Goal: Information Seeking & Learning: Learn about a topic

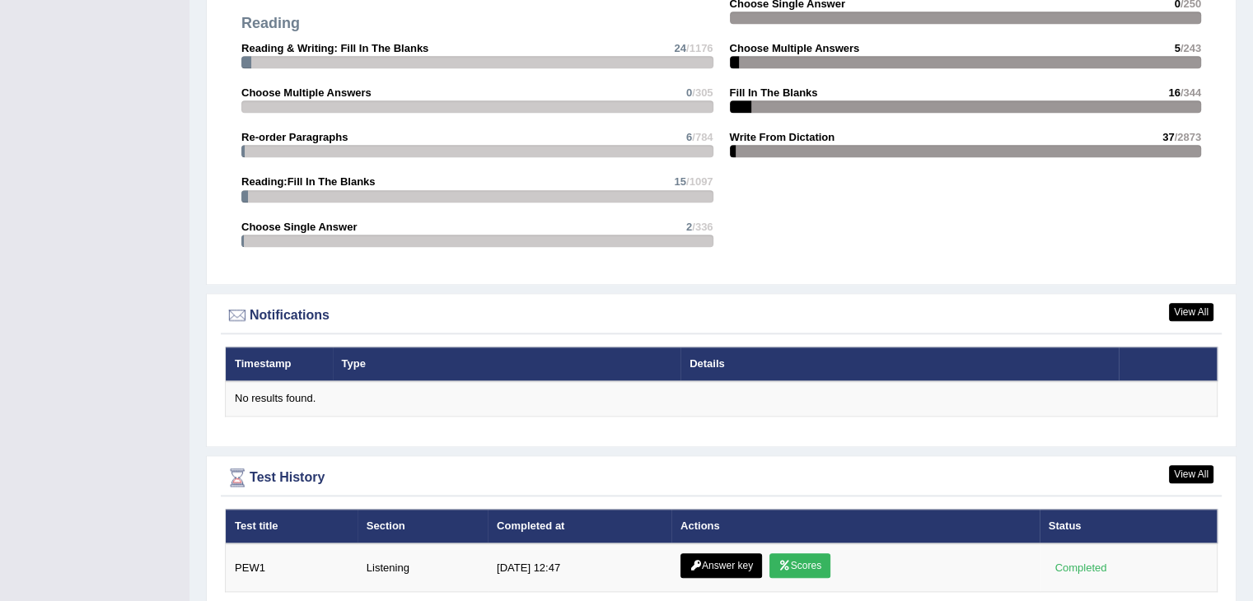
scroll to position [1788, 0]
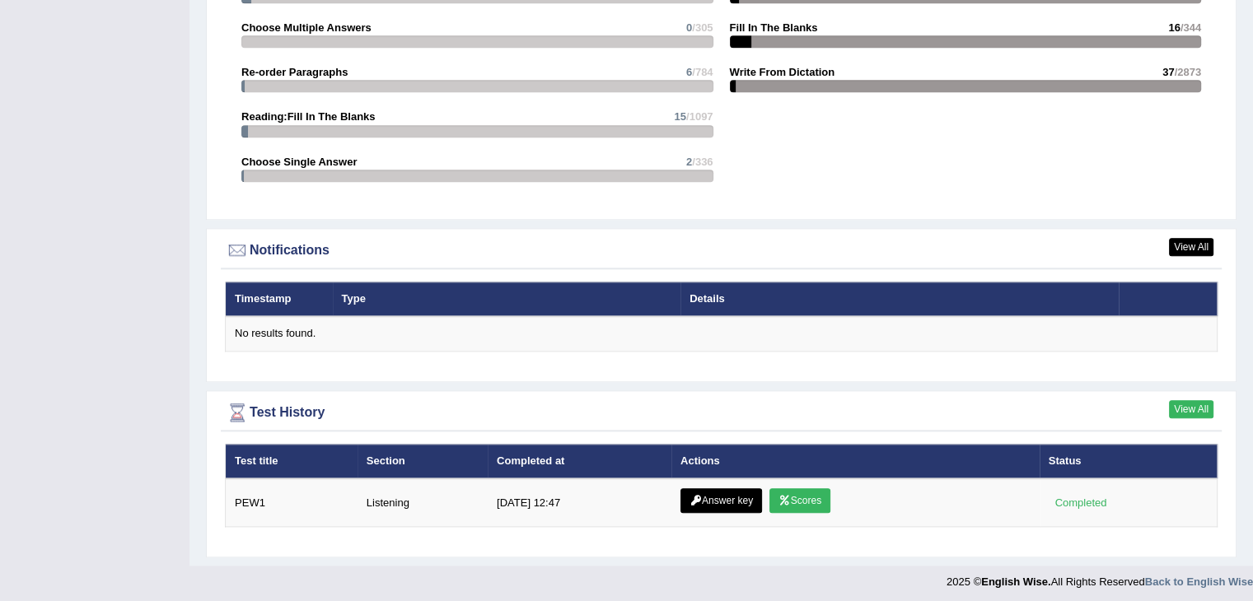
click at [1186, 408] on link "View All" at bounding box center [1191, 409] width 44 height 18
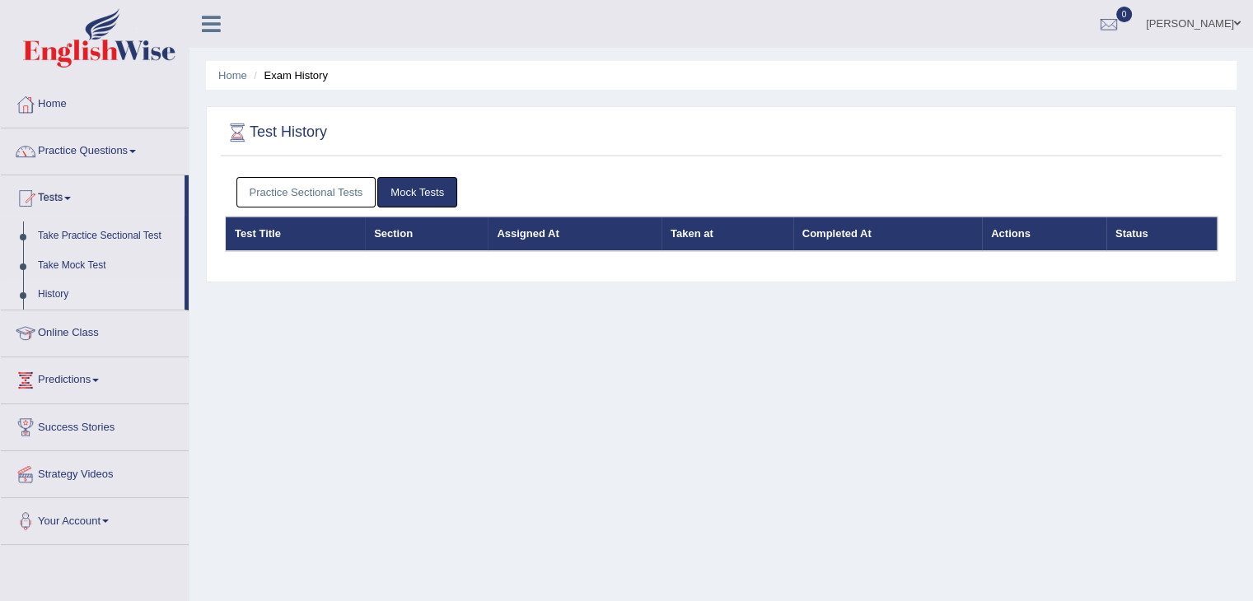
click at [1186, 408] on div "Home Exam History Test History Practice Sectional Tests Mock Tests Test Title S…" at bounding box center [720, 412] width 1063 height 824
click at [283, 199] on link "Practice Sectional Tests" at bounding box center [306, 192] width 140 height 30
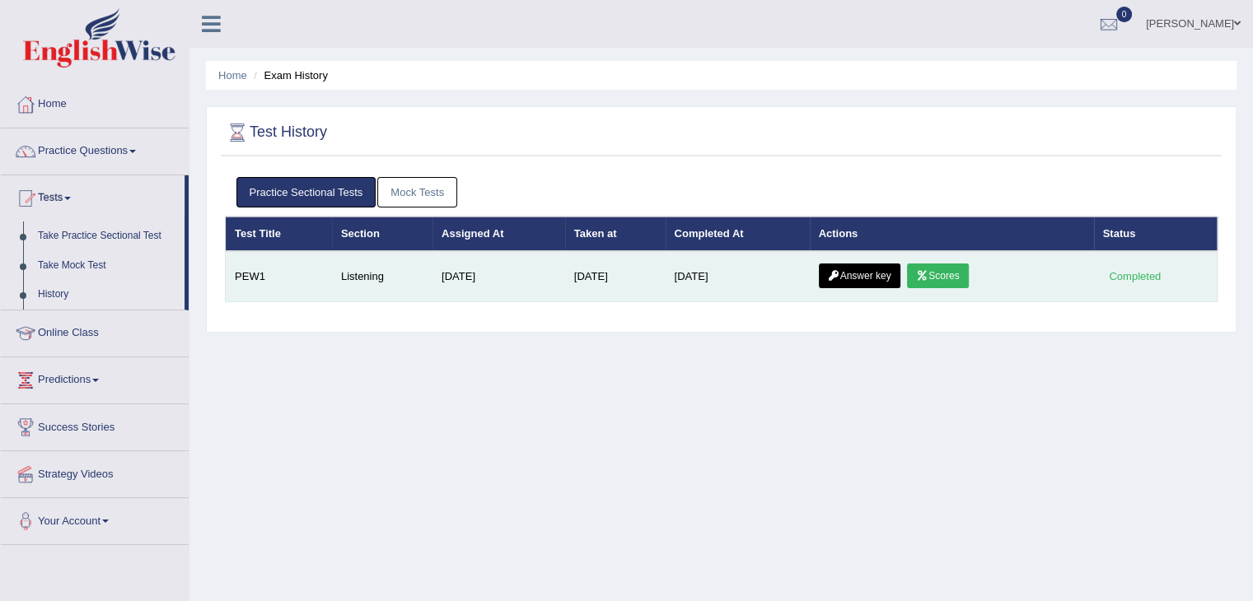
click at [946, 276] on link "Scores" at bounding box center [937, 276] width 61 height 25
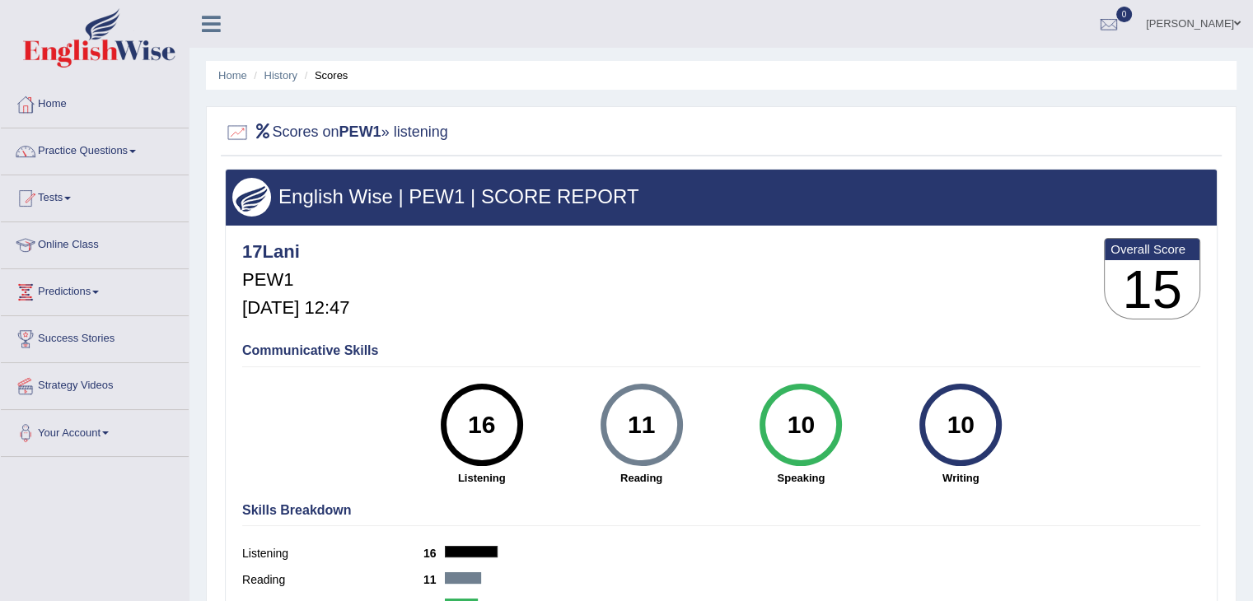
click at [438, 134] on h2 "Scores on PEW1 » listening" at bounding box center [336, 132] width 223 height 25
click at [272, 80] on link "History" at bounding box center [280, 75] width 33 height 12
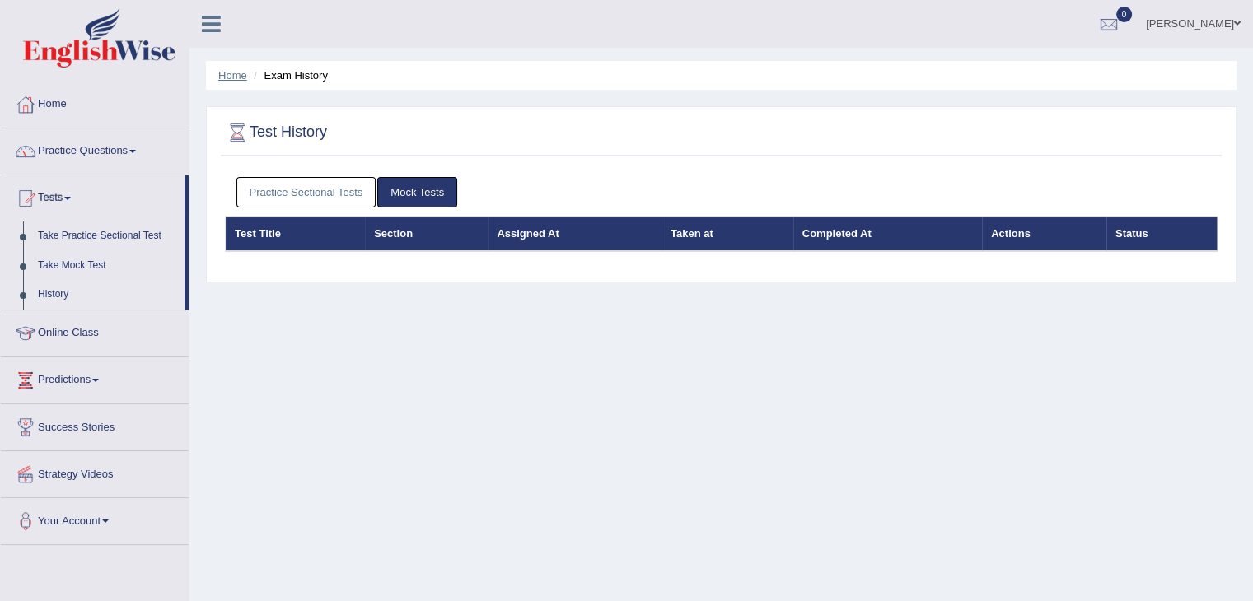
click at [233, 72] on link "Home" at bounding box center [232, 75] width 29 height 12
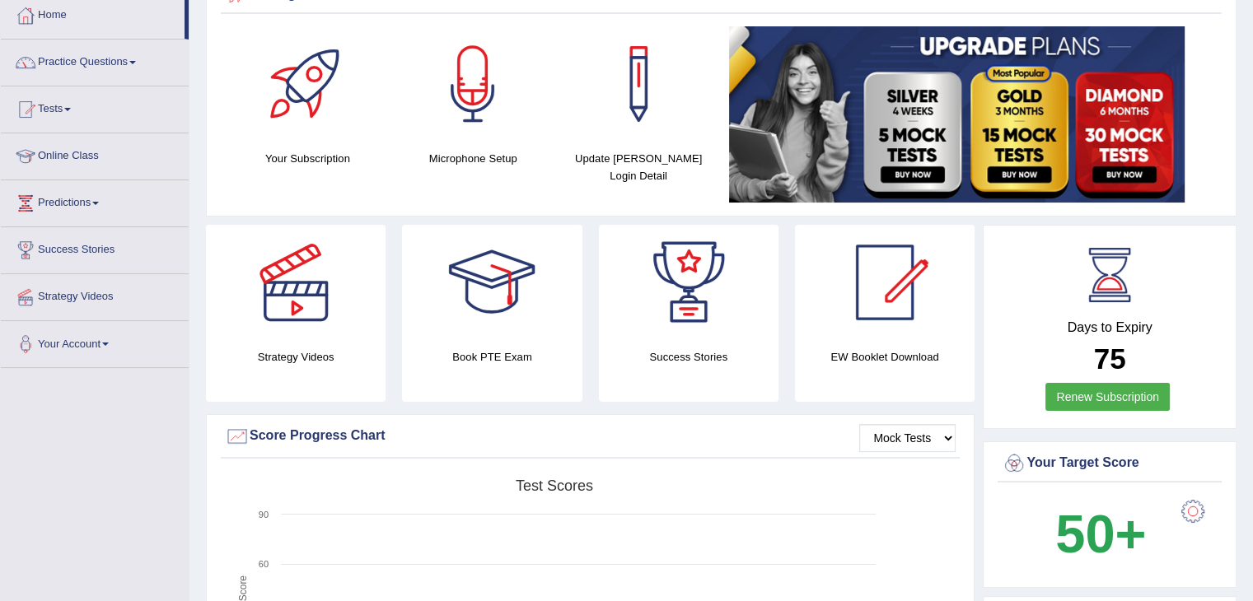
scroll to position [86, 0]
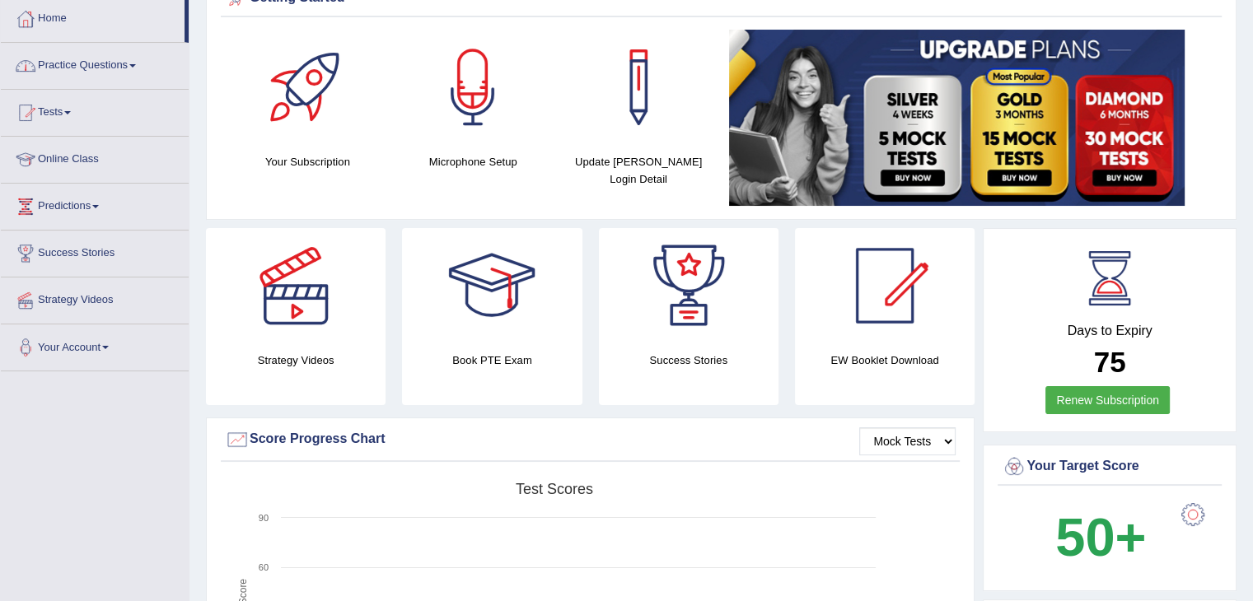
click at [63, 54] on link "Practice Questions" at bounding box center [95, 63] width 188 height 41
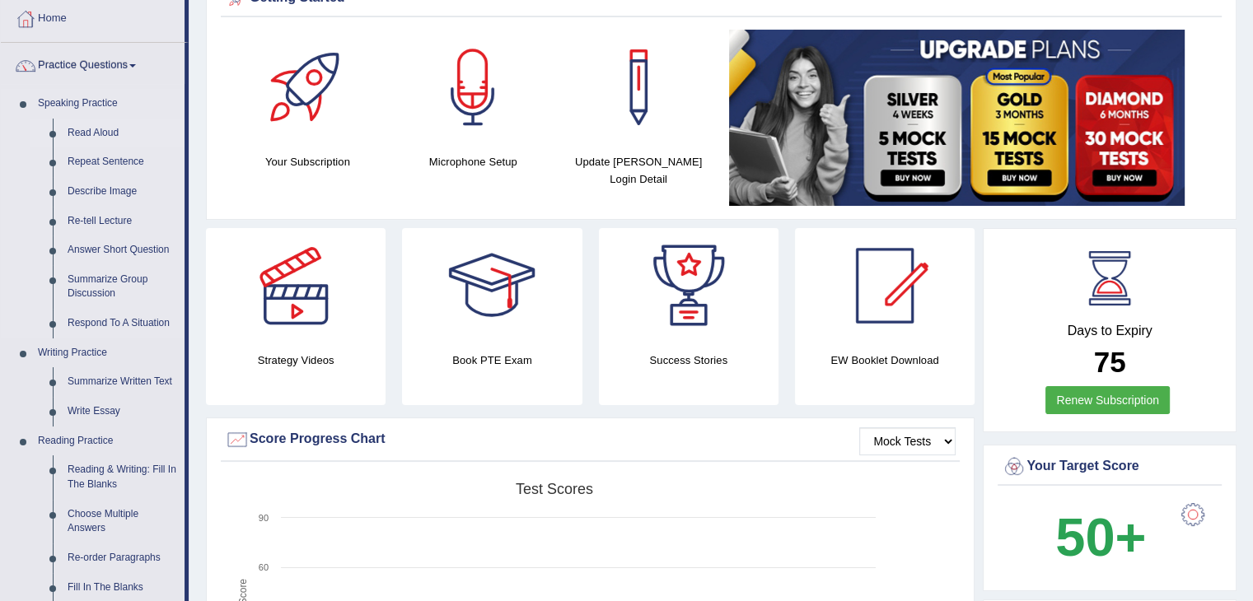
click at [96, 129] on link "Read Aloud" at bounding box center [122, 134] width 124 height 30
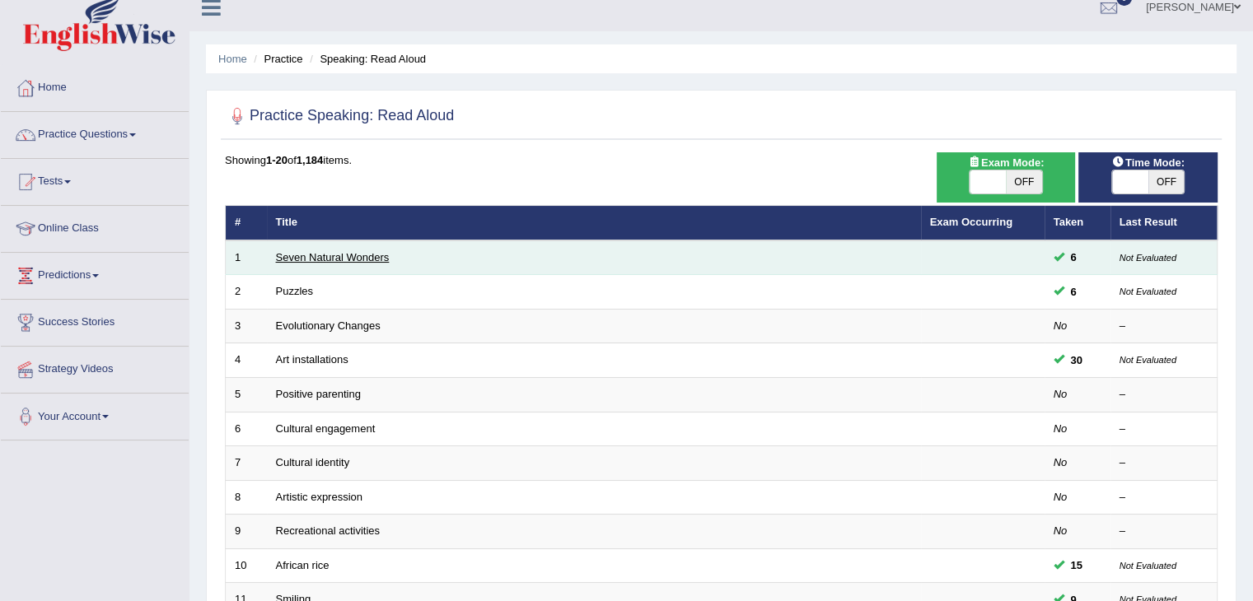
scroll to position [19, 0]
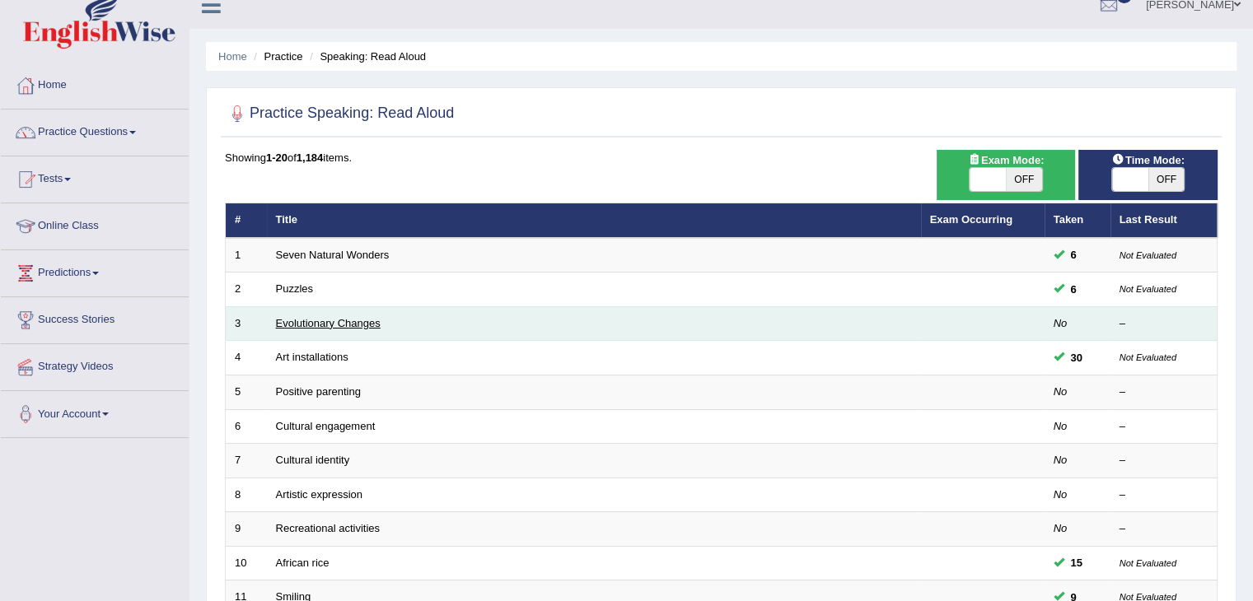
click at [337, 318] on link "Evolutionary Changes" at bounding box center [328, 323] width 105 height 12
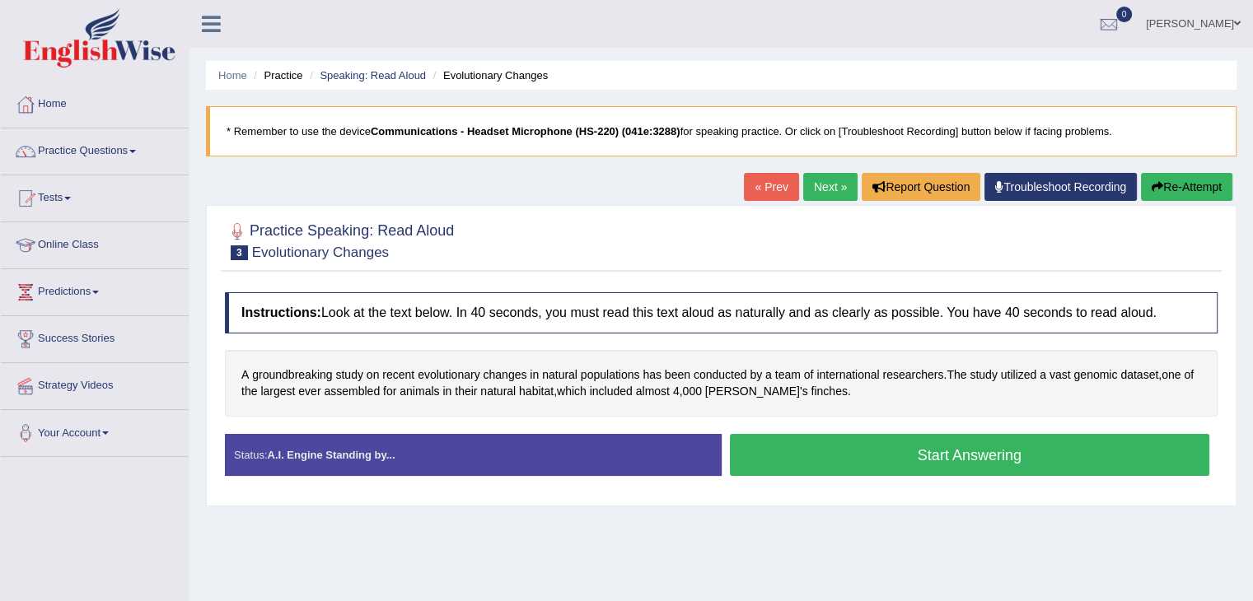
click at [842, 453] on button "Start Answering" at bounding box center [970, 455] width 480 height 42
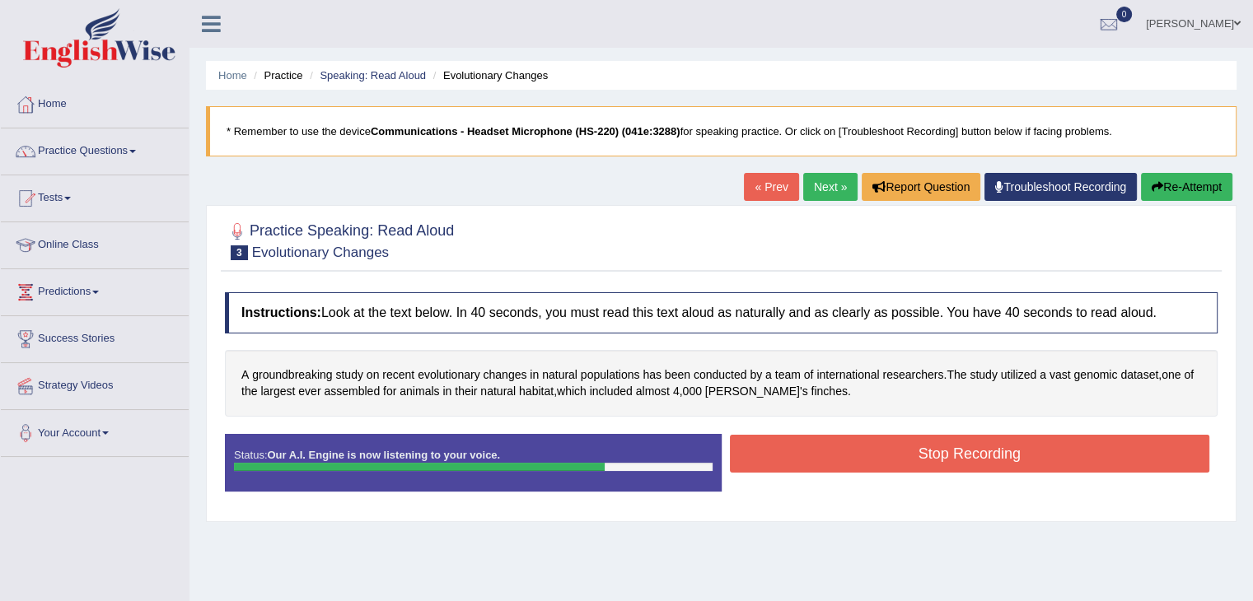
click at [853, 461] on button "Stop Recording" at bounding box center [970, 454] width 480 height 38
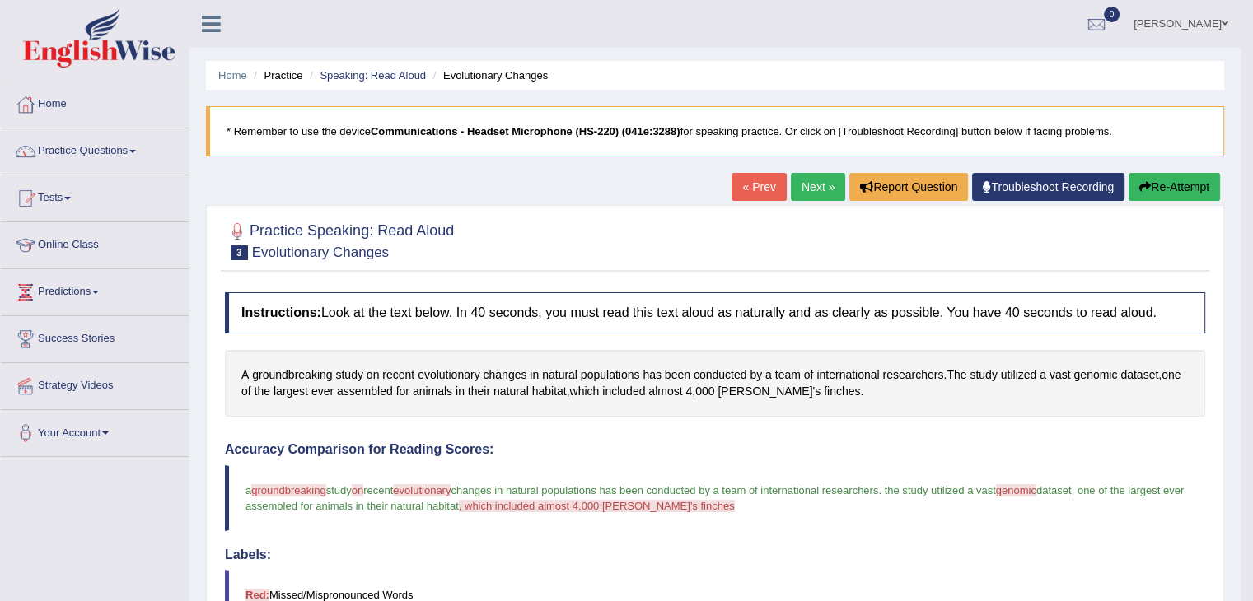
click at [1166, 182] on button "Re-Attempt" at bounding box center [1174, 187] width 91 height 28
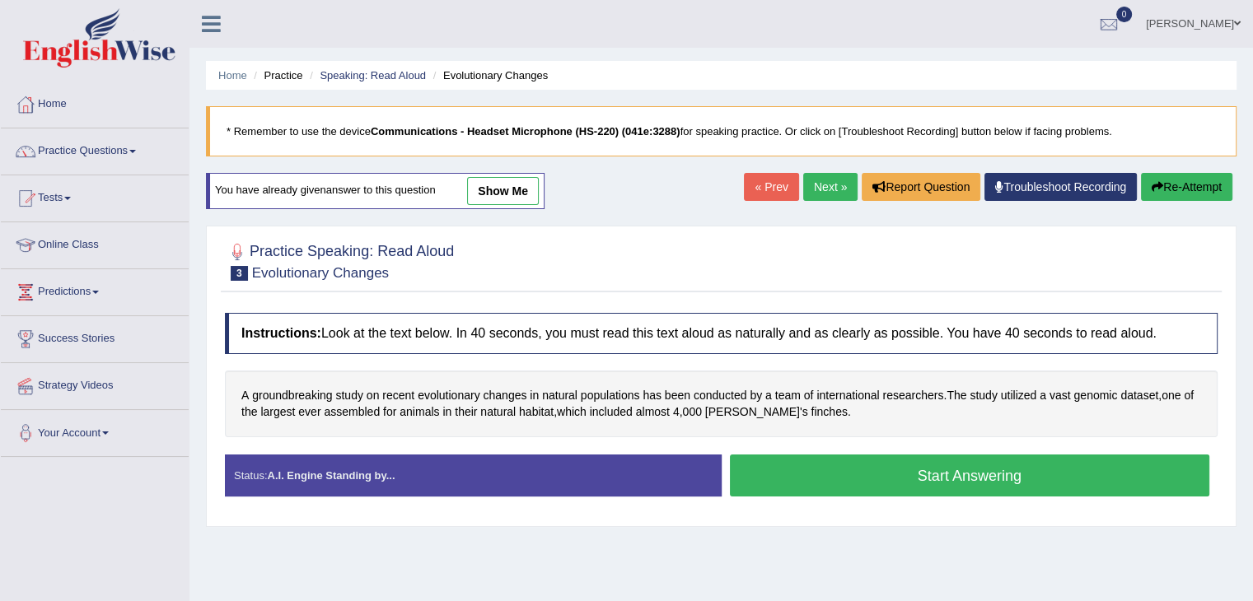
click at [804, 467] on button "Start Answering" at bounding box center [970, 476] width 480 height 42
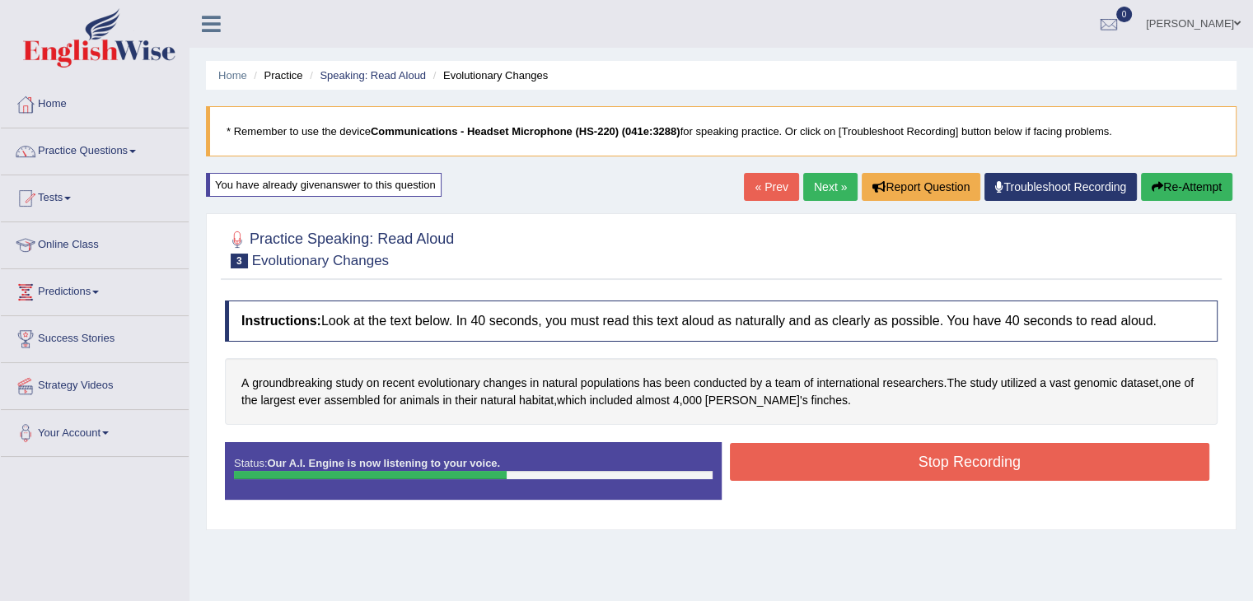
click at [804, 467] on button "Stop Recording" at bounding box center [970, 462] width 480 height 38
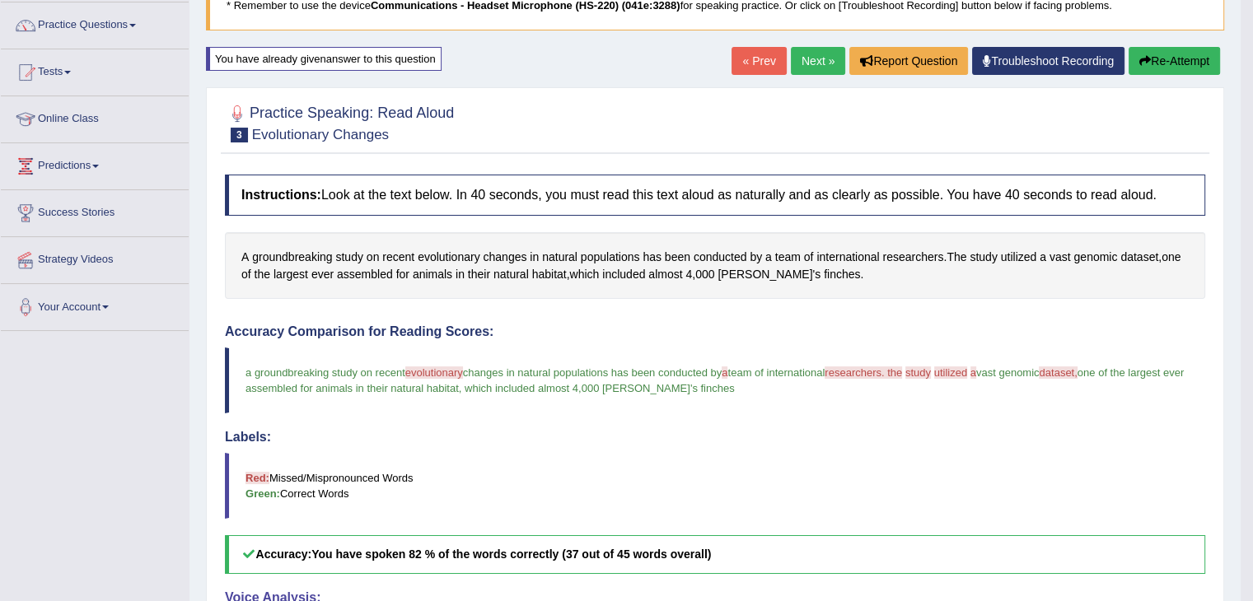
scroll to position [70, 0]
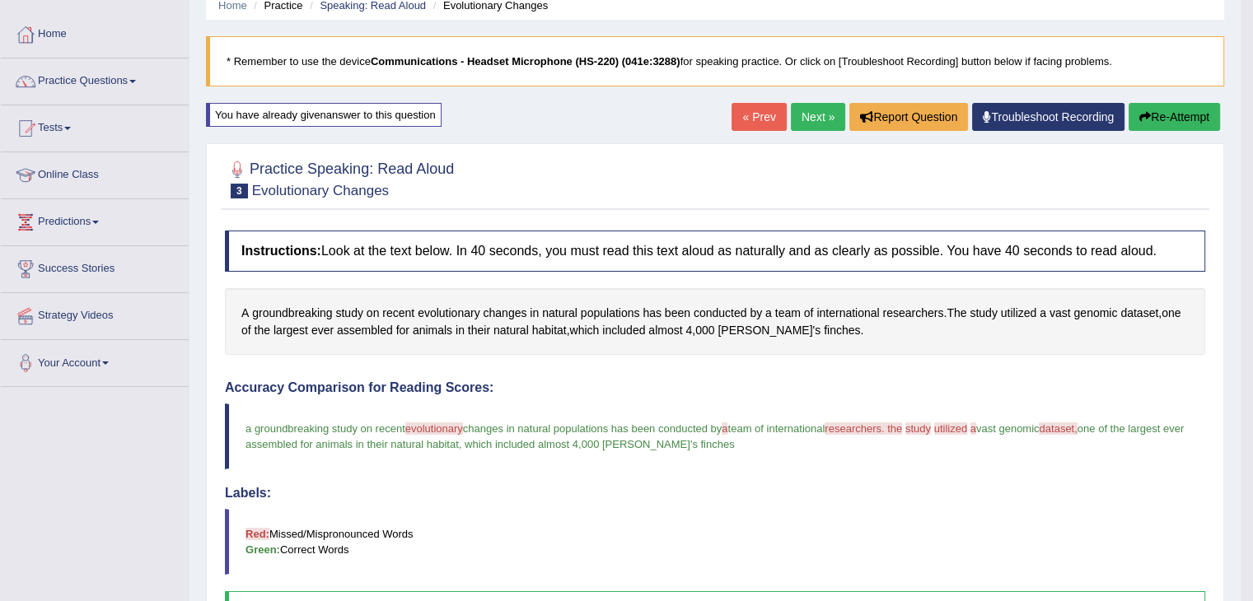
click at [1164, 119] on button "Re-Attempt" at bounding box center [1174, 117] width 91 height 28
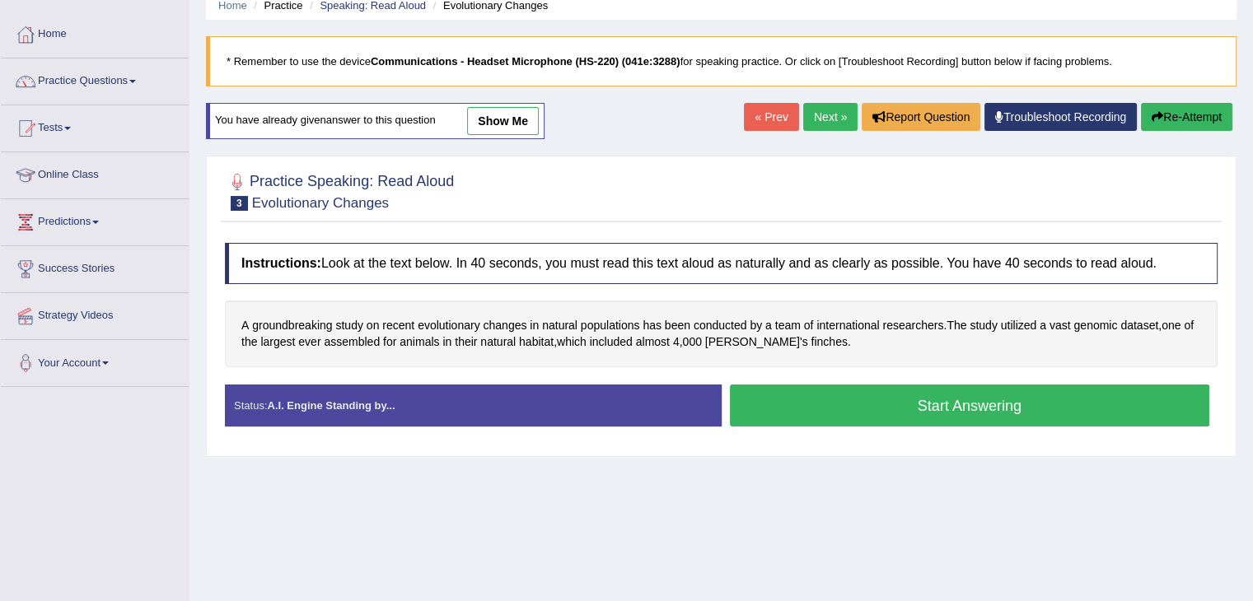
click at [874, 396] on button "Start Answering" at bounding box center [970, 406] width 480 height 42
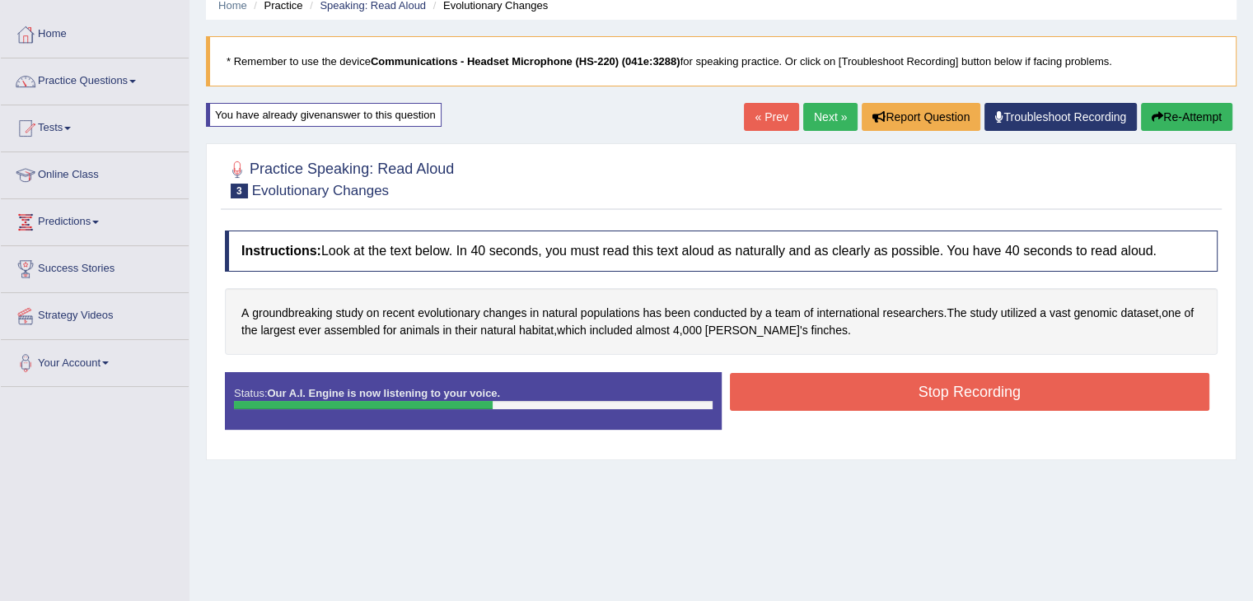
click at [874, 396] on button "Stop Recording" at bounding box center [970, 392] width 480 height 38
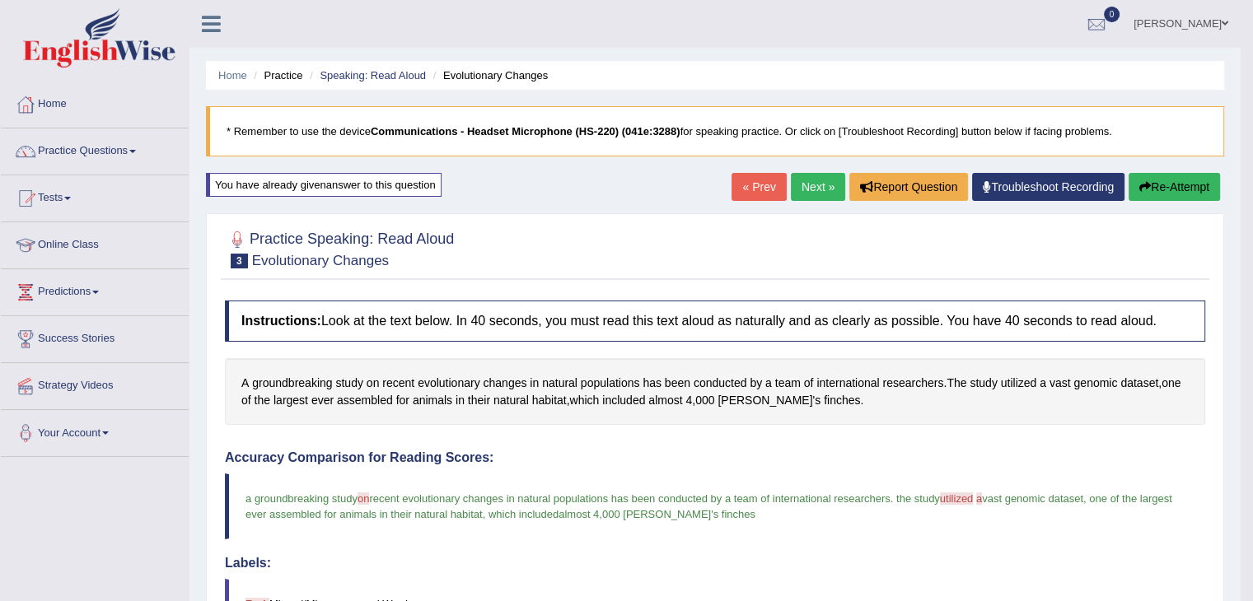
click at [1140, 184] on icon "button" at bounding box center [1145, 187] width 12 height 12
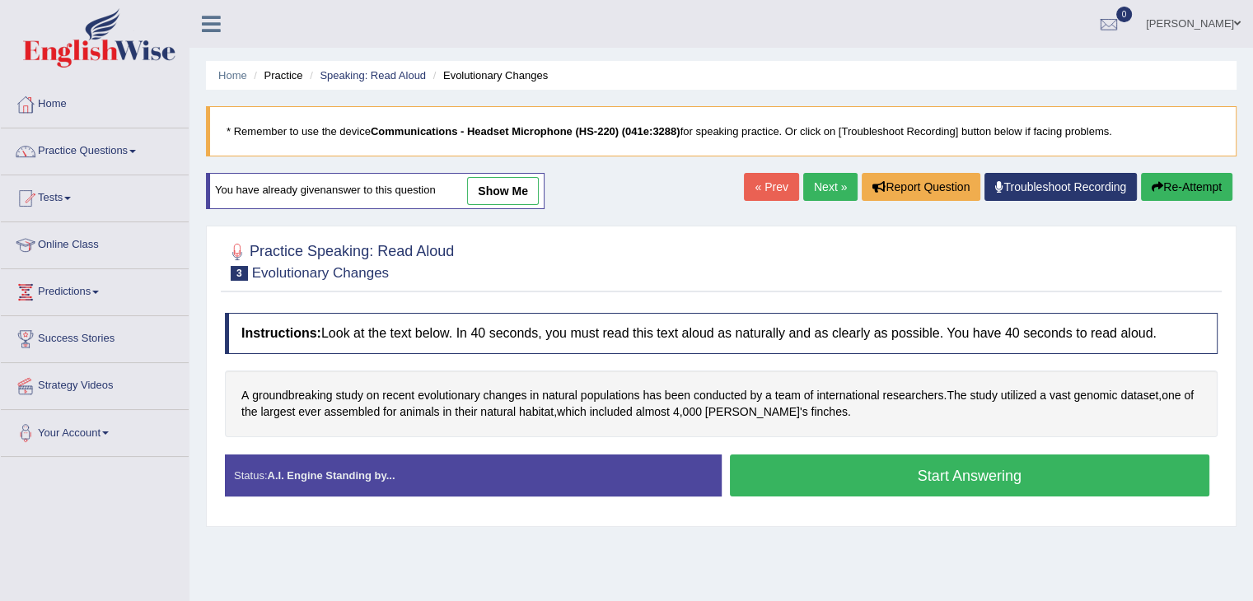
click at [980, 470] on button "Start Answering" at bounding box center [970, 476] width 480 height 42
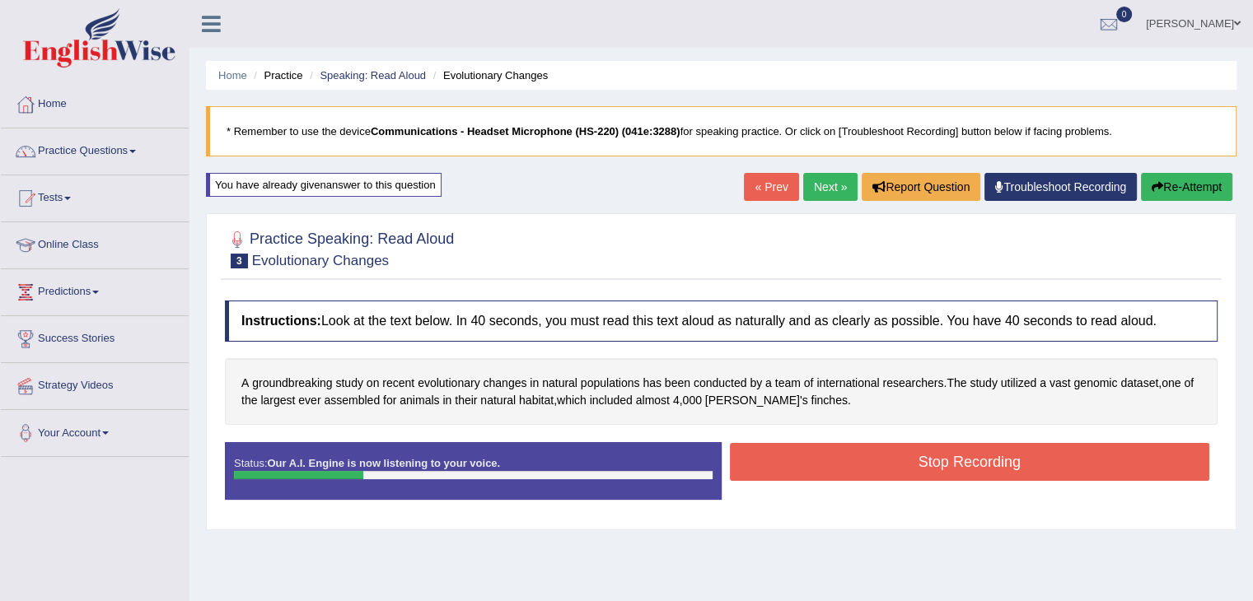
click at [1188, 183] on button "Re-Attempt" at bounding box center [1186, 187] width 91 height 28
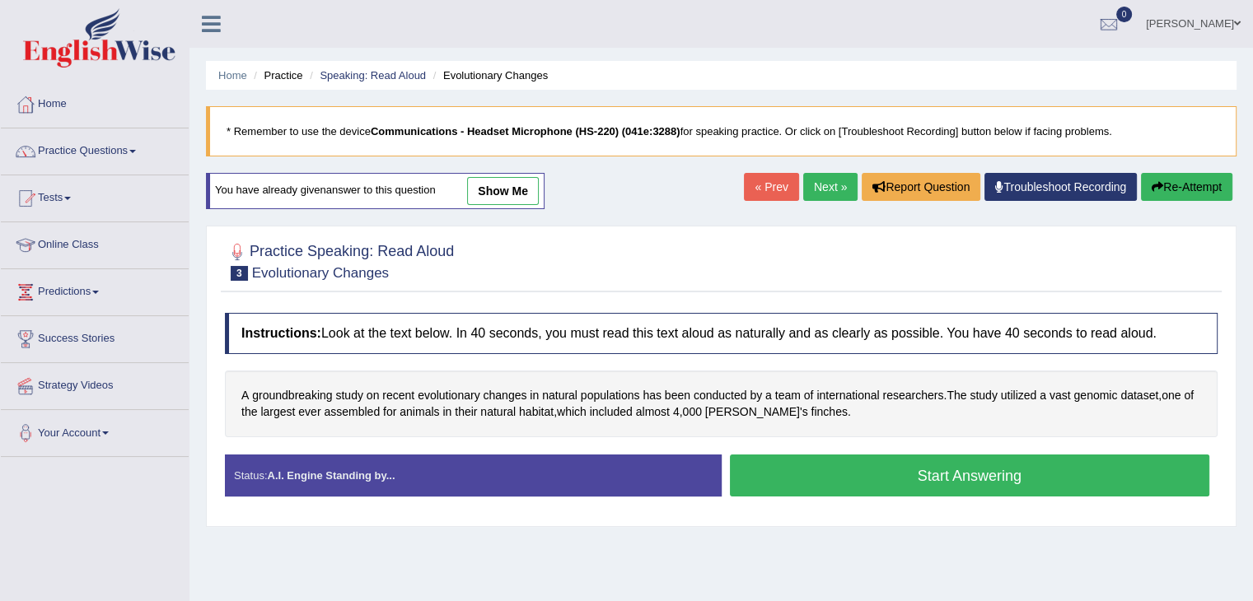
click at [1026, 465] on button "Start Answering" at bounding box center [970, 476] width 480 height 42
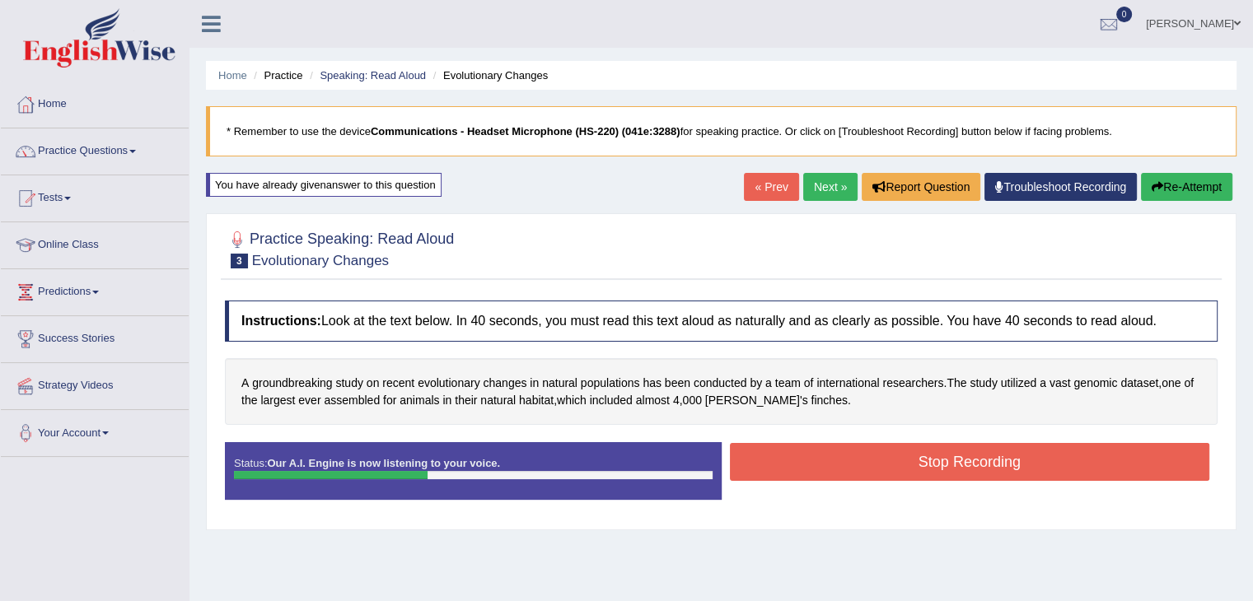
click at [1203, 179] on button "Re-Attempt" at bounding box center [1186, 187] width 91 height 28
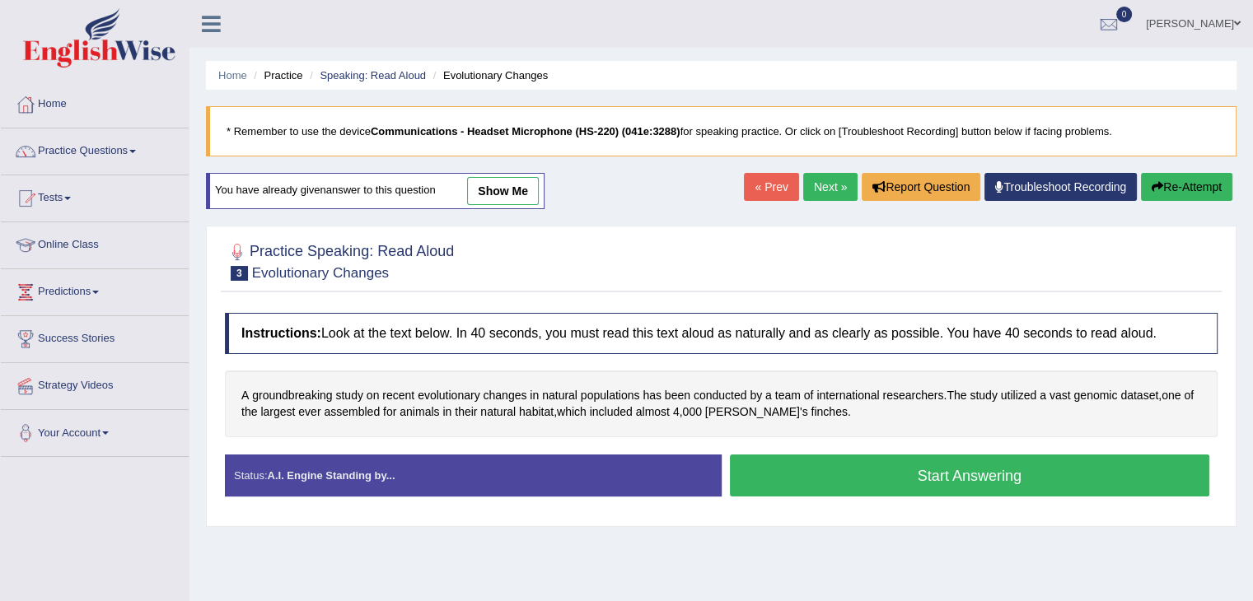
click at [1021, 483] on button "Start Answering" at bounding box center [970, 476] width 480 height 42
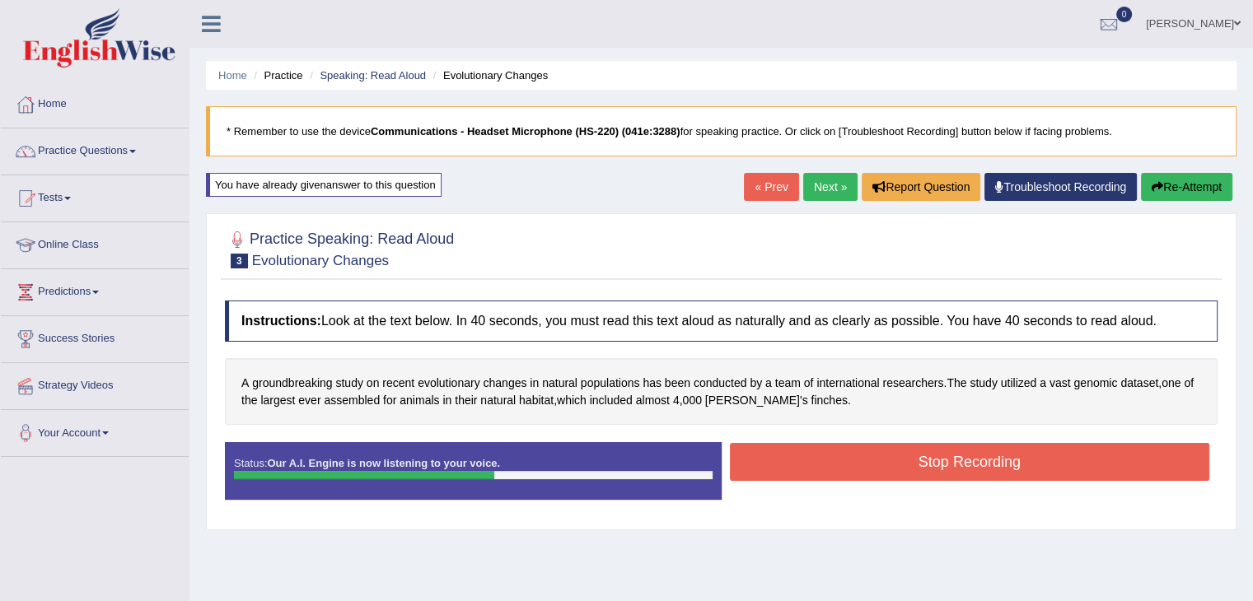
click at [1035, 459] on button "Stop Recording" at bounding box center [970, 462] width 480 height 38
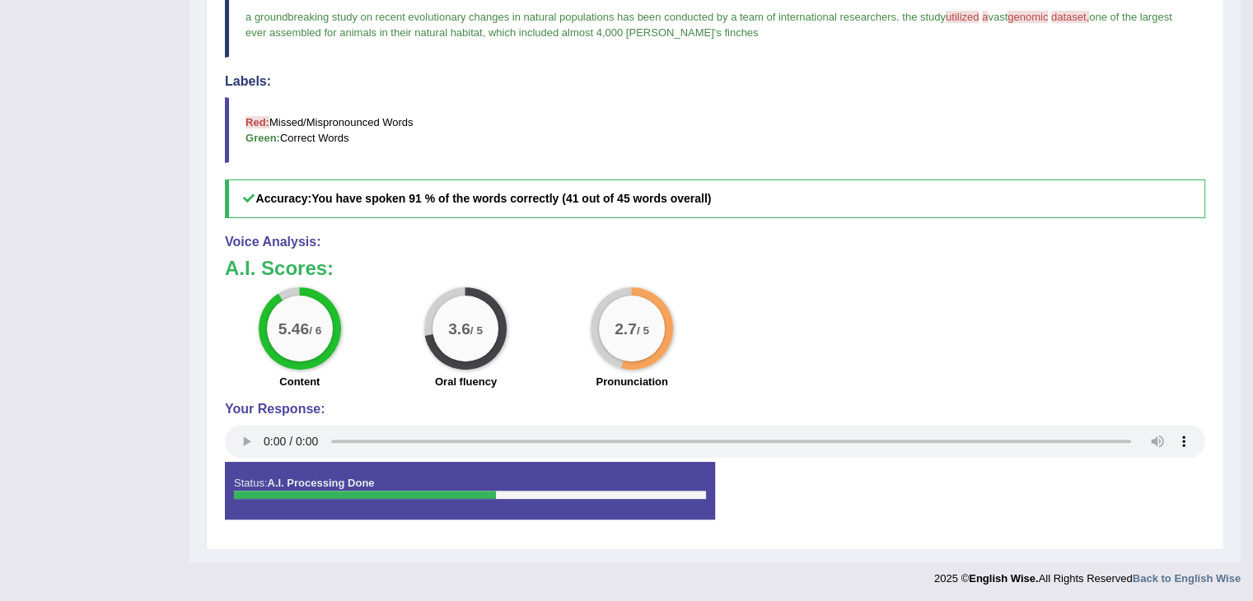
scroll to position [152, 0]
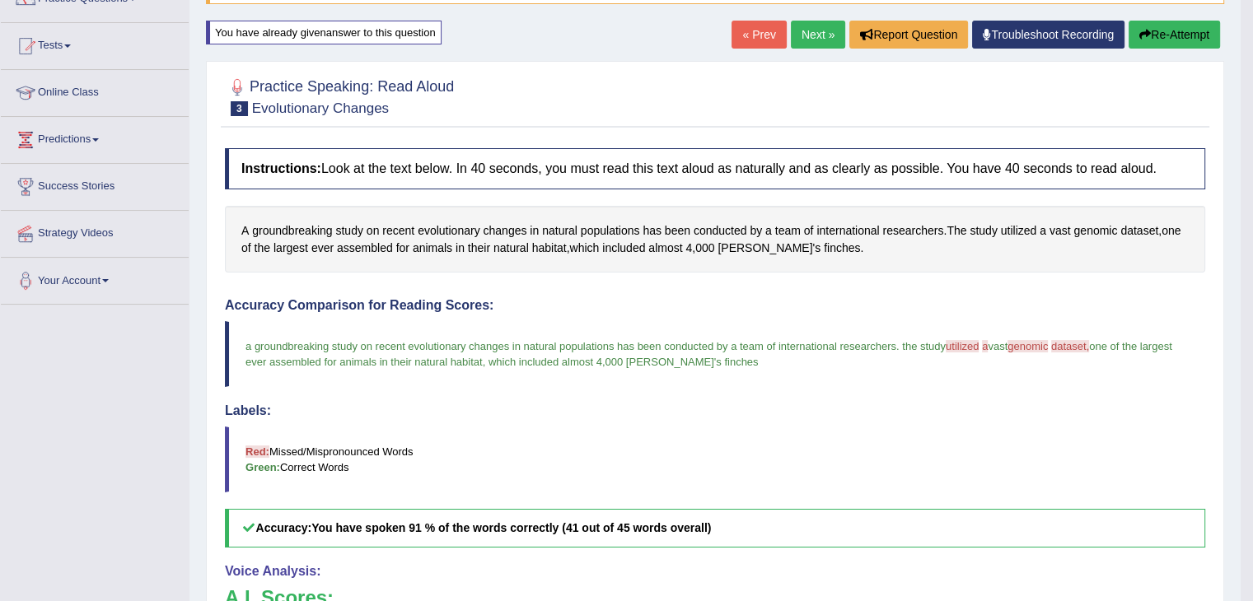
click at [804, 32] on link "Next »" at bounding box center [818, 35] width 54 height 28
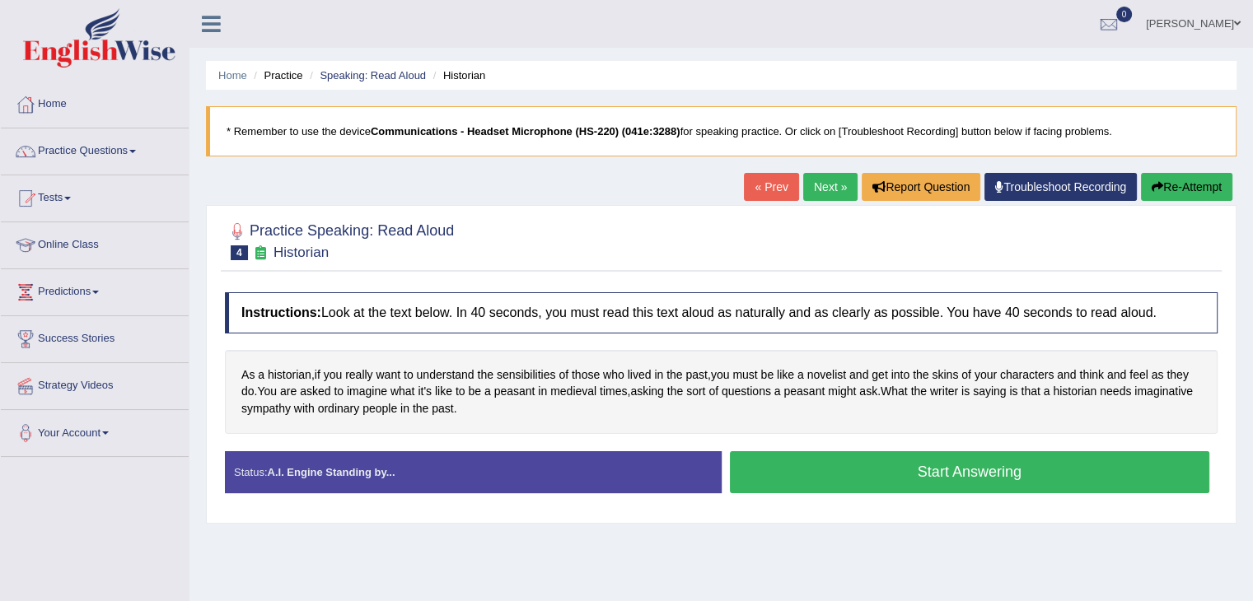
click at [969, 468] on button "Start Answering" at bounding box center [970, 472] width 480 height 42
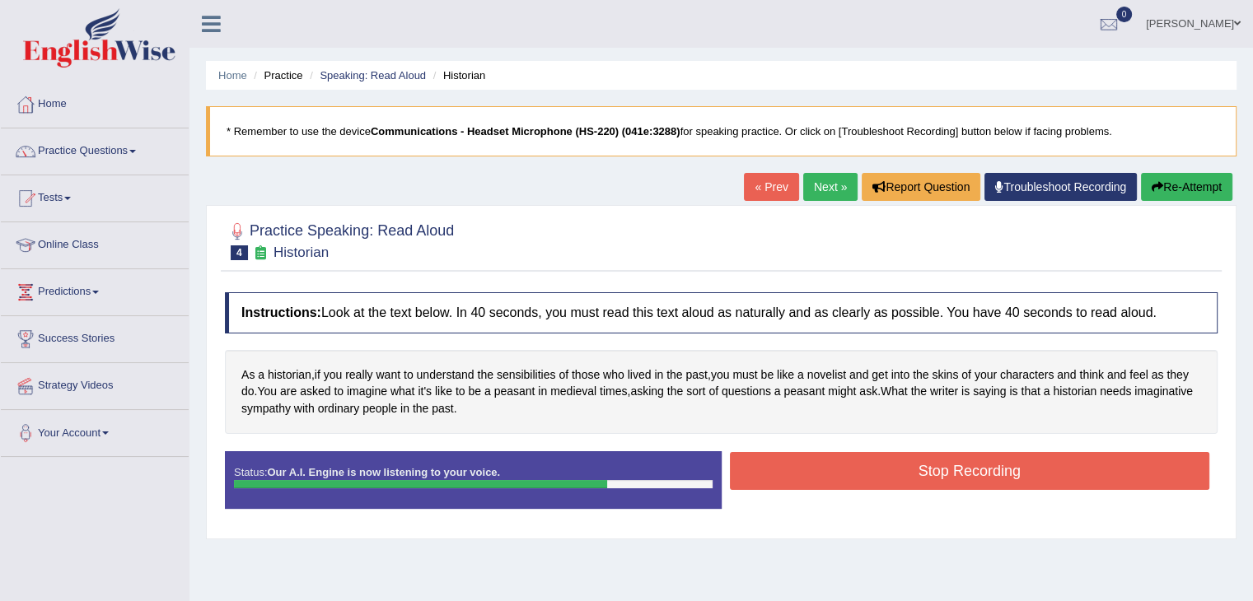
click at [969, 467] on button "Stop Recording" at bounding box center [970, 471] width 480 height 38
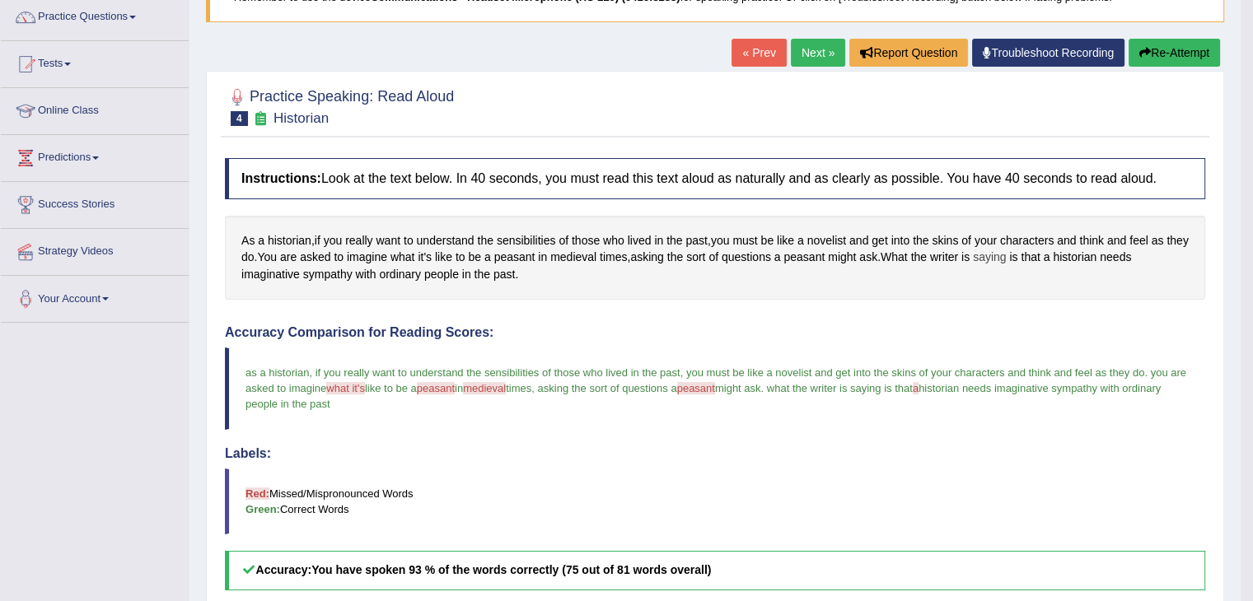
scroll to position [82, 0]
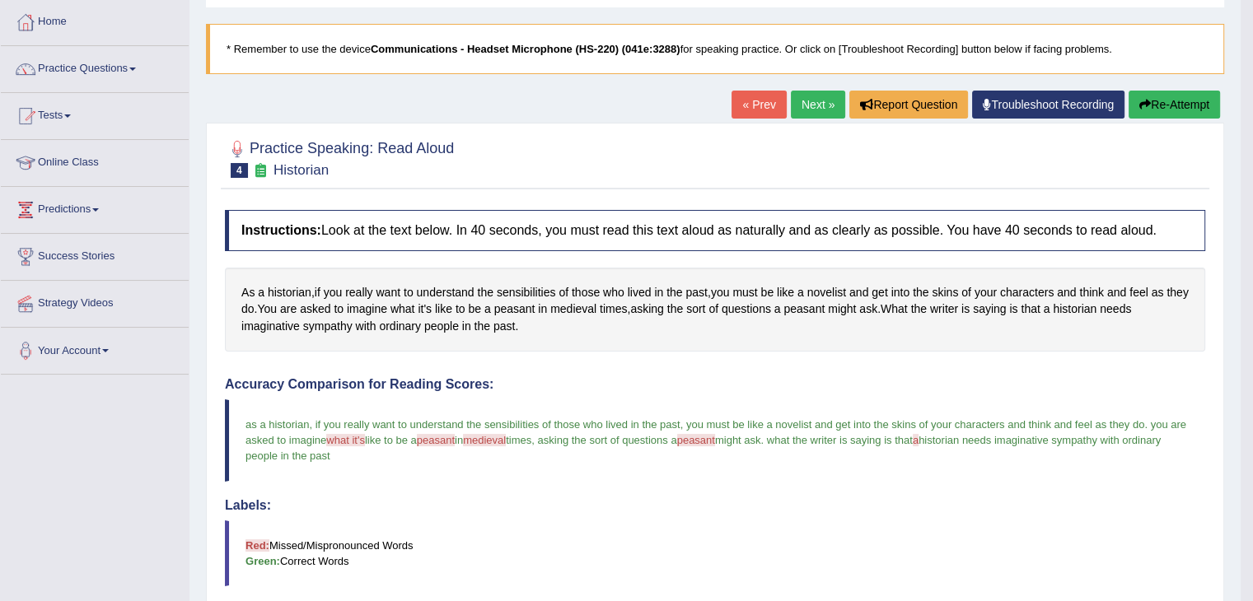
click at [1189, 96] on button "Re-Attempt" at bounding box center [1174, 105] width 91 height 28
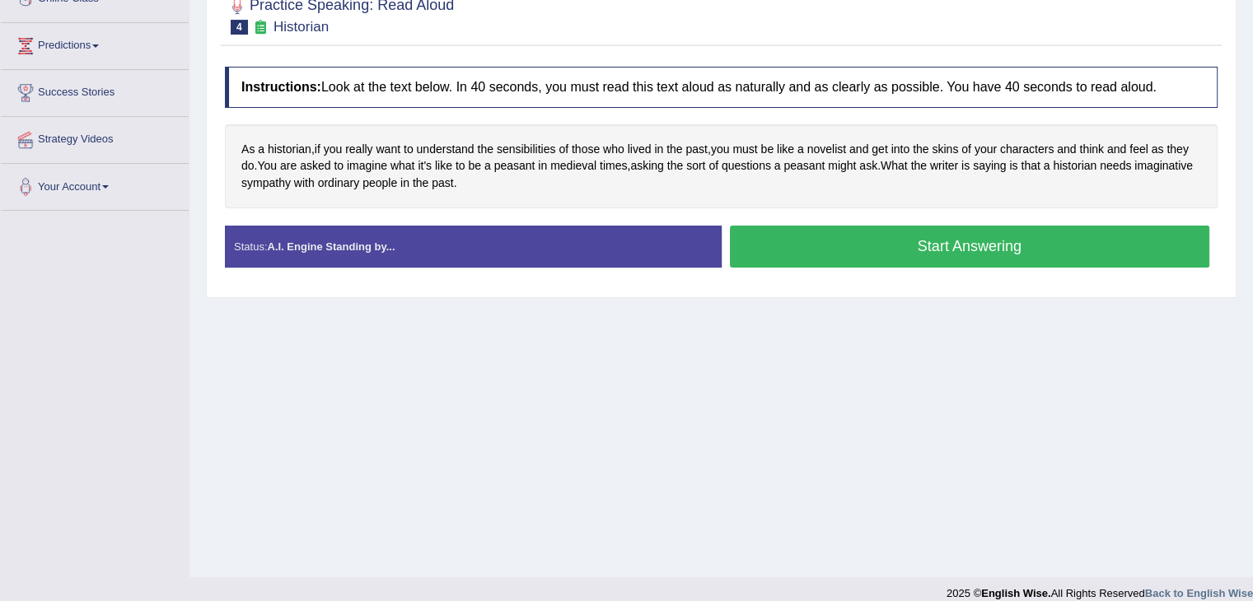
scroll to position [247, 0]
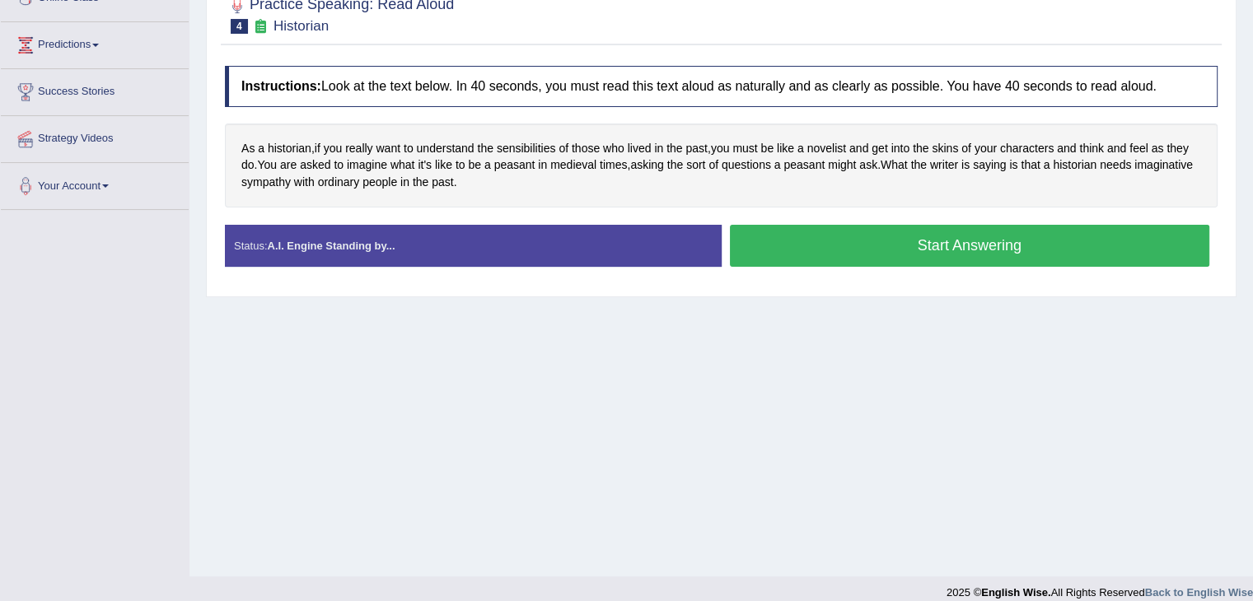
click at [925, 242] on button "Start Answering" at bounding box center [970, 246] width 480 height 42
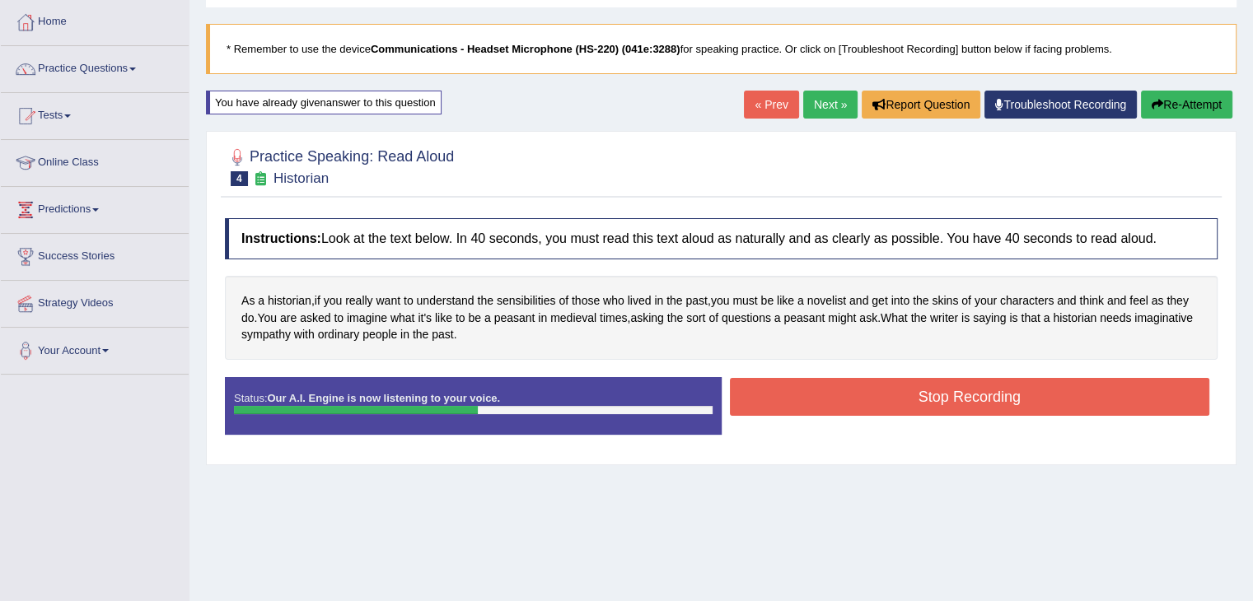
scroll to position [82, 0]
click at [1176, 109] on button "Re-Attempt" at bounding box center [1186, 105] width 91 height 28
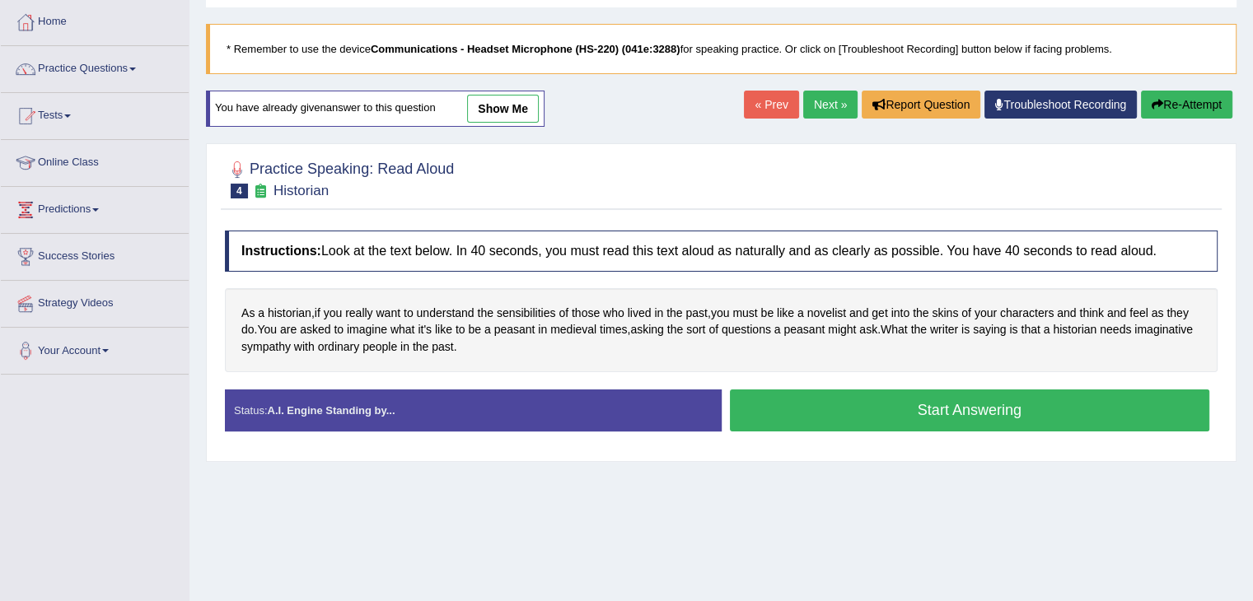
click at [921, 411] on button "Start Answering" at bounding box center [970, 411] width 480 height 42
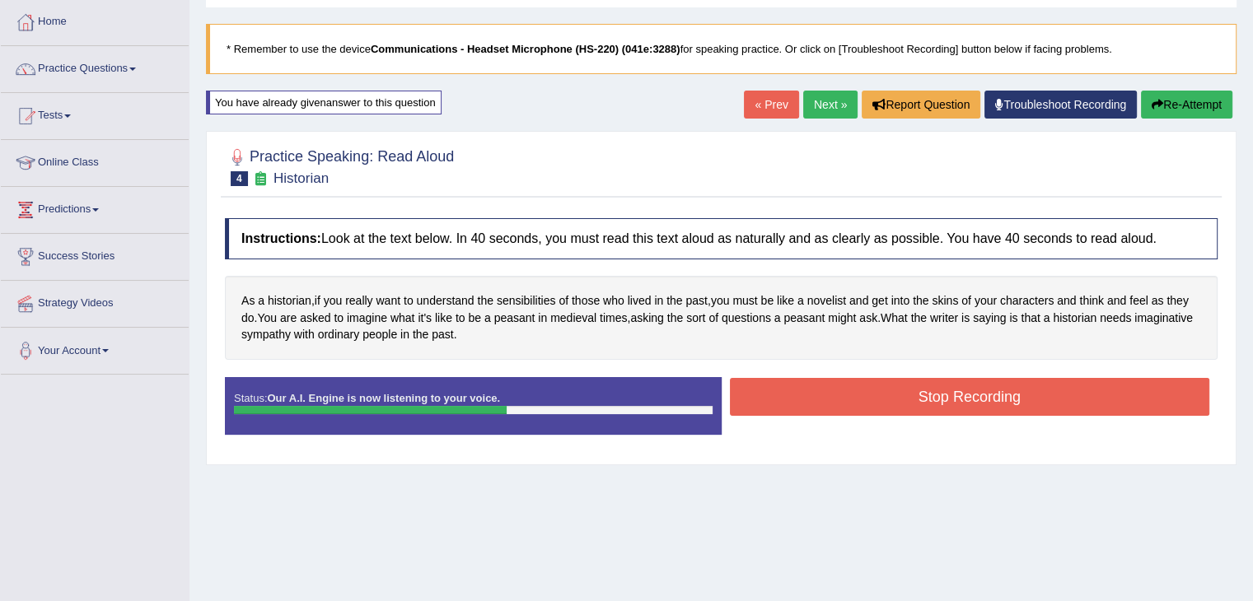
click at [1180, 104] on button "Re-Attempt" at bounding box center [1186, 105] width 91 height 28
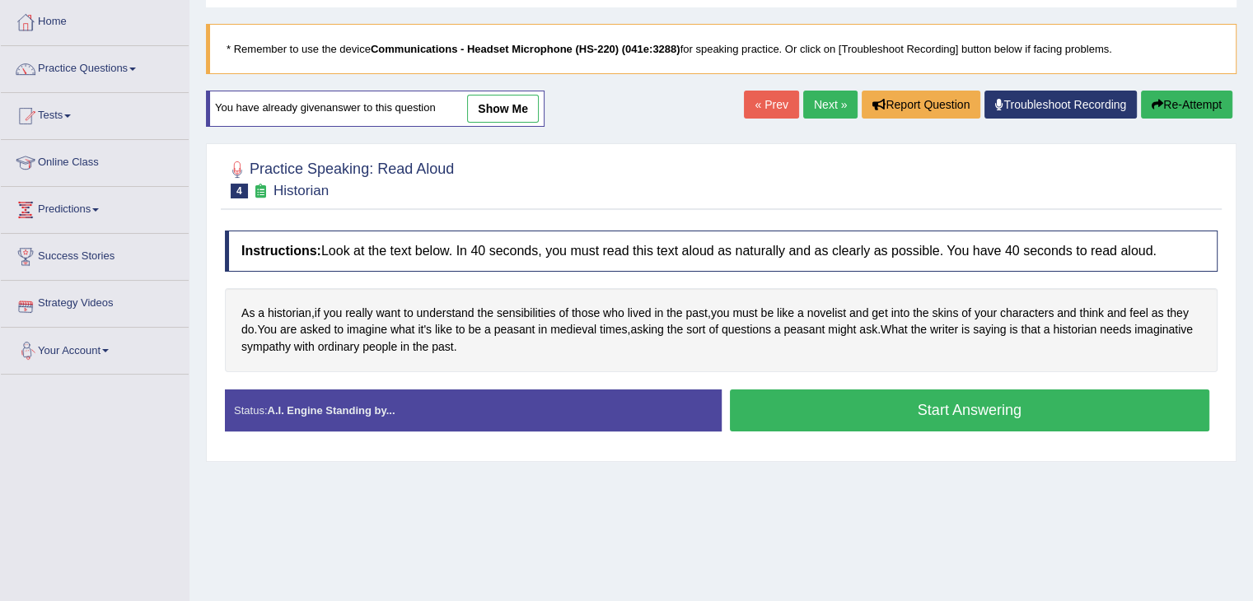
click at [866, 400] on button "Start Answering" at bounding box center [970, 411] width 480 height 42
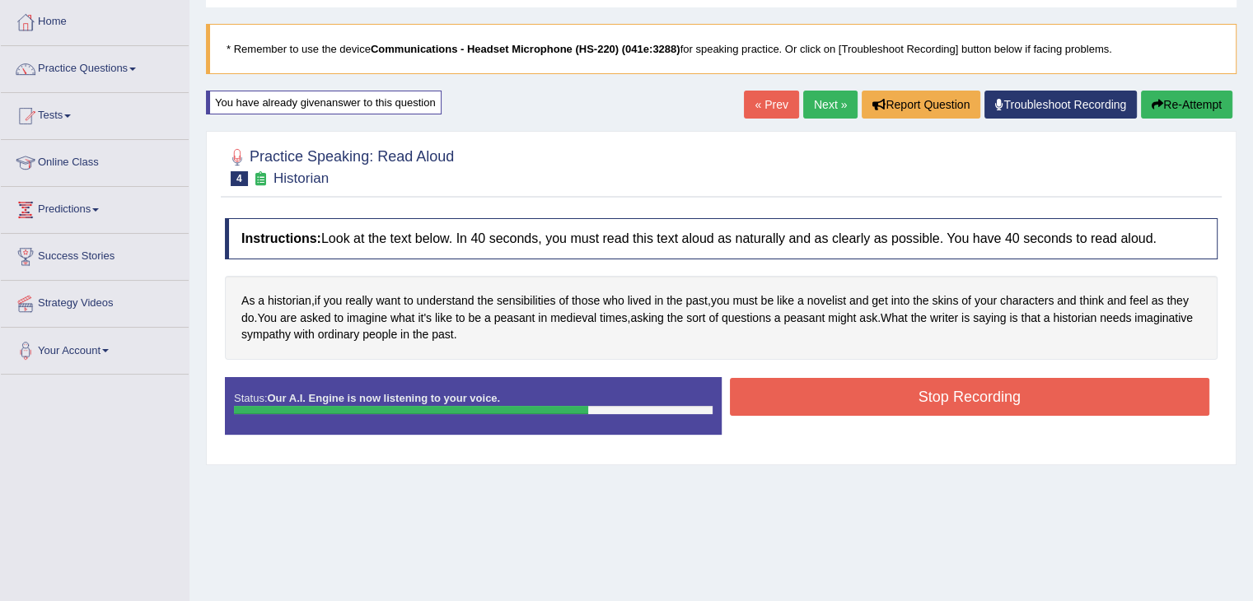
click at [856, 407] on button "Stop Recording" at bounding box center [970, 397] width 480 height 38
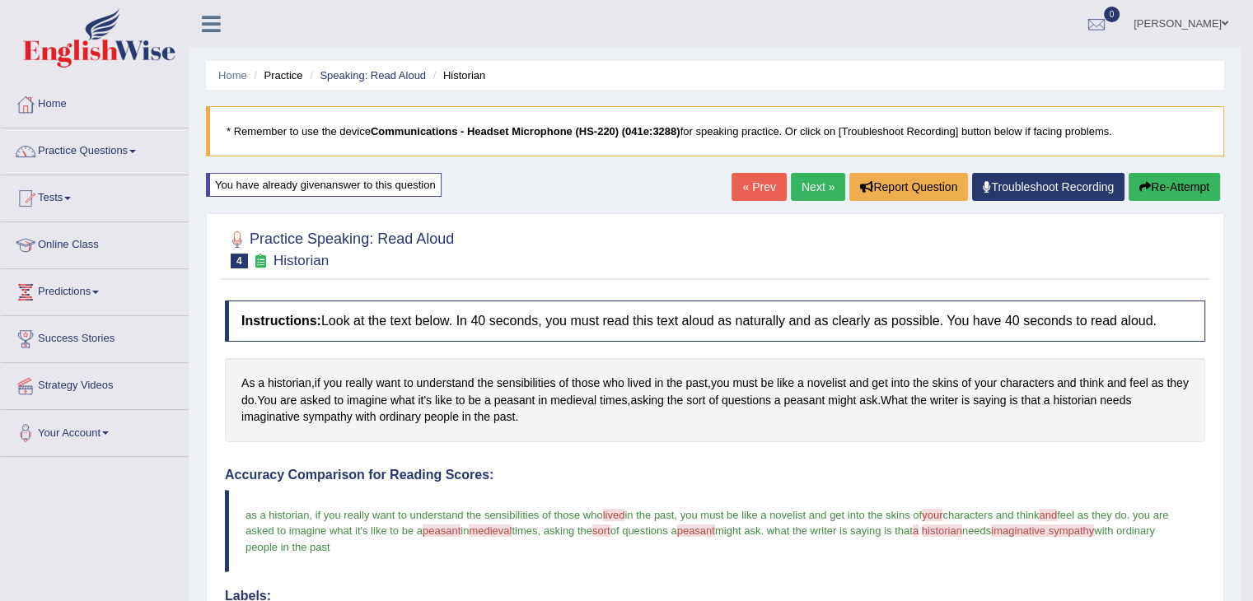
click at [1142, 185] on icon "button" at bounding box center [1145, 187] width 12 height 12
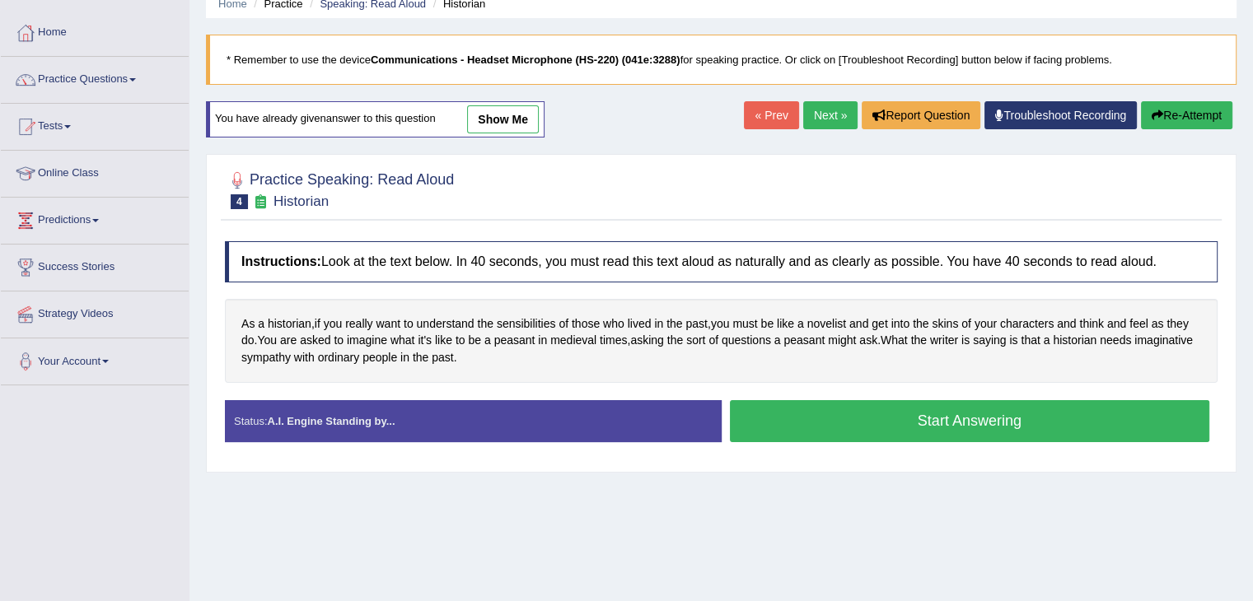
scroll to position [82, 0]
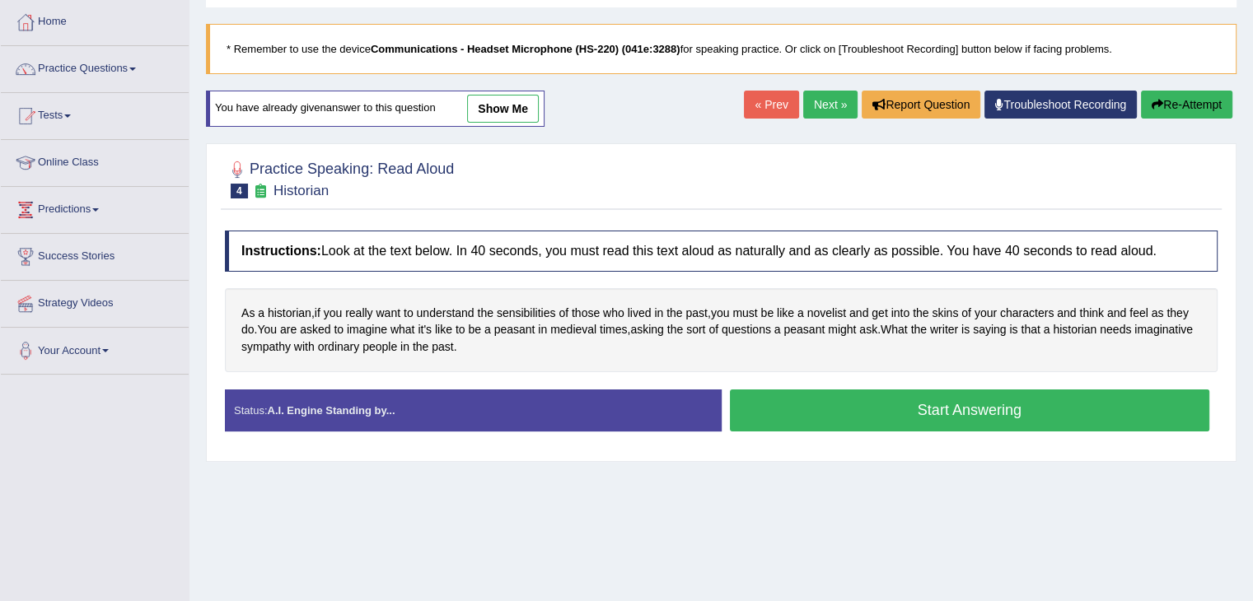
click at [843, 408] on button "Start Answering" at bounding box center [970, 411] width 480 height 42
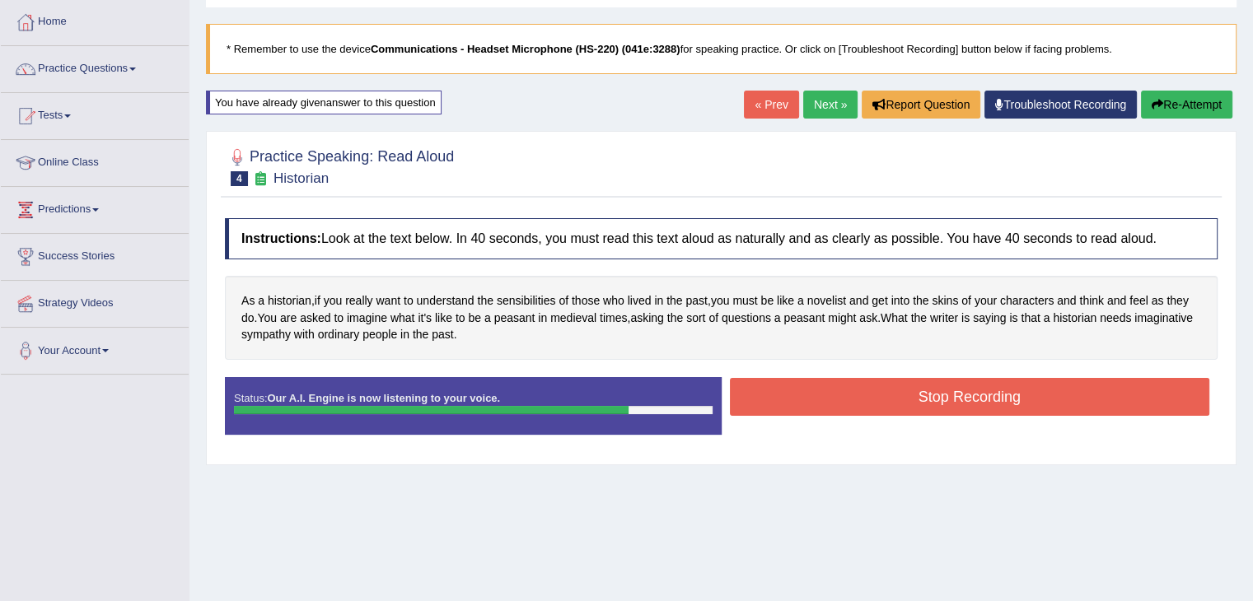
click at [1024, 383] on button "Stop Recording" at bounding box center [970, 397] width 480 height 38
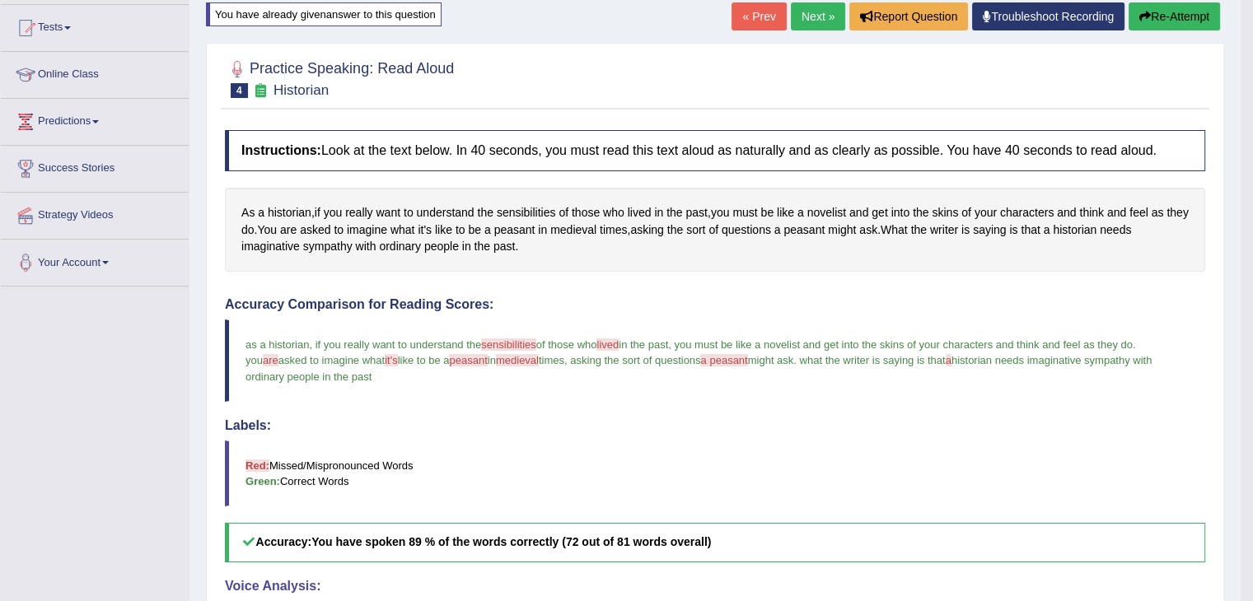
scroll to position [165, 0]
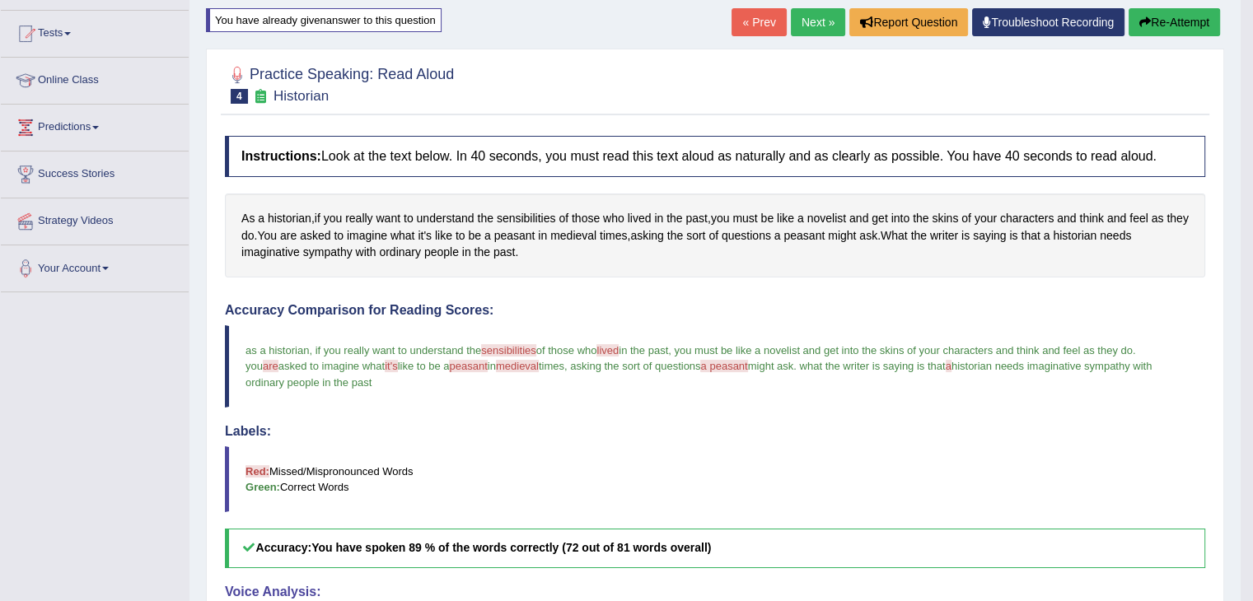
click at [1160, 20] on button "Re-Attempt" at bounding box center [1174, 22] width 91 height 28
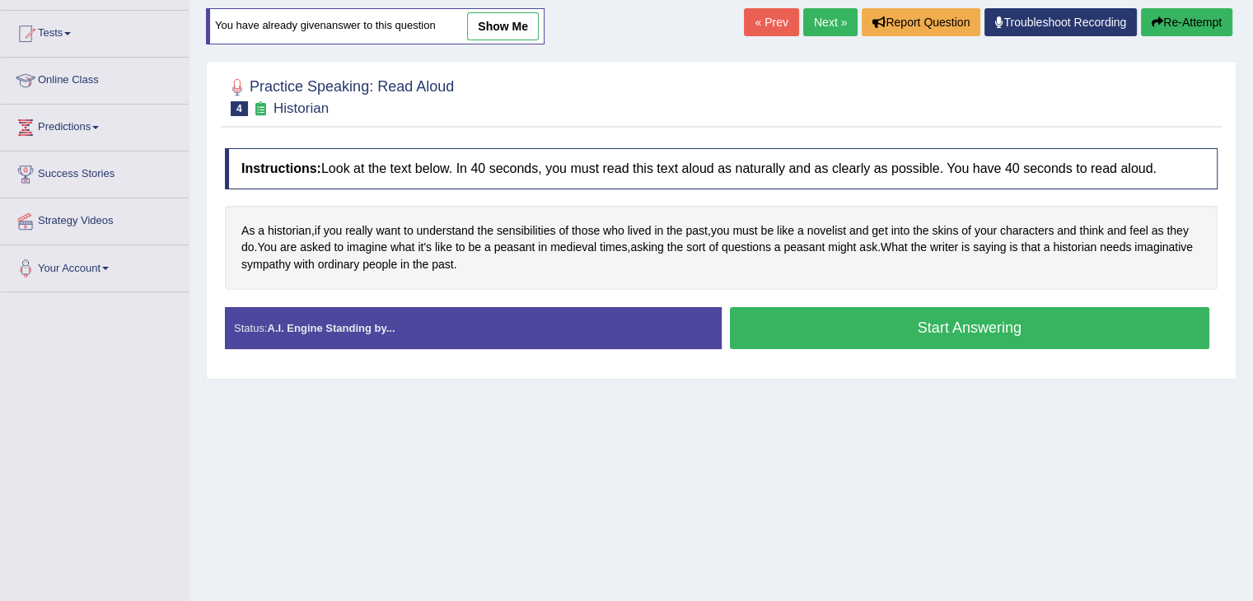
click at [773, 334] on button "Start Answering" at bounding box center [970, 328] width 480 height 42
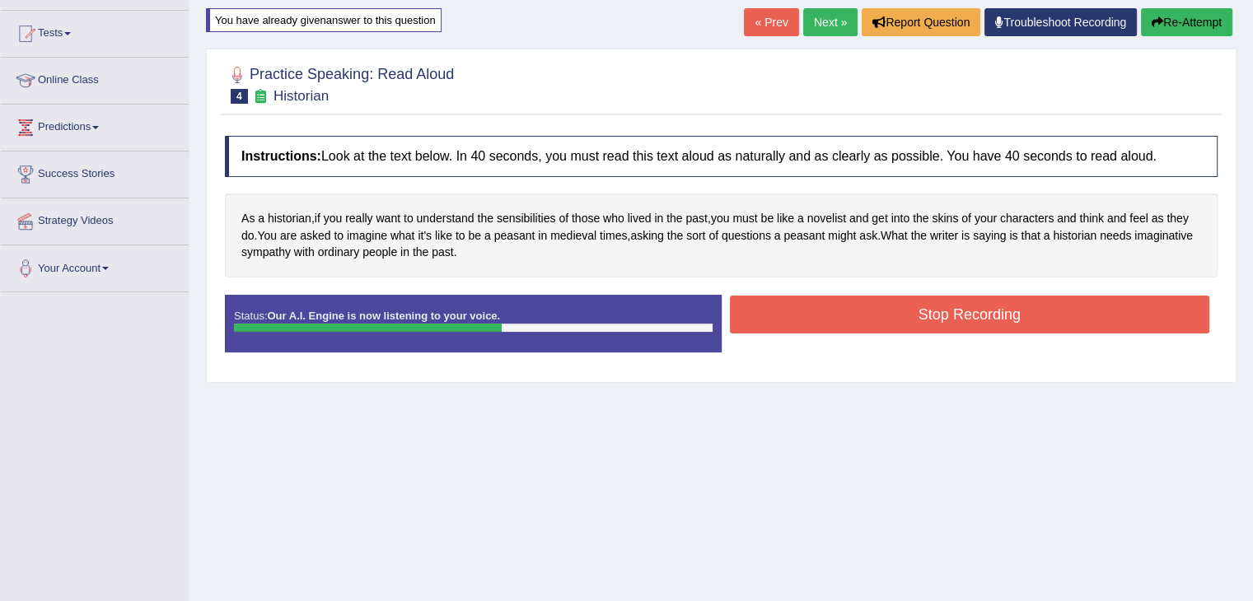
click at [1162, 14] on button "Re-Attempt" at bounding box center [1186, 22] width 91 height 28
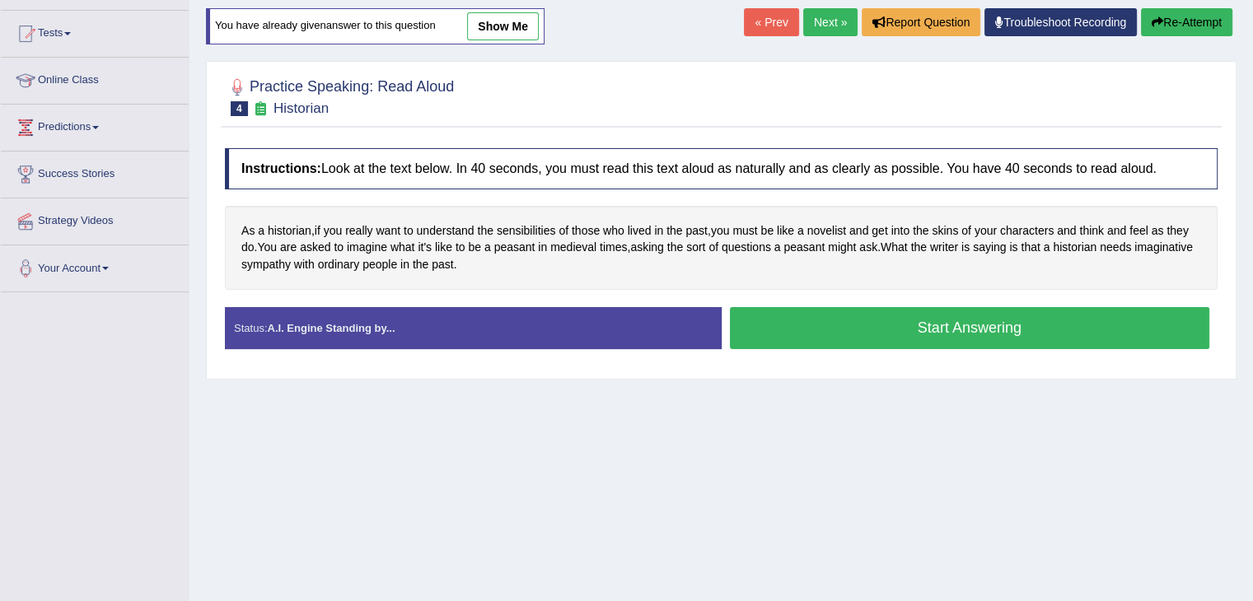
click at [990, 326] on button "Start Answering" at bounding box center [970, 328] width 480 height 42
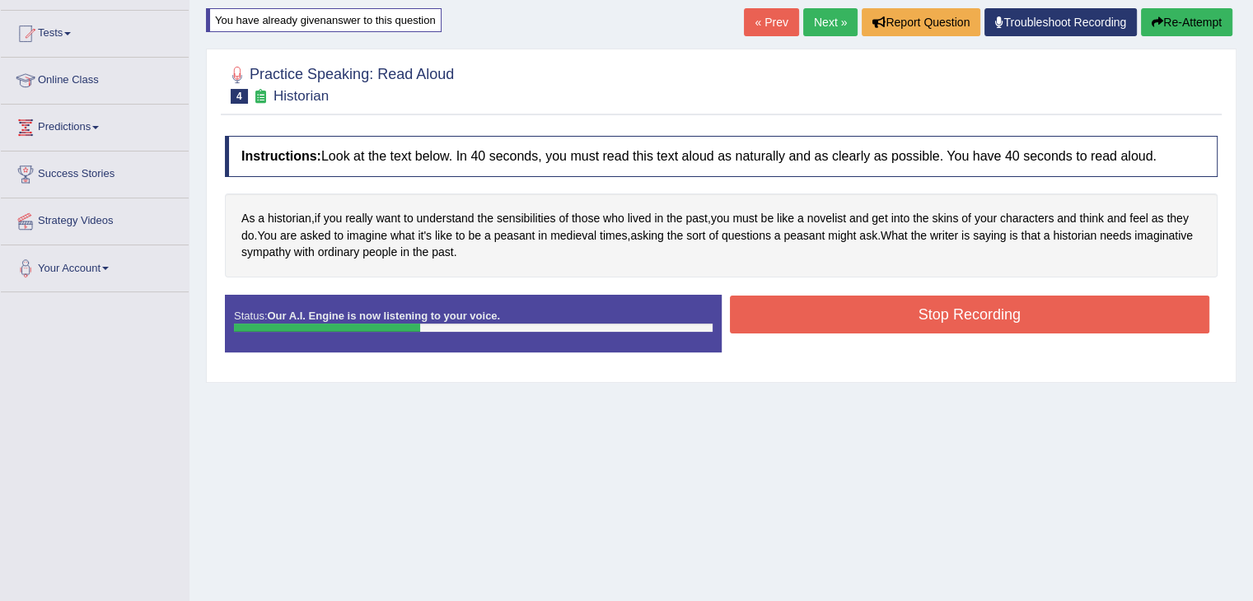
click at [1153, 25] on icon "button" at bounding box center [1158, 22] width 12 height 12
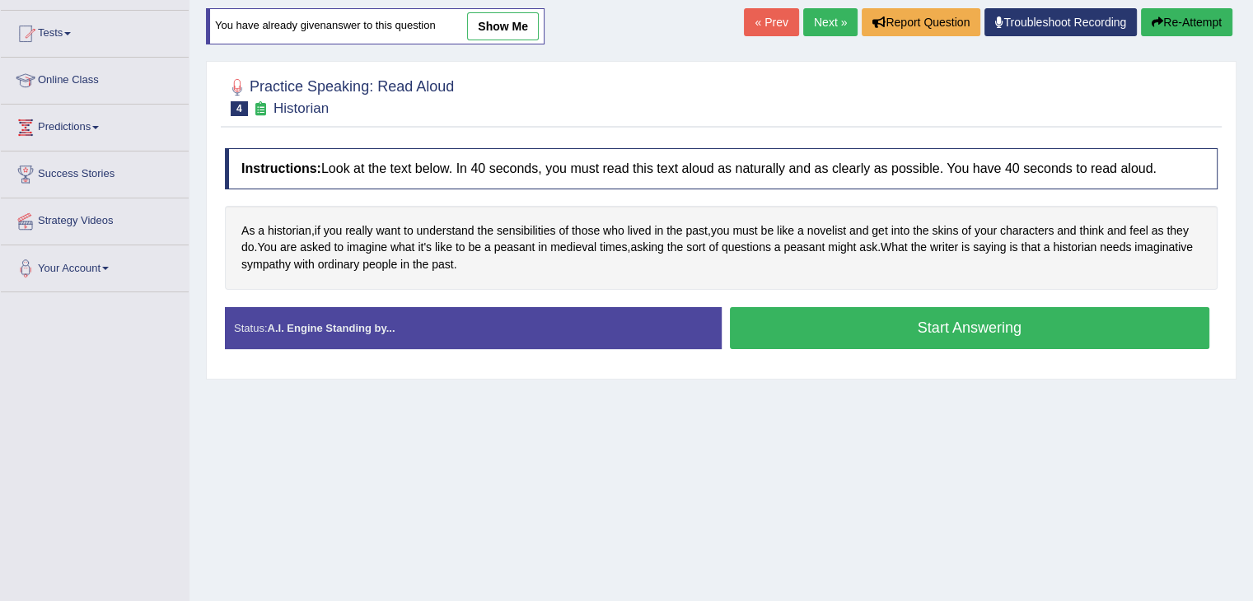
click at [883, 313] on button "Start Answering" at bounding box center [970, 328] width 480 height 42
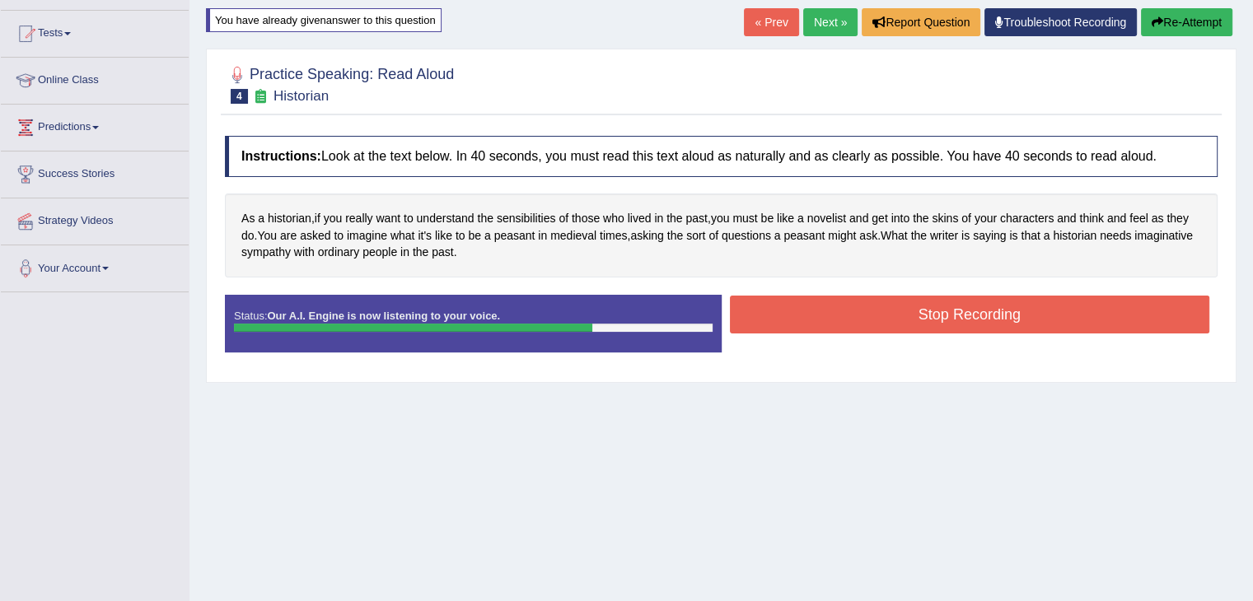
click at [883, 313] on button "Stop Recording" at bounding box center [970, 315] width 480 height 38
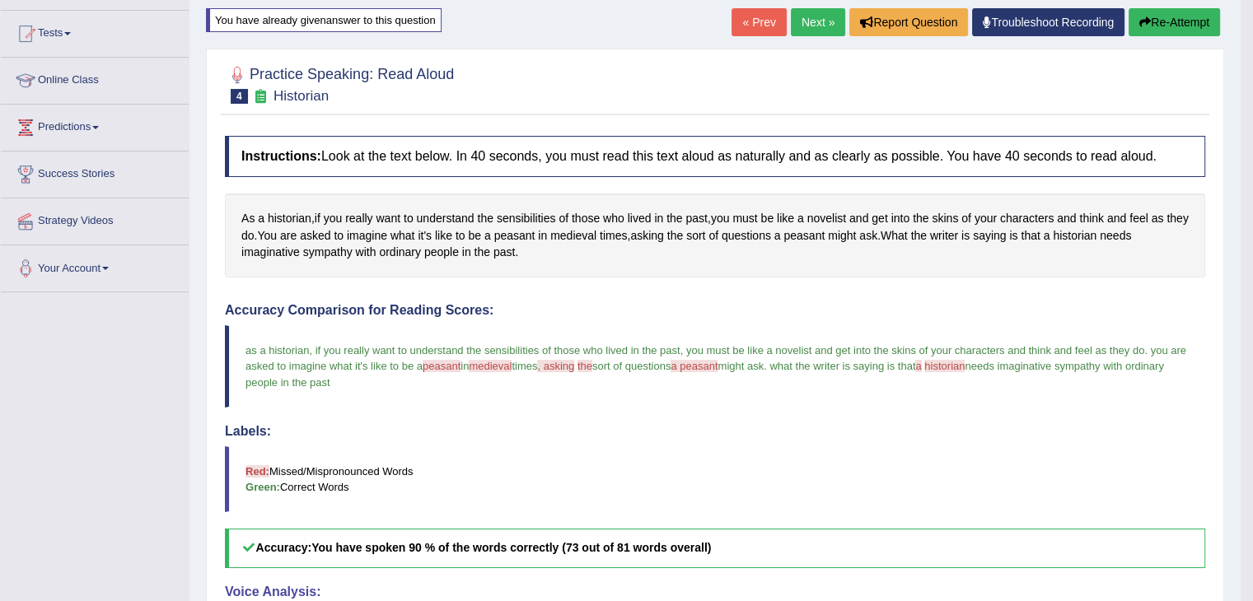
click at [1147, 27] on button "Re-Attempt" at bounding box center [1174, 22] width 91 height 28
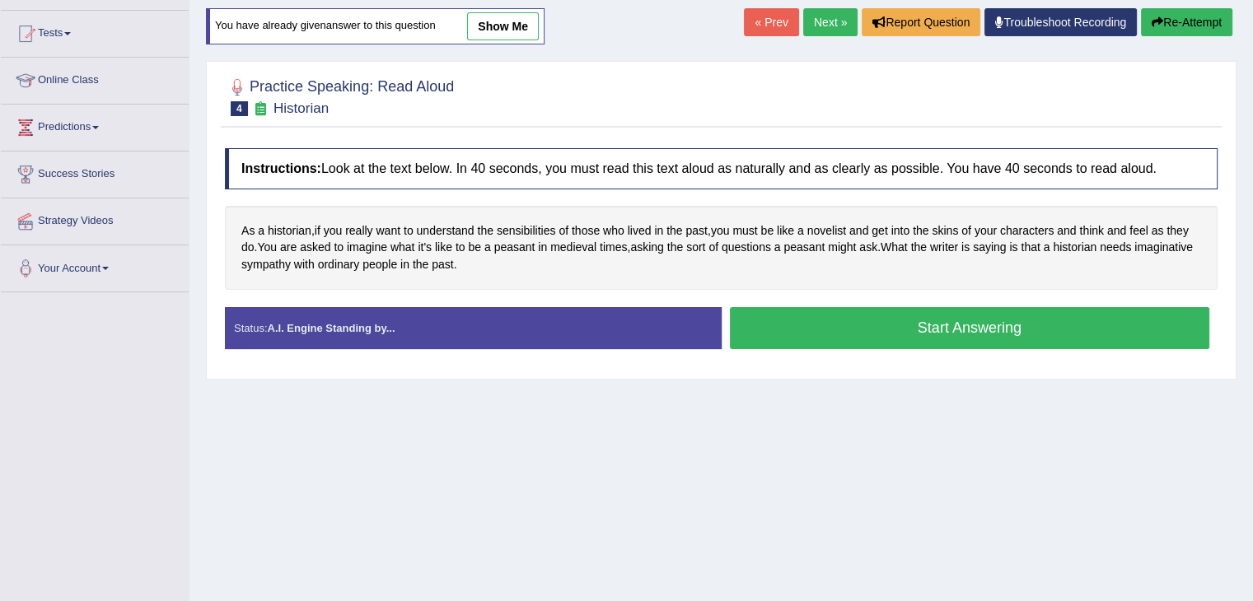
click at [812, 337] on button "Start Answering" at bounding box center [970, 328] width 480 height 42
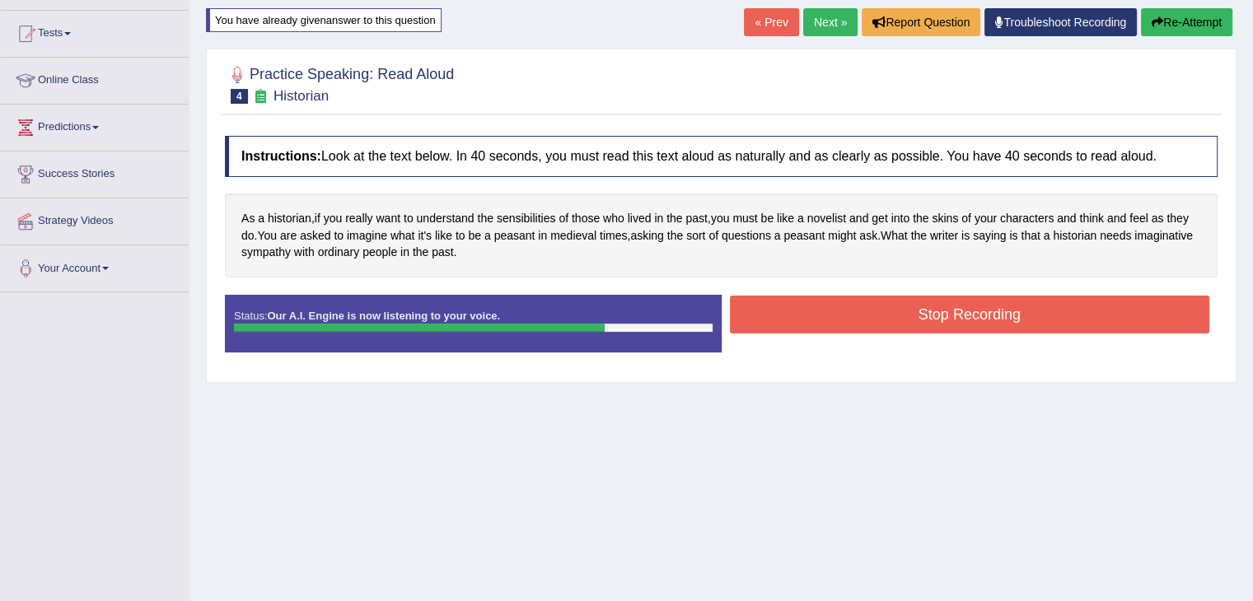
click at [823, 320] on button "Stop Recording" at bounding box center [970, 315] width 480 height 38
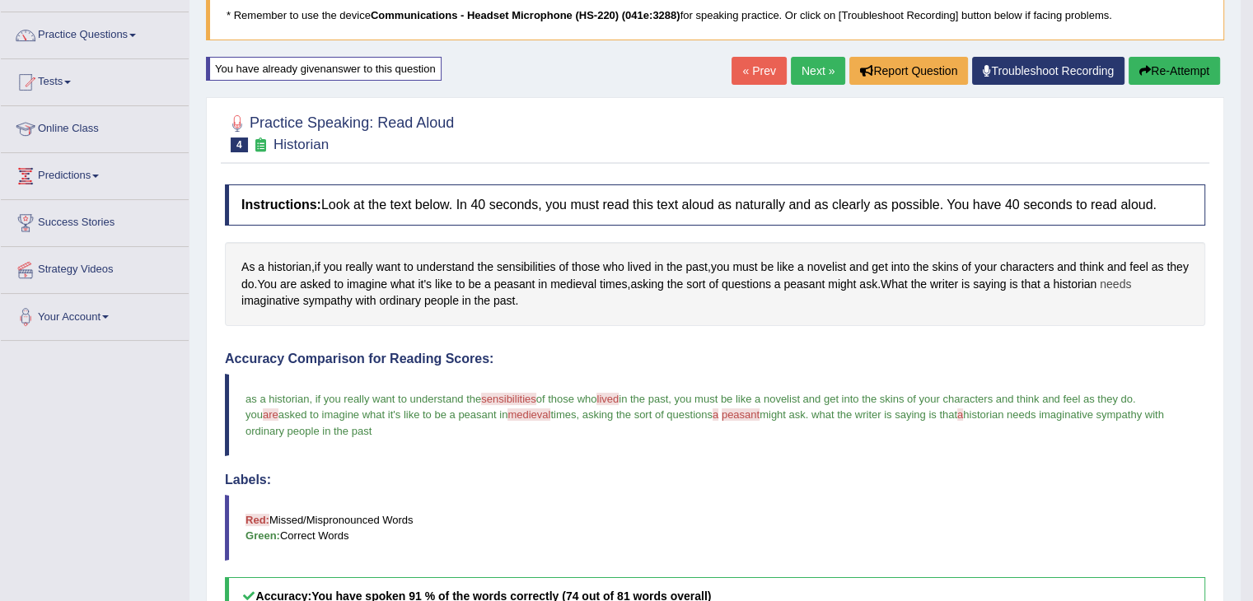
scroll to position [103, 0]
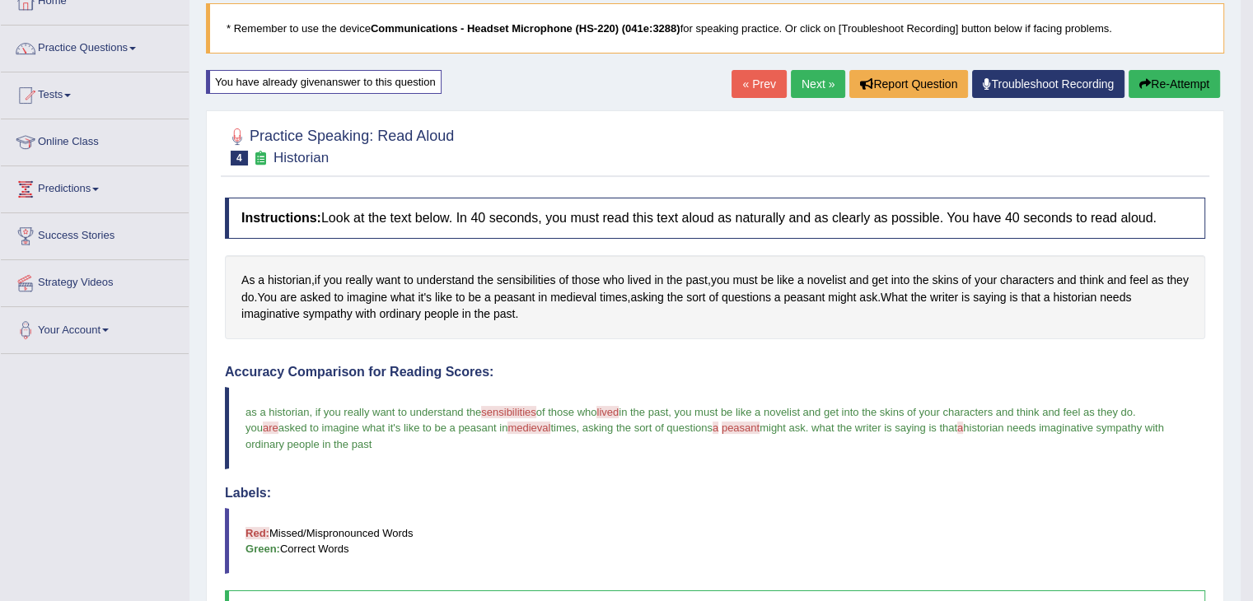
click at [1153, 75] on button "Re-Attempt" at bounding box center [1174, 84] width 91 height 28
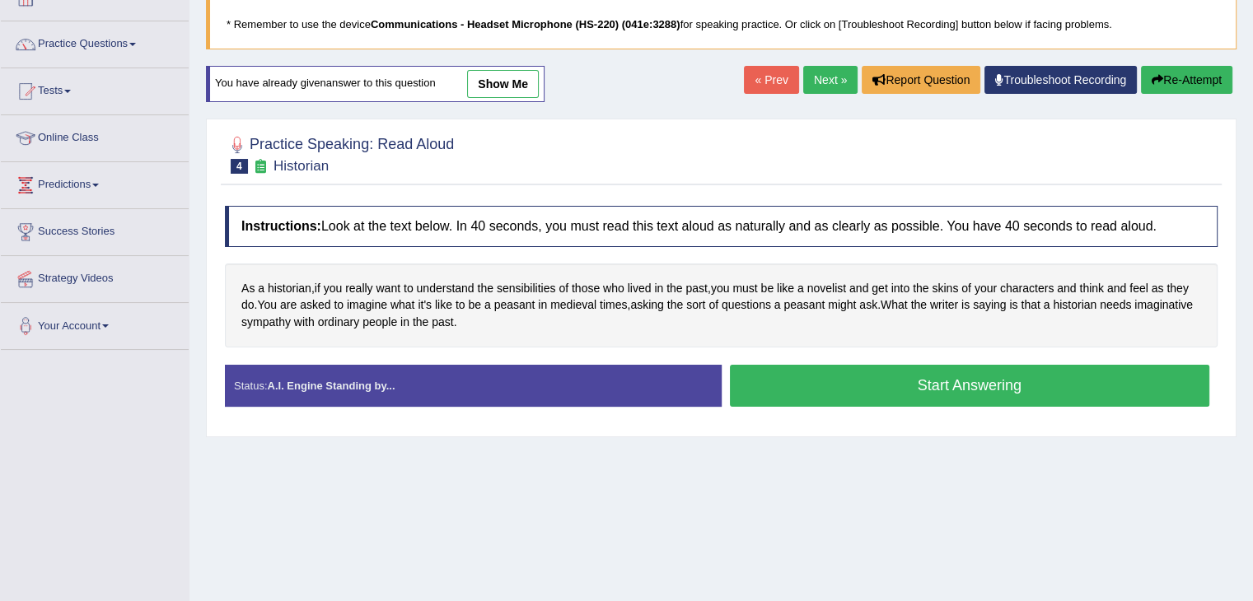
scroll to position [103, 0]
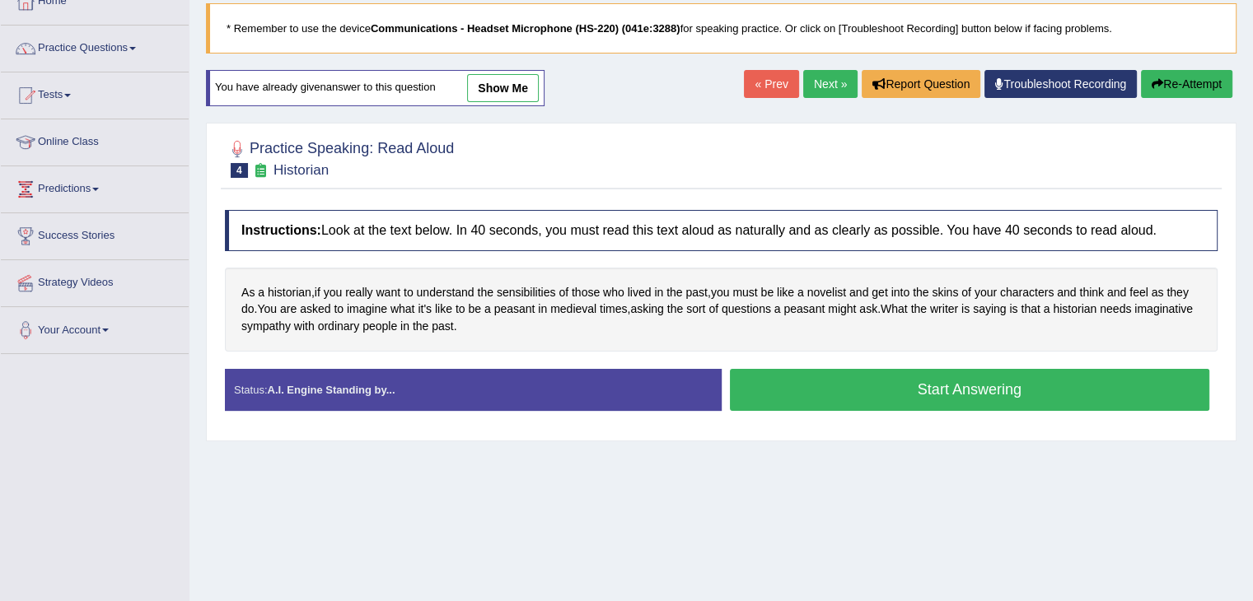
click at [864, 384] on button "Start Answering" at bounding box center [970, 390] width 480 height 42
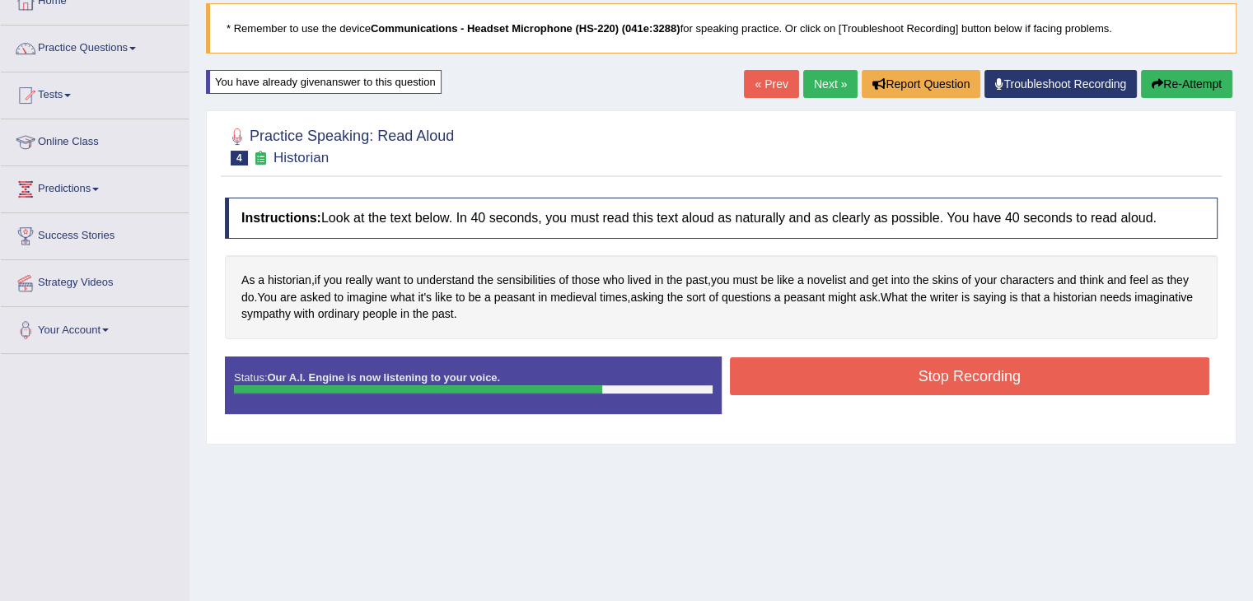
click at [866, 383] on button "Stop Recording" at bounding box center [970, 376] width 480 height 38
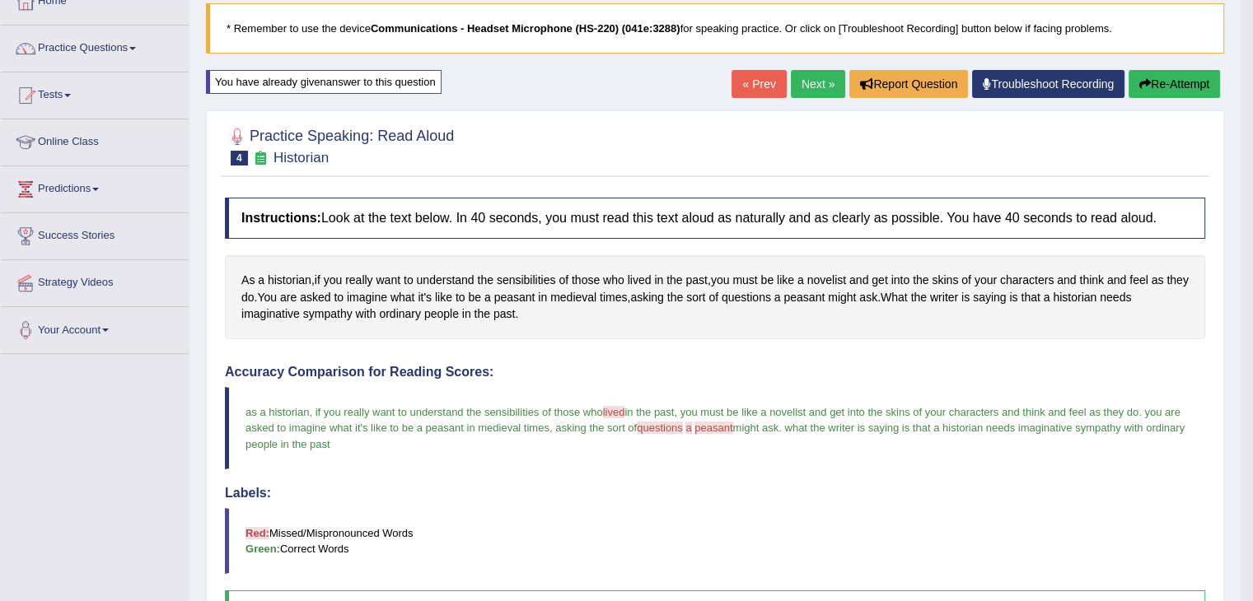
click at [1152, 75] on button "Re-Attempt" at bounding box center [1174, 84] width 91 height 28
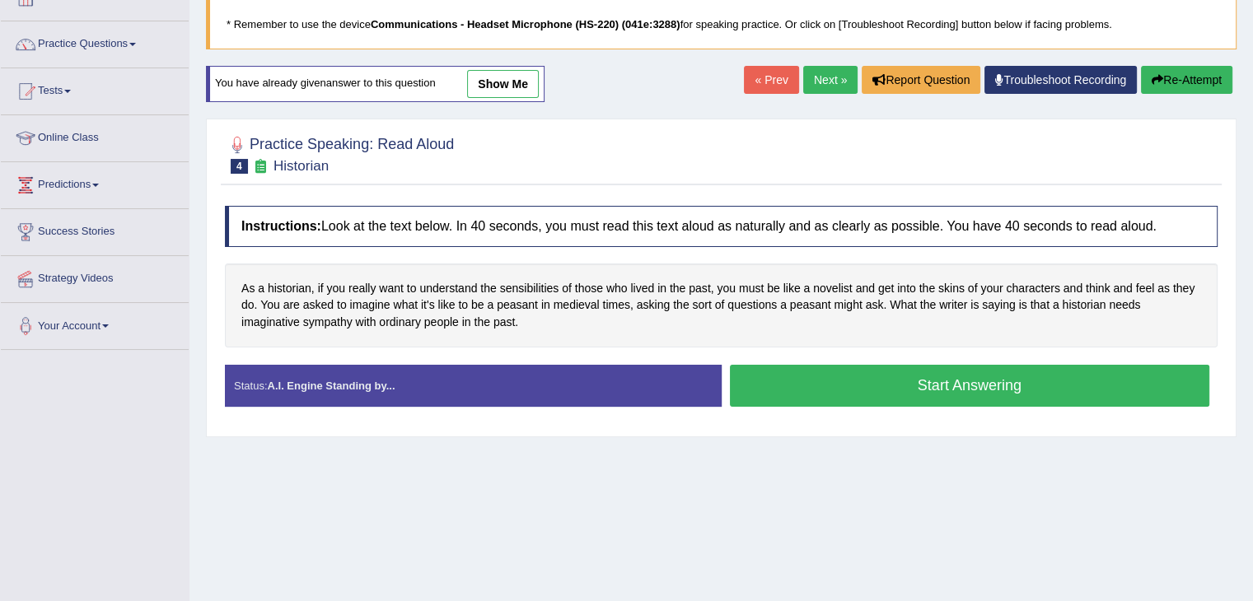
scroll to position [103, 0]
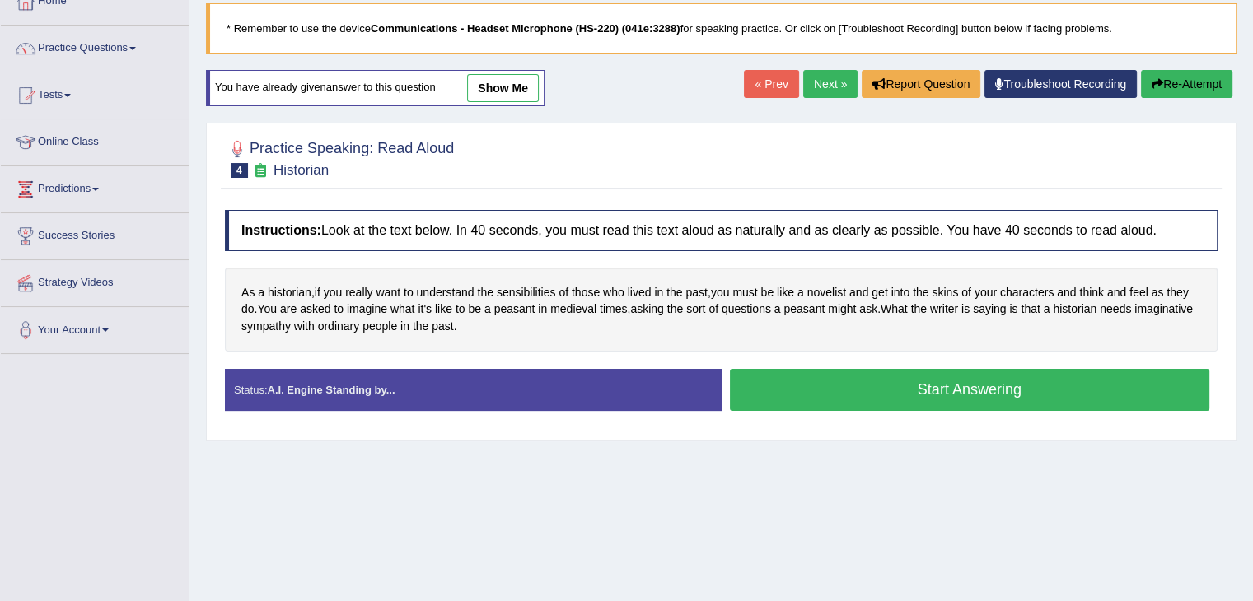
click at [914, 384] on button "Start Answering" at bounding box center [970, 390] width 480 height 42
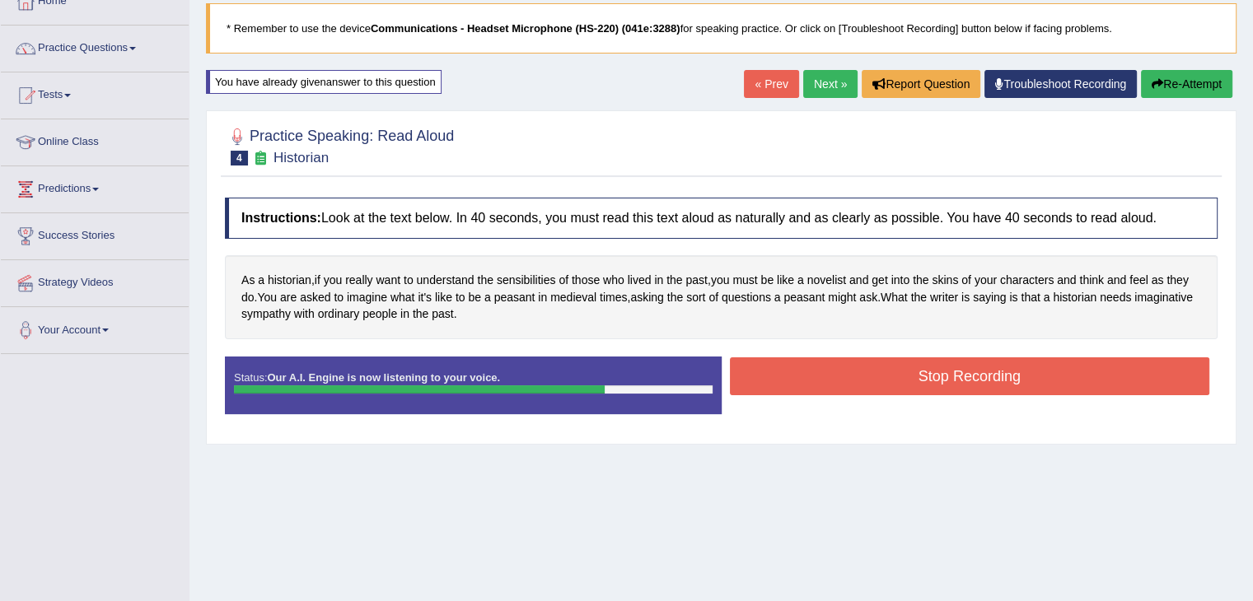
click at [914, 384] on button "Stop Recording" at bounding box center [970, 376] width 480 height 38
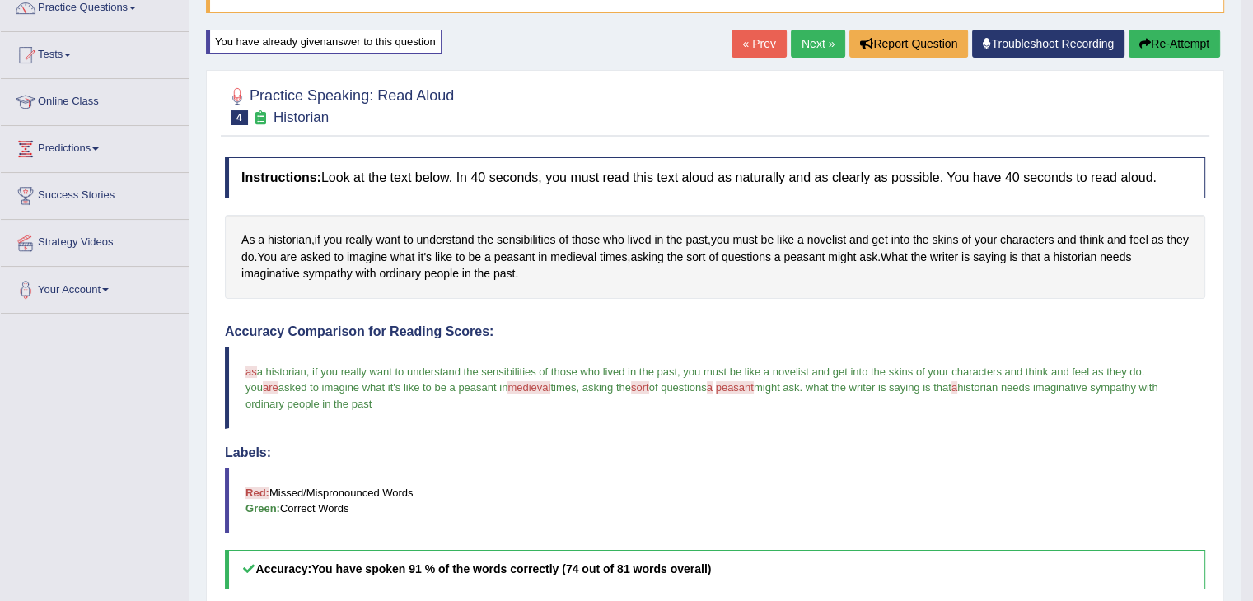
scroll to position [21, 0]
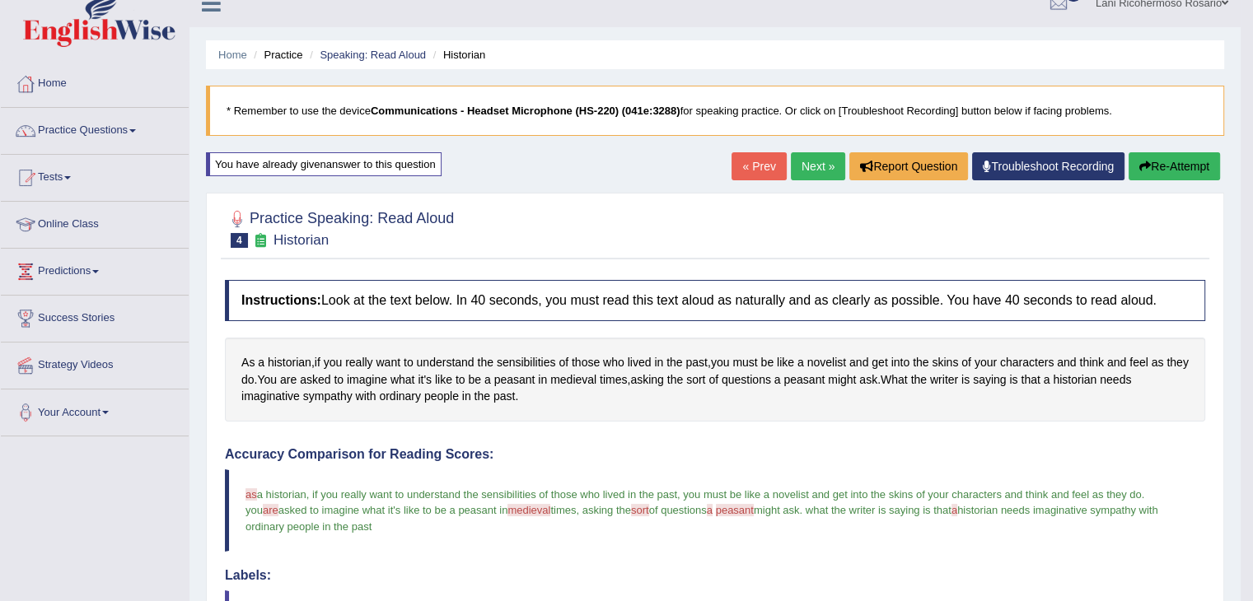
click at [1160, 171] on button "Re-Attempt" at bounding box center [1174, 166] width 91 height 28
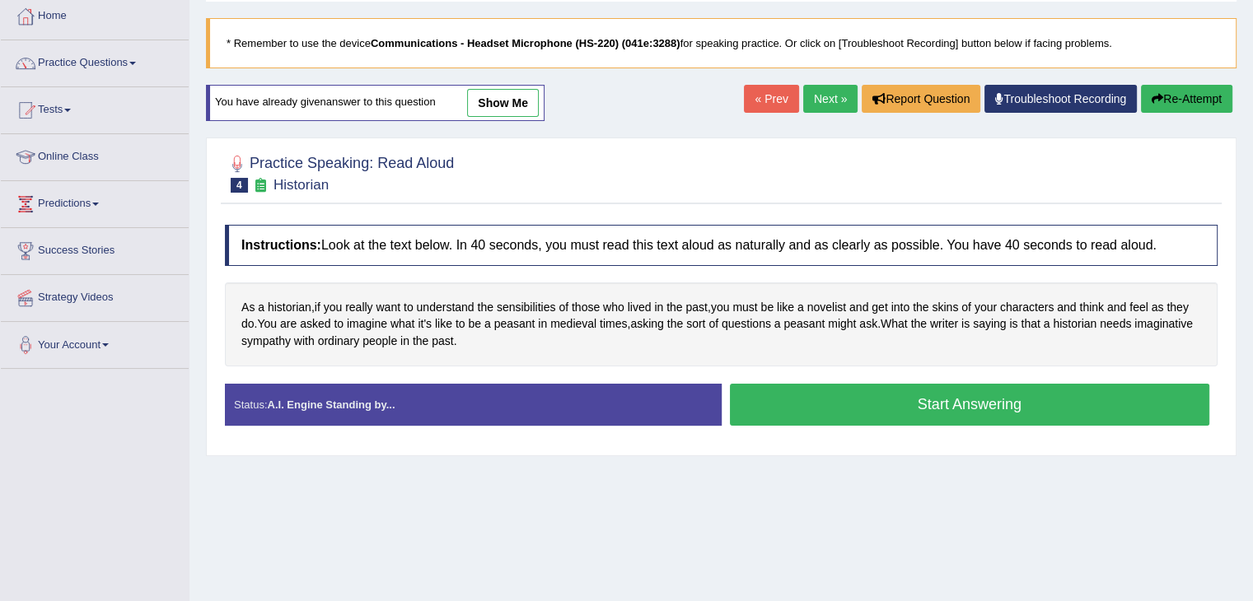
scroll to position [103, 0]
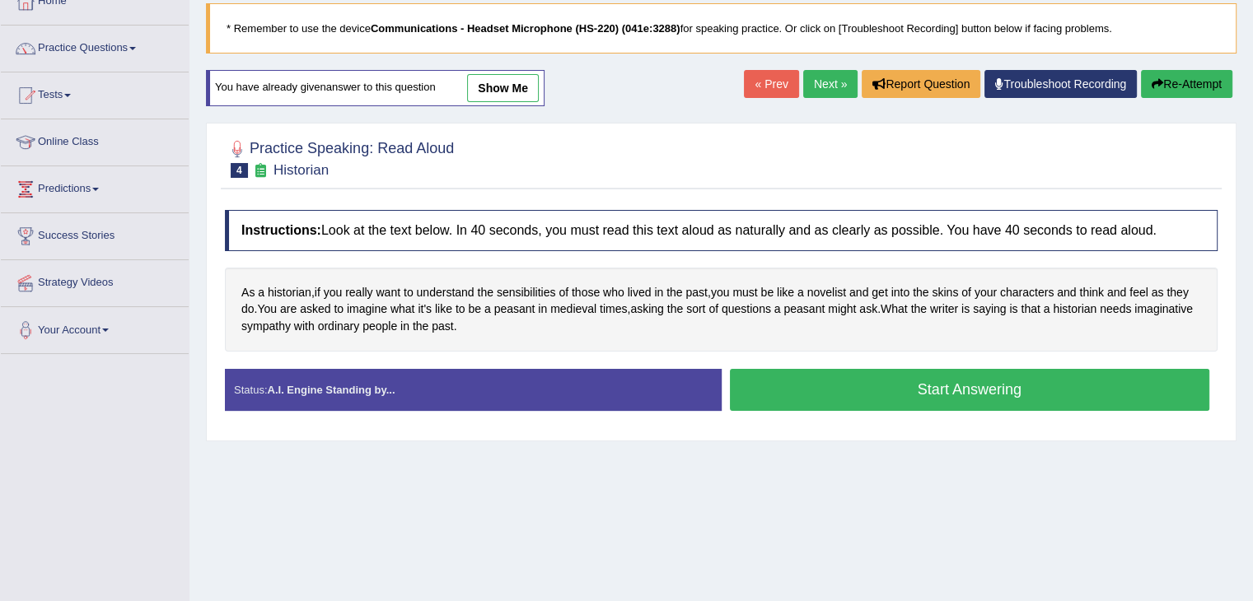
click at [792, 399] on button "Start Answering" at bounding box center [970, 390] width 480 height 42
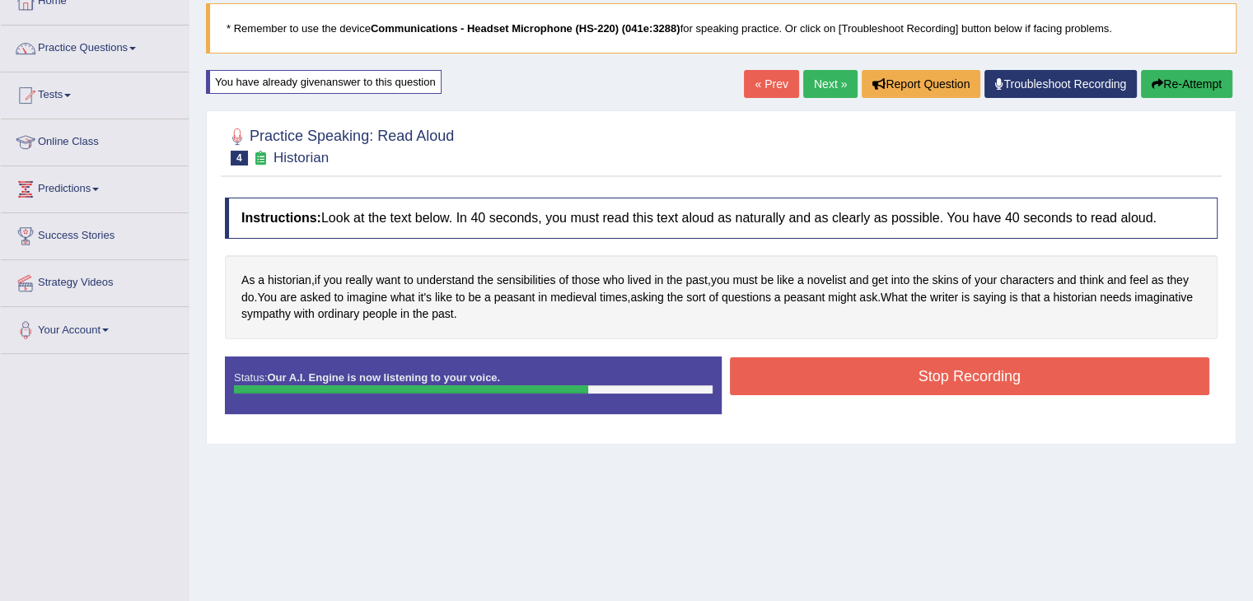
click at [804, 376] on button "Stop Recording" at bounding box center [970, 376] width 480 height 38
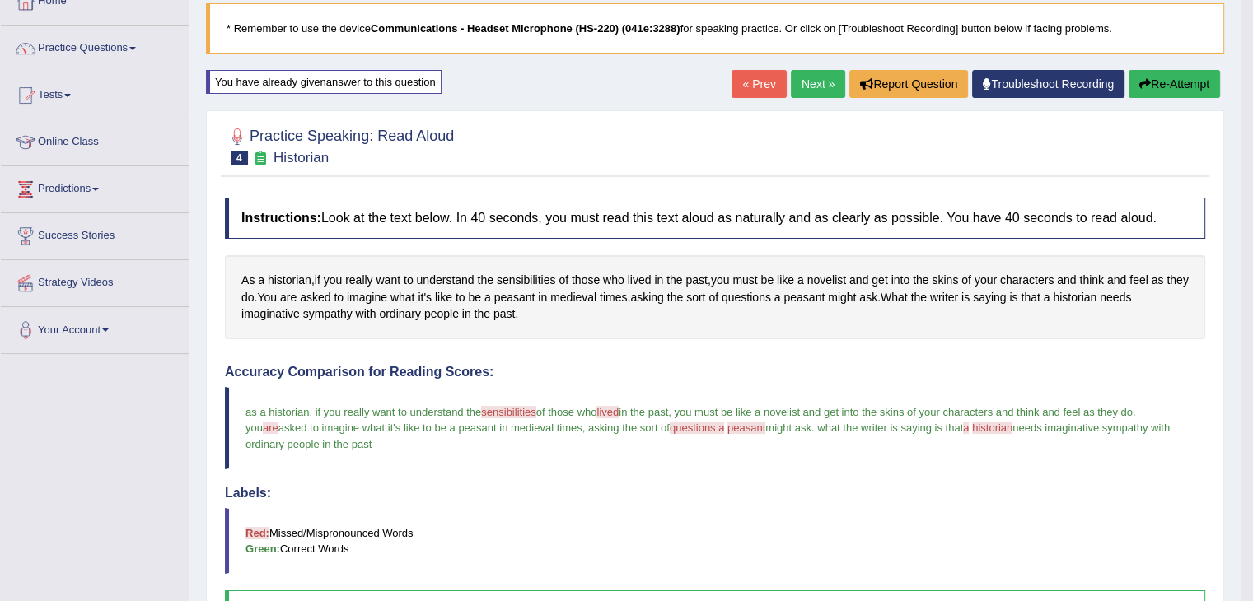
click at [1152, 82] on button "Re-Attempt" at bounding box center [1174, 84] width 91 height 28
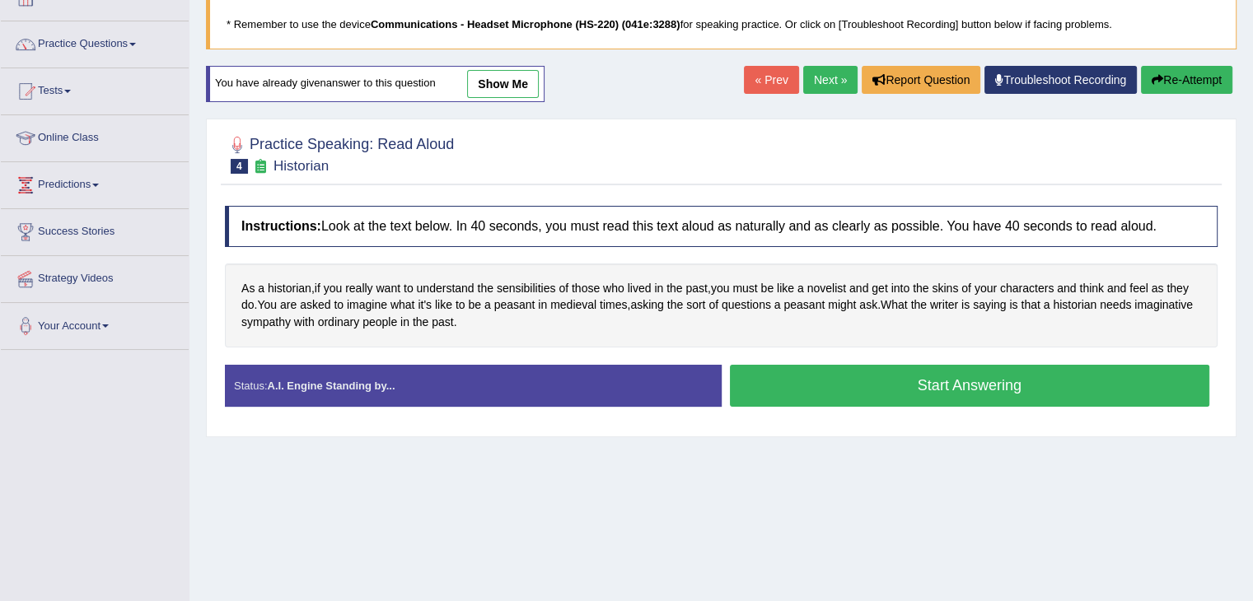
scroll to position [103, 0]
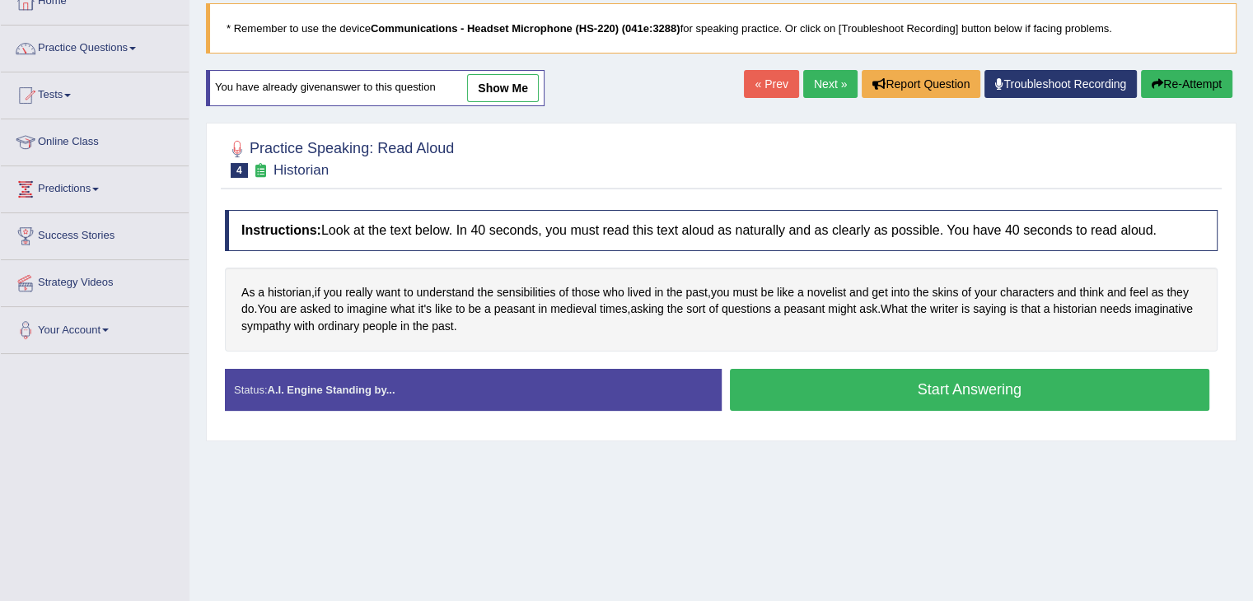
click at [909, 386] on button "Start Answering" at bounding box center [970, 390] width 480 height 42
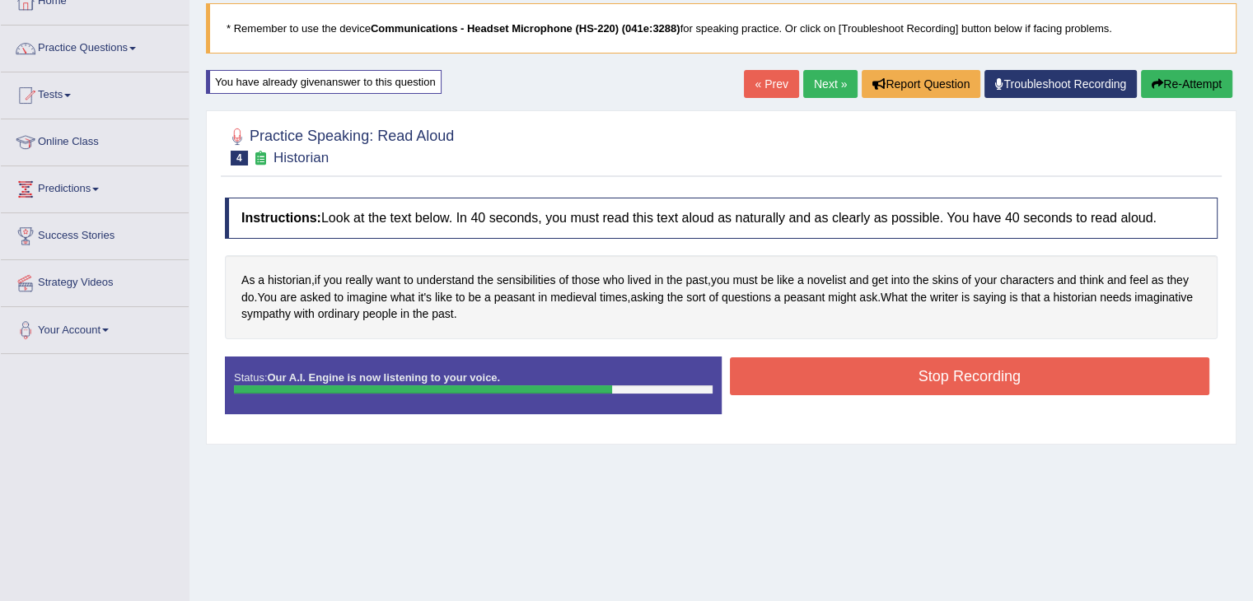
click at [909, 386] on button "Stop Recording" at bounding box center [970, 376] width 480 height 38
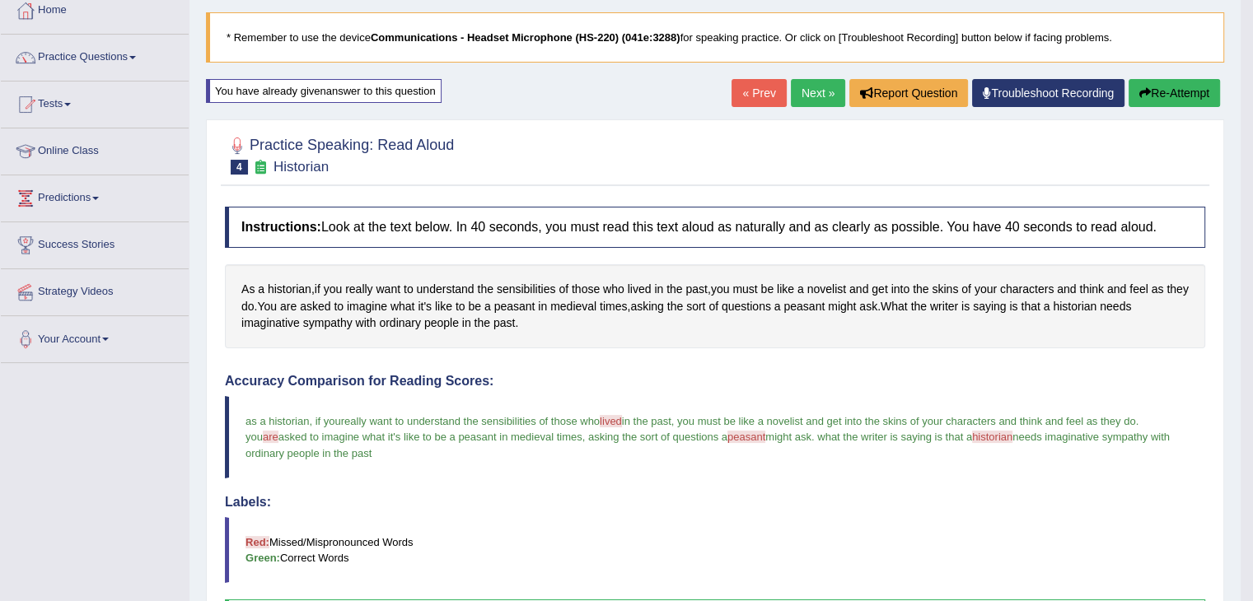
scroll to position [21, 0]
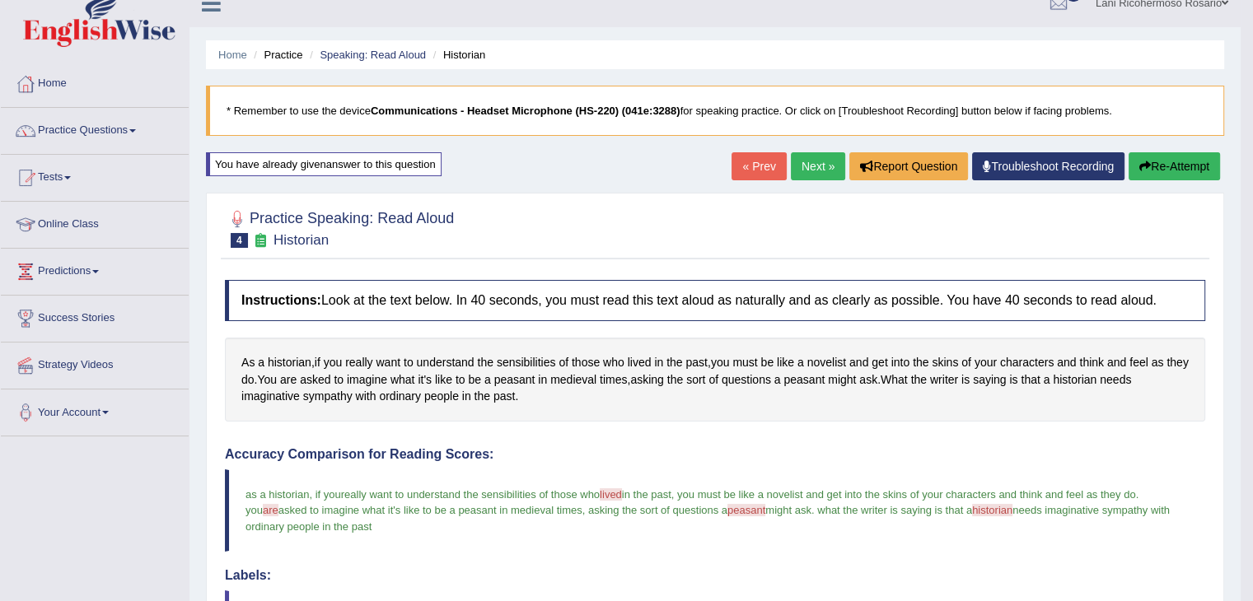
click at [1146, 171] on icon "button" at bounding box center [1145, 167] width 12 height 12
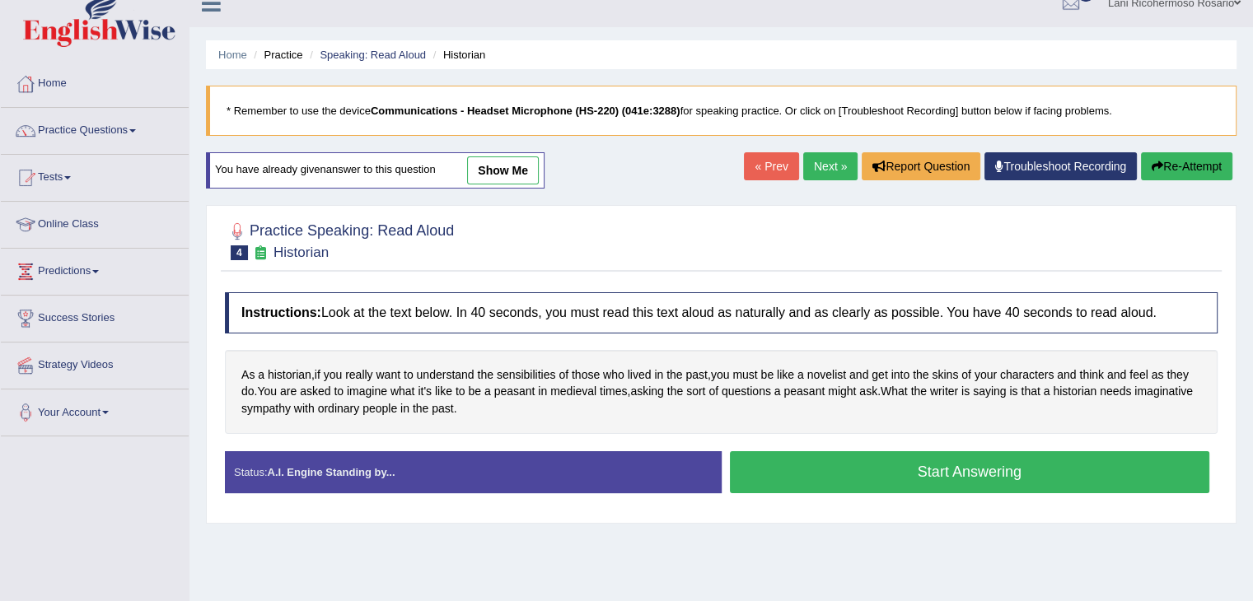
click at [898, 465] on button "Start Answering" at bounding box center [970, 472] width 480 height 42
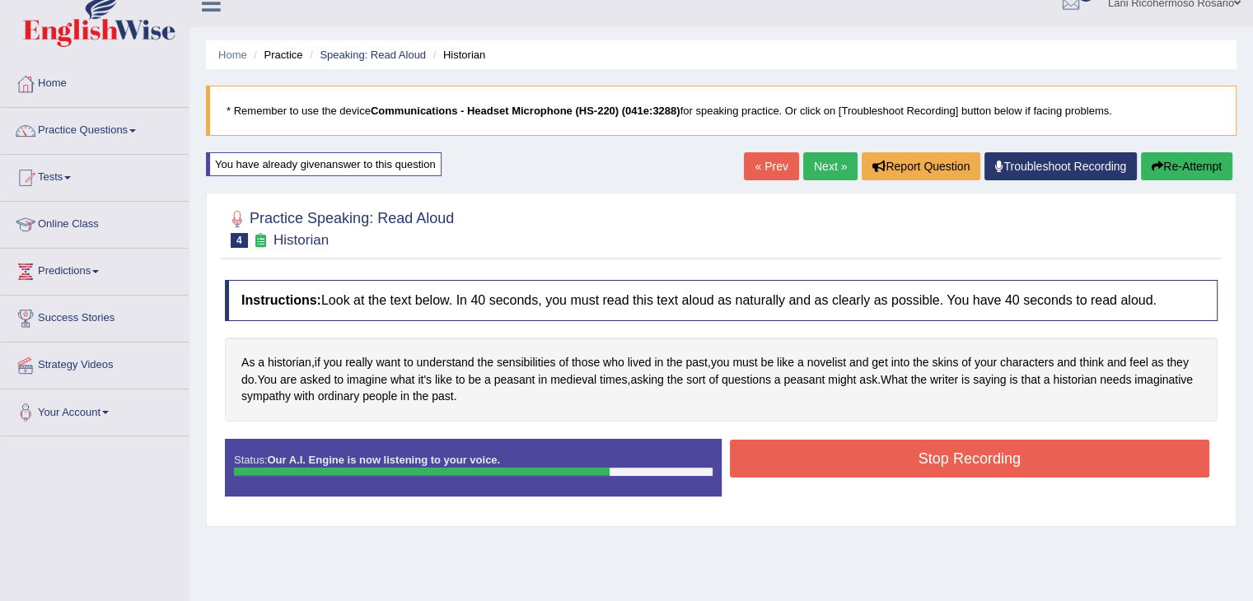
click at [898, 465] on button "Stop Recording" at bounding box center [970, 459] width 480 height 38
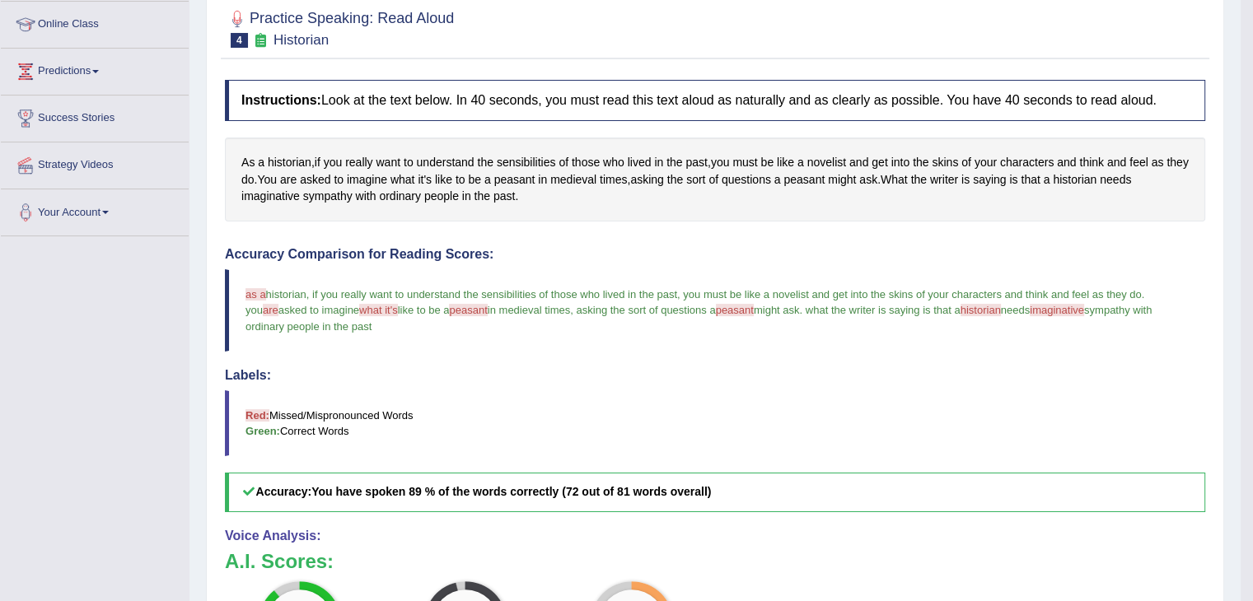
scroll to position [21, 0]
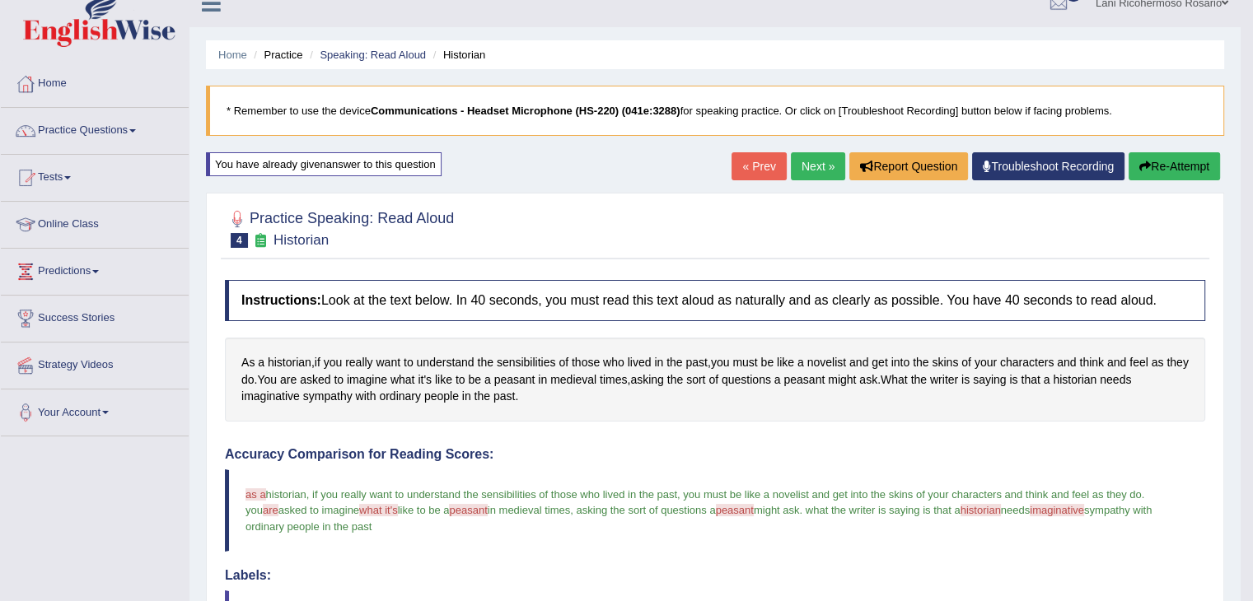
click at [1172, 172] on button "Re-Attempt" at bounding box center [1174, 166] width 91 height 28
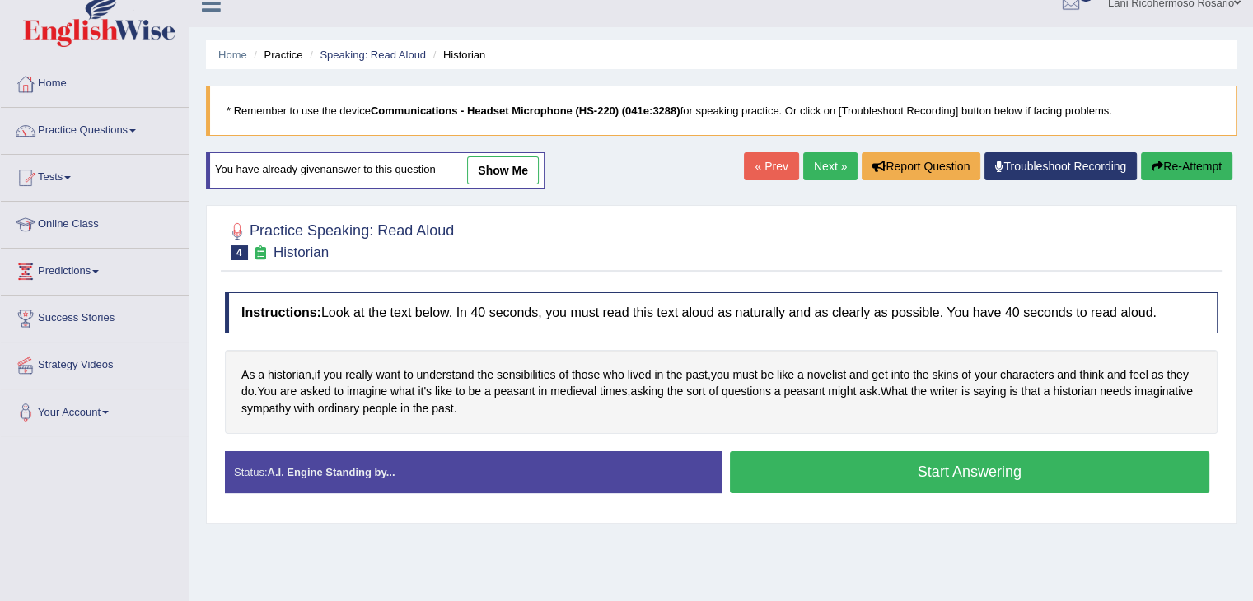
click at [1002, 475] on button "Start Answering" at bounding box center [970, 472] width 480 height 42
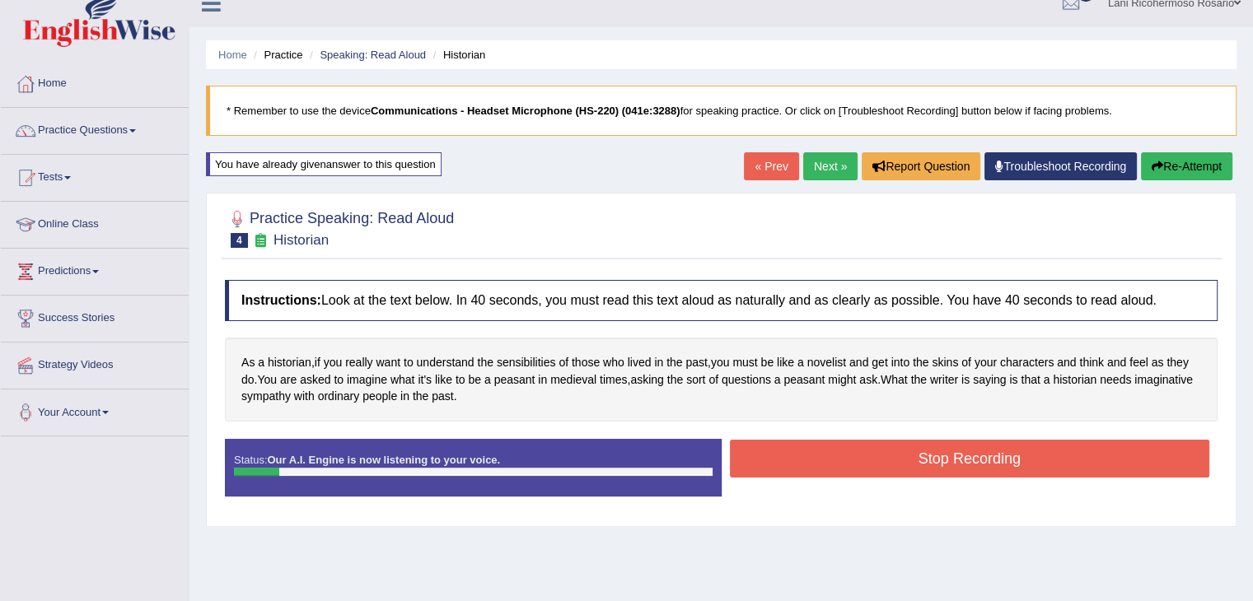
click at [1187, 154] on button "Re-Attempt" at bounding box center [1186, 166] width 91 height 28
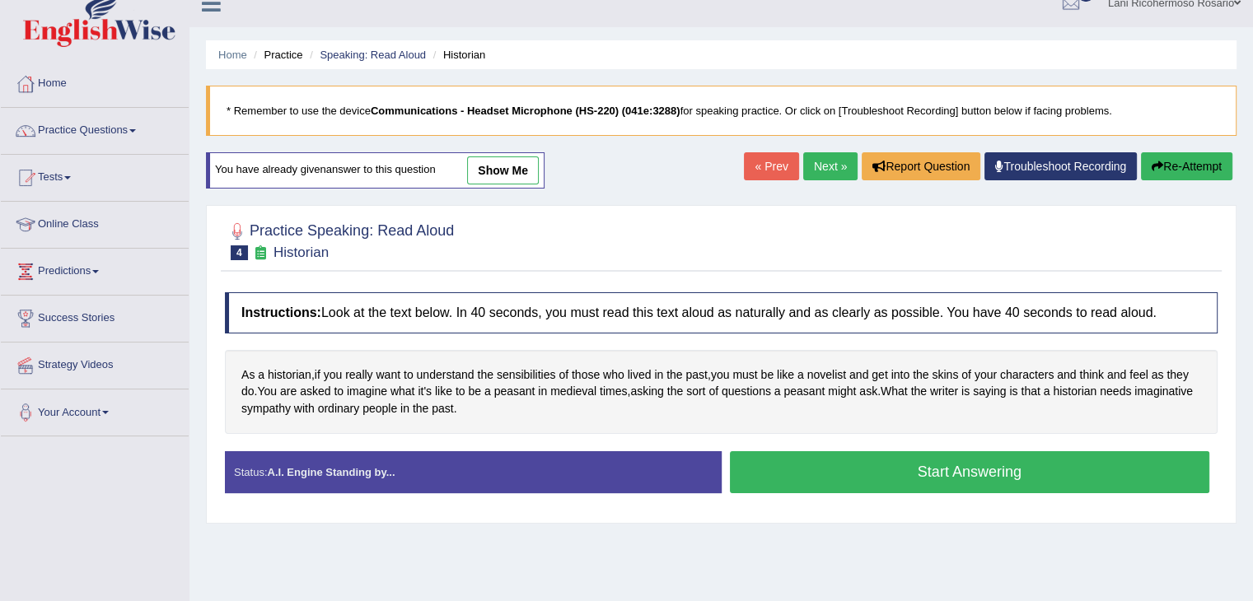
click at [1071, 467] on button "Start Answering" at bounding box center [970, 472] width 480 height 42
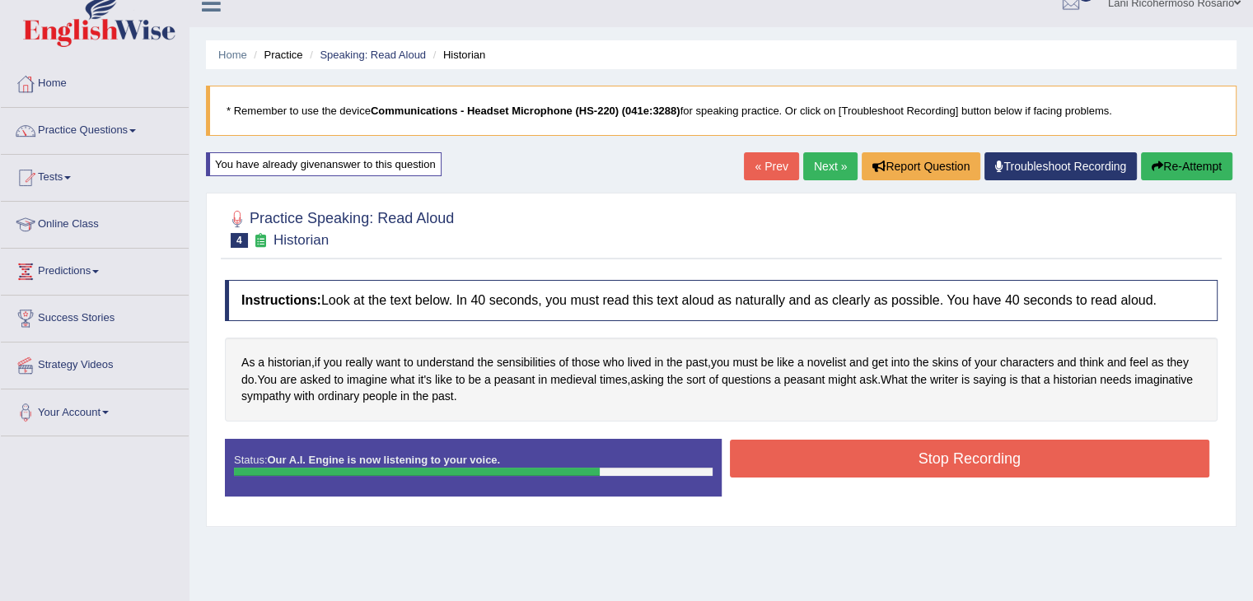
click at [1070, 466] on button "Stop Recording" at bounding box center [970, 459] width 480 height 38
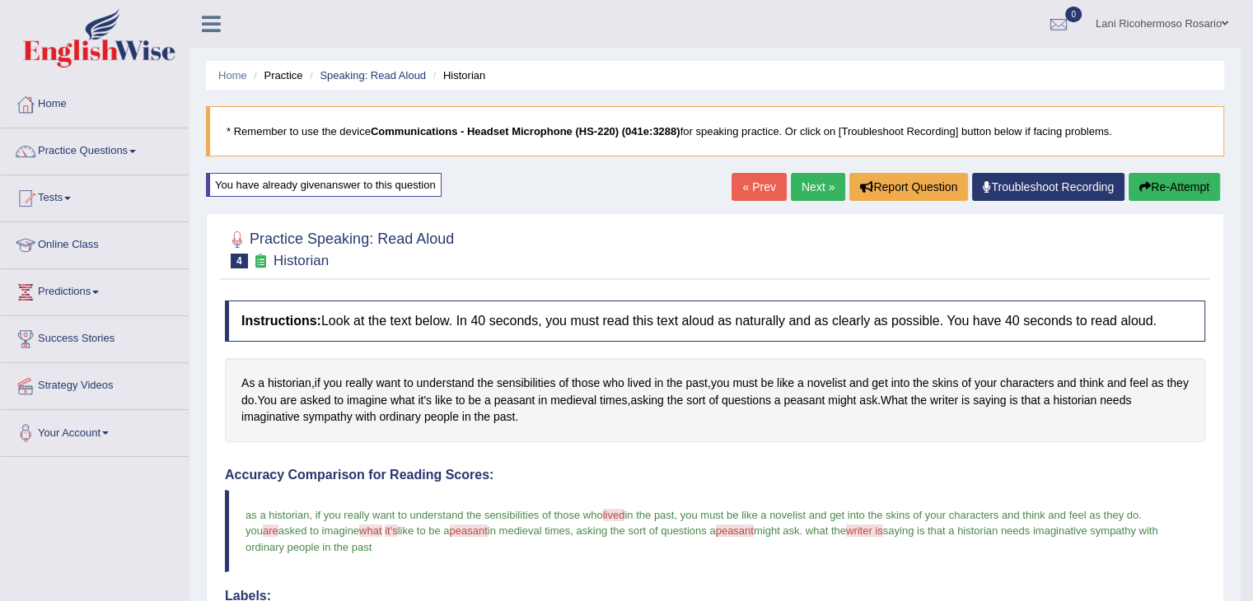
click at [1147, 182] on button "Re-Attempt" at bounding box center [1174, 187] width 91 height 28
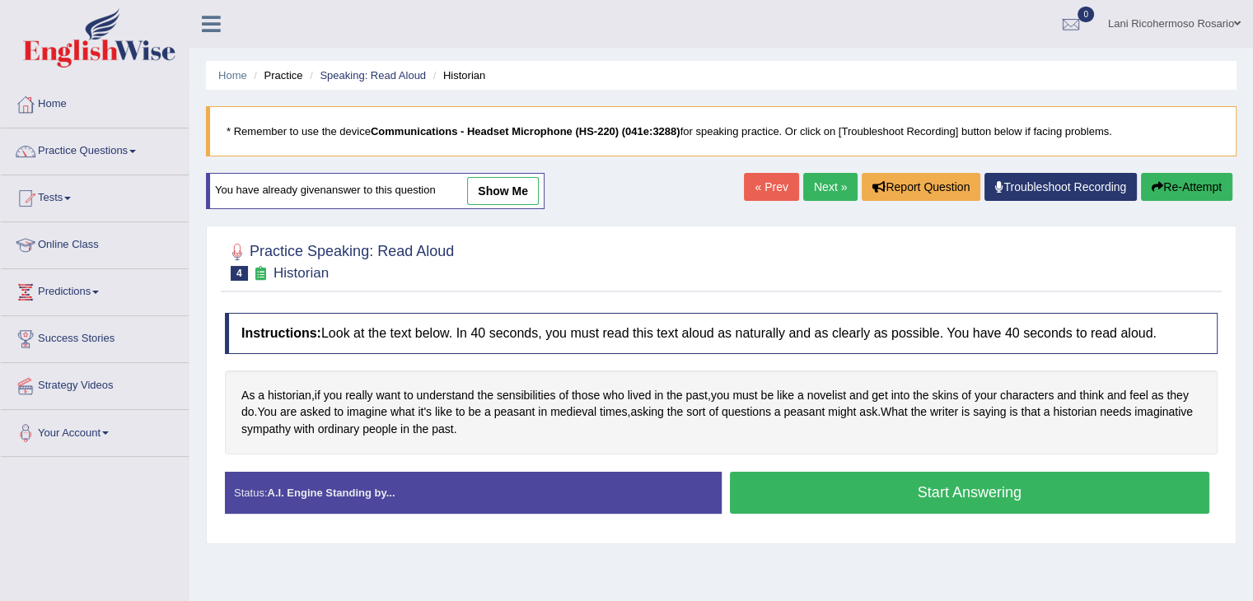
click at [876, 492] on button "Start Answering" at bounding box center [970, 493] width 480 height 42
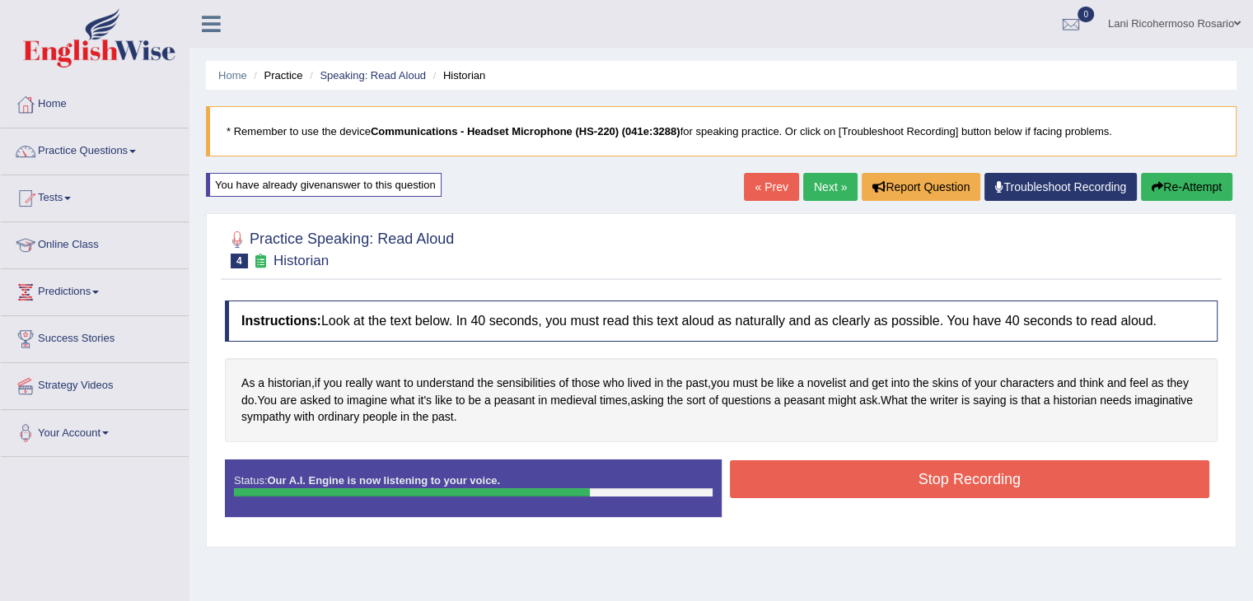
click at [1051, 484] on button "Stop Recording" at bounding box center [970, 479] width 480 height 38
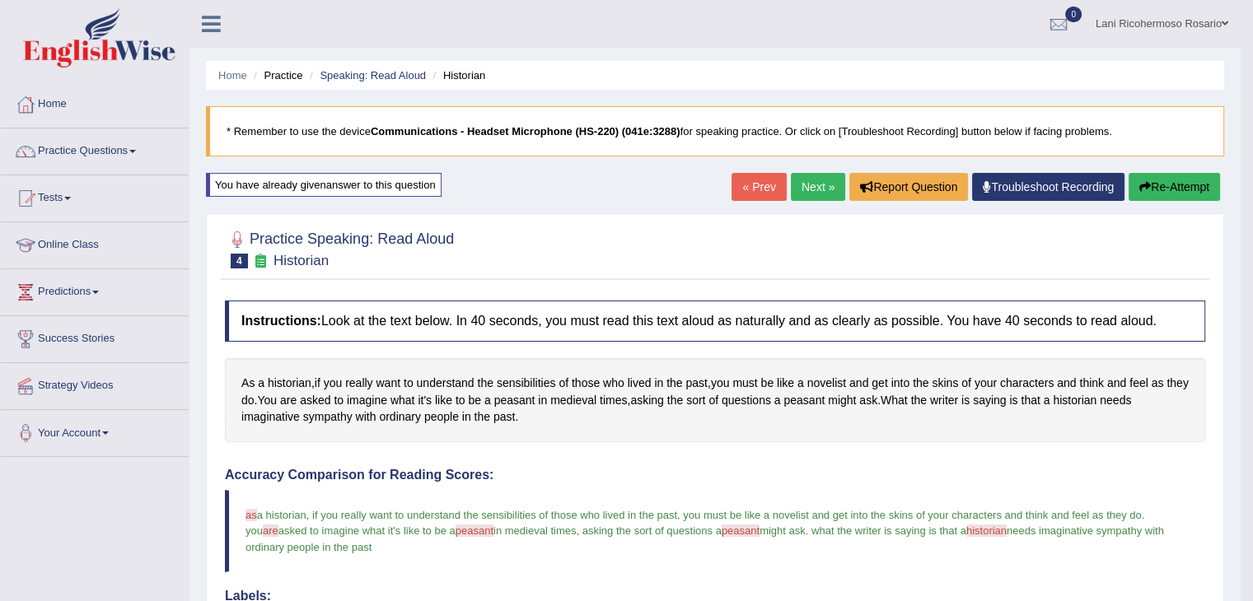
click at [1171, 185] on button "Re-Attempt" at bounding box center [1174, 187] width 91 height 28
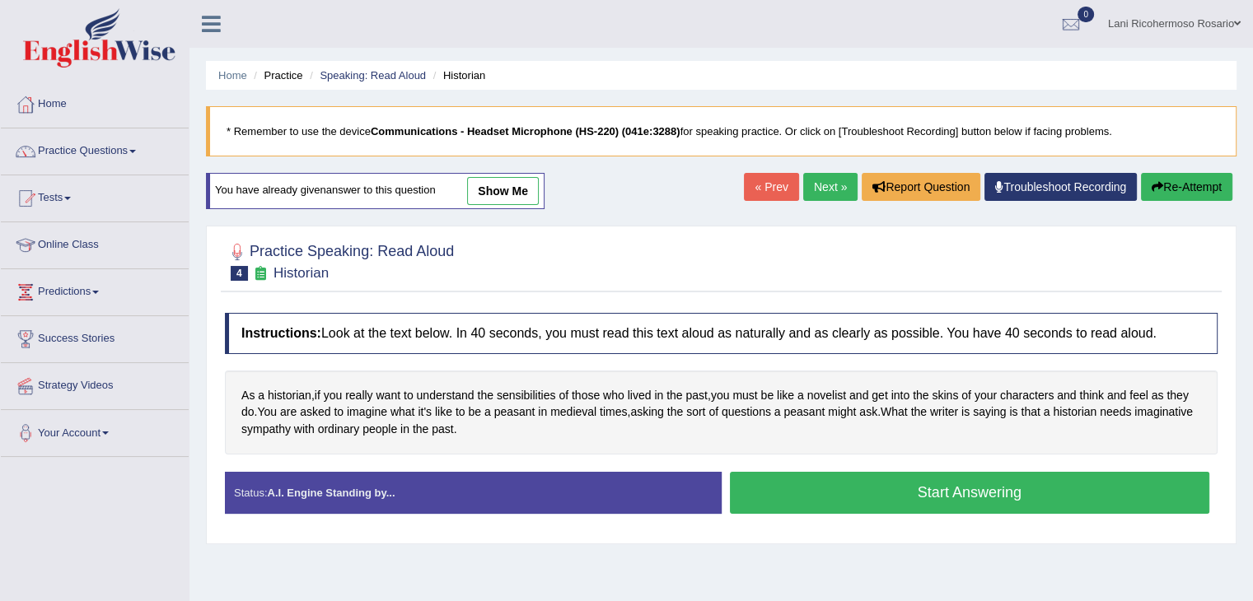
click at [882, 488] on button "Start Answering" at bounding box center [970, 493] width 480 height 42
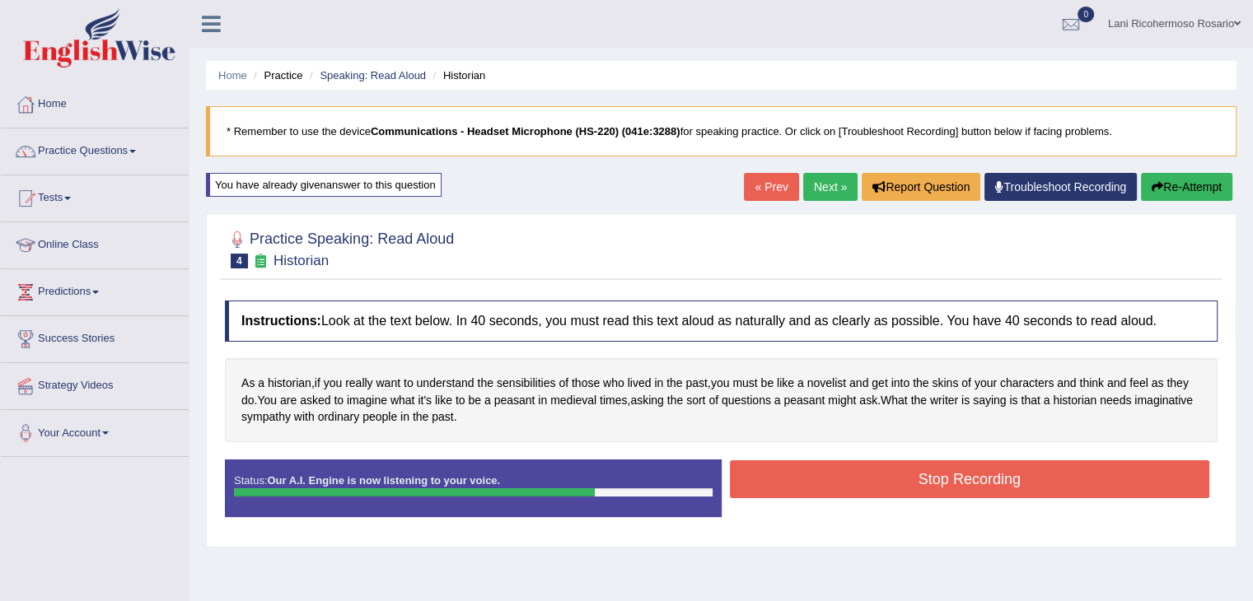
click at [882, 488] on button "Stop Recording" at bounding box center [970, 479] width 480 height 38
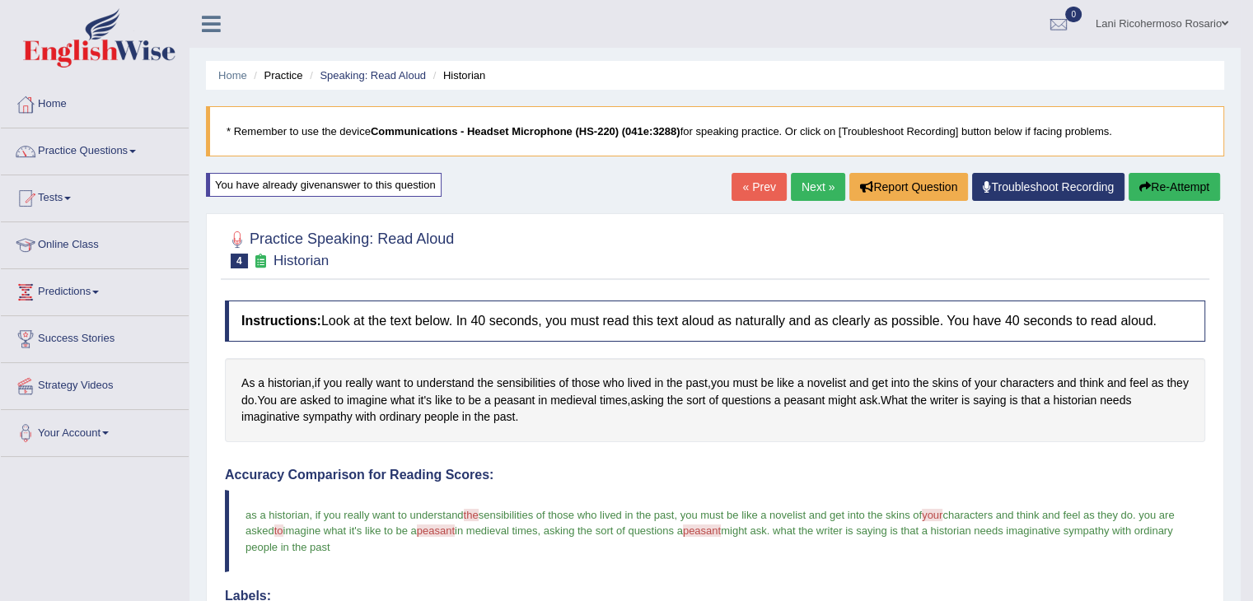
click at [1176, 189] on button "Re-Attempt" at bounding box center [1174, 187] width 91 height 28
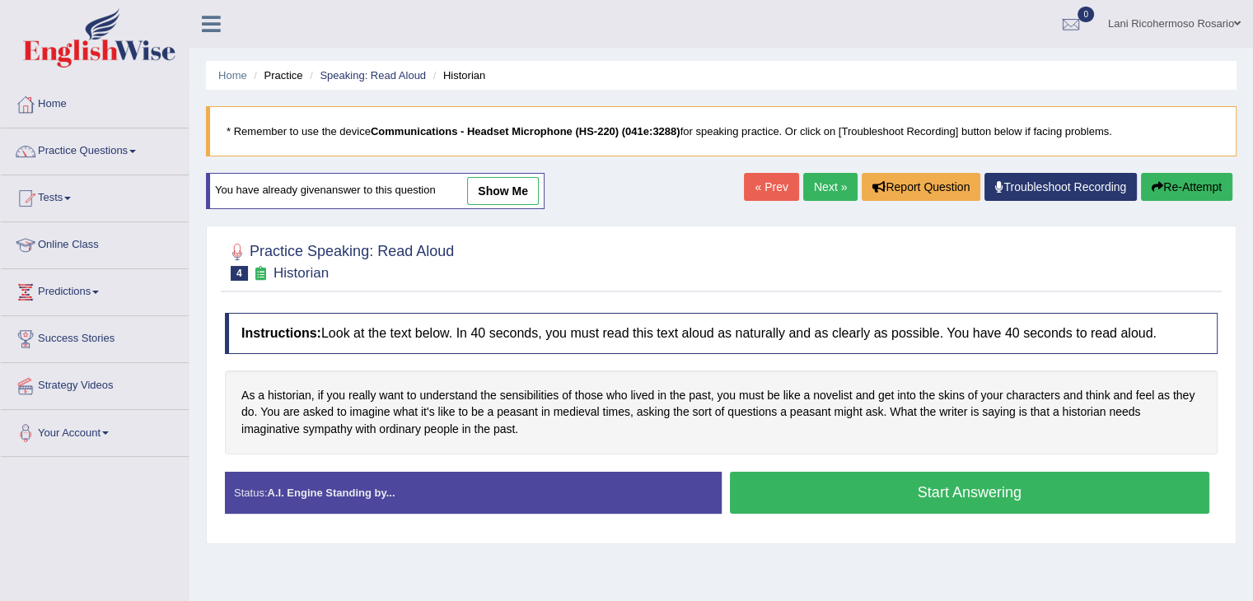
click at [936, 485] on button "Start Answering" at bounding box center [970, 493] width 480 height 42
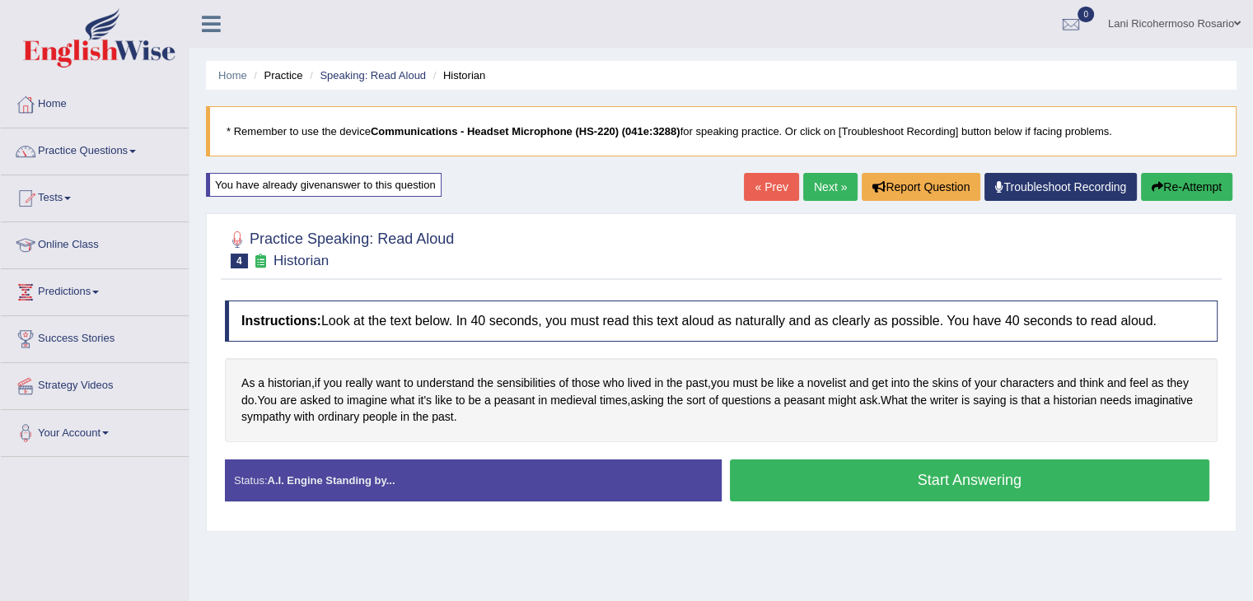
click at [804, 488] on button "Start Answering" at bounding box center [970, 481] width 480 height 42
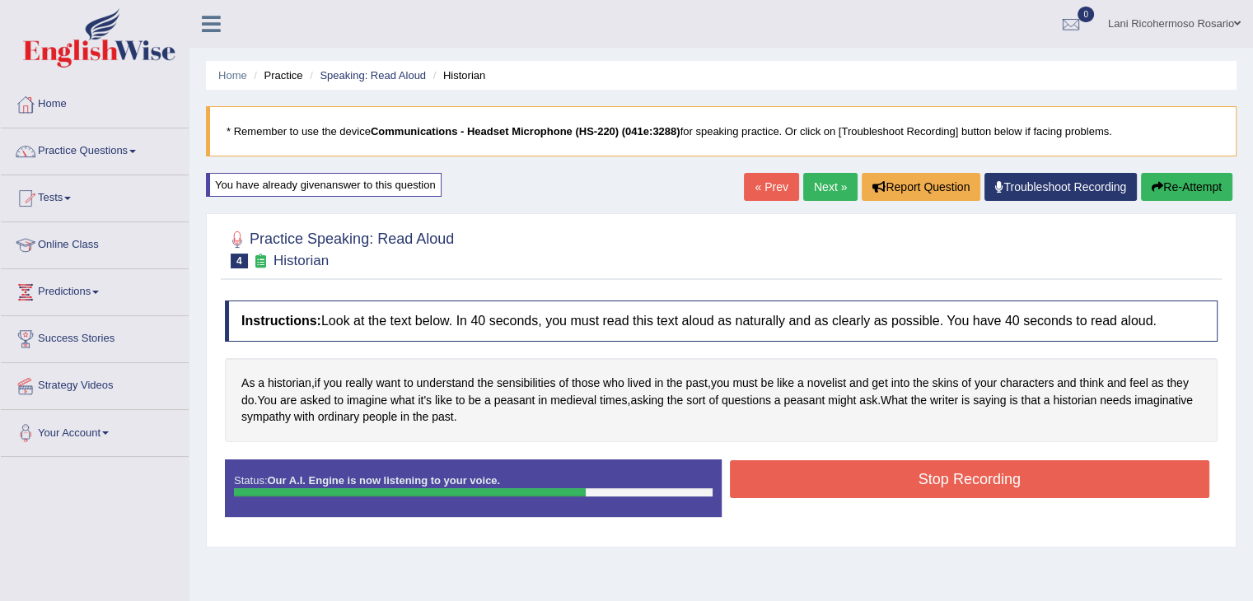
click at [741, 474] on button "Stop Recording" at bounding box center [970, 479] width 480 height 38
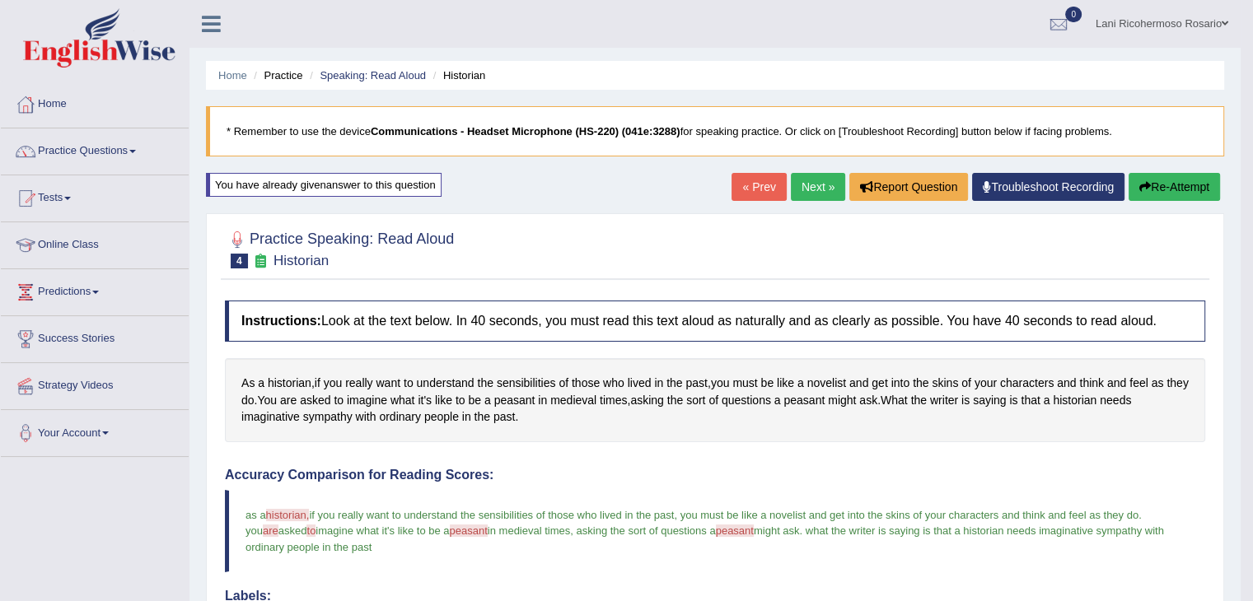
click at [820, 192] on link "Next »" at bounding box center [818, 187] width 54 height 28
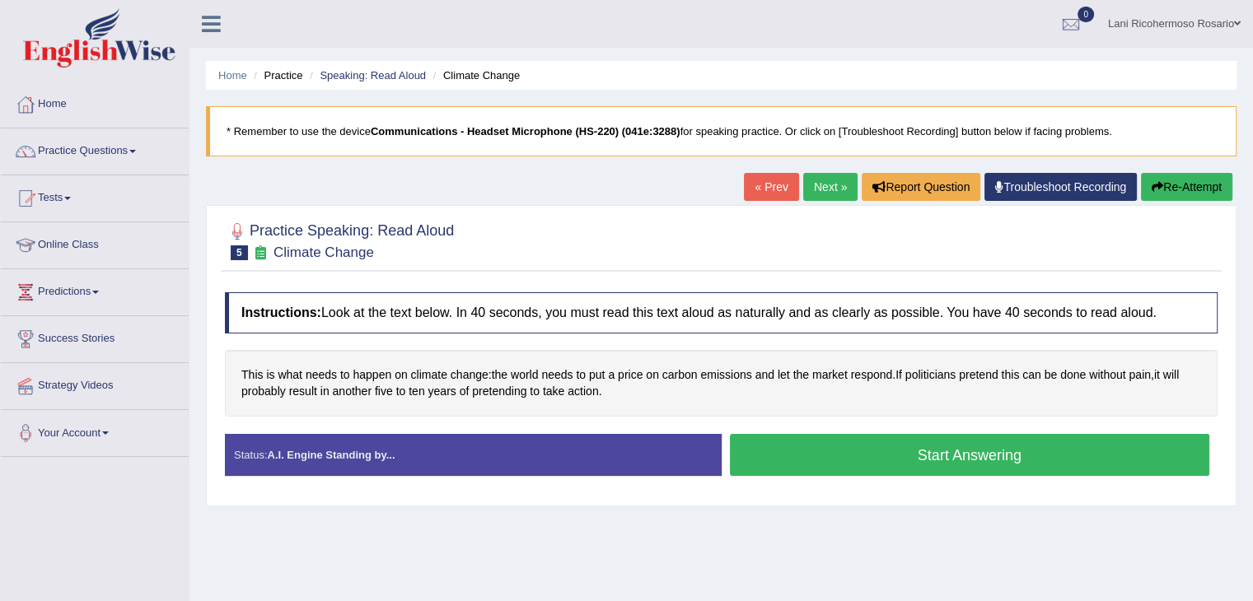
click at [867, 446] on button "Start Answering" at bounding box center [970, 455] width 480 height 42
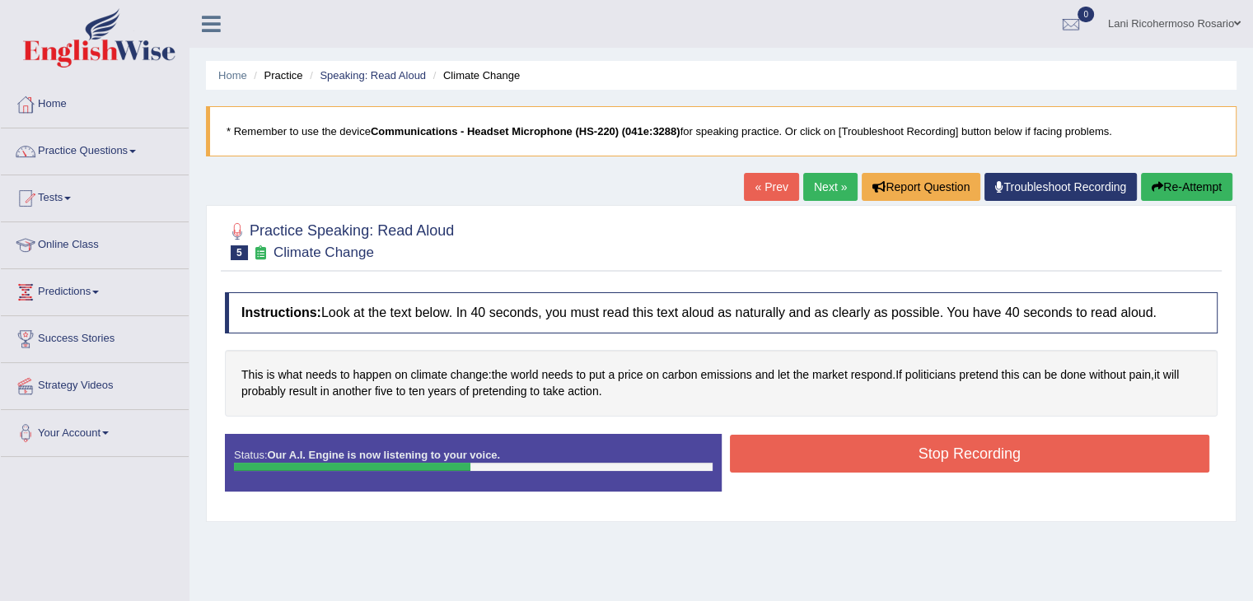
click at [885, 449] on button "Stop Recording" at bounding box center [970, 454] width 480 height 38
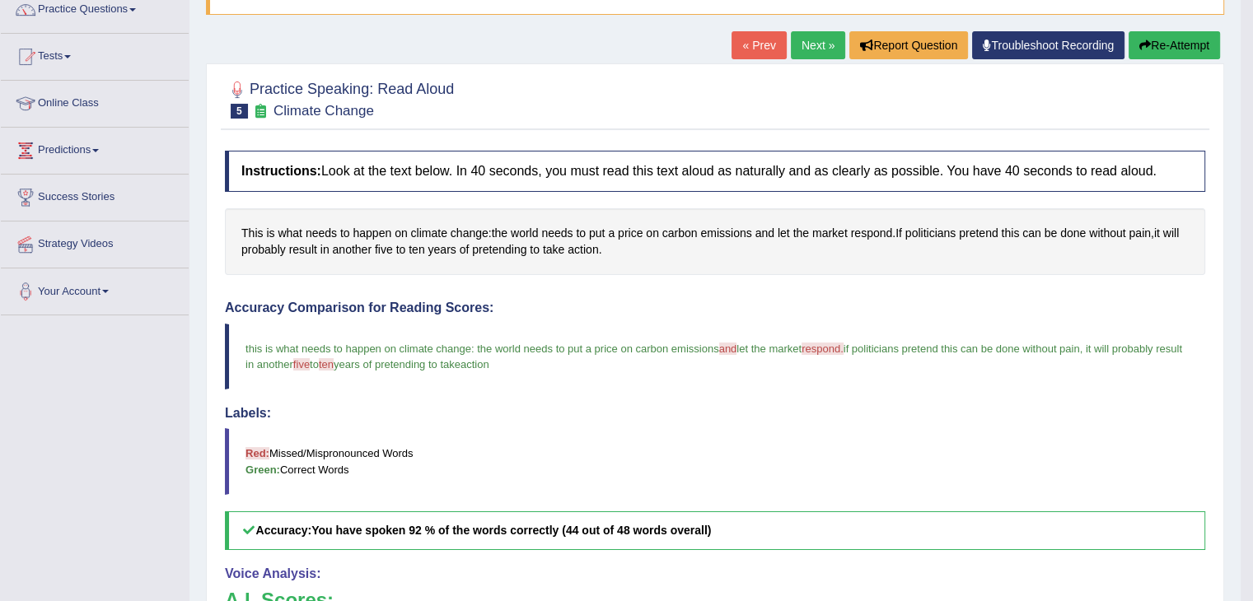
scroll to position [82, 0]
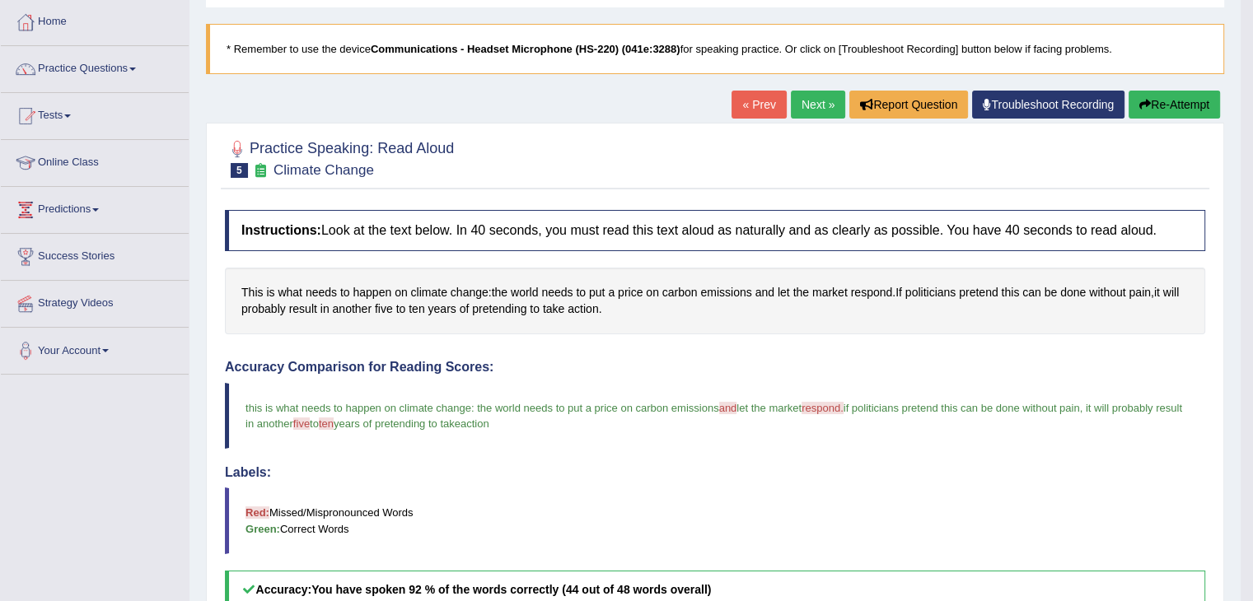
click at [1153, 107] on button "Re-Attempt" at bounding box center [1174, 105] width 91 height 28
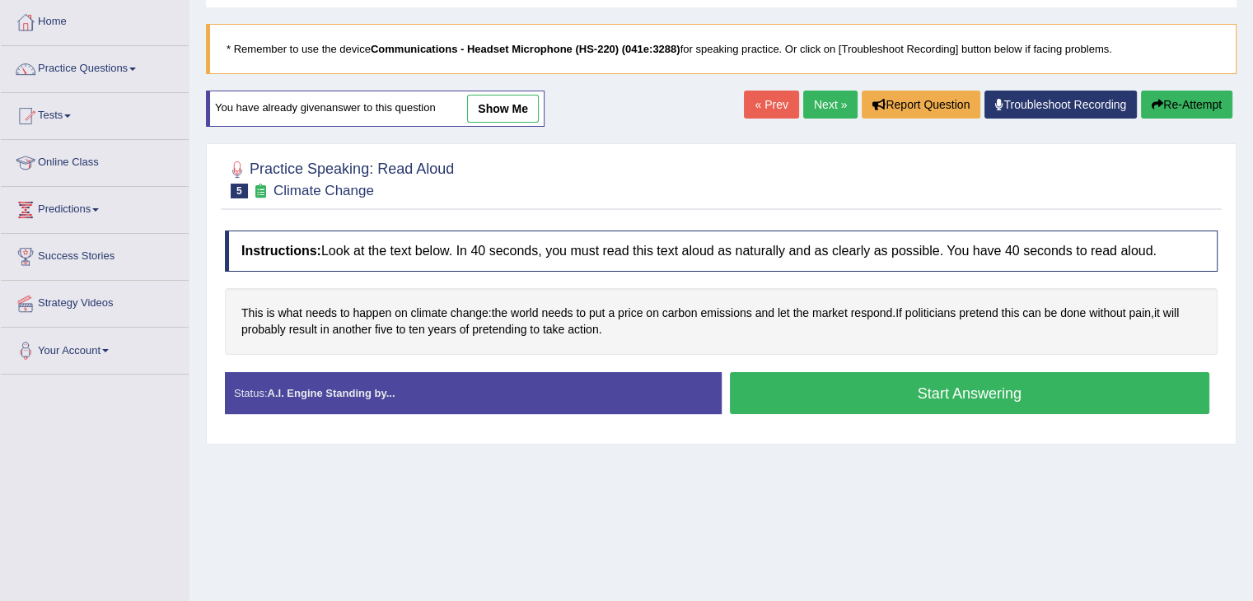
click at [878, 403] on button "Start Answering" at bounding box center [970, 393] width 480 height 42
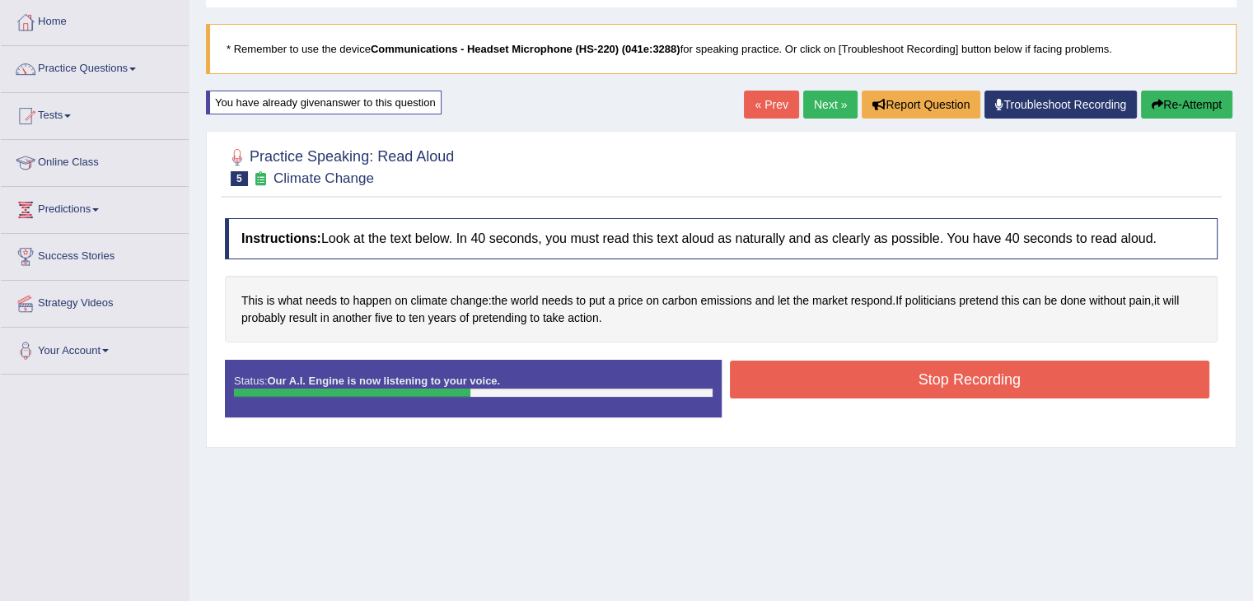
click at [887, 386] on button "Stop Recording" at bounding box center [970, 380] width 480 height 38
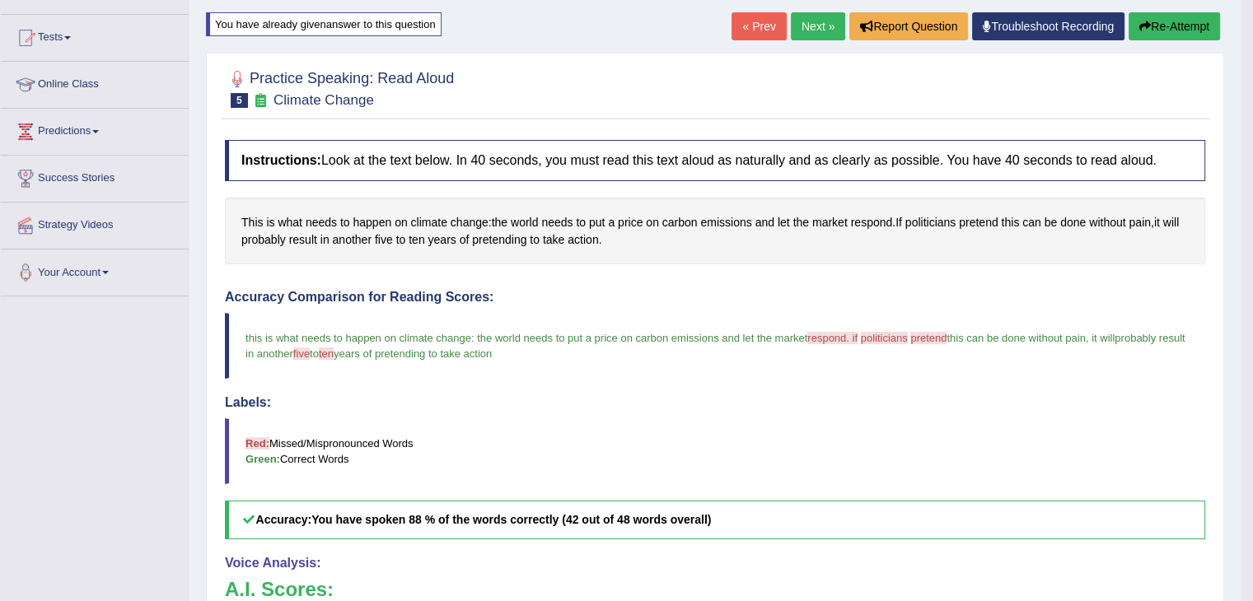
scroll to position [82, 0]
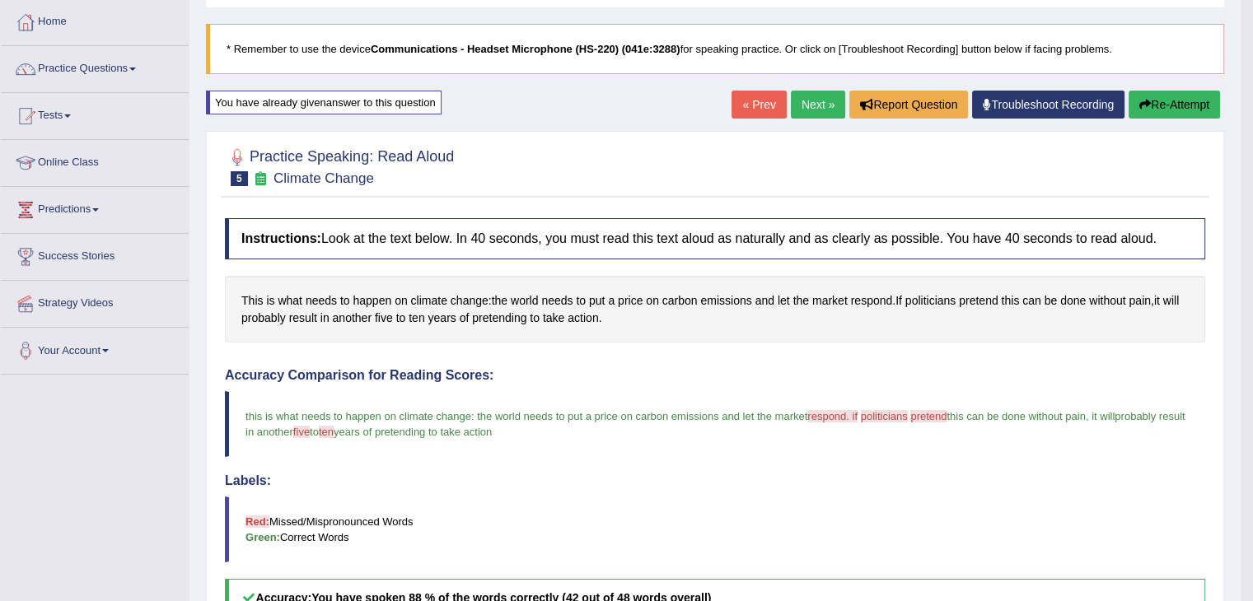
click at [1173, 108] on button "Re-Attempt" at bounding box center [1174, 105] width 91 height 28
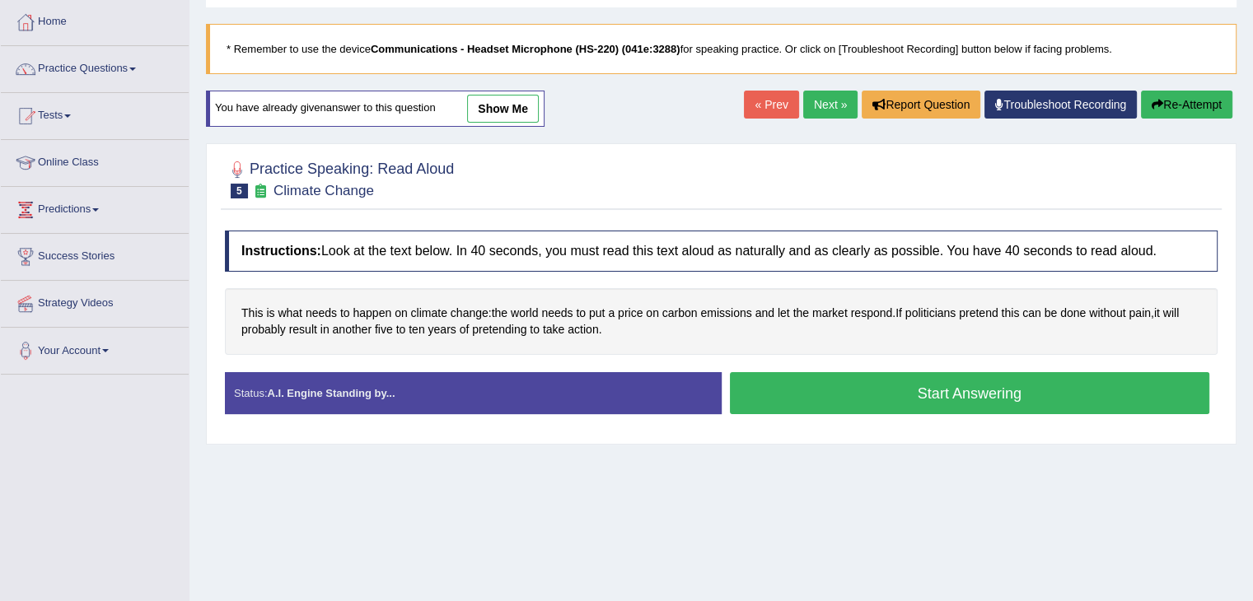
click at [964, 386] on button "Start Answering" at bounding box center [970, 393] width 480 height 42
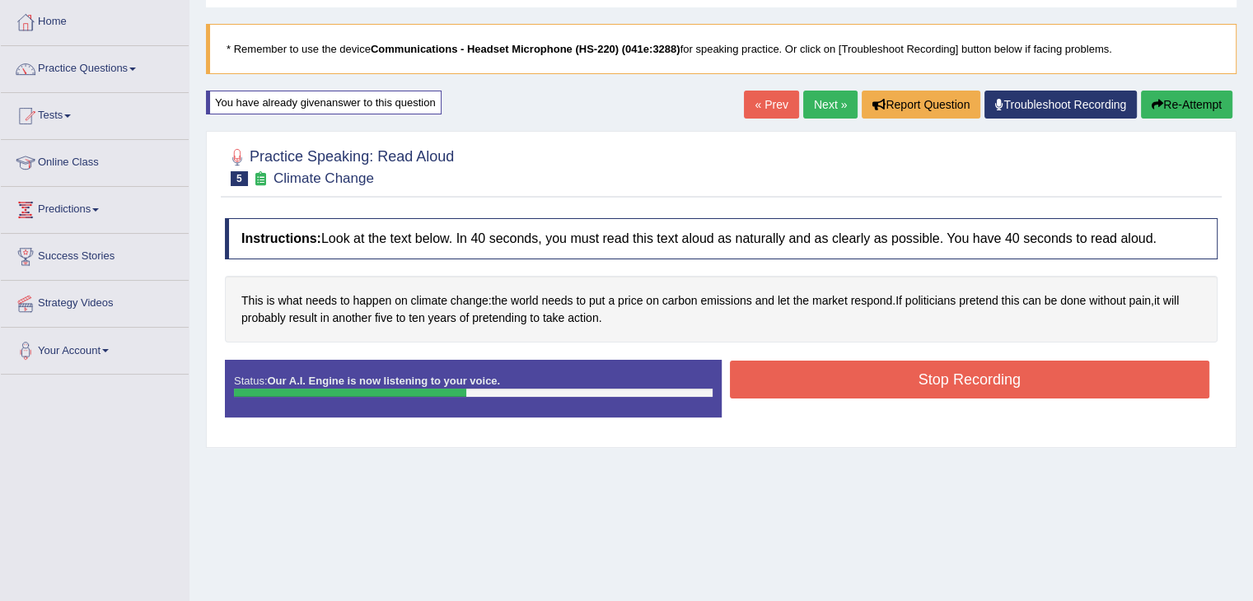
click at [1027, 384] on button "Stop Recording" at bounding box center [970, 380] width 480 height 38
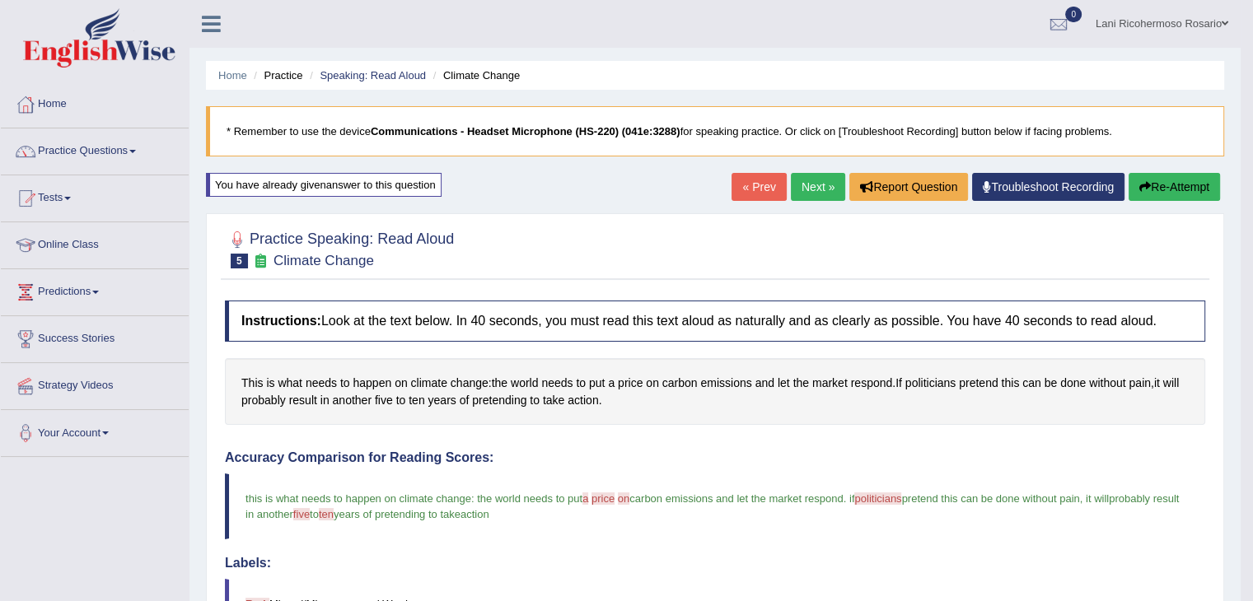
click at [1142, 192] on button "Re-Attempt" at bounding box center [1174, 187] width 91 height 28
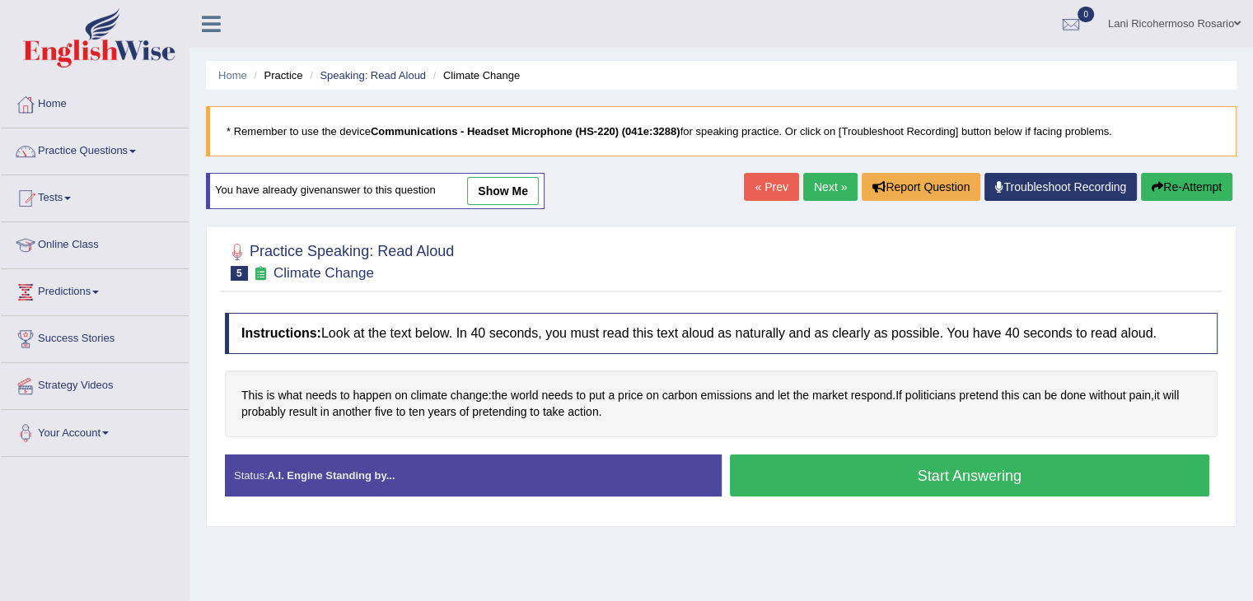
click at [863, 471] on button "Start Answering" at bounding box center [970, 476] width 480 height 42
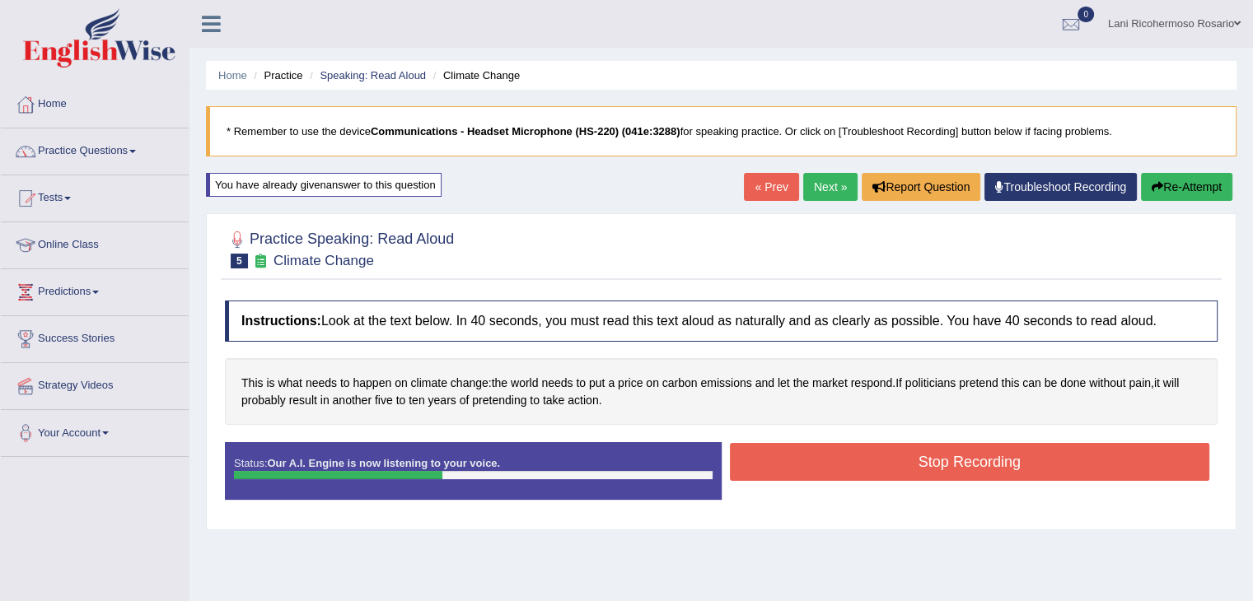
click at [863, 471] on button "Stop Recording" at bounding box center [970, 462] width 480 height 38
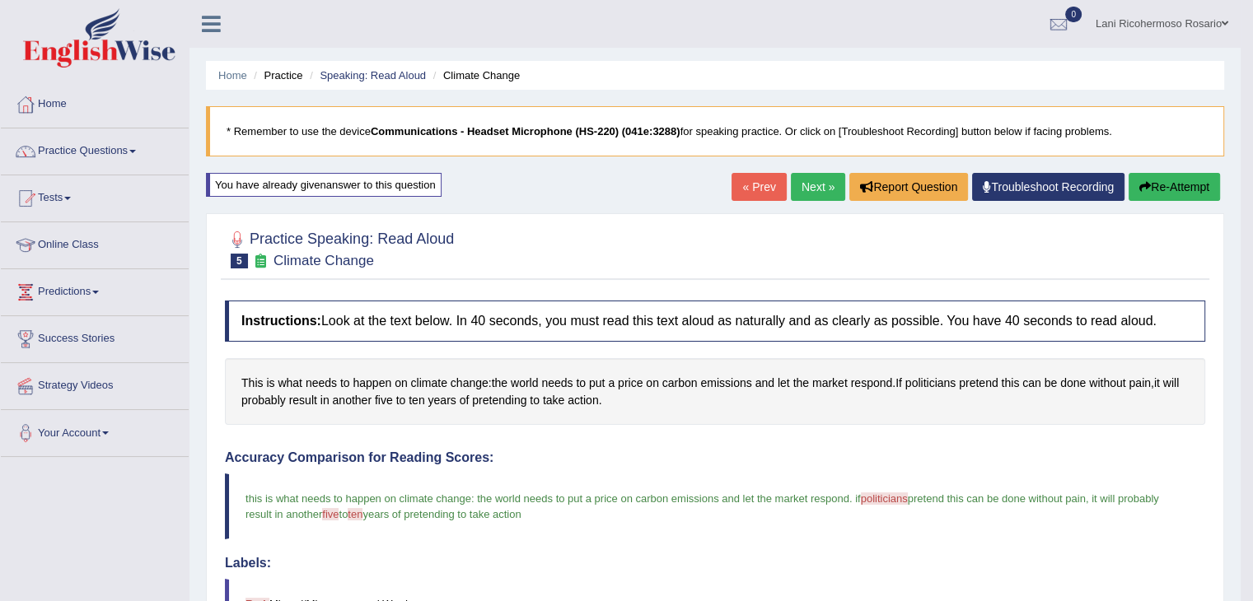
click at [798, 189] on link "Next »" at bounding box center [818, 187] width 54 height 28
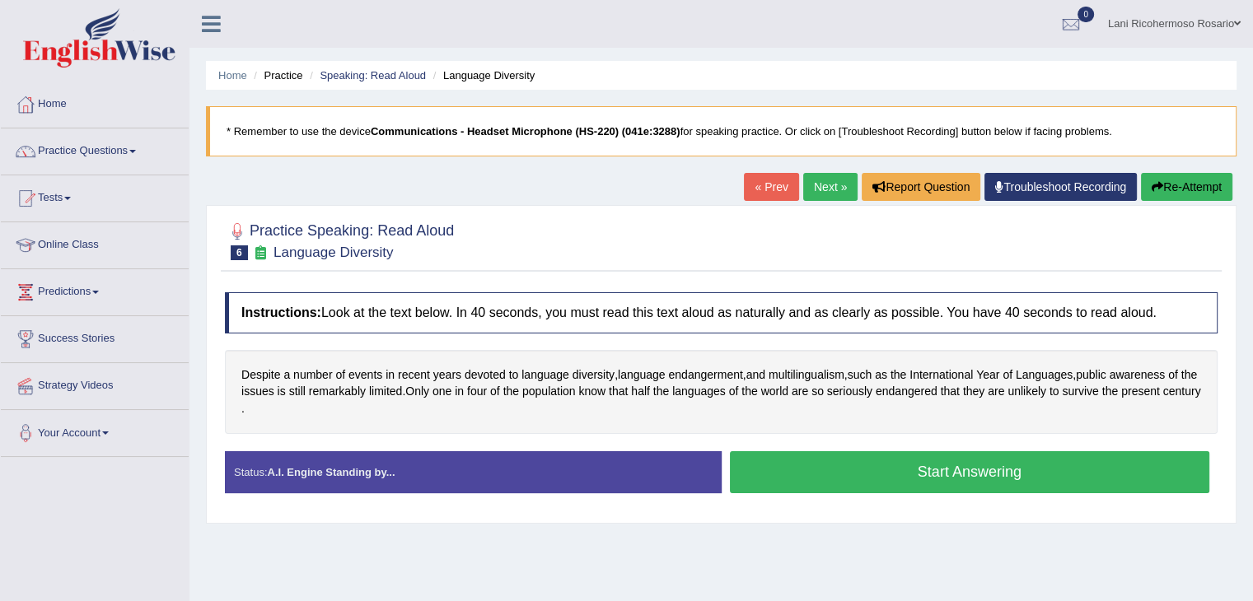
click at [873, 478] on button "Start Answering" at bounding box center [970, 472] width 480 height 42
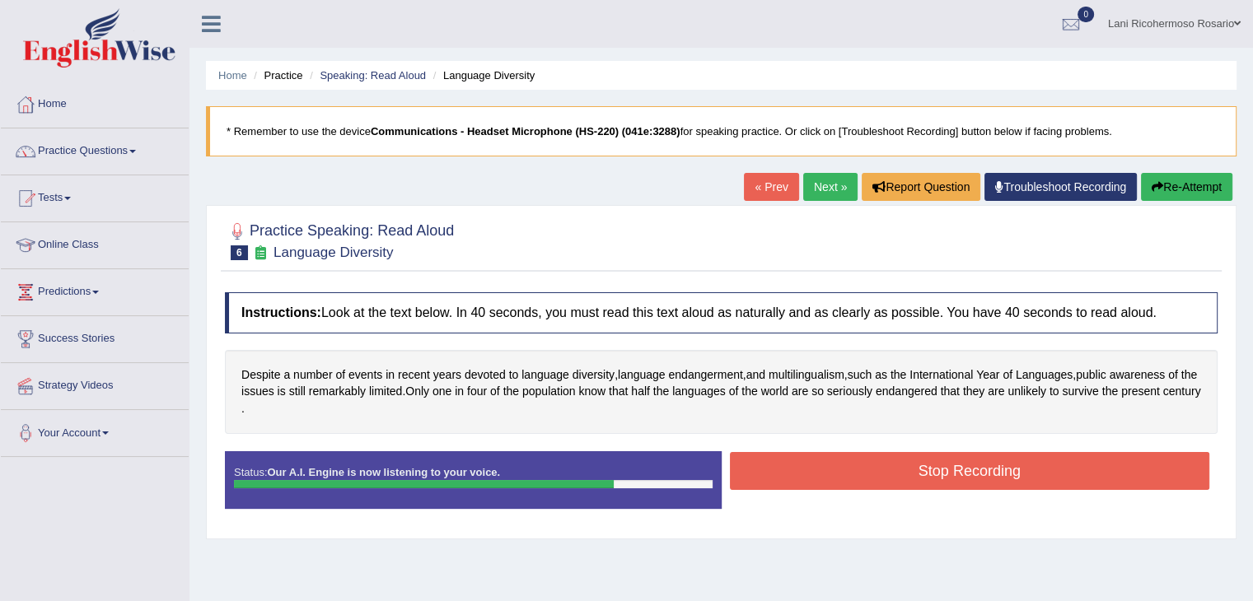
click at [873, 478] on button "Stop Recording" at bounding box center [970, 471] width 480 height 38
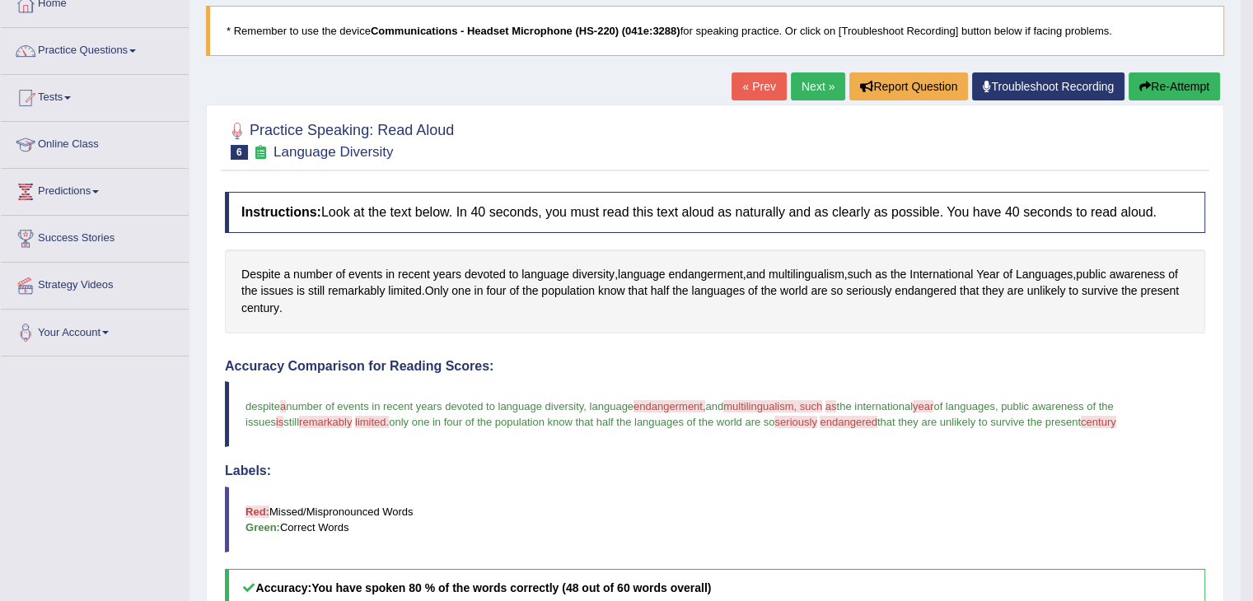
scroll to position [82, 0]
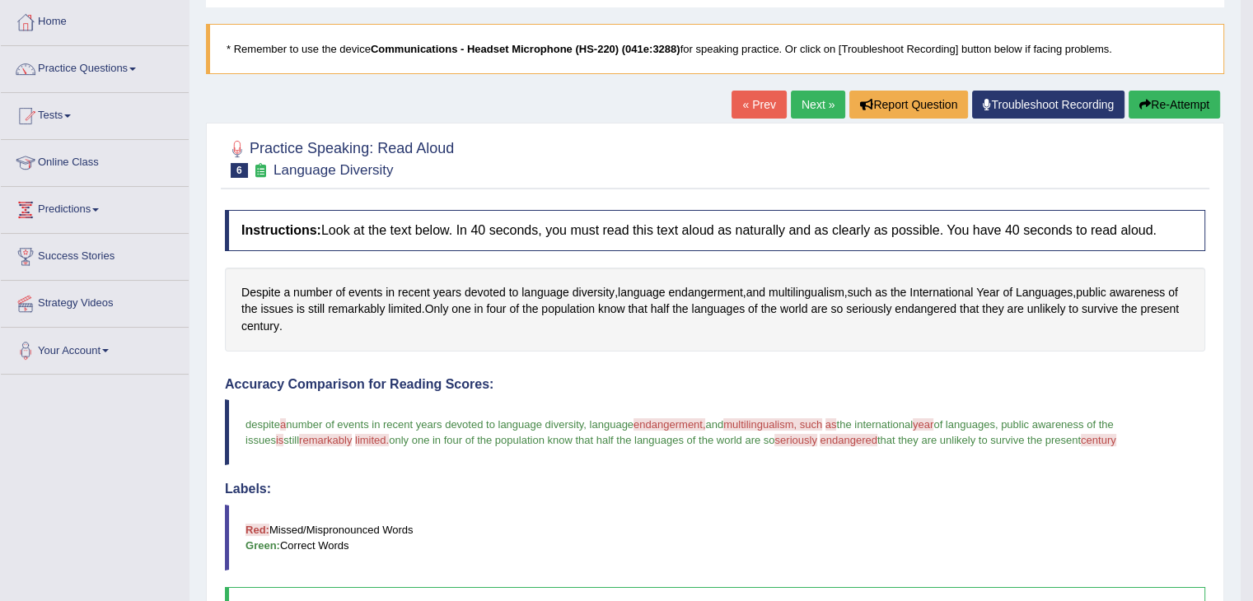
click at [1175, 103] on button "Re-Attempt" at bounding box center [1174, 105] width 91 height 28
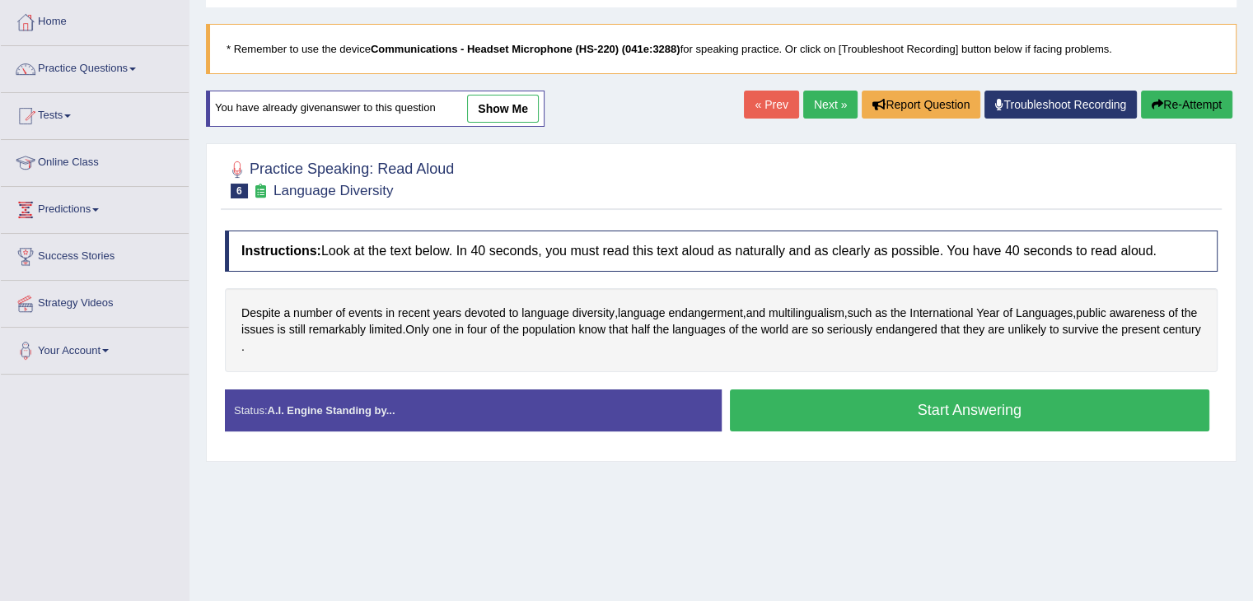
click at [904, 413] on button "Start Answering" at bounding box center [970, 411] width 480 height 42
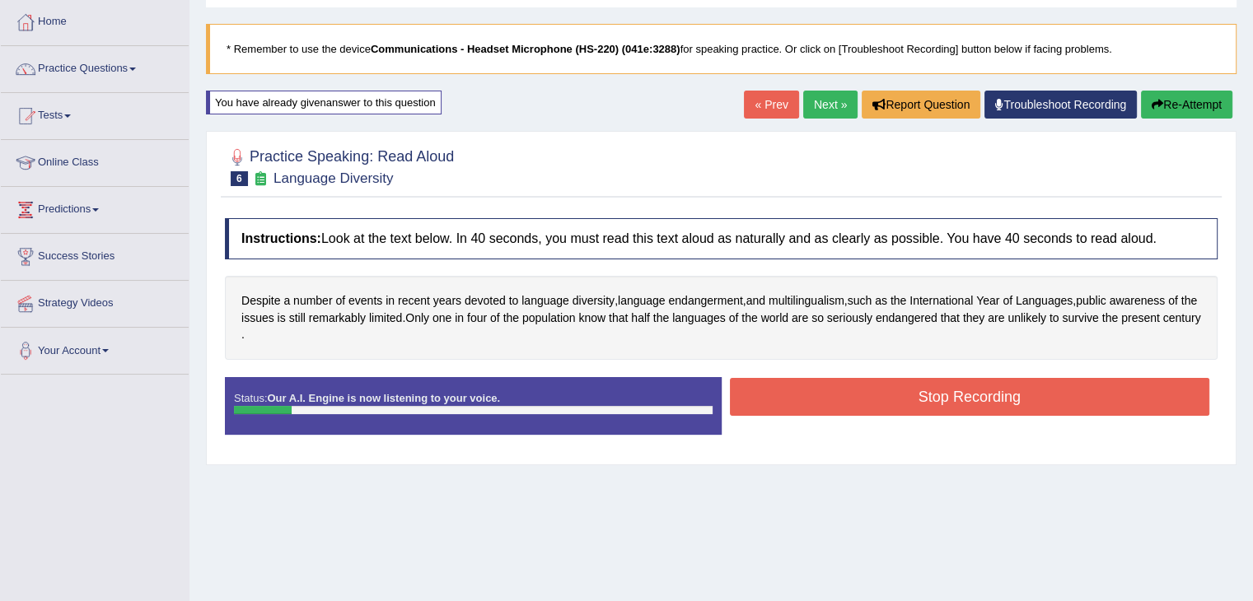
click at [1158, 91] on button "Re-Attempt" at bounding box center [1186, 105] width 91 height 28
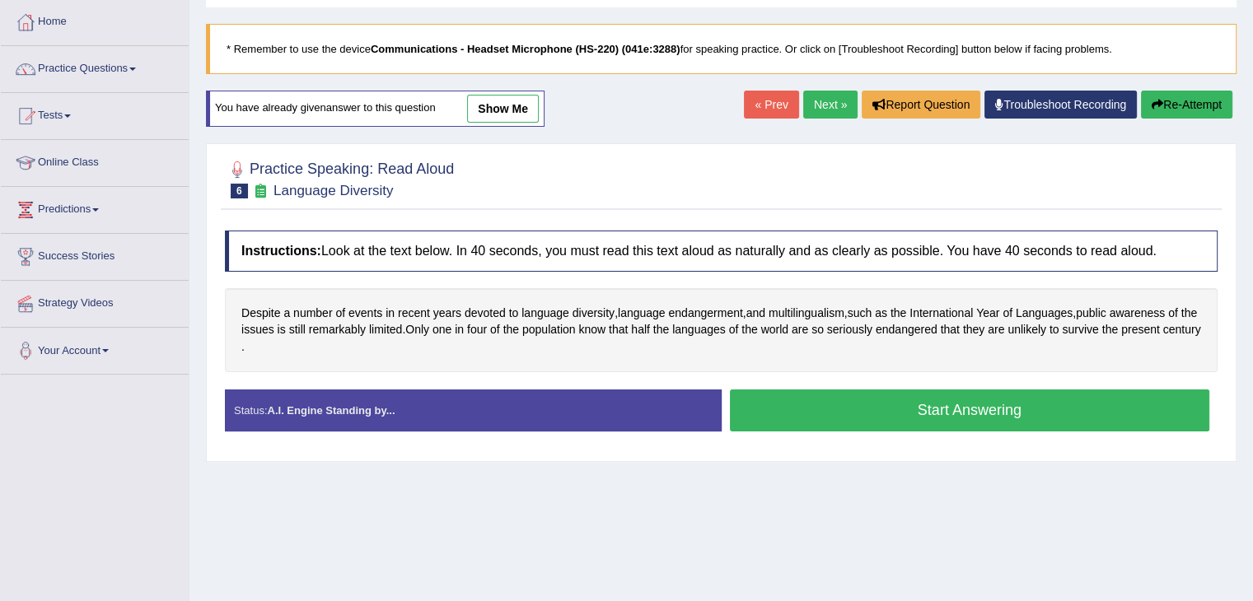
click at [997, 423] on button "Start Answering" at bounding box center [970, 411] width 480 height 42
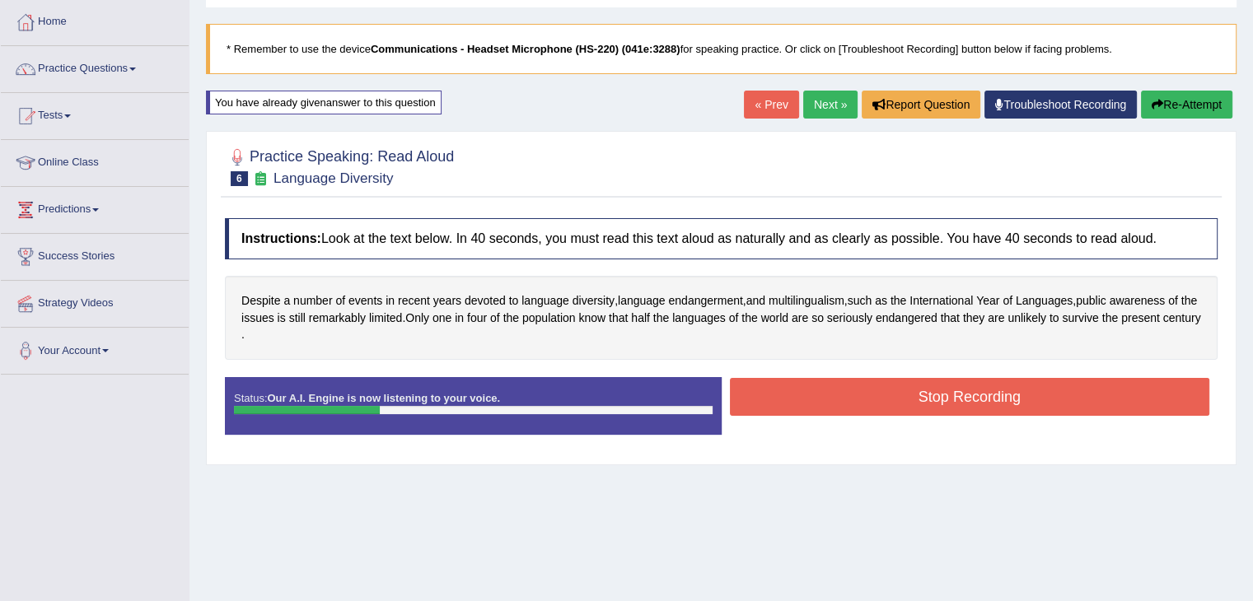
click at [1163, 105] on button "Re-Attempt" at bounding box center [1186, 105] width 91 height 28
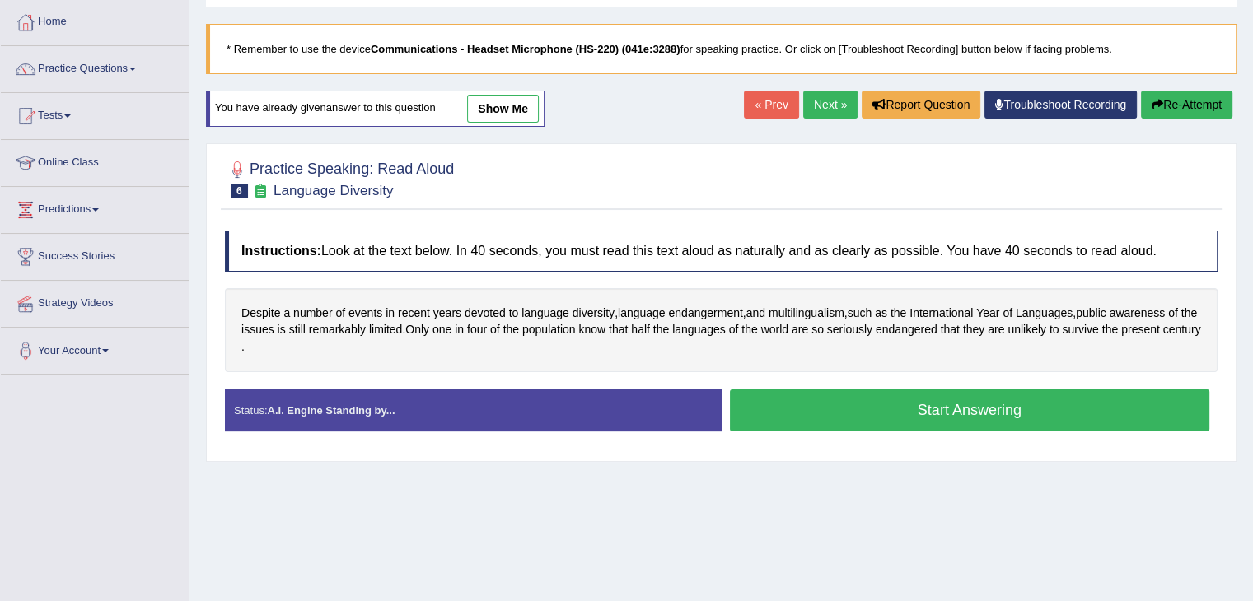
click at [974, 414] on button "Start Answering" at bounding box center [970, 411] width 480 height 42
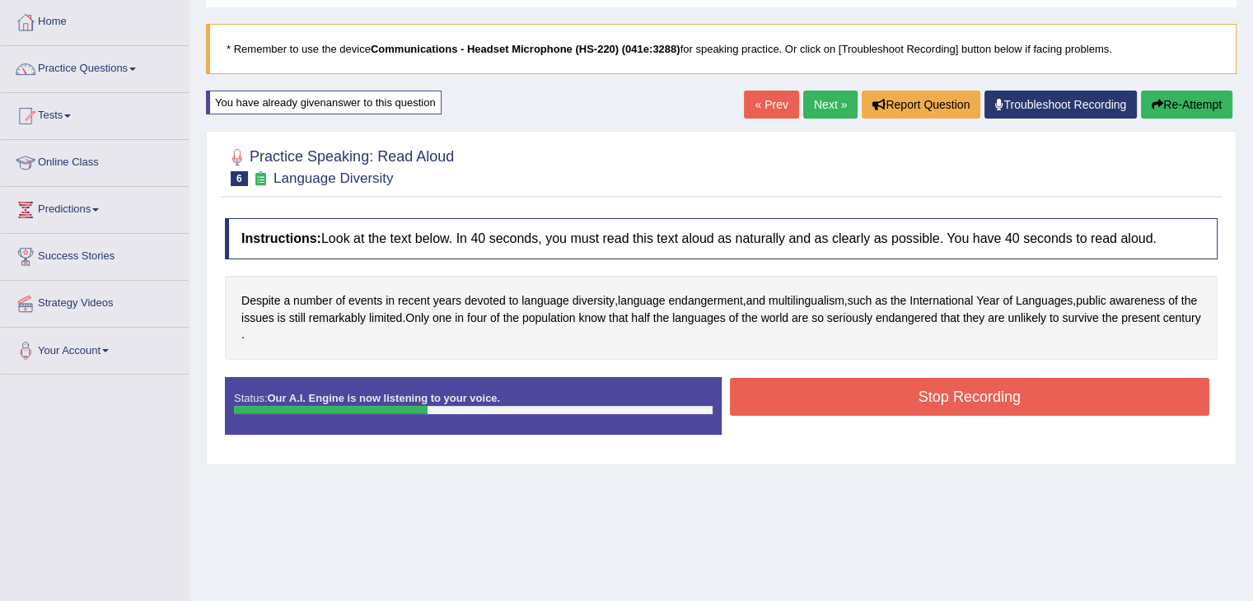
click at [1163, 103] on button "Re-Attempt" at bounding box center [1186, 105] width 91 height 28
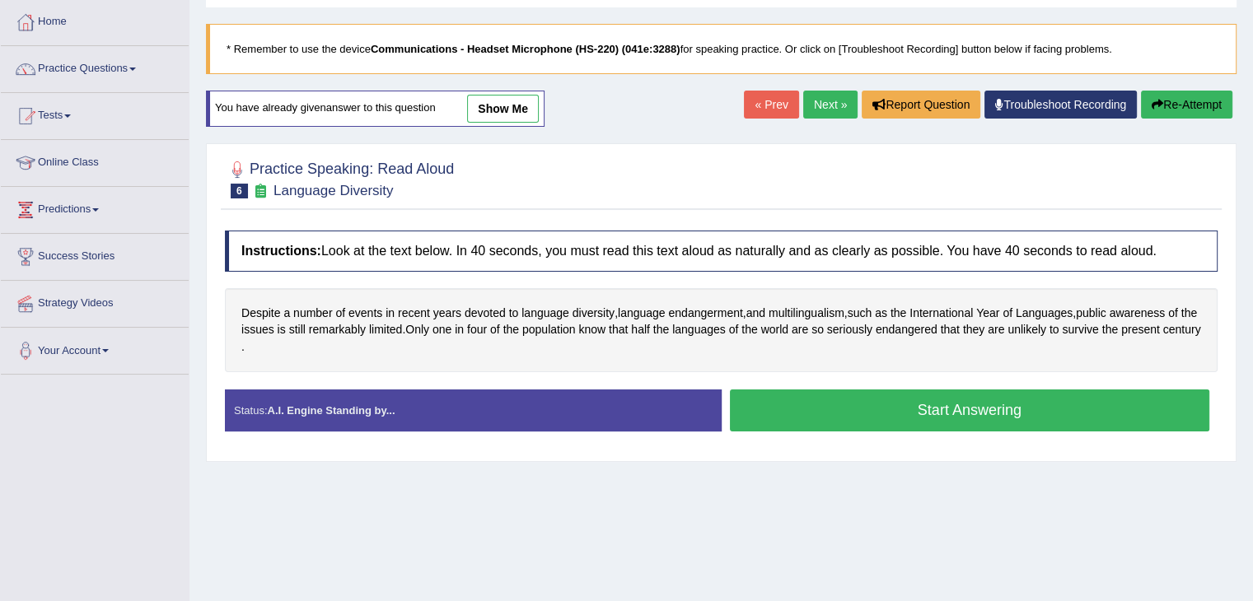
click at [1043, 419] on button "Start Answering" at bounding box center [970, 411] width 480 height 42
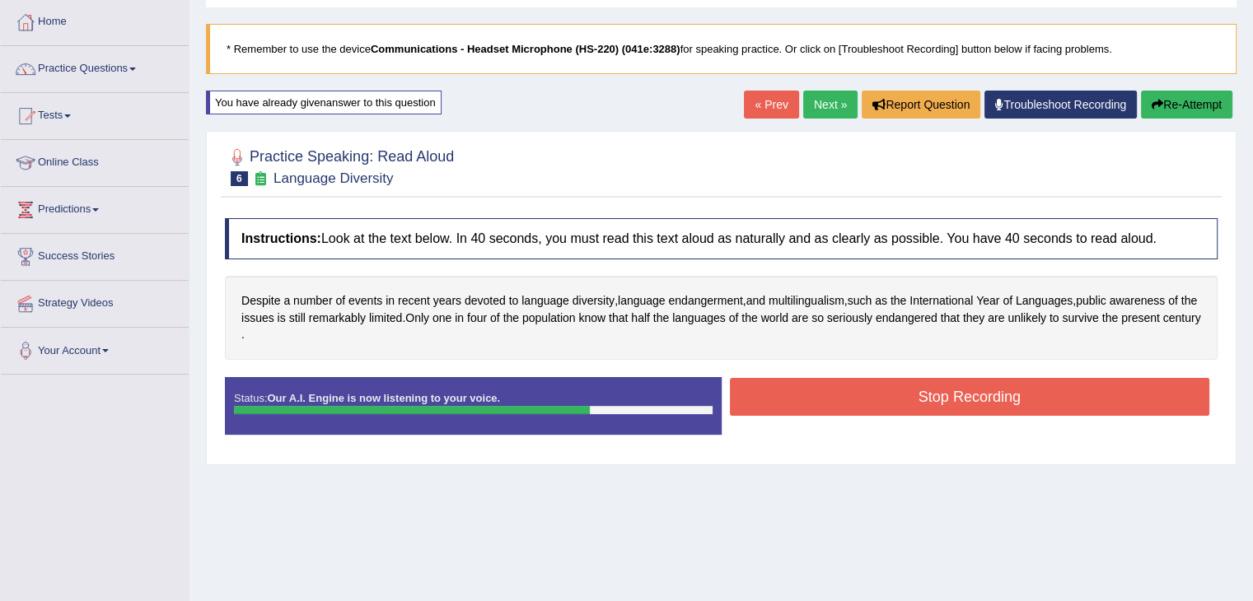
click at [1040, 400] on button "Stop Recording" at bounding box center [970, 397] width 480 height 38
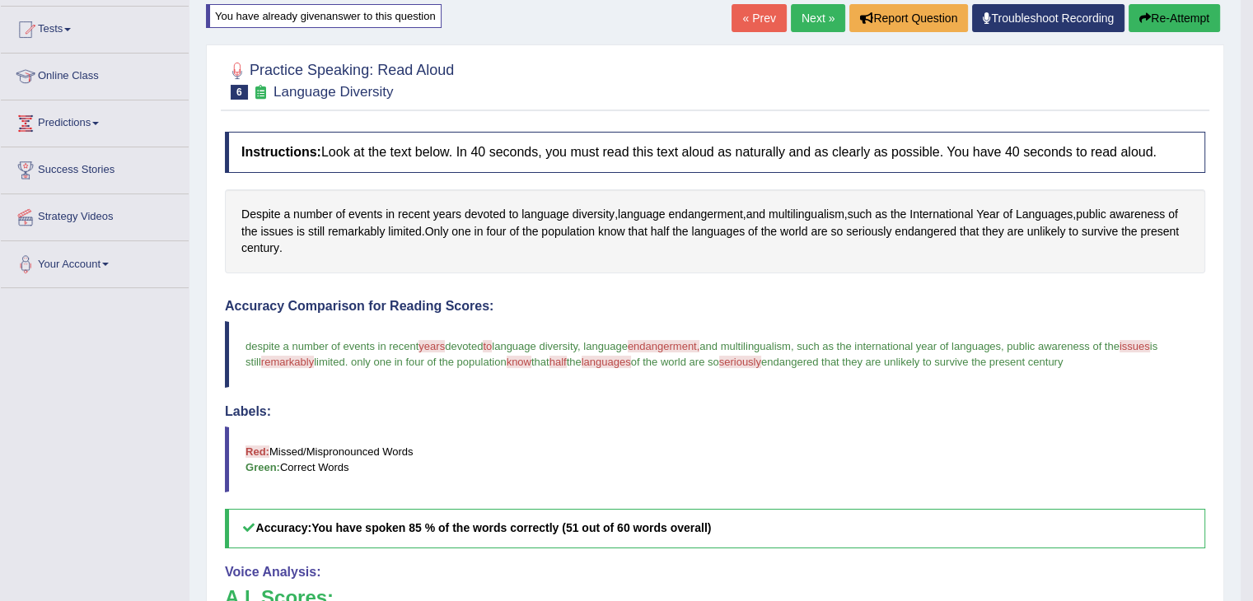
scroll to position [82, 0]
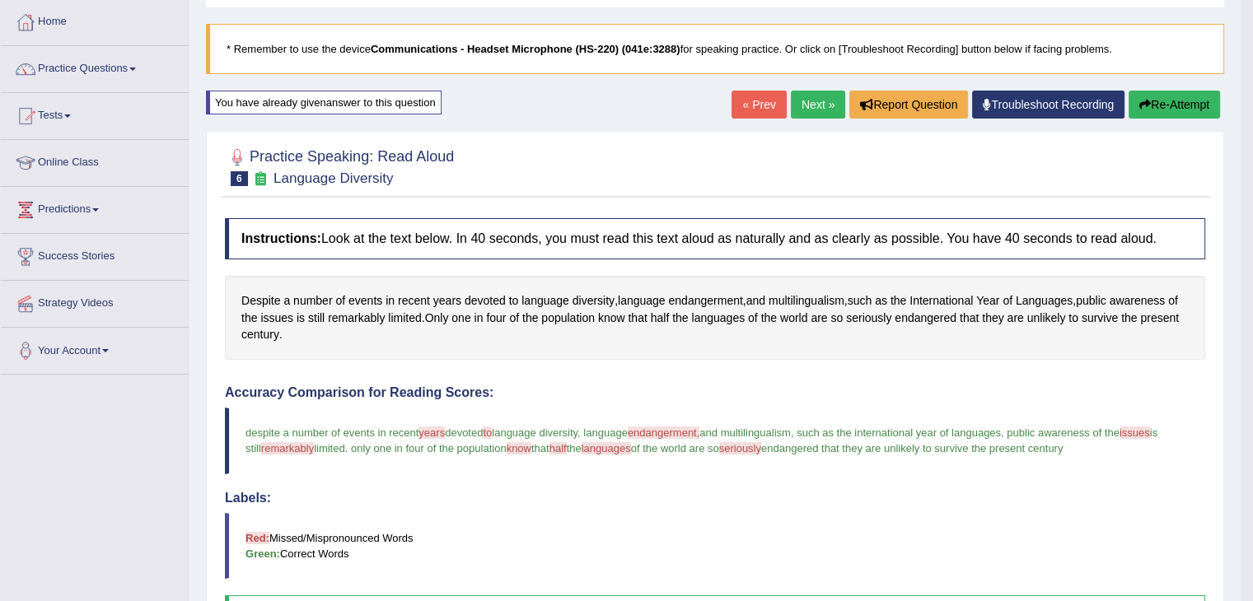
click at [1185, 105] on button "Re-Attempt" at bounding box center [1174, 105] width 91 height 28
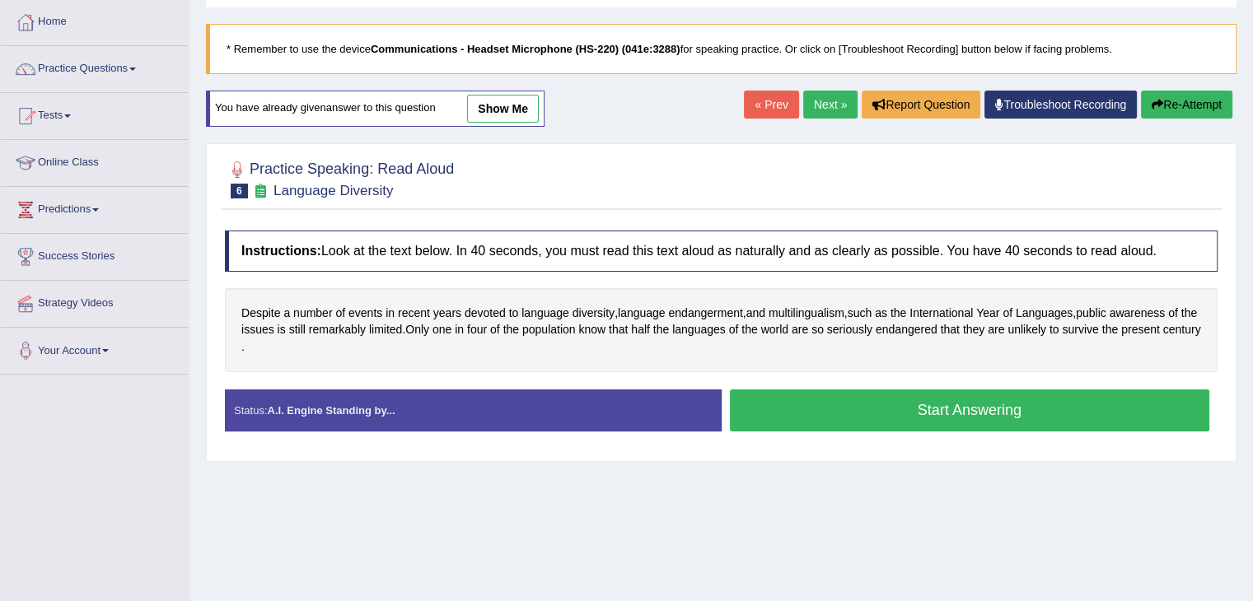
click at [969, 408] on button "Start Answering" at bounding box center [970, 411] width 480 height 42
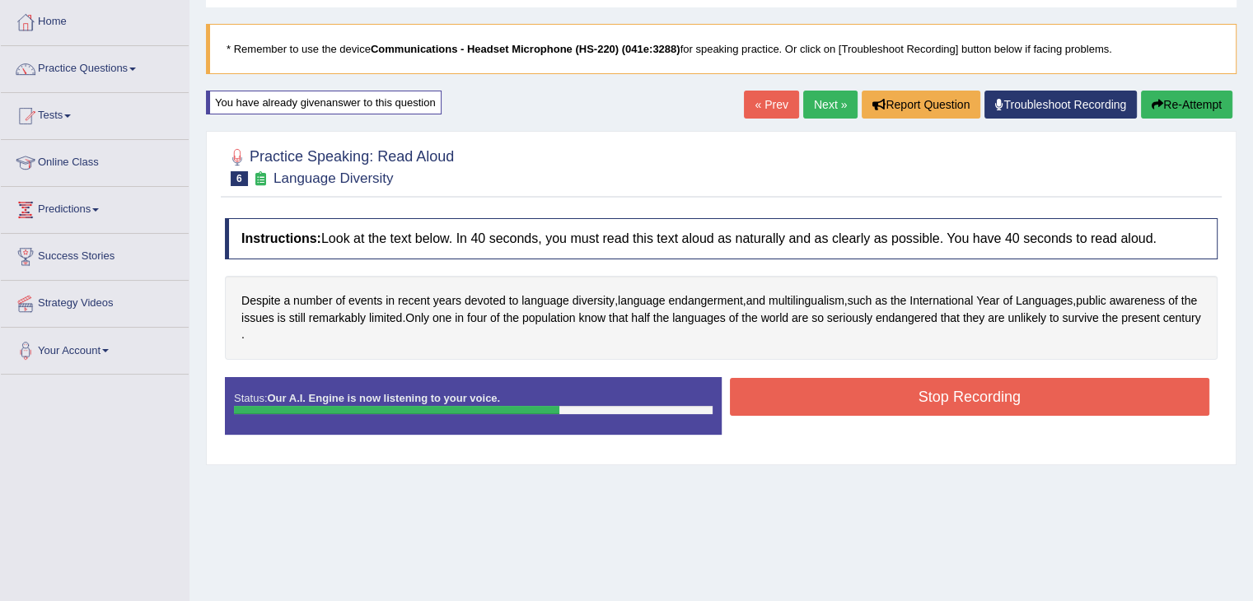
click at [970, 406] on button "Stop Recording" at bounding box center [970, 397] width 480 height 38
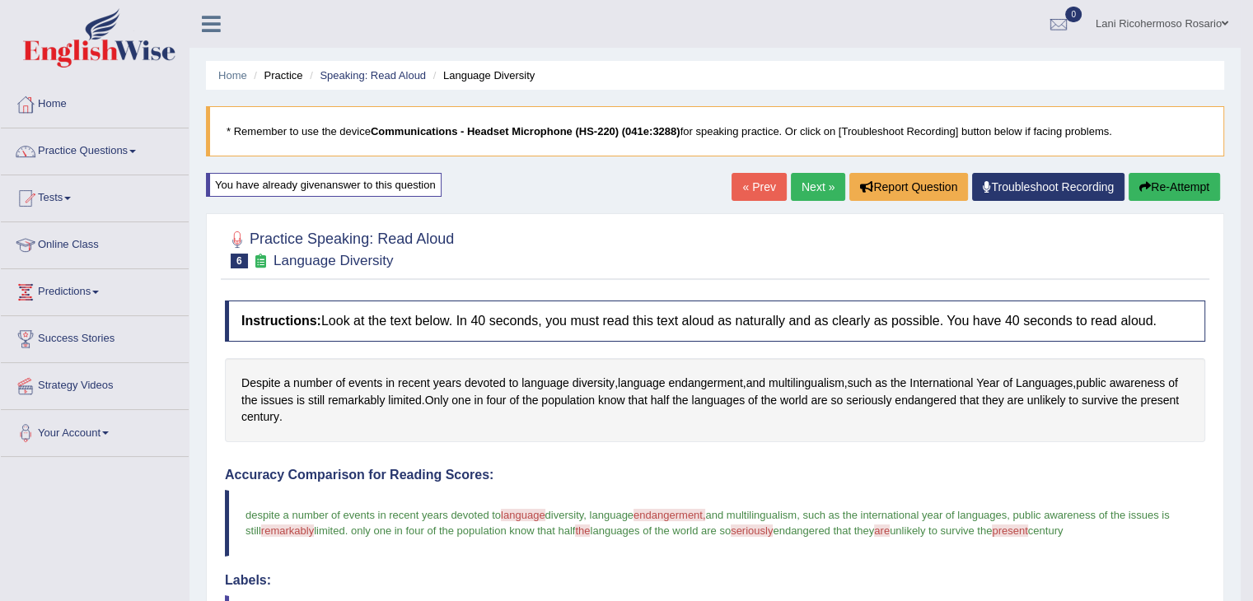
click at [1185, 189] on button "Re-Attempt" at bounding box center [1174, 187] width 91 height 28
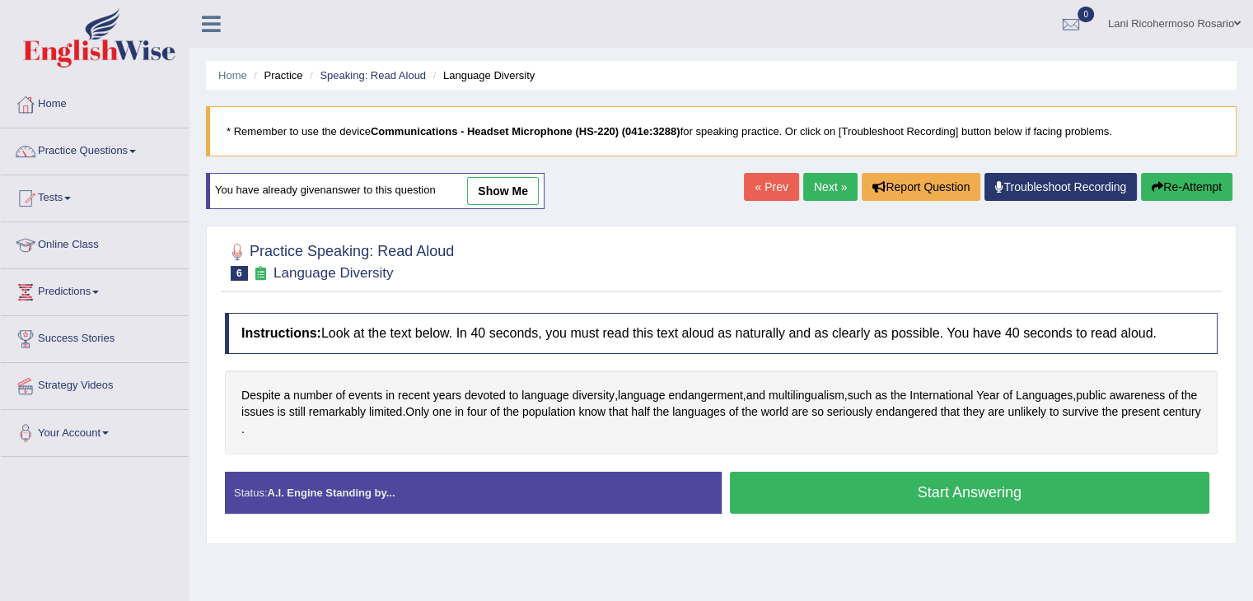
click at [1021, 488] on button "Start Answering" at bounding box center [970, 493] width 480 height 42
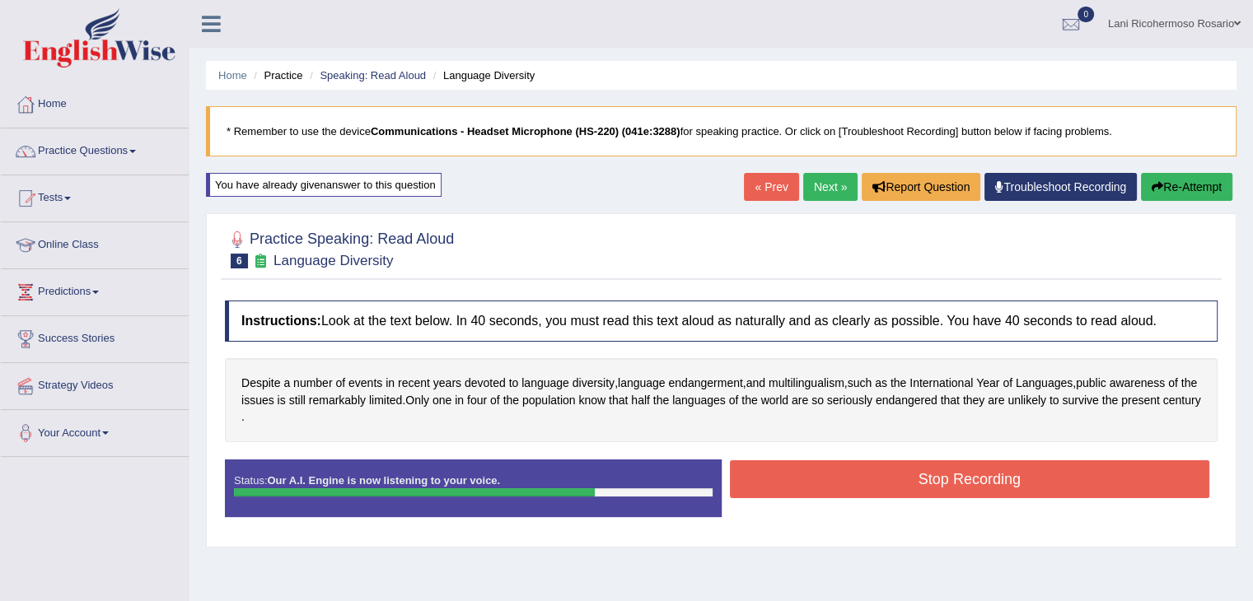
click at [1021, 488] on button "Stop Recording" at bounding box center [970, 479] width 480 height 38
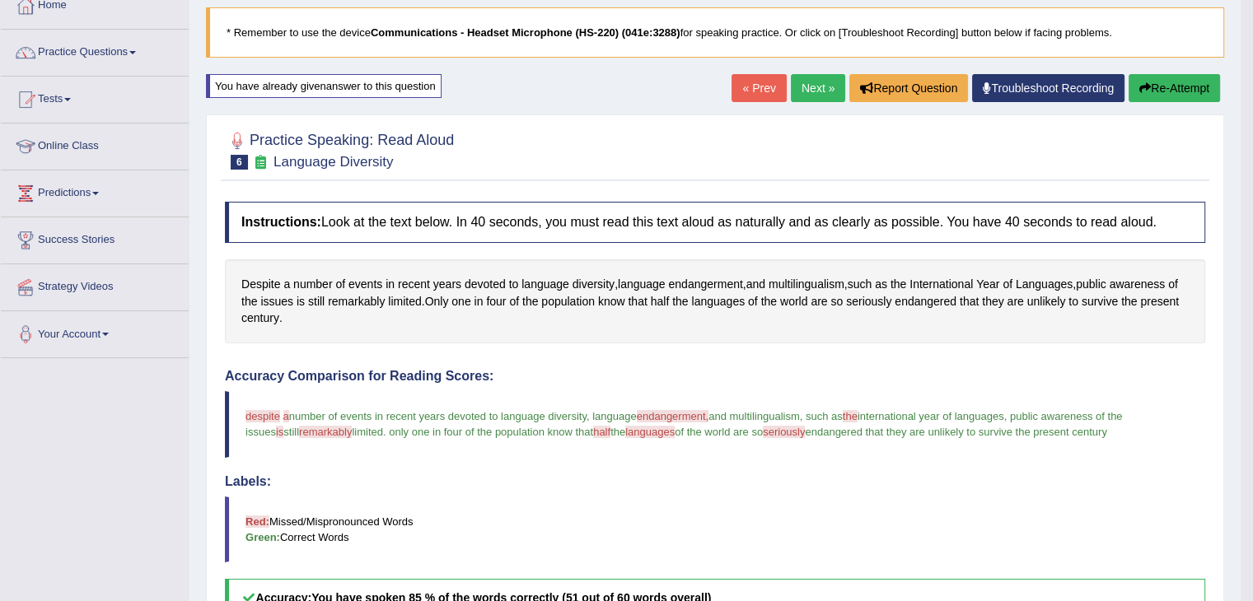
scroll to position [82, 0]
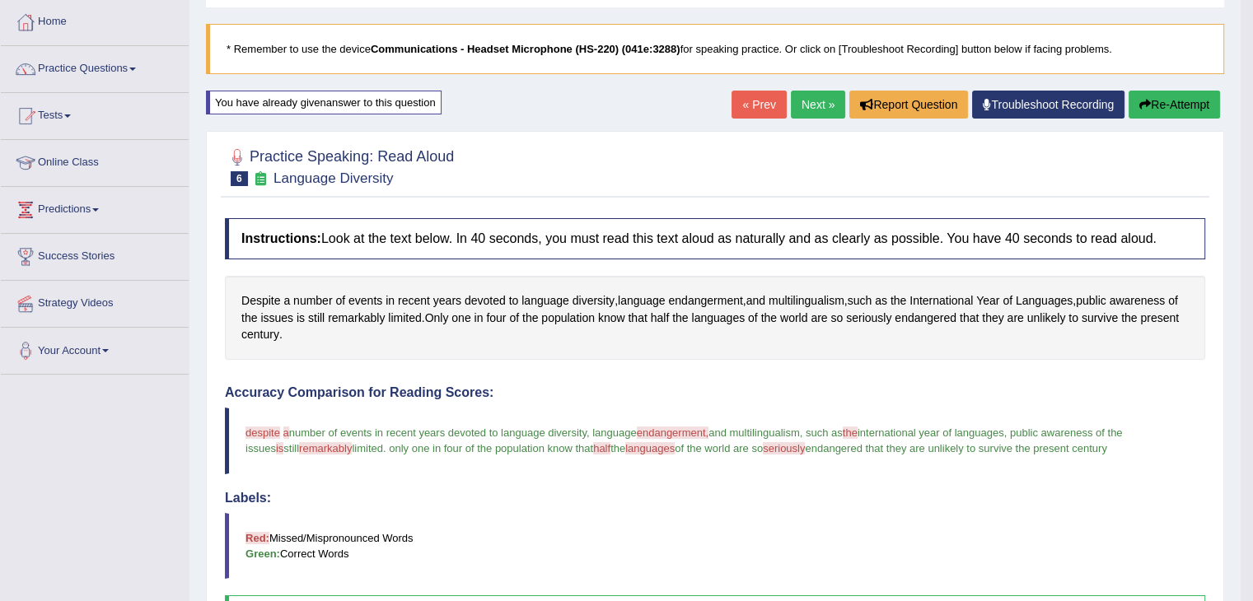
click at [1189, 102] on button "Re-Attempt" at bounding box center [1174, 105] width 91 height 28
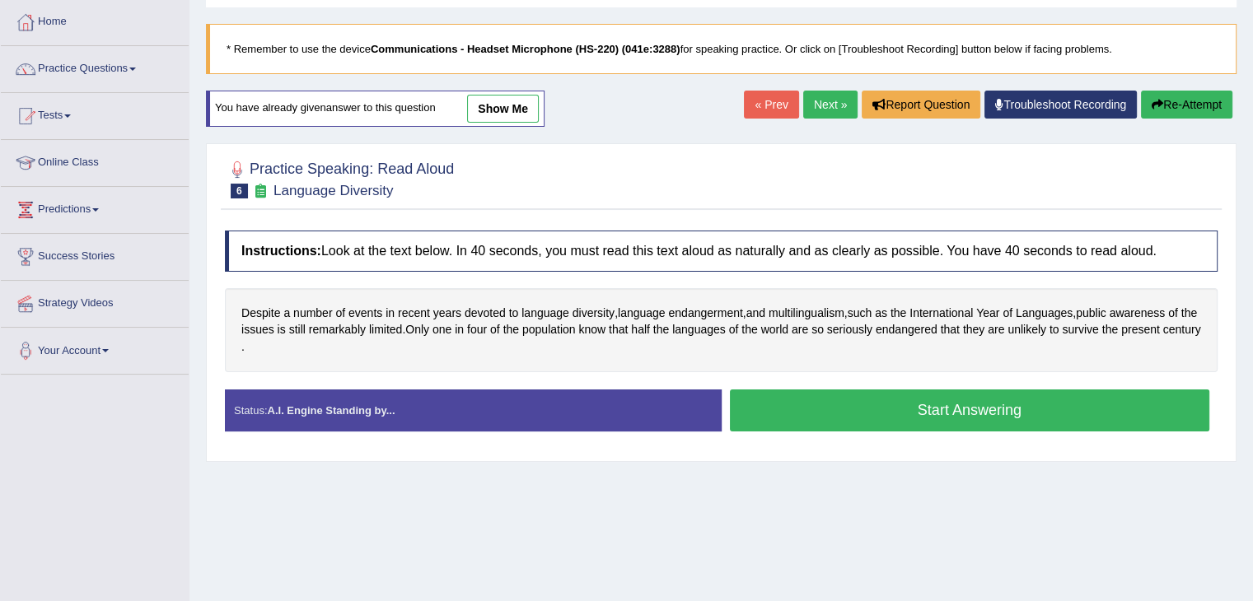
click at [1035, 409] on button "Start Answering" at bounding box center [970, 411] width 480 height 42
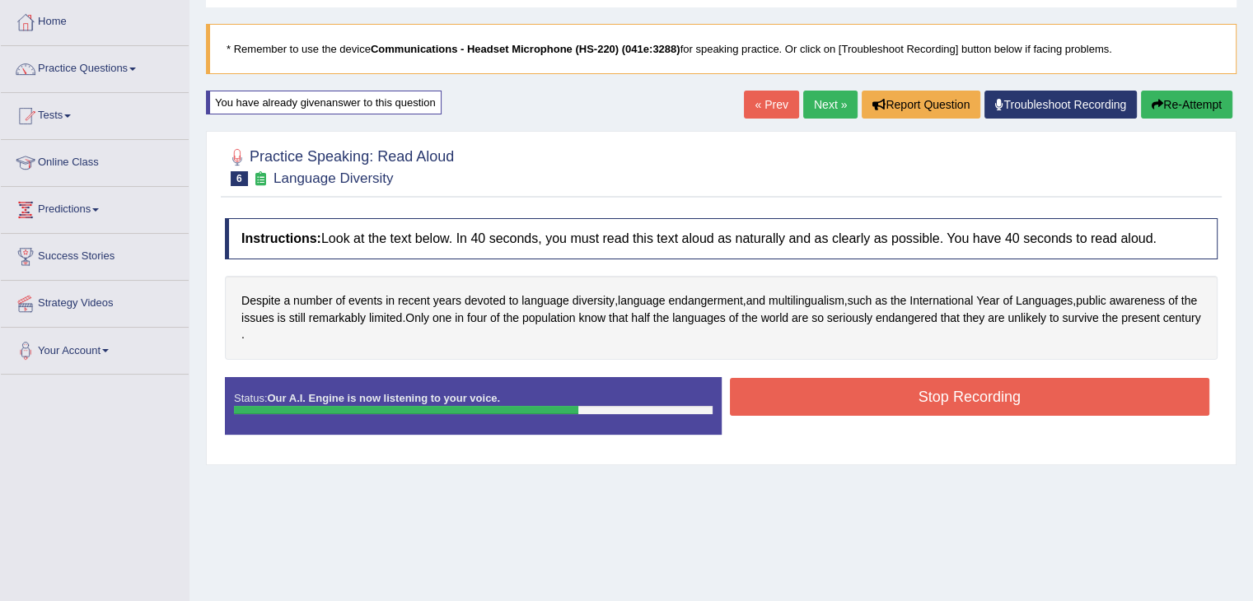
click at [1035, 409] on button "Stop Recording" at bounding box center [970, 397] width 480 height 38
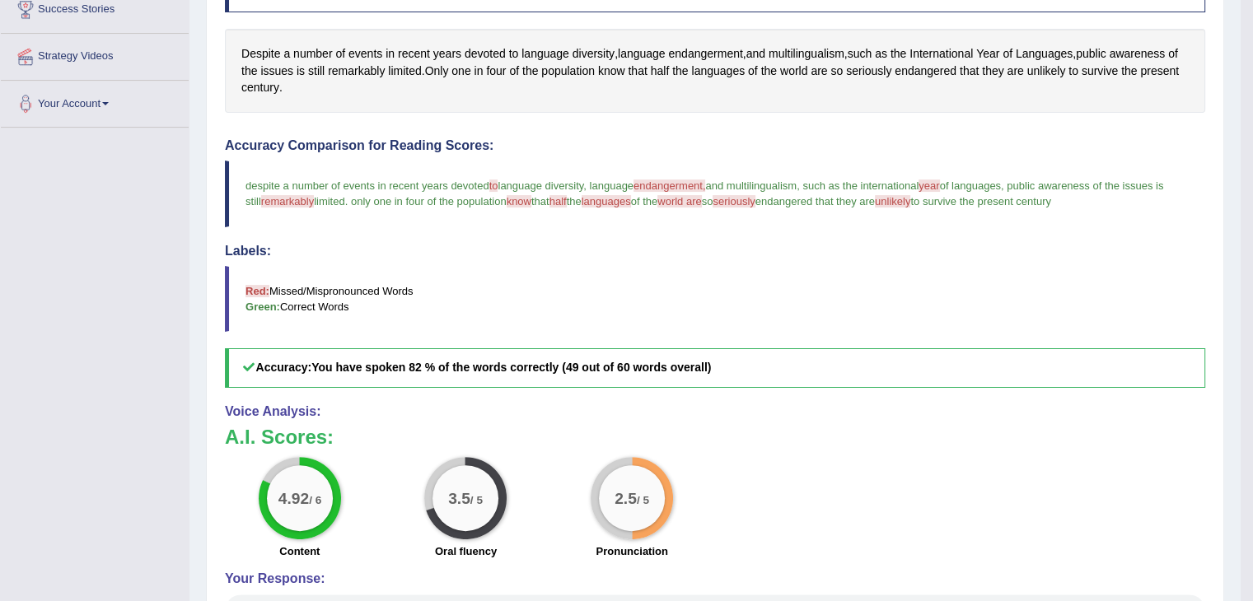
scroll to position [165, 0]
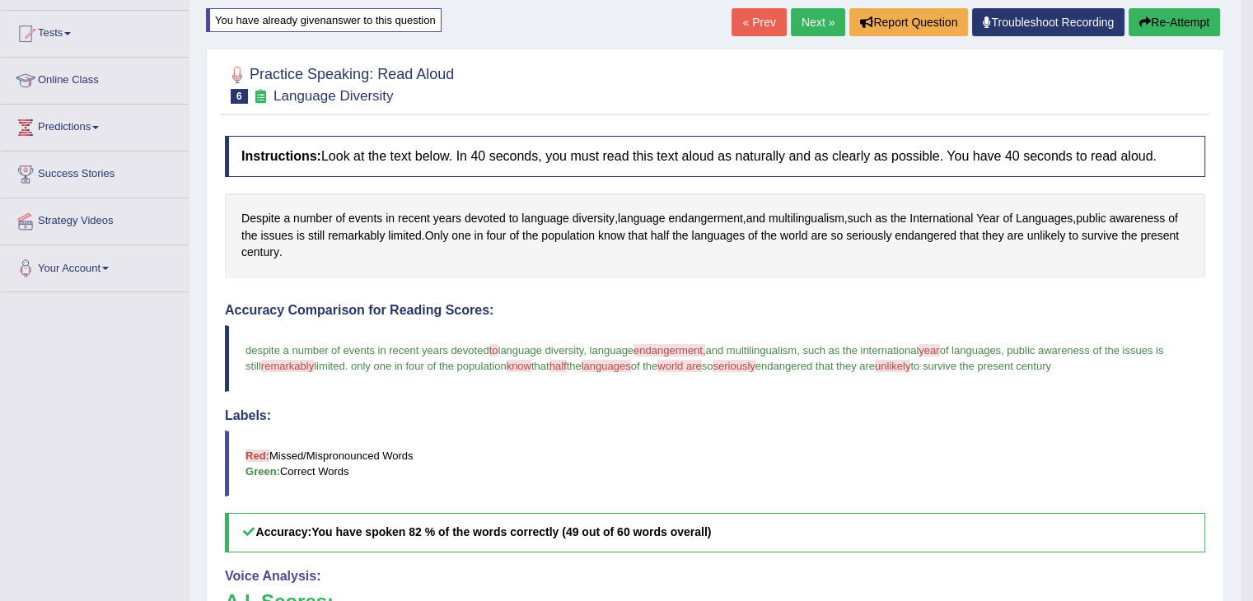
click at [1193, 15] on button "Re-Attempt" at bounding box center [1174, 22] width 91 height 28
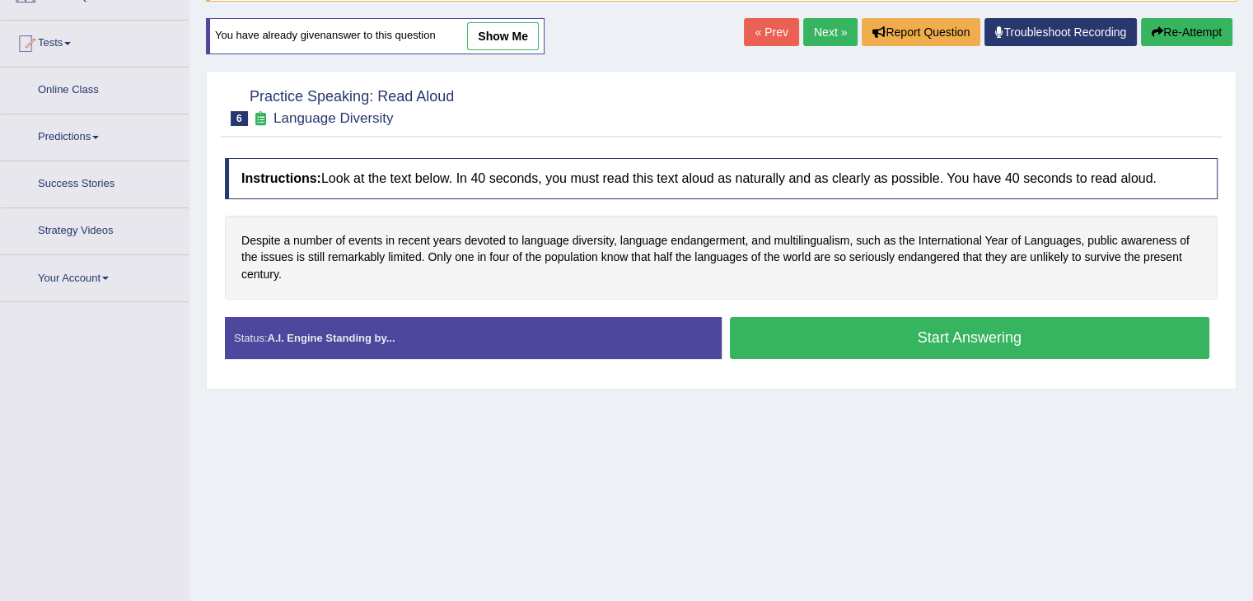
scroll to position [165, 0]
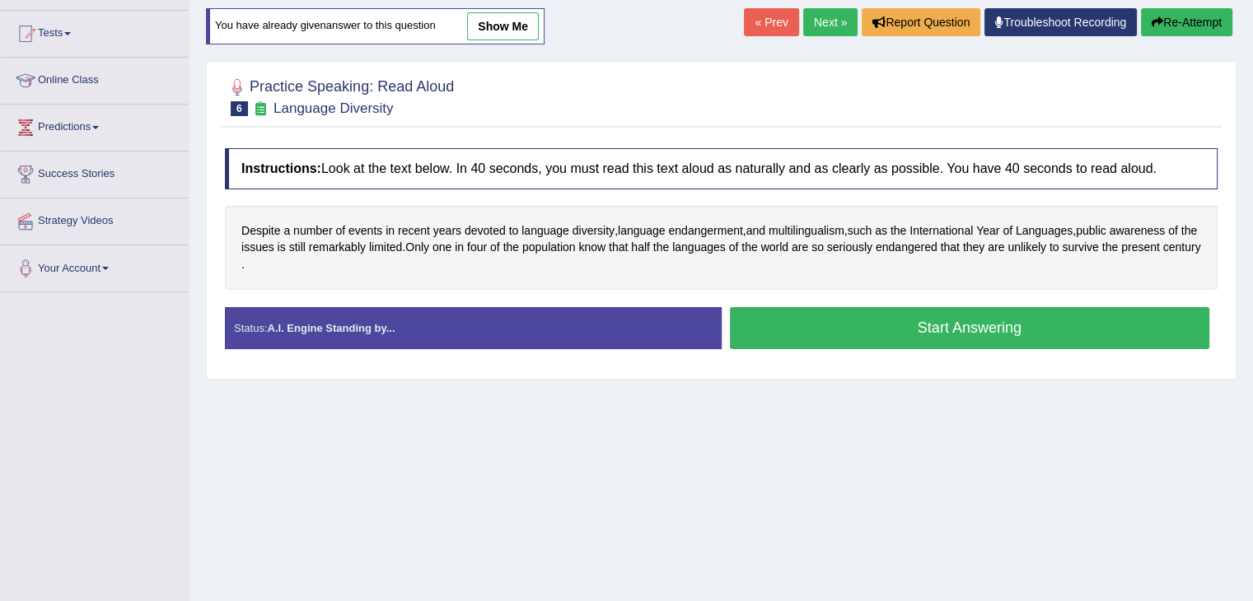
click at [979, 323] on button "Start Answering" at bounding box center [970, 328] width 480 height 42
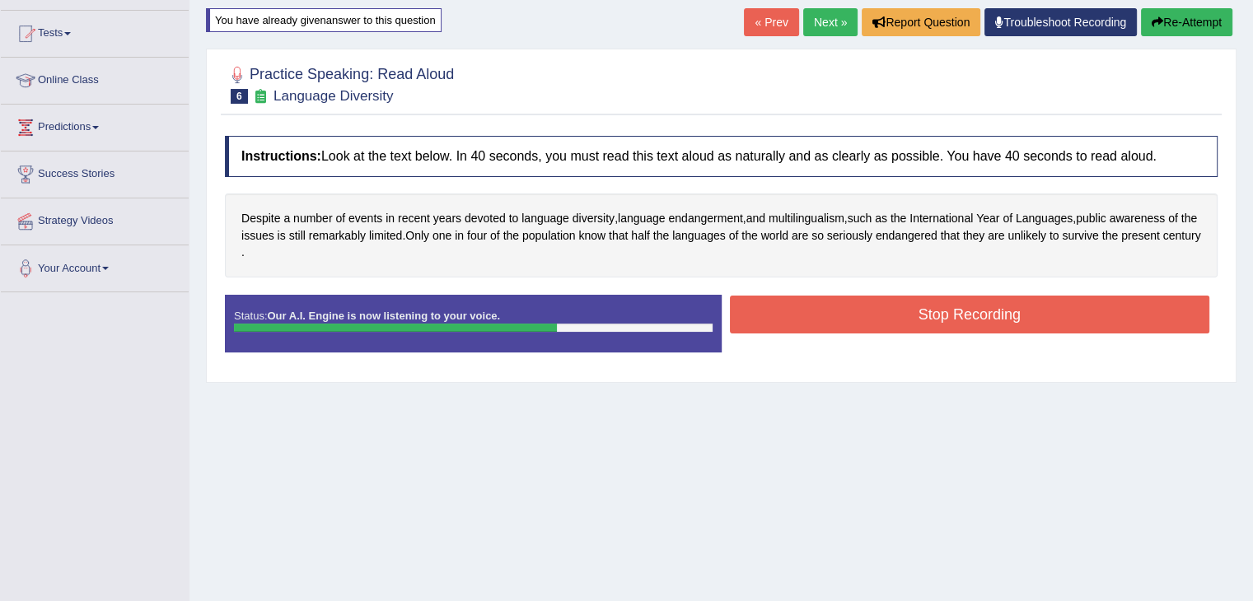
click at [979, 323] on button "Stop Recording" at bounding box center [970, 315] width 480 height 38
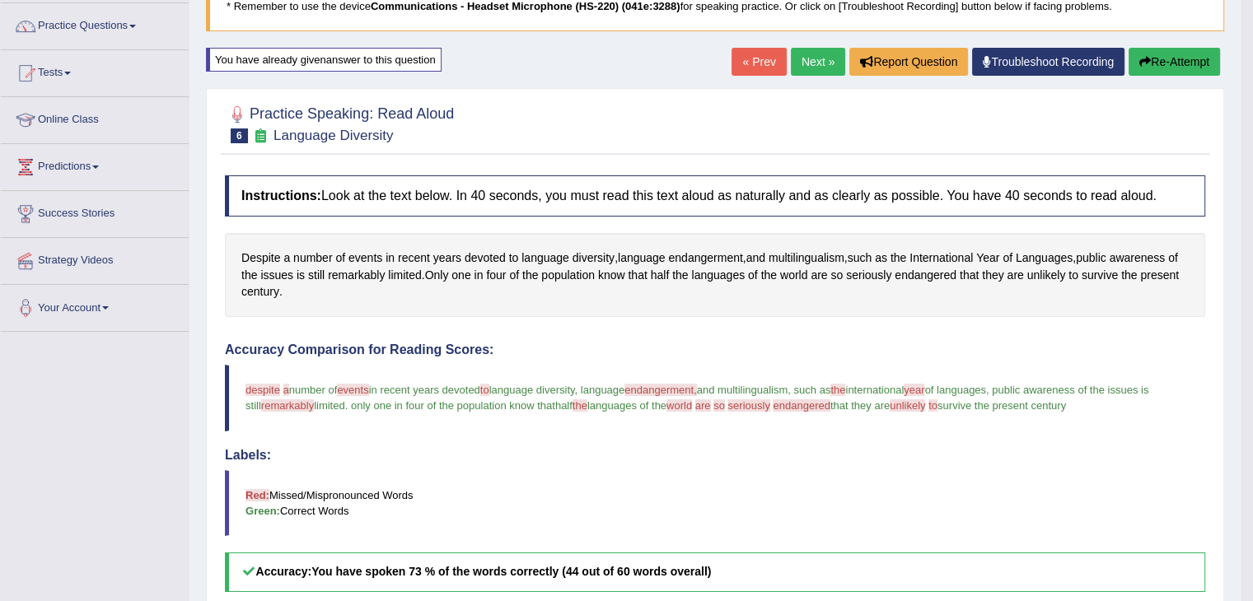
scroll to position [0, 0]
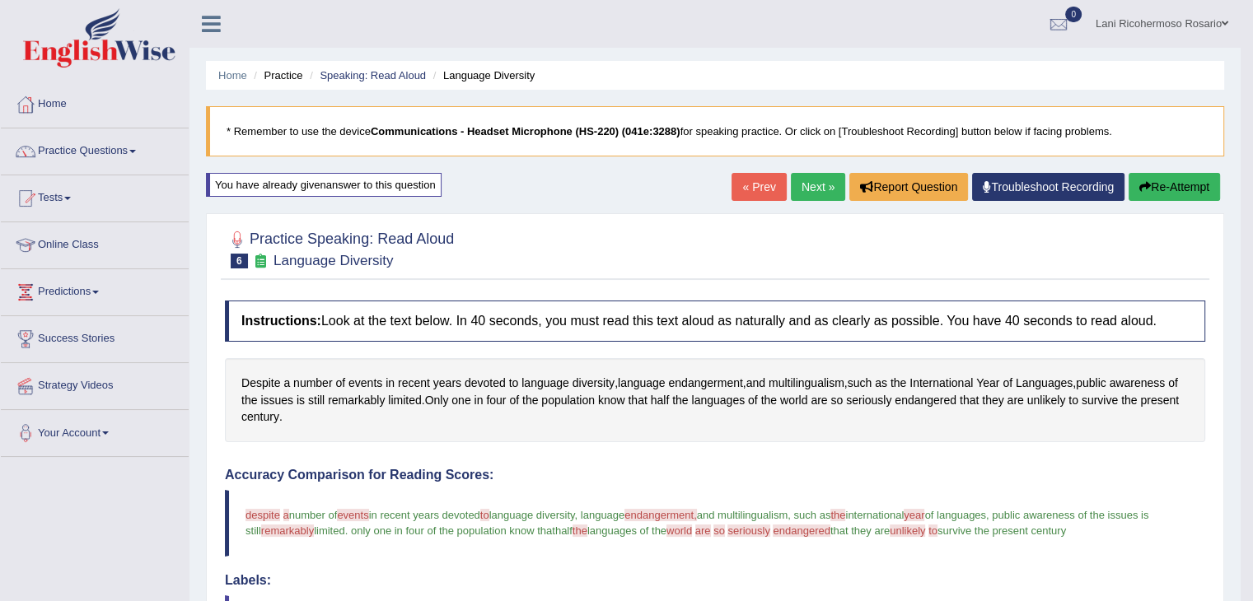
click at [1166, 175] on button "Re-Attempt" at bounding box center [1174, 187] width 91 height 28
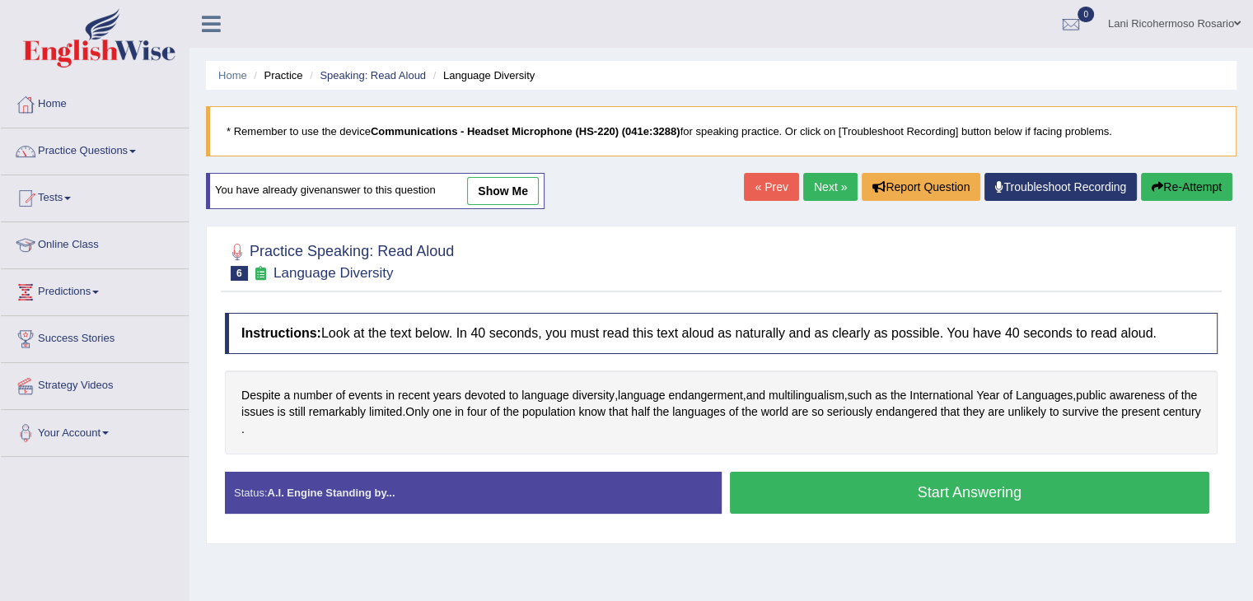
click at [907, 496] on button "Start Answering" at bounding box center [970, 493] width 480 height 42
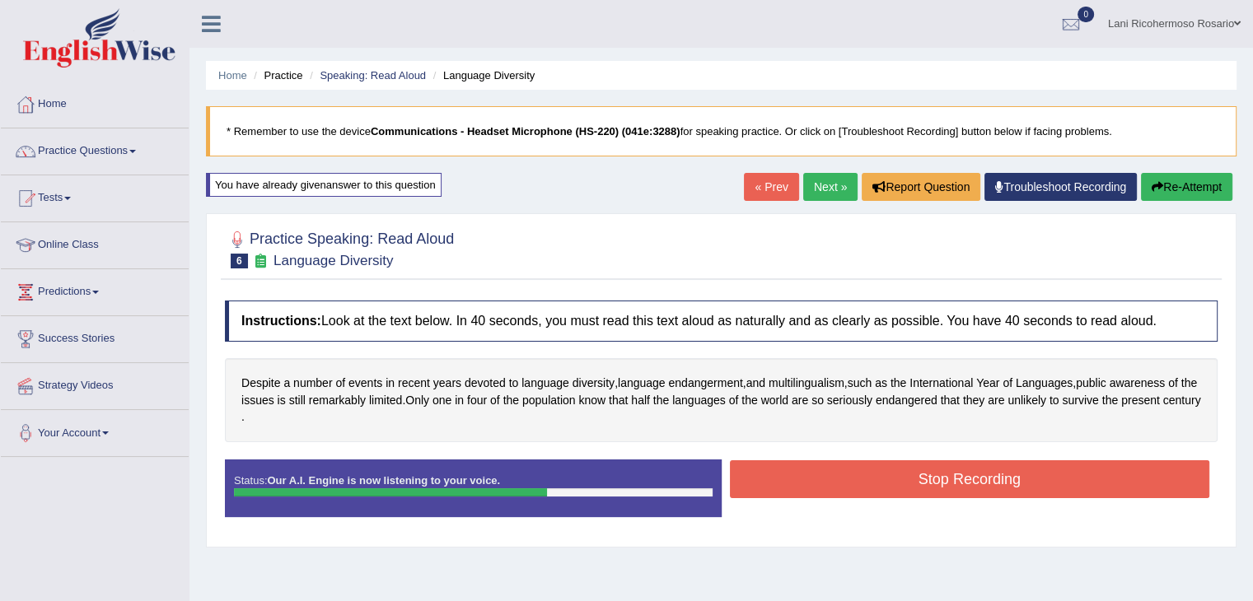
click at [919, 483] on button "Stop Recording" at bounding box center [970, 479] width 480 height 38
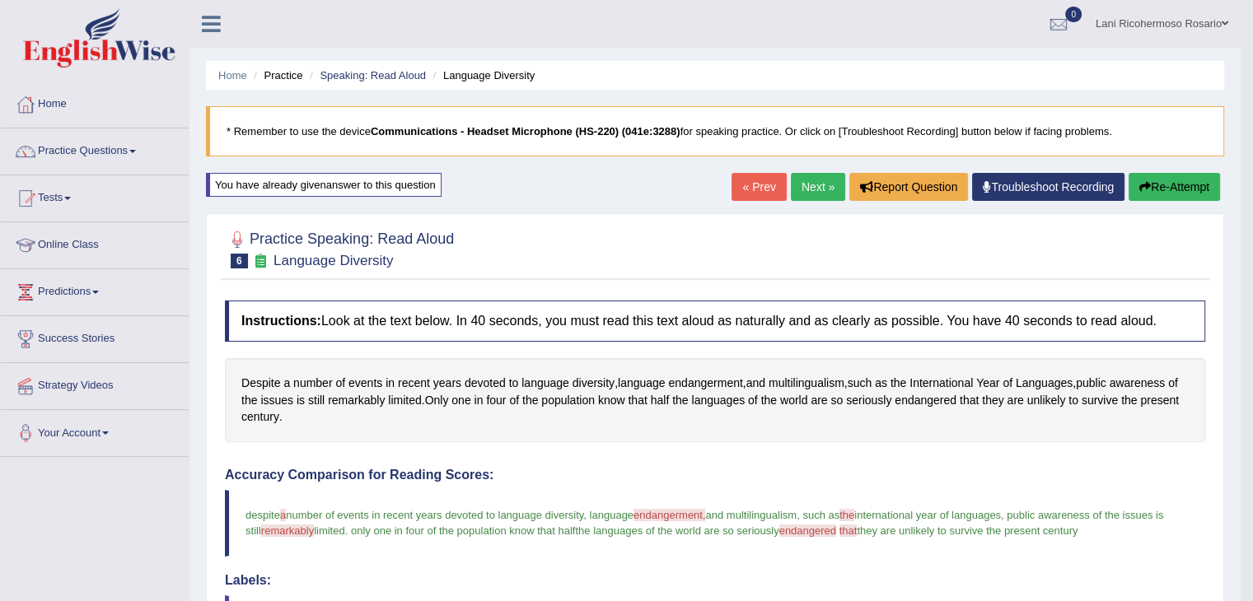
click at [1154, 186] on button "Re-Attempt" at bounding box center [1174, 187] width 91 height 28
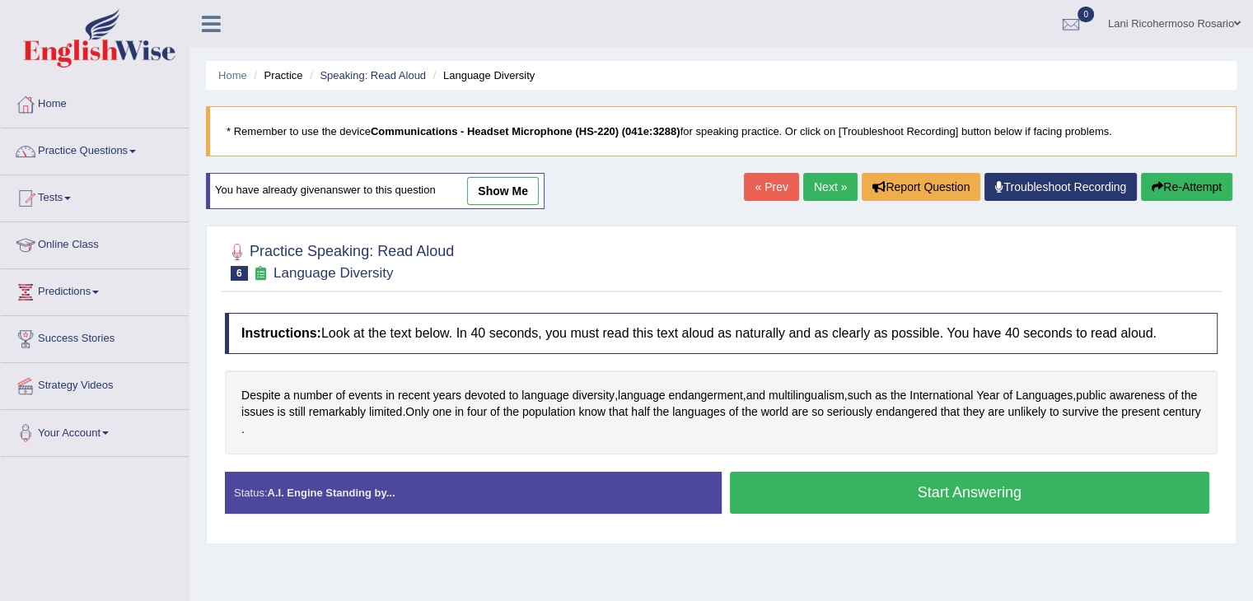
click at [828, 489] on button "Start Answering" at bounding box center [970, 493] width 480 height 42
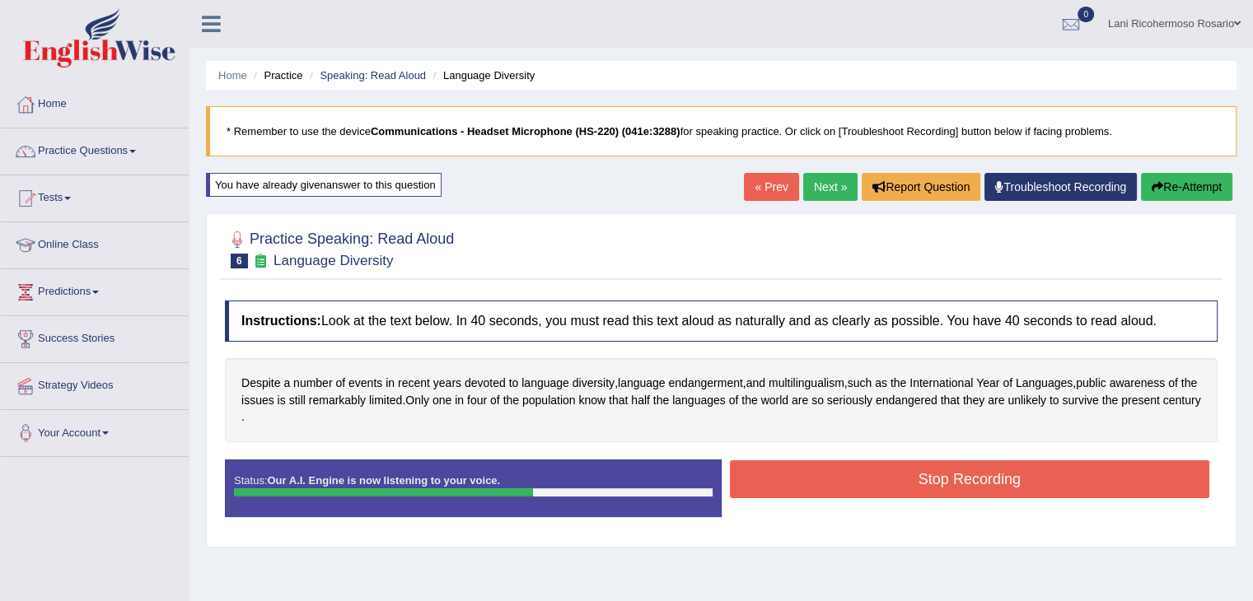
click at [828, 489] on button "Stop Recording" at bounding box center [970, 479] width 480 height 38
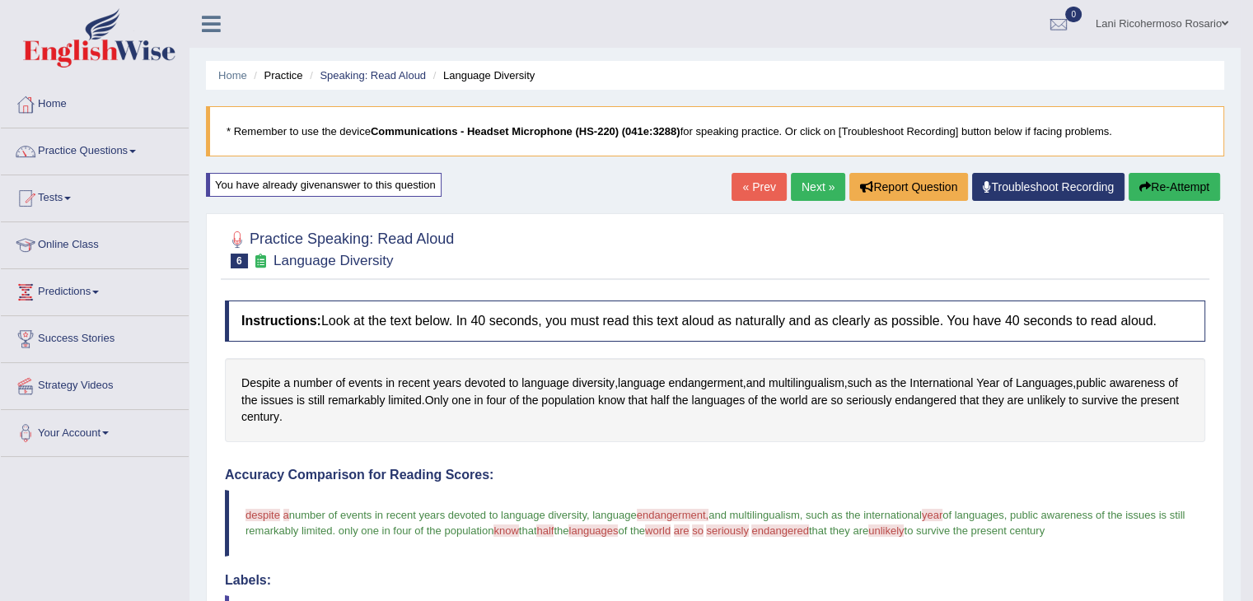
click at [1167, 188] on button "Re-Attempt" at bounding box center [1174, 187] width 91 height 28
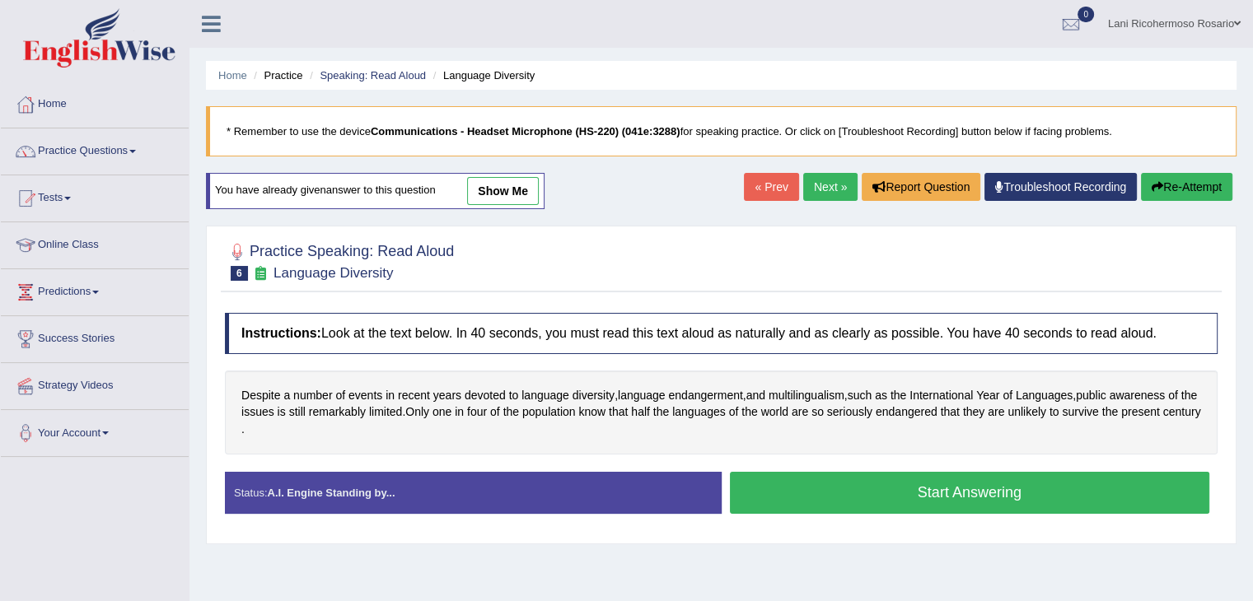
click at [932, 505] on button "Start Answering" at bounding box center [970, 493] width 480 height 42
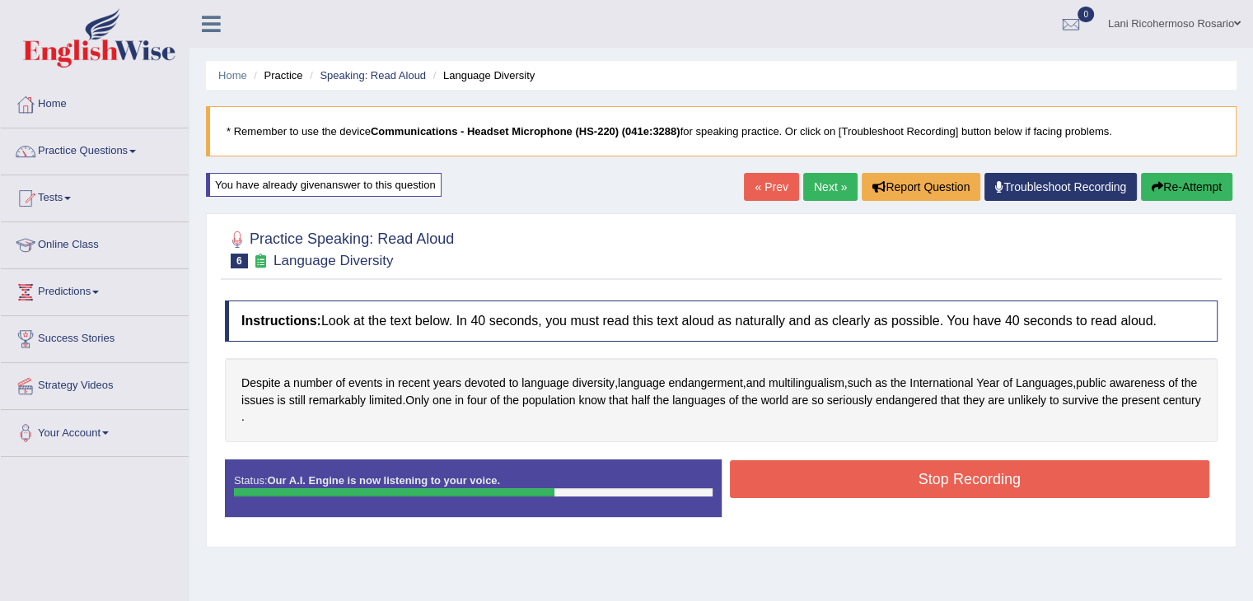
click at [972, 474] on button "Stop Recording" at bounding box center [970, 479] width 480 height 38
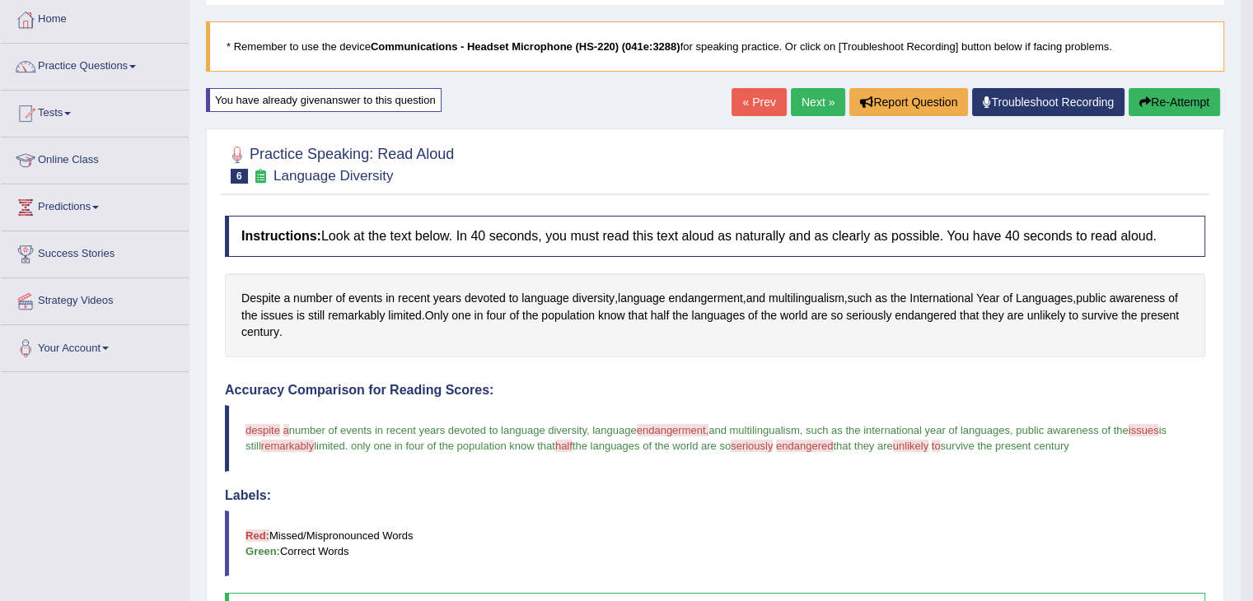
scroll to position [82, 0]
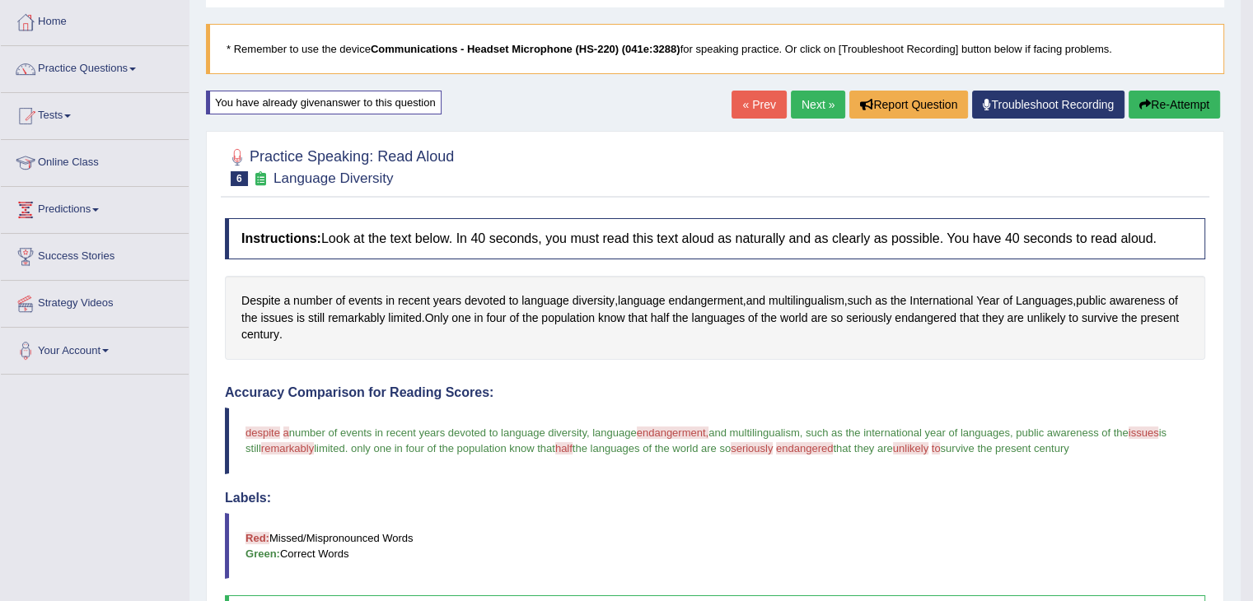
click at [1199, 103] on button "Re-Attempt" at bounding box center [1174, 105] width 91 height 28
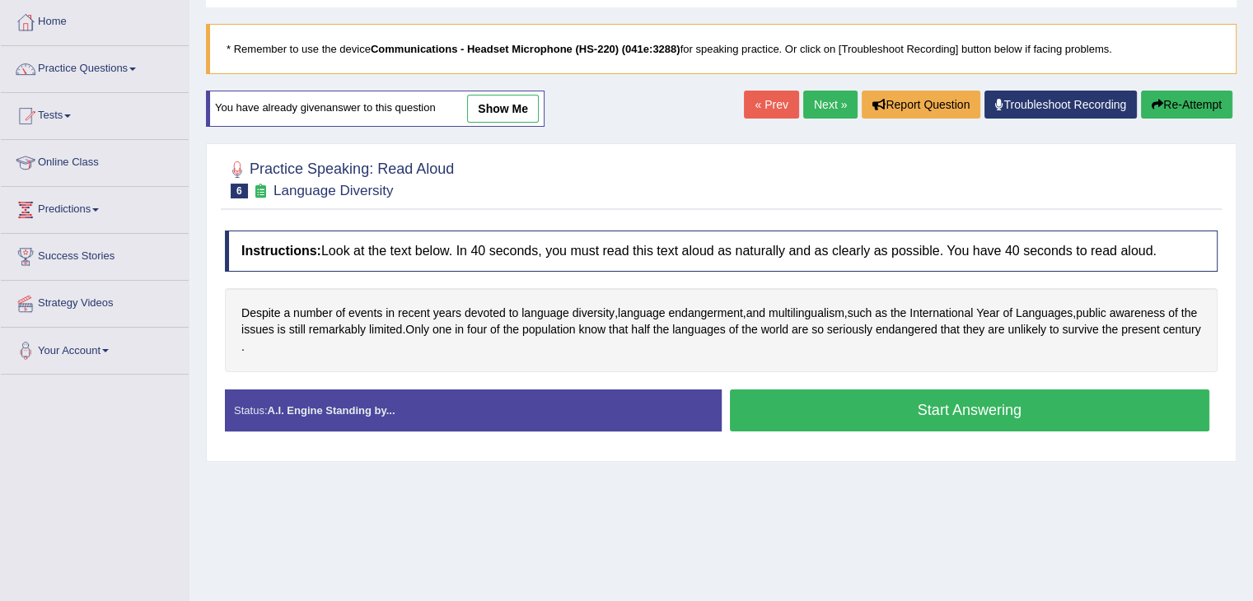
click at [1012, 412] on button "Start Answering" at bounding box center [970, 411] width 480 height 42
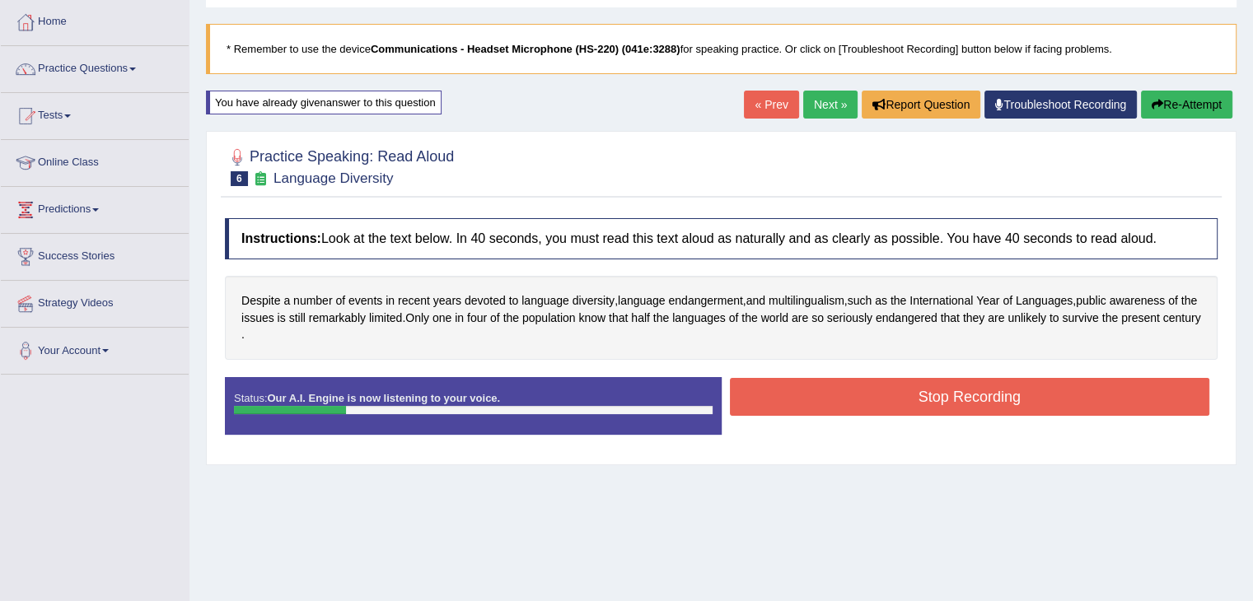
click at [1205, 106] on button "Re-Attempt" at bounding box center [1186, 105] width 91 height 28
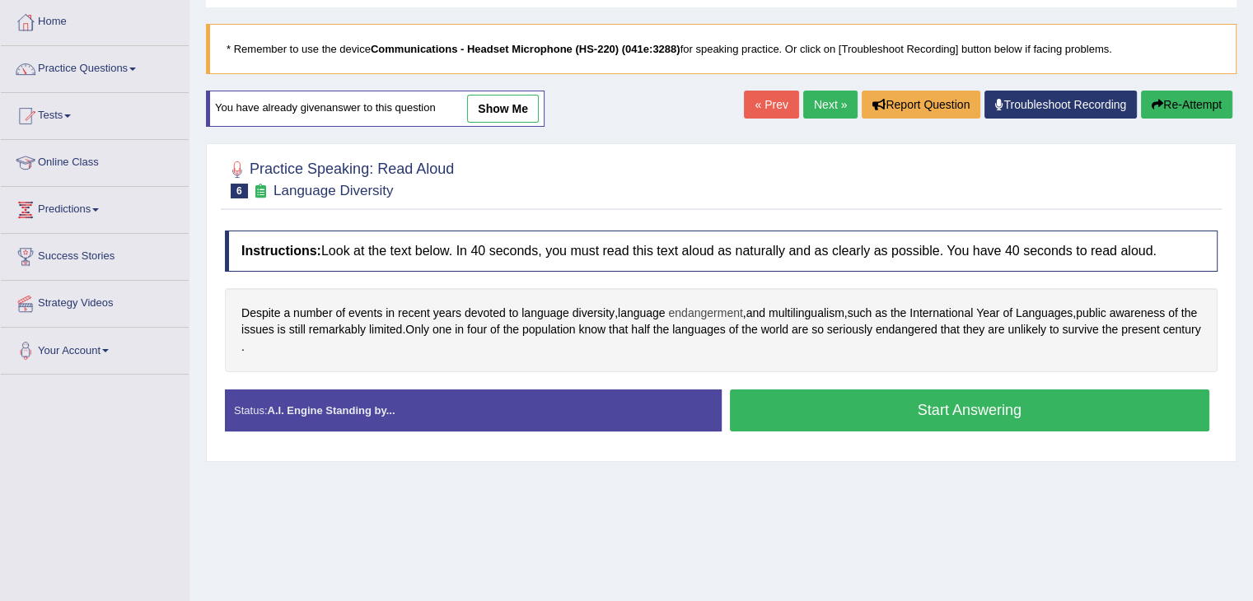
click at [722, 307] on span "endangerment" at bounding box center [705, 313] width 74 height 17
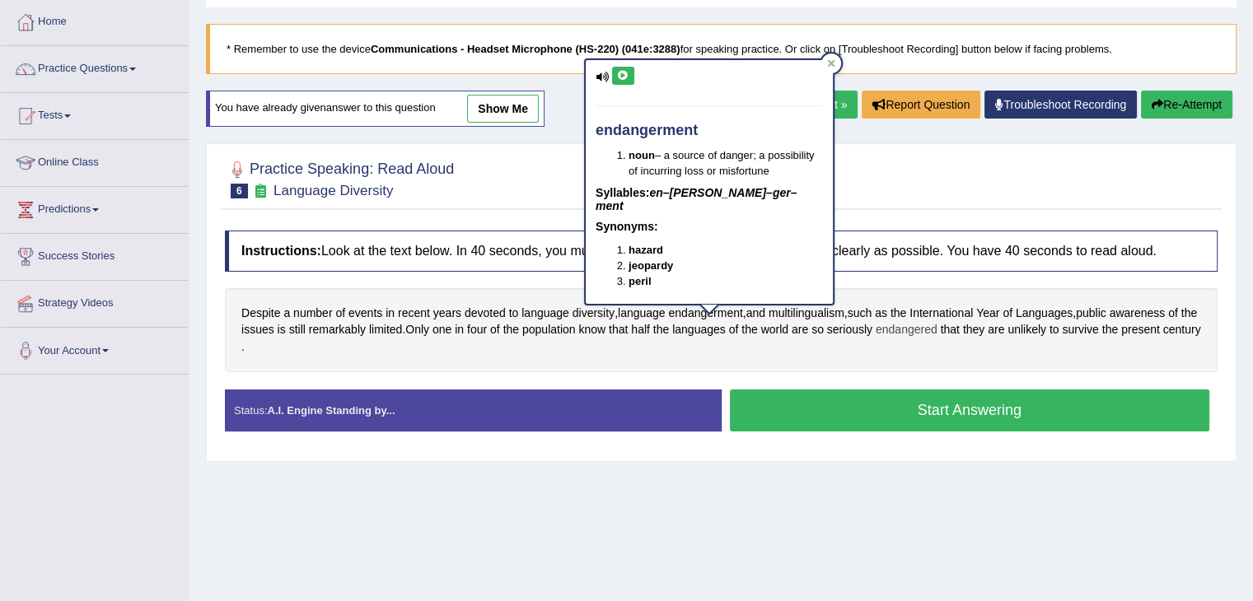
click at [931, 327] on span "endangered" at bounding box center [907, 329] width 62 height 17
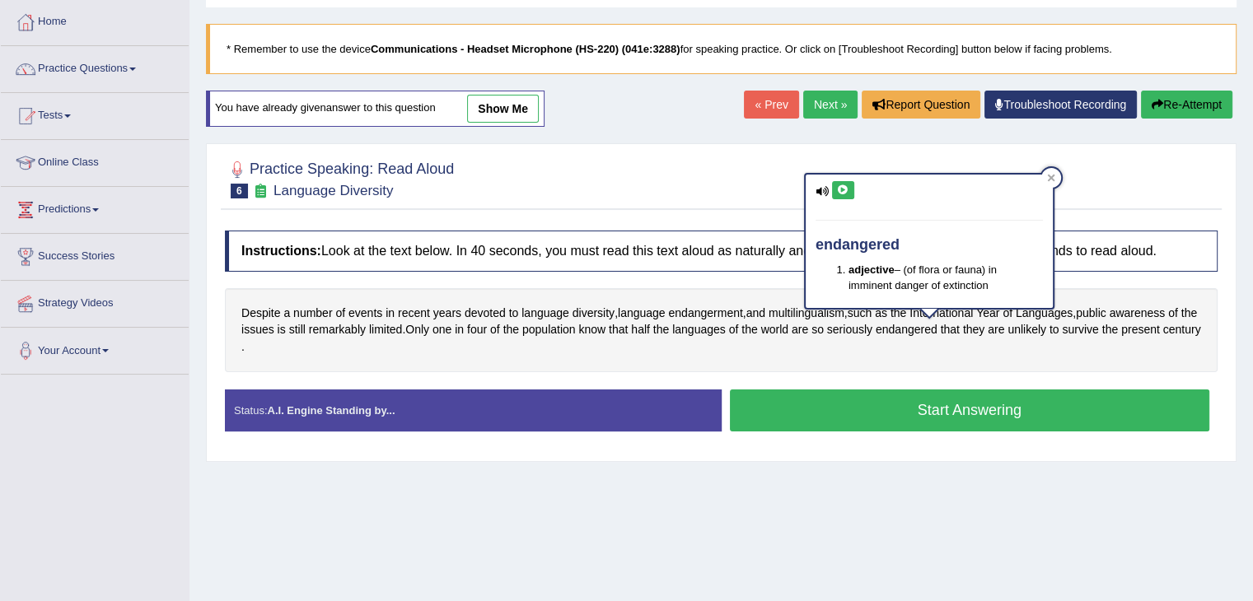
click at [887, 411] on button "Start Answering" at bounding box center [970, 411] width 480 height 42
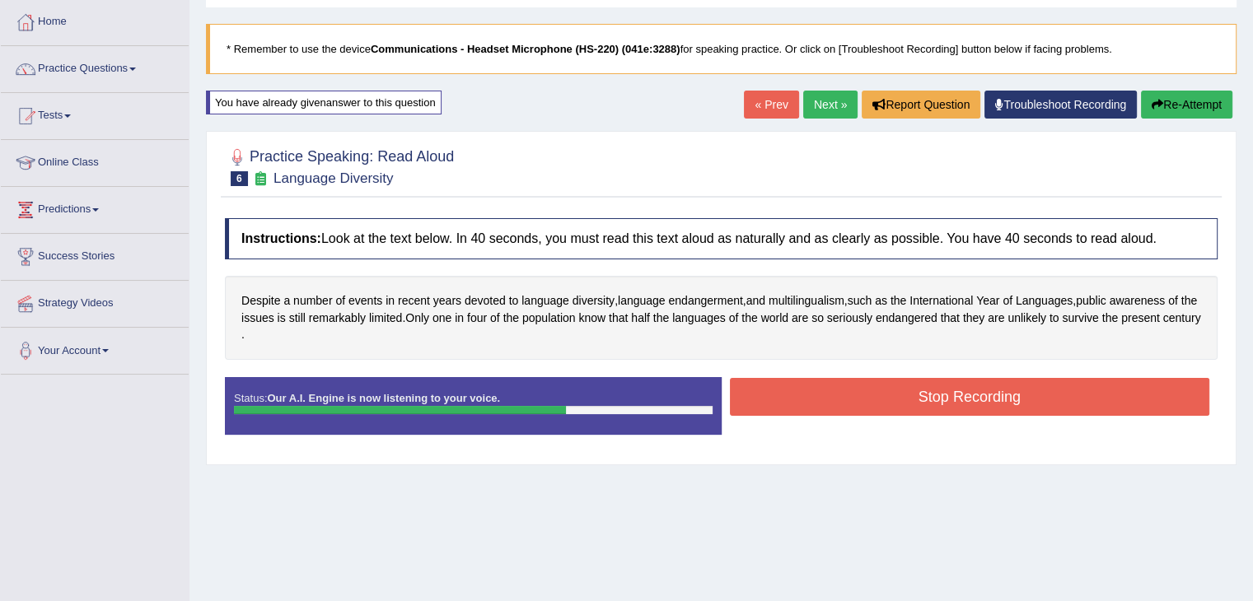
click at [887, 411] on button "Stop Recording" at bounding box center [970, 397] width 480 height 38
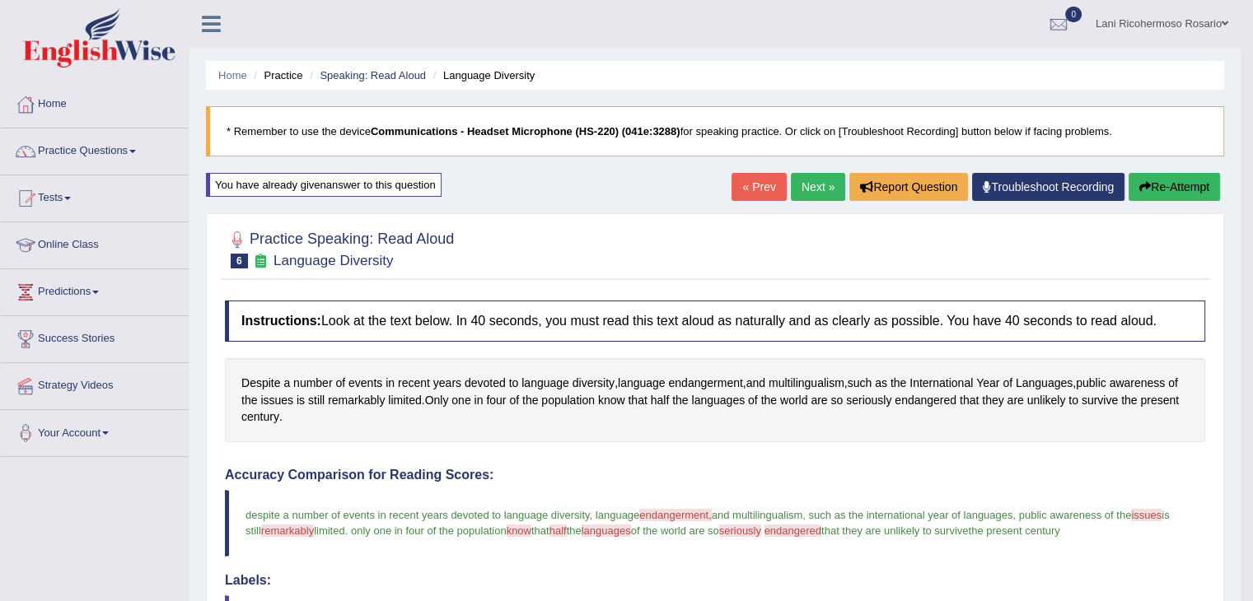
click at [1166, 188] on button "Re-Attempt" at bounding box center [1174, 187] width 91 height 28
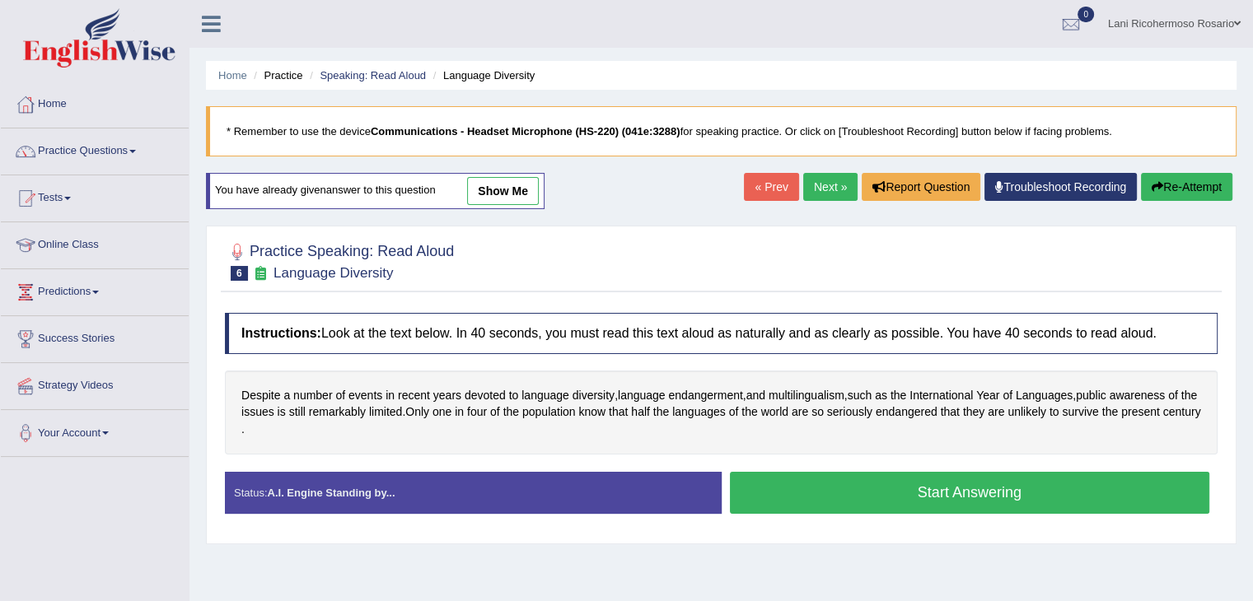
click at [959, 486] on button "Start Answering" at bounding box center [970, 493] width 480 height 42
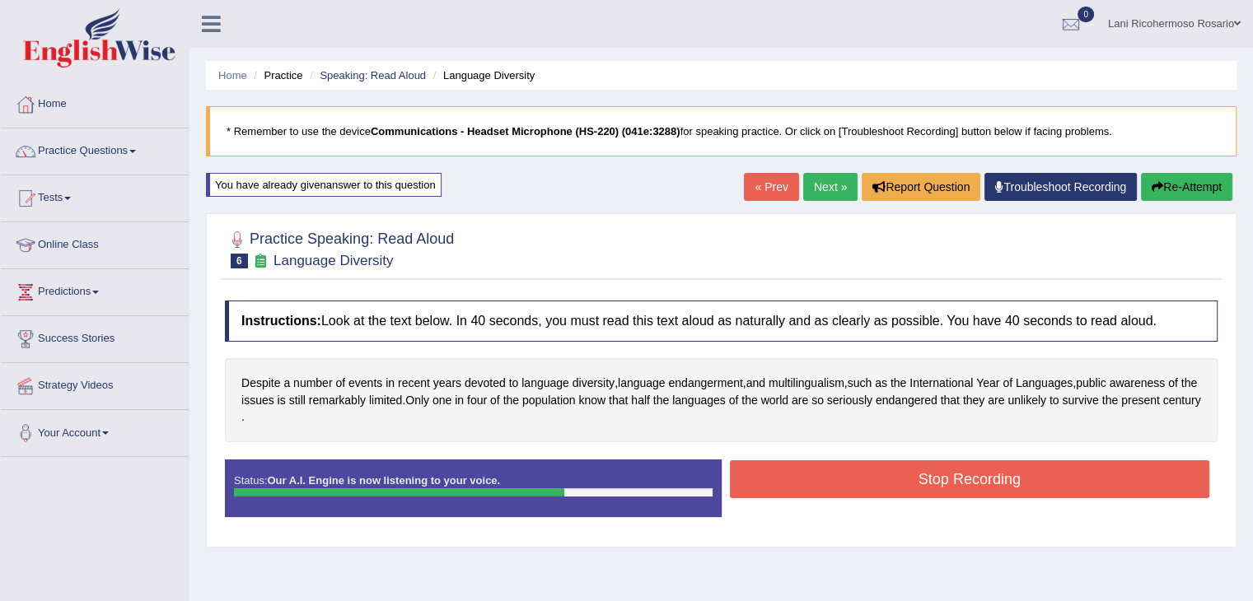
click at [959, 486] on button "Stop Recording" at bounding box center [970, 479] width 480 height 38
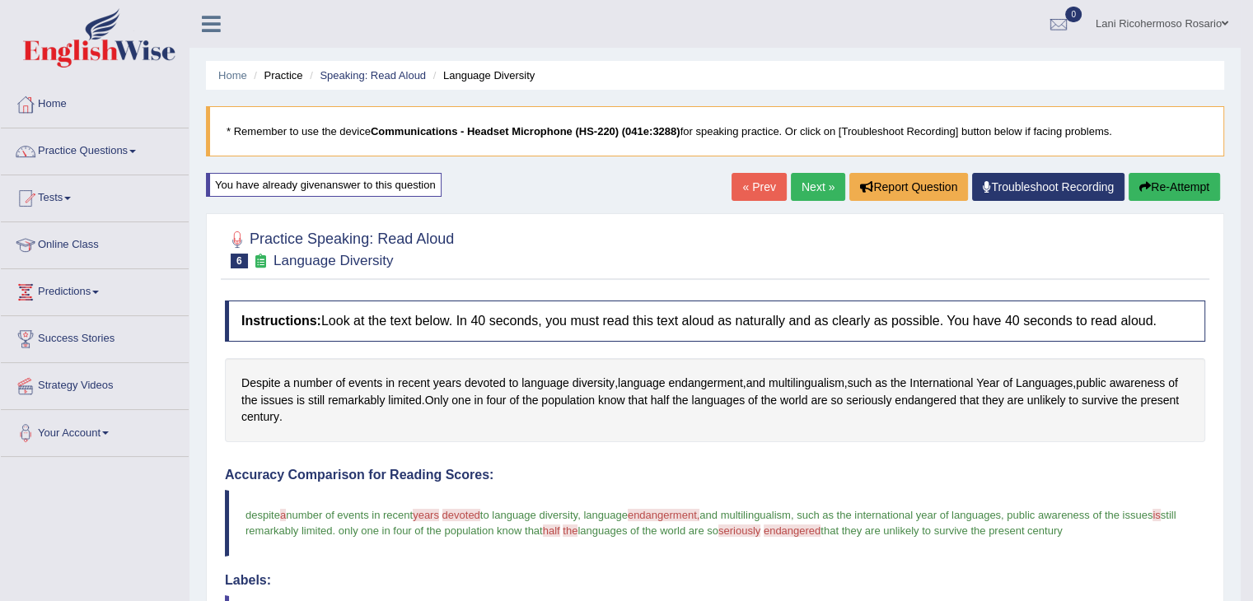
click at [1156, 195] on button "Re-Attempt" at bounding box center [1174, 187] width 91 height 28
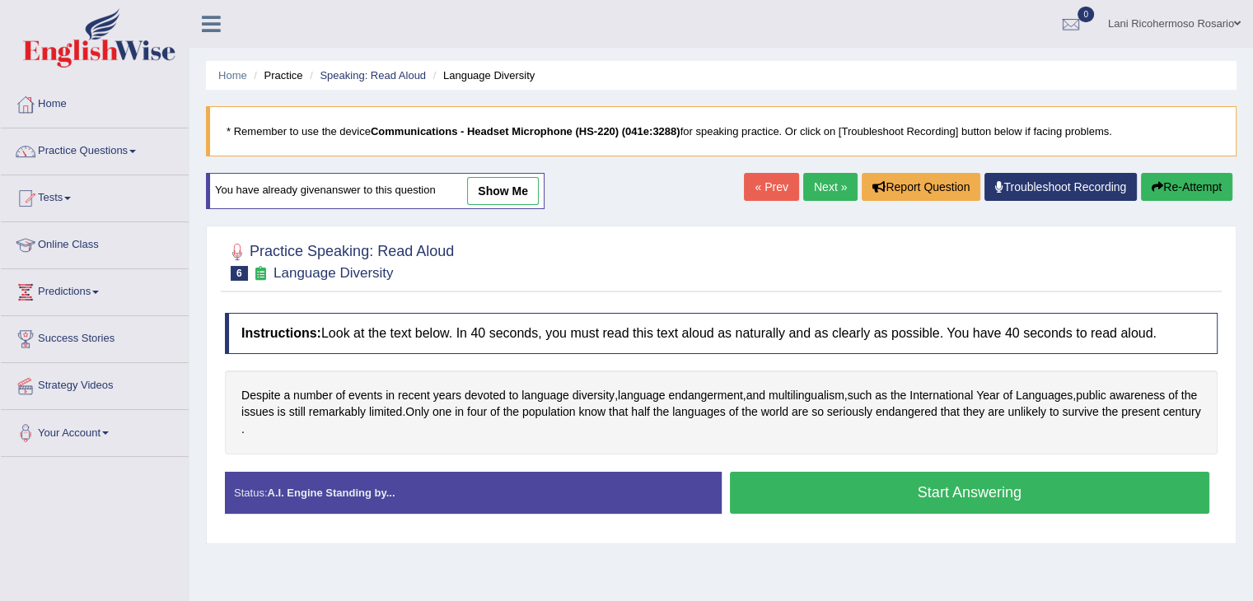
click at [1005, 498] on button "Start Answering" at bounding box center [970, 493] width 480 height 42
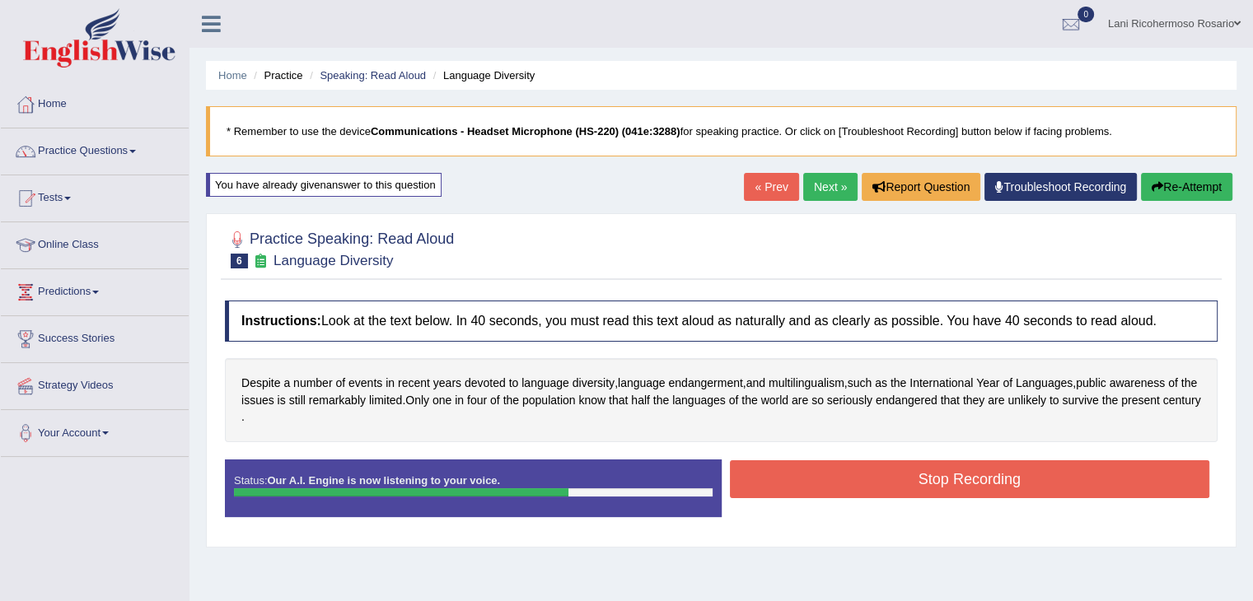
drag, startPoint x: 1012, startPoint y: 481, endPoint x: 1003, endPoint y: 475, distance: 10.1
click at [1012, 480] on button "Stop Recording" at bounding box center [970, 479] width 480 height 38
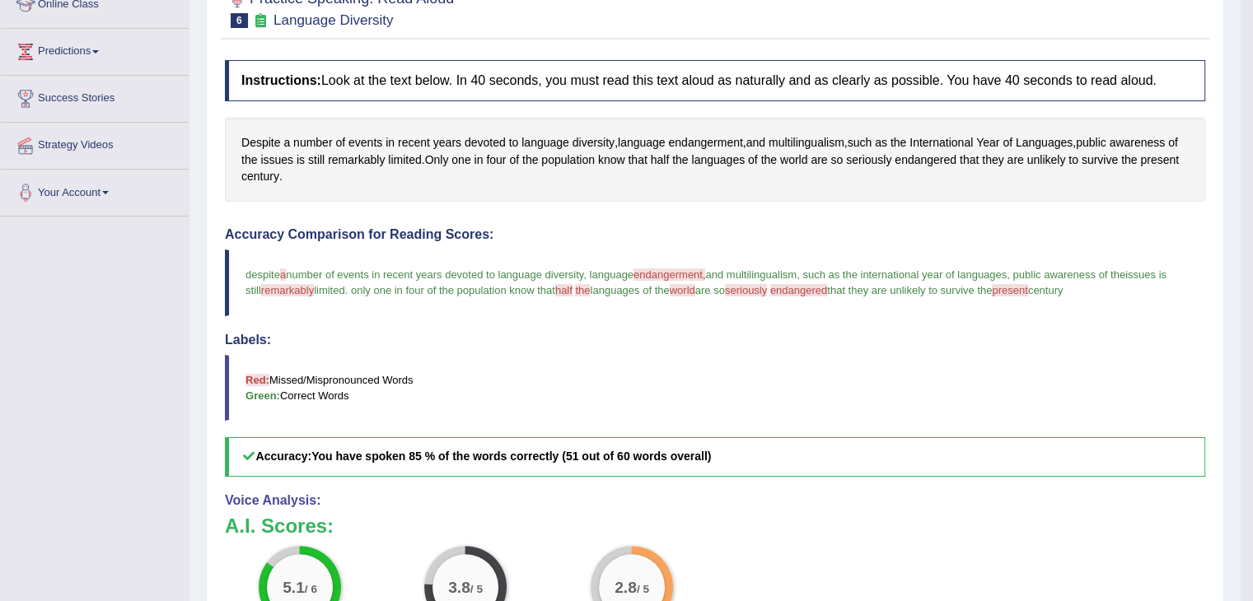
scroll to position [82, 0]
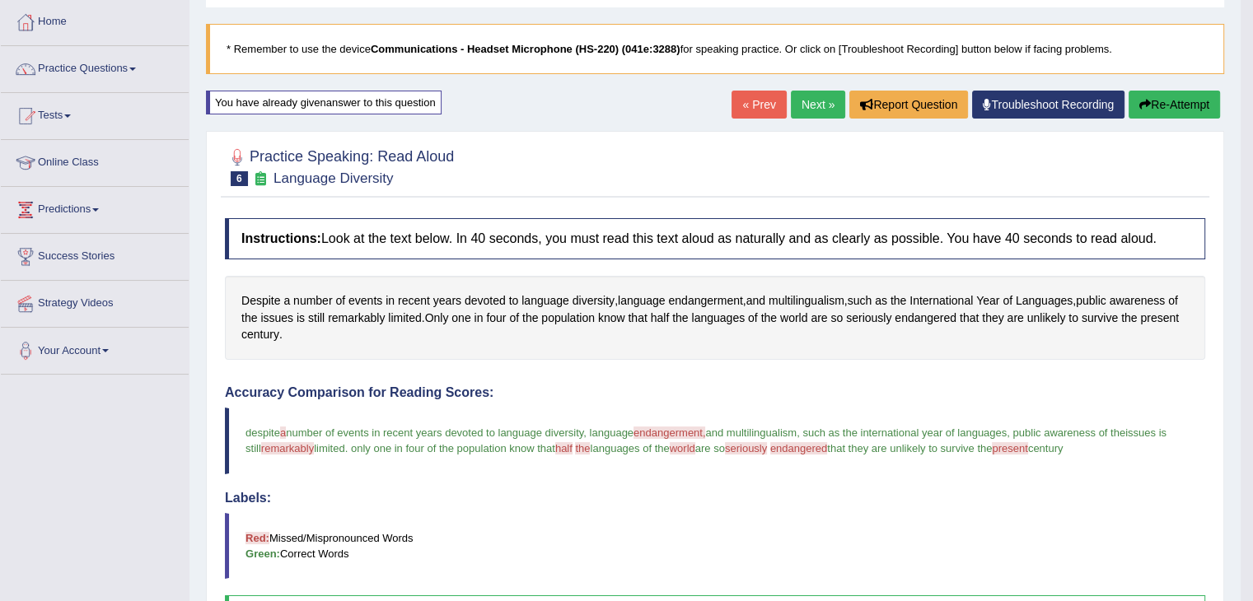
click at [1160, 105] on button "Re-Attempt" at bounding box center [1174, 105] width 91 height 28
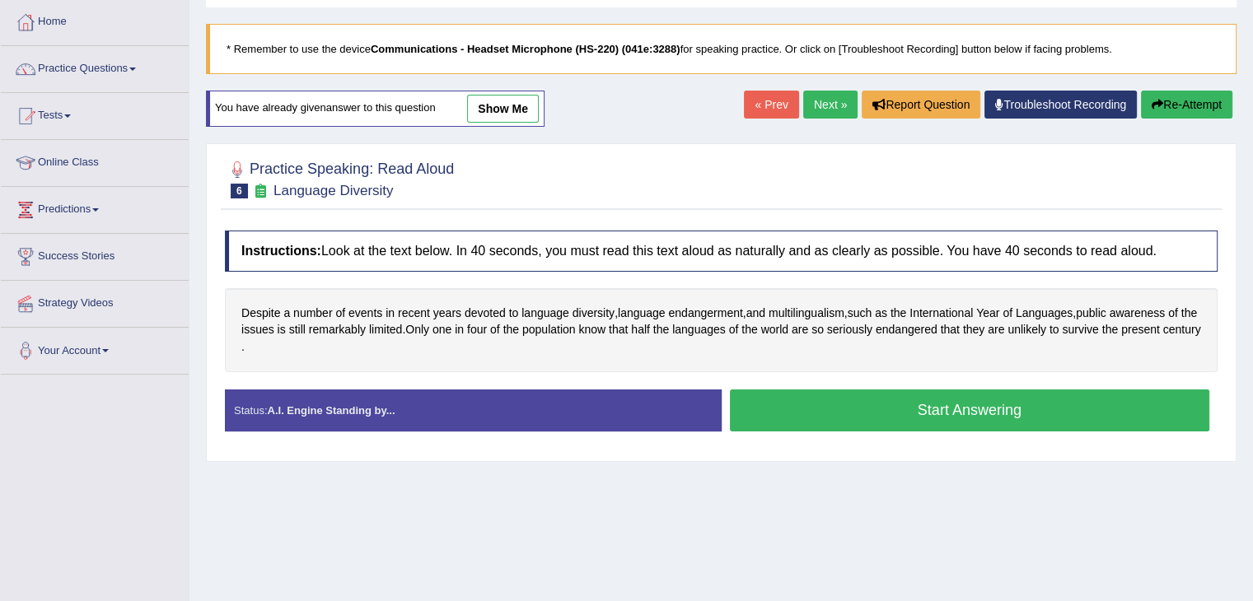
click at [950, 405] on button "Start Answering" at bounding box center [970, 411] width 480 height 42
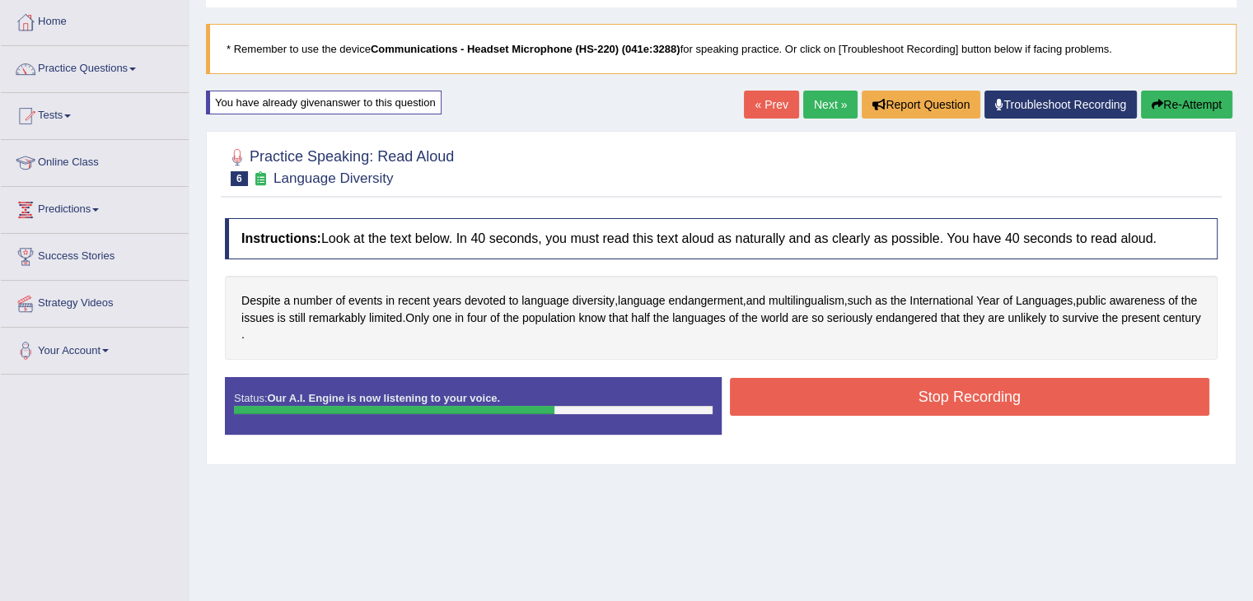
click at [950, 405] on button "Stop Recording" at bounding box center [970, 397] width 480 height 38
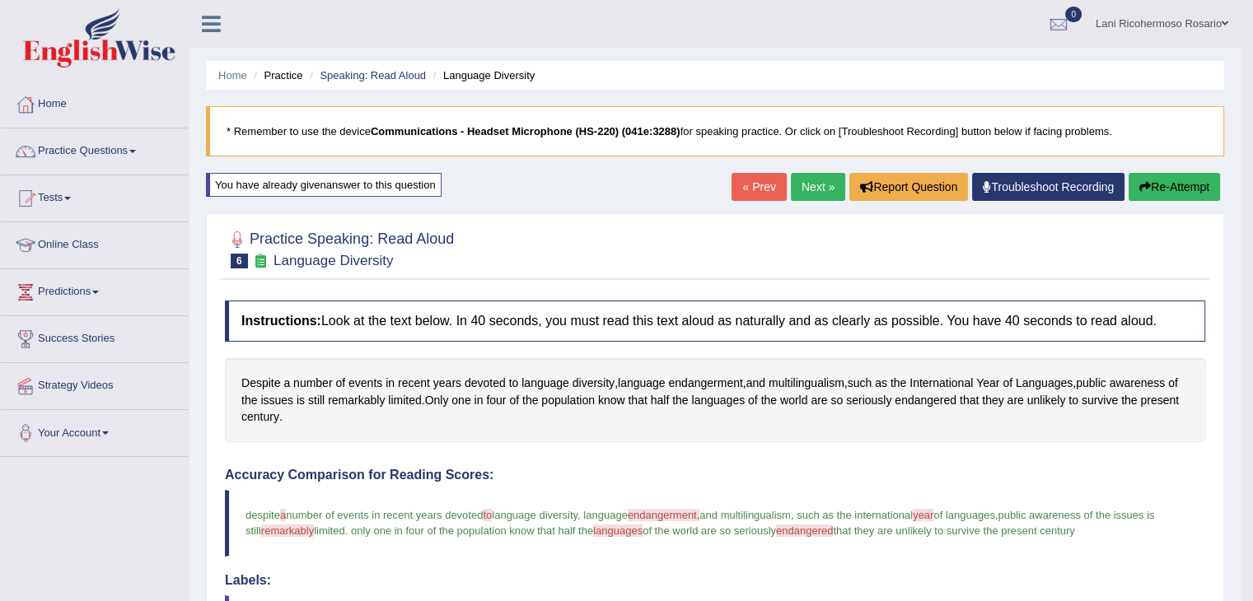
click at [829, 183] on link "Next »" at bounding box center [818, 187] width 54 height 28
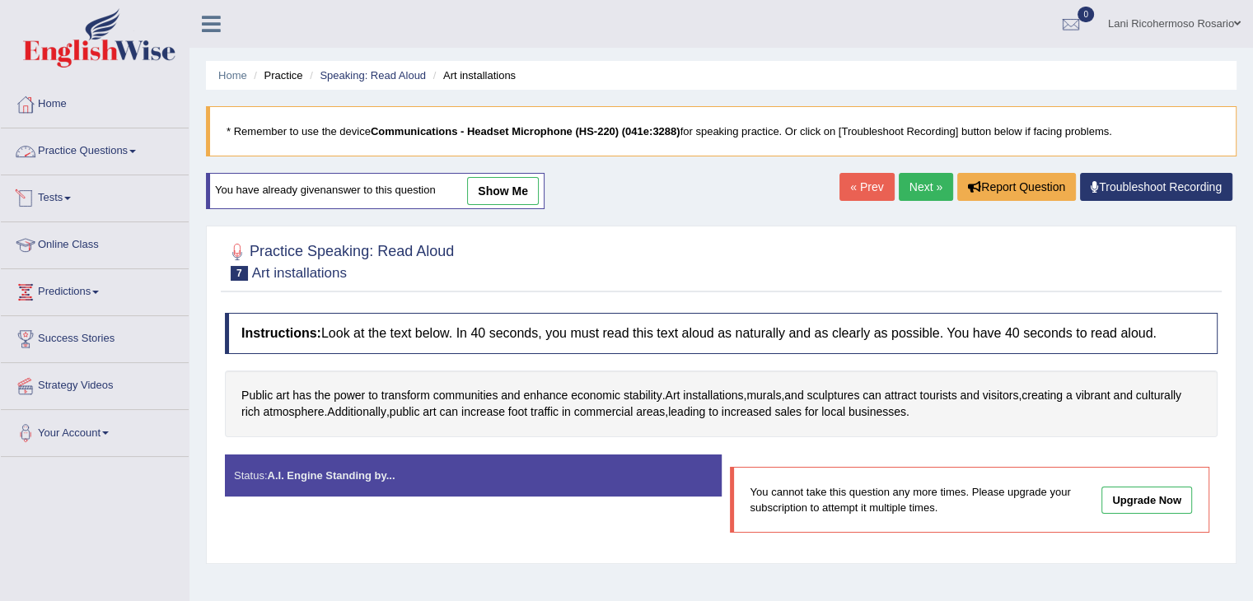
click at [135, 152] on span at bounding box center [132, 151] width 7 height 3
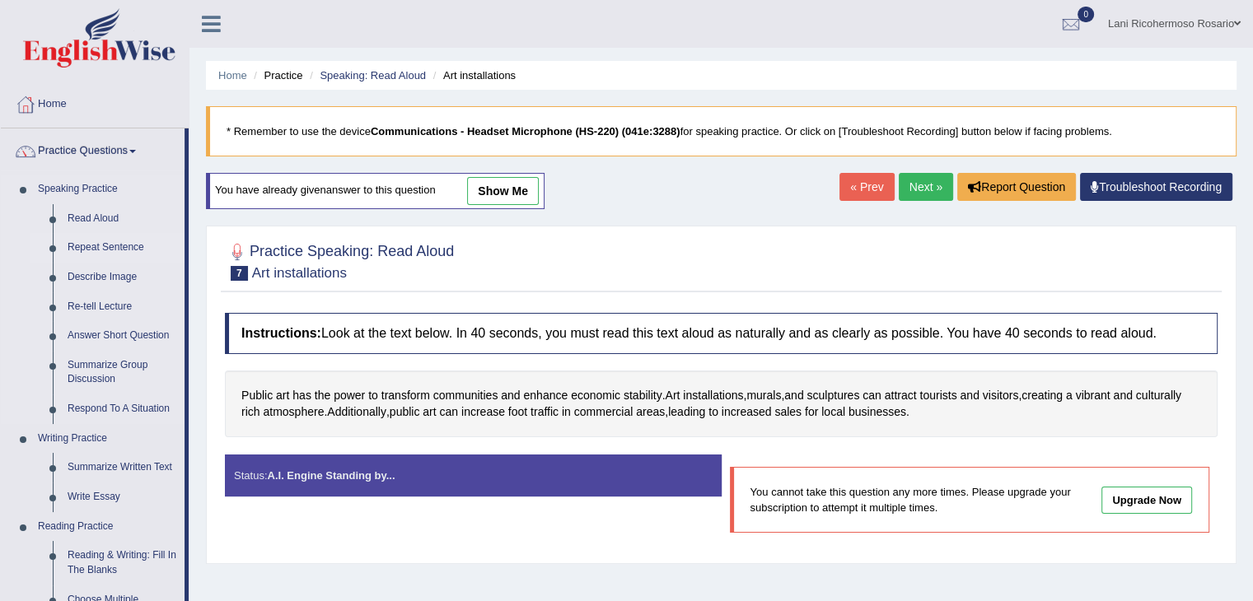
click at [116, 248] on link "Repeat Sentence" at bounding box center [122, 248] width 124 height 30
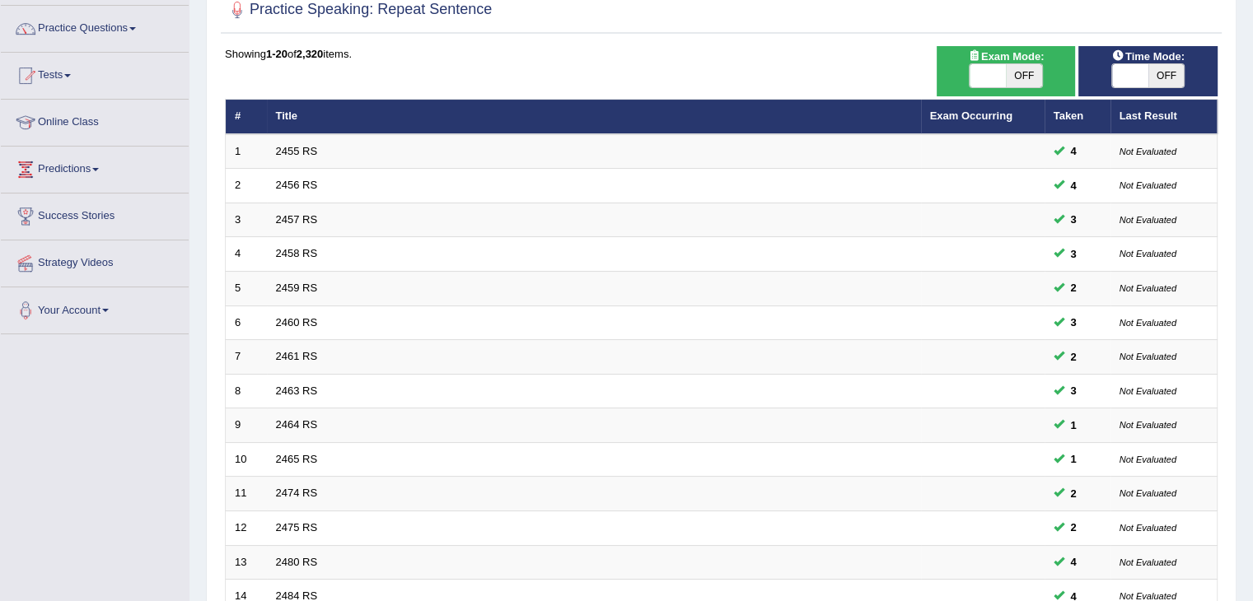
scroll to position [72, 0]
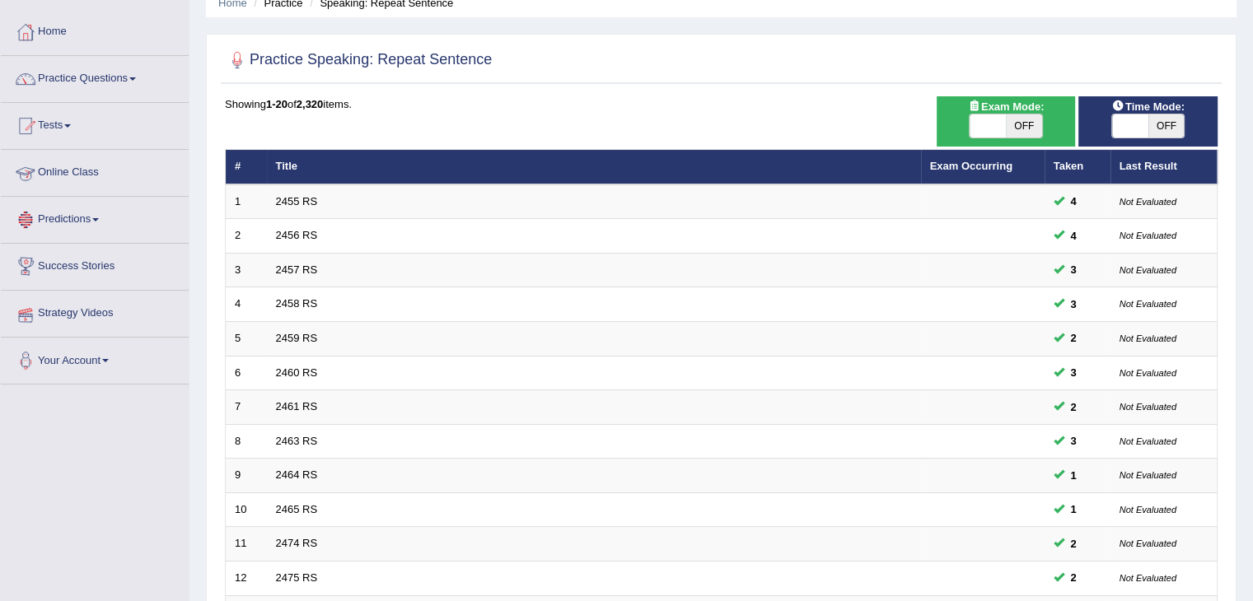
click at [95, 175] on link "Online Class" at bounding box center [95, 170] width 188 height 41
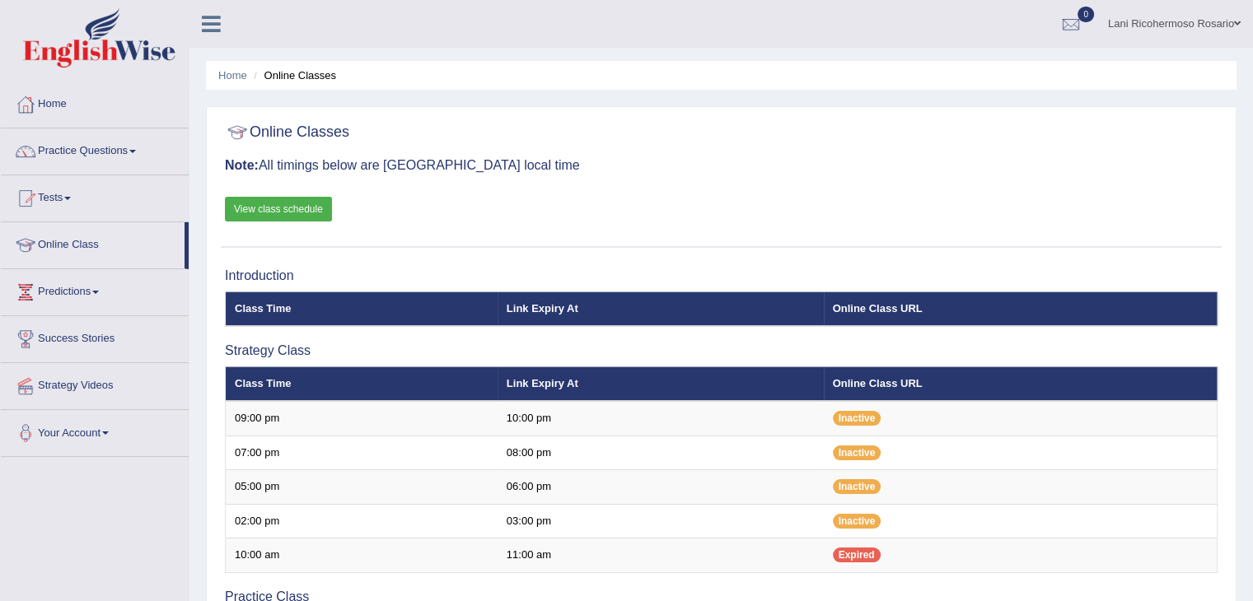
click at [306, 204] on link "View class schedule" at bounding box center [278, 209] width 107 height 25
click at [112, 157] on link "Practice Questions" at bounding box center [95, 149] width 188 height 41
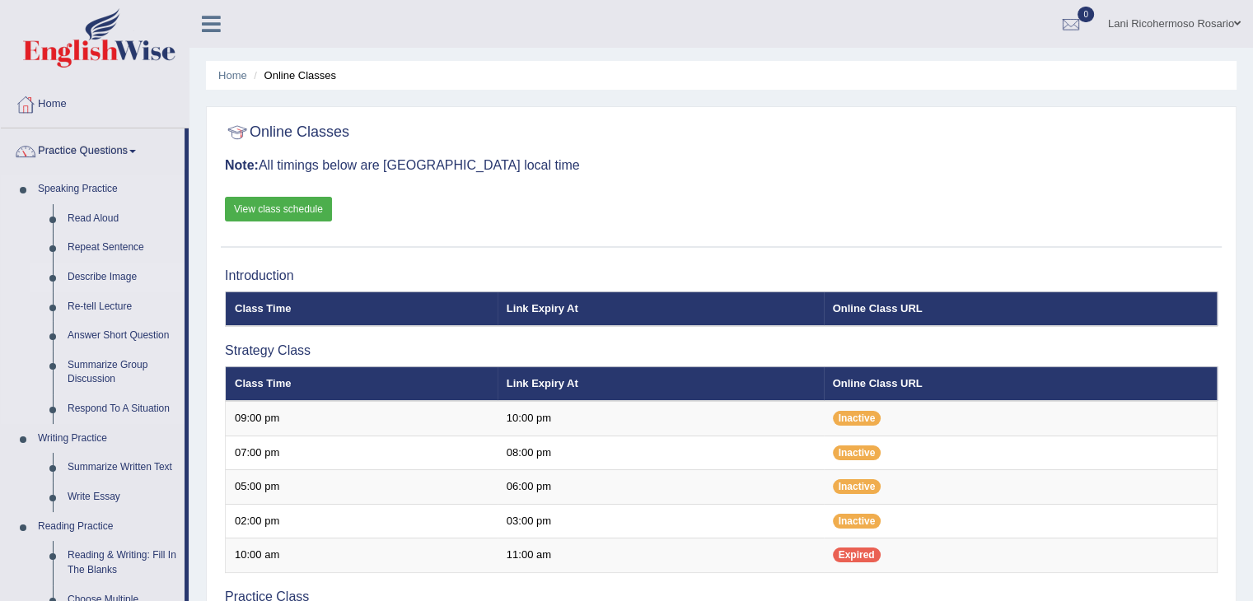
click at [116, 284] on link "Describe Image" at bounding box center [122, 278] width 124 height 30
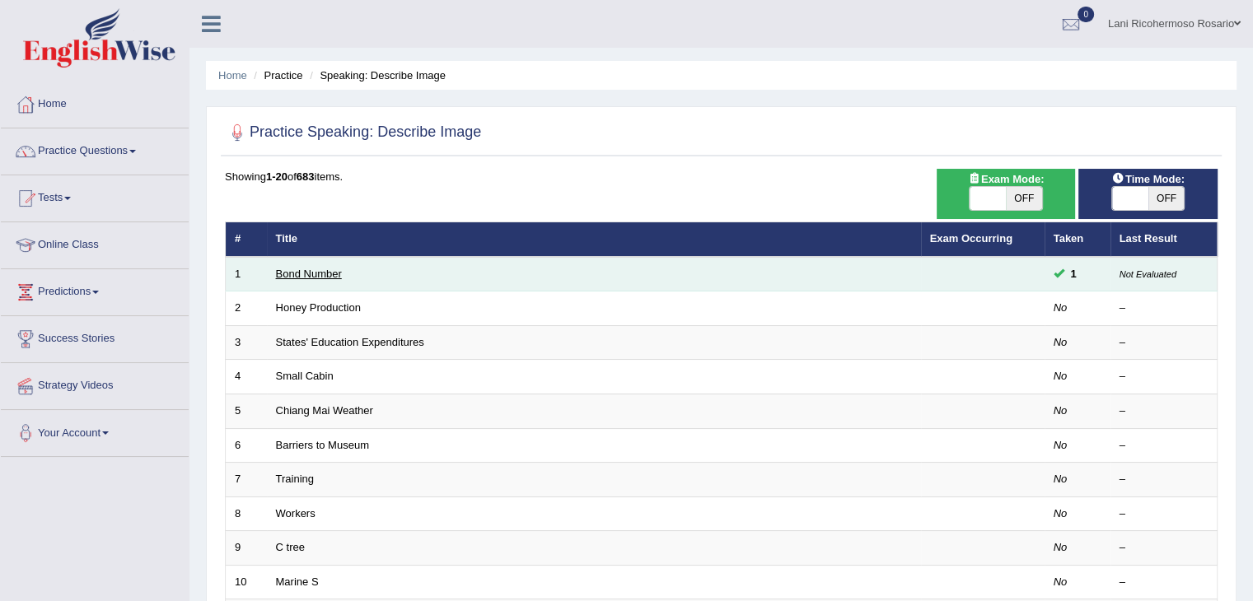
click at [326, 275] on link "Bond Number" at bounding box center [309, 274] width 66 height 12
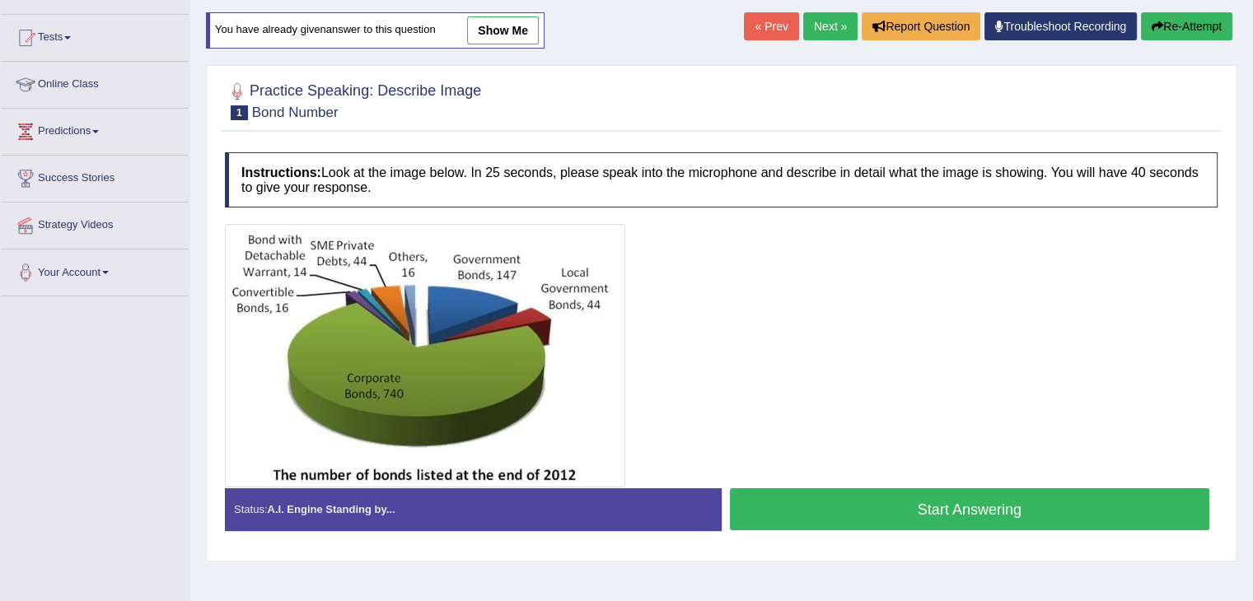
scroll to position [165, 0]
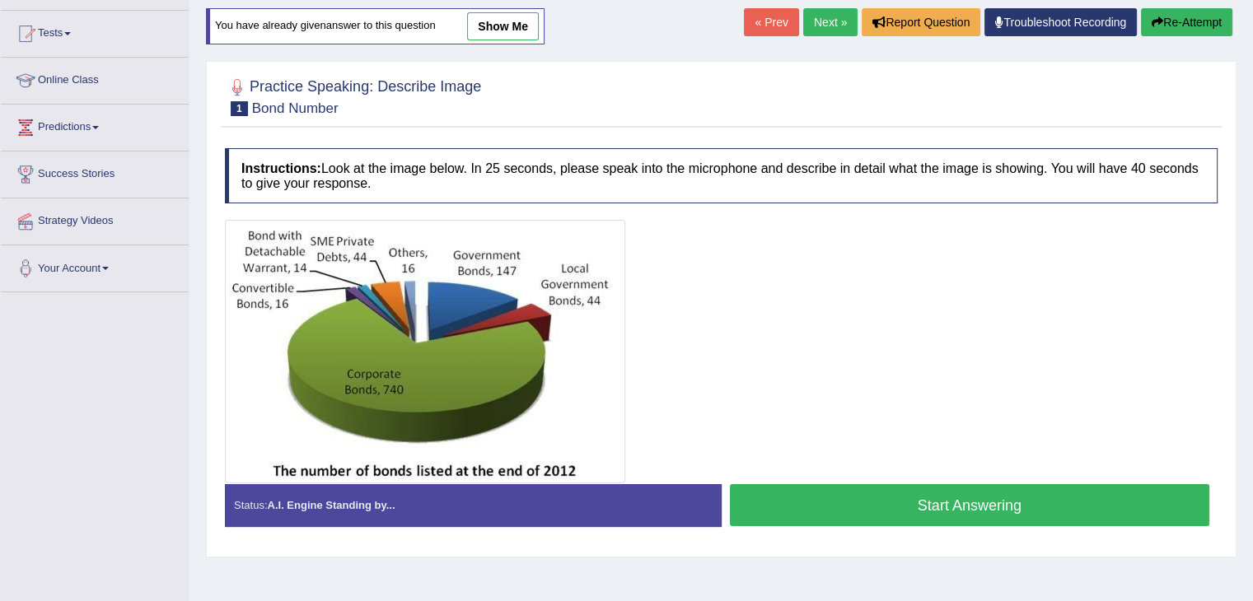
click at [491, 27] on link "show me" at bounding box center [503, 26] width 72 height 28
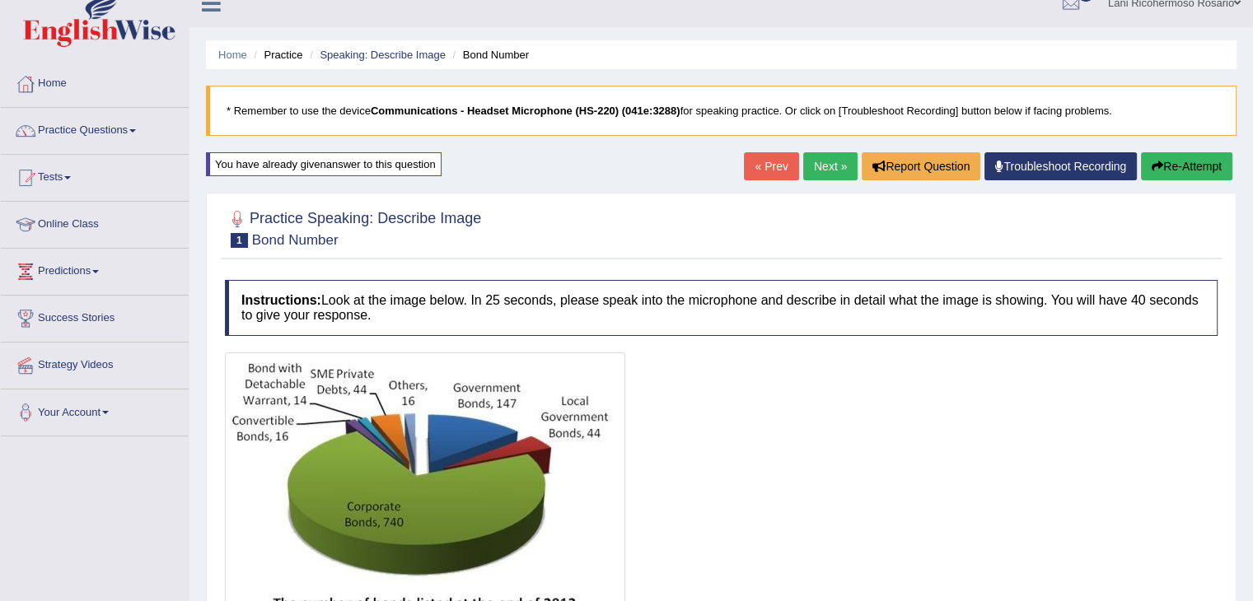
scroll to position [0, 0]
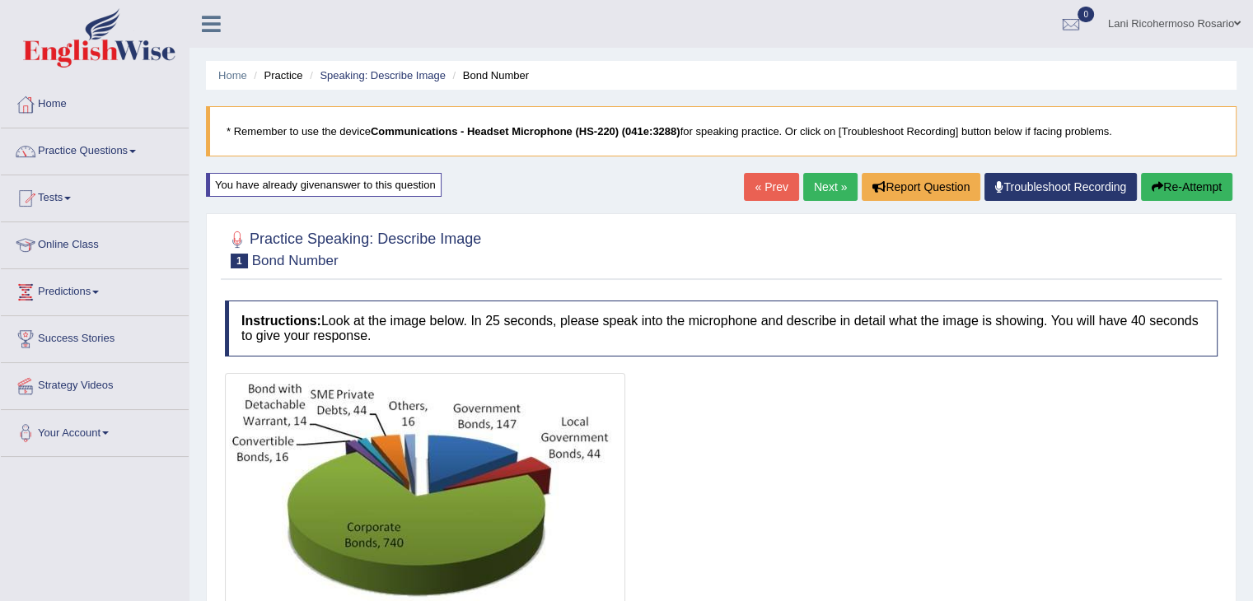
click at [1185, 194] on button "Re-Attempt" at bounding box center [1186, 187] width 91 height 28
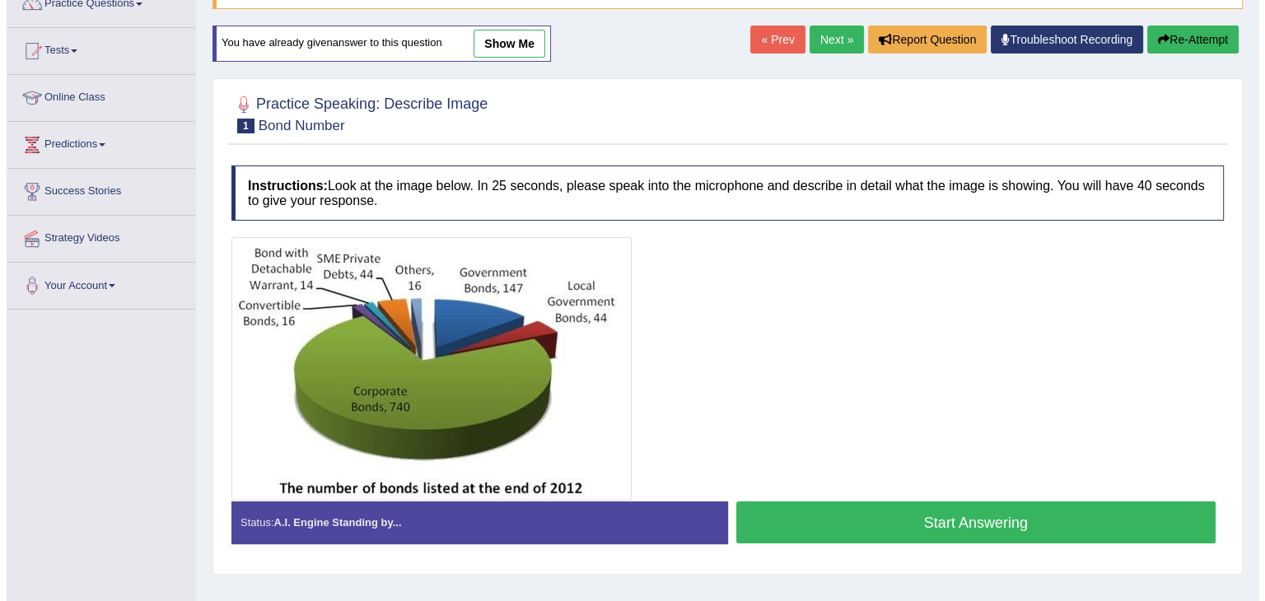
scroll to position [165, 0]
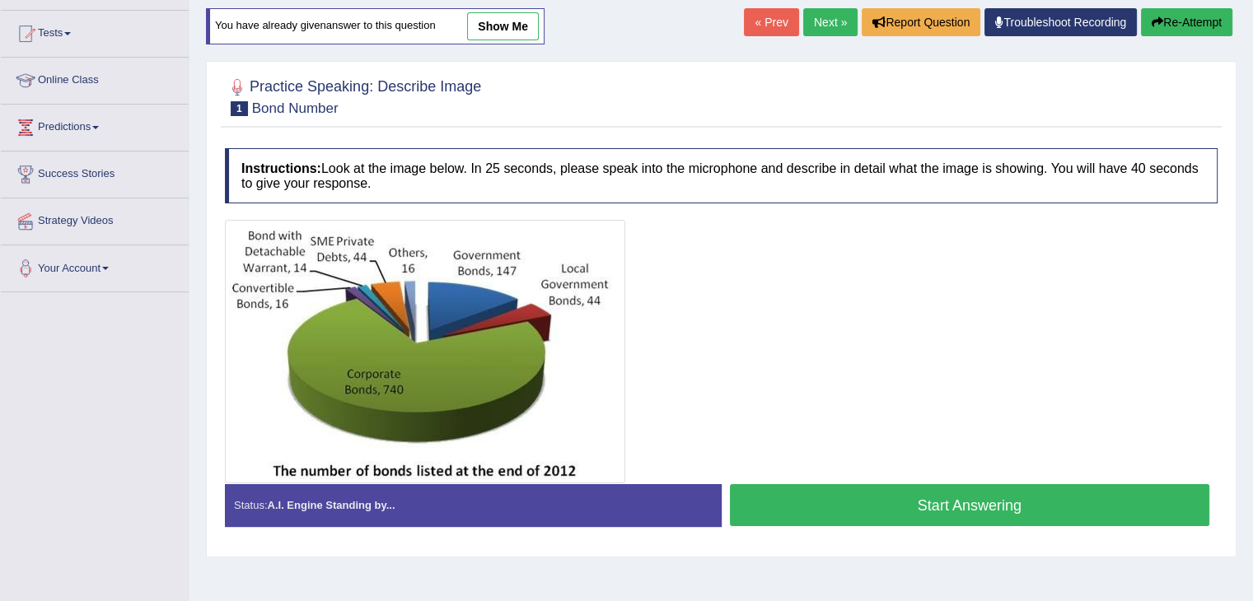
click at [756, 499] on button "Start Answering" at bounding box center [970, 505] width 480 height 42
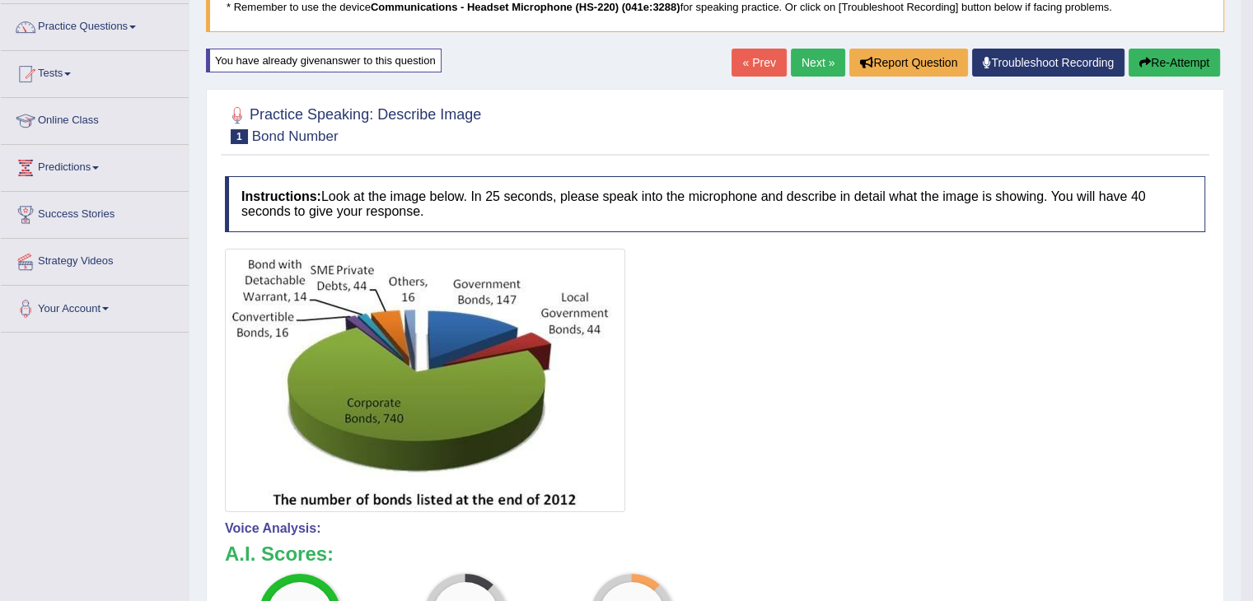
scroll to position [97, 0]
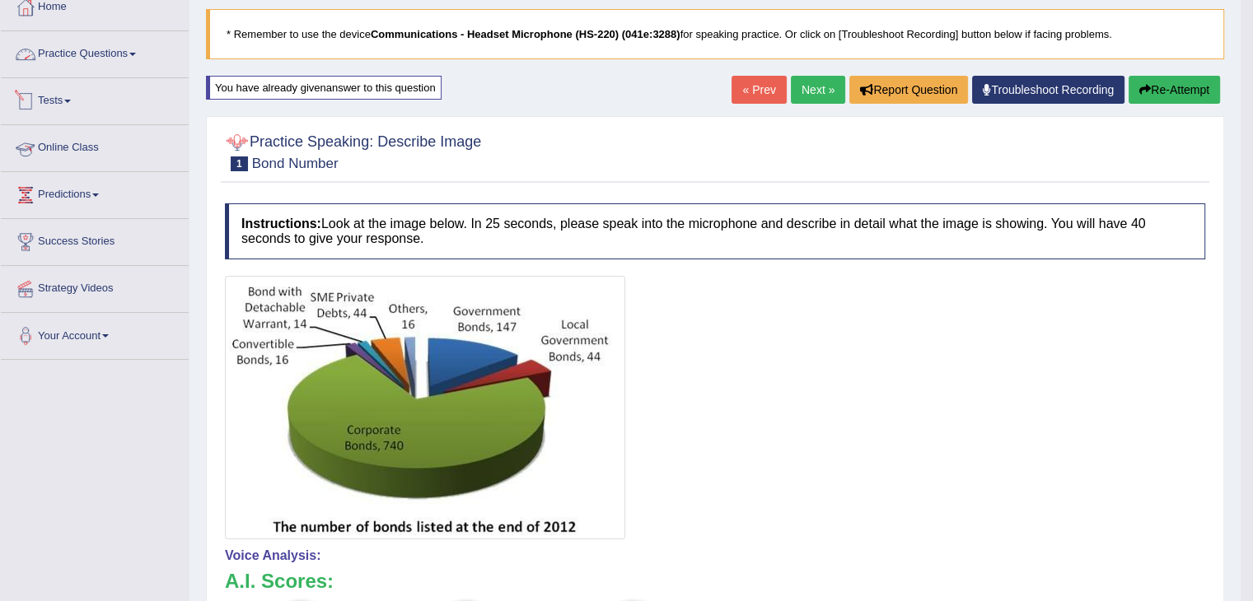
click at [85, 60] on link "Practice Questions" at bounding box center [95, 51] width 188 height 41
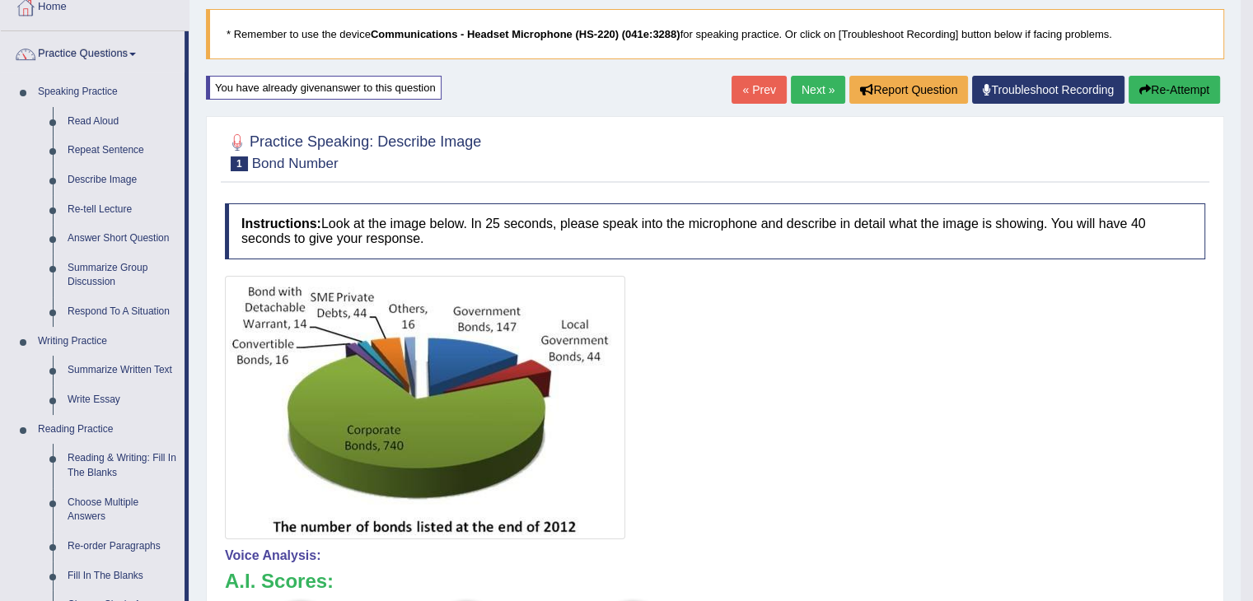
click at [814, 98] on link "Next »" at bounding box center [818, 90] width 54 height 28
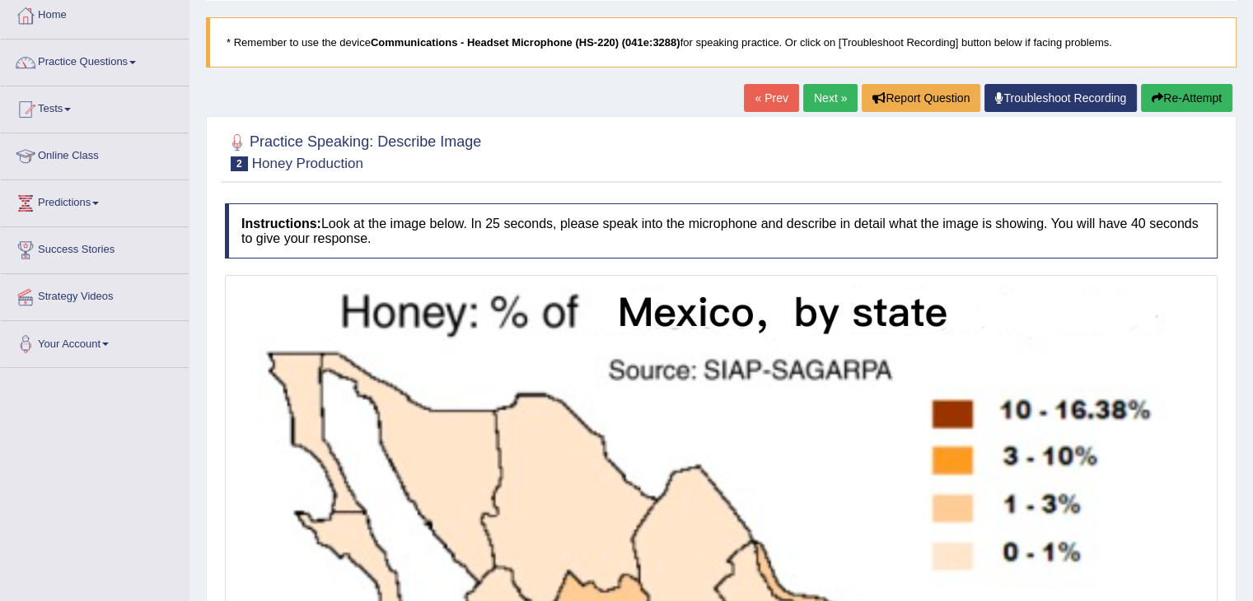
scroll to position [61, 0]
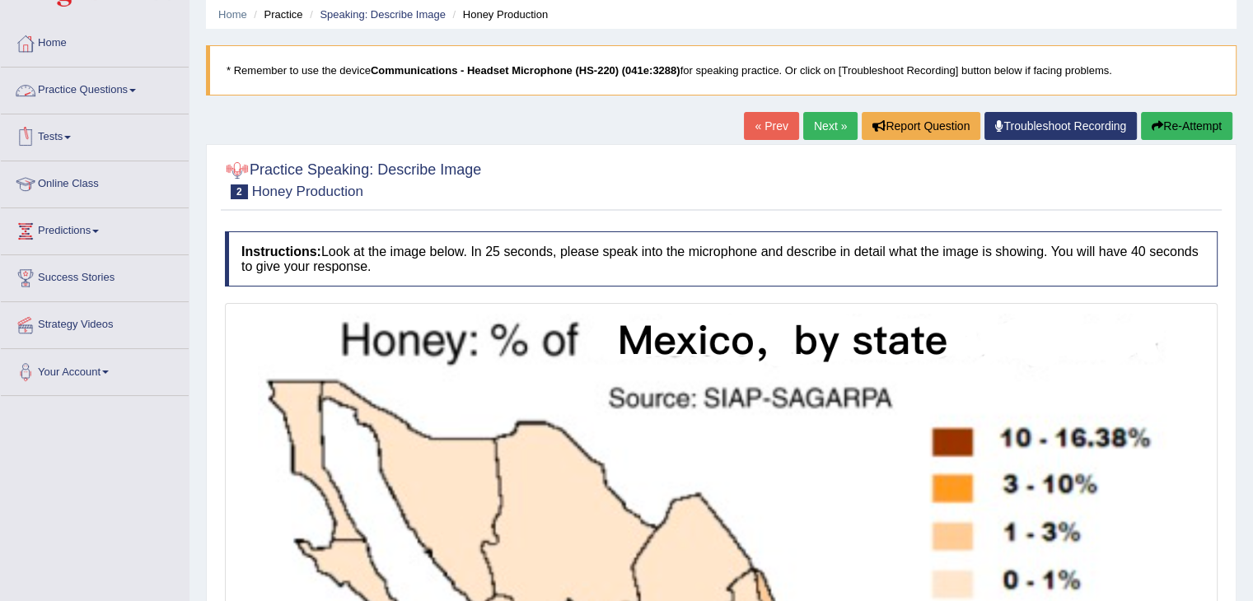
click at [73, 86] on link "Practice Questions" at bounding box center [95, 88] width 188 height 41
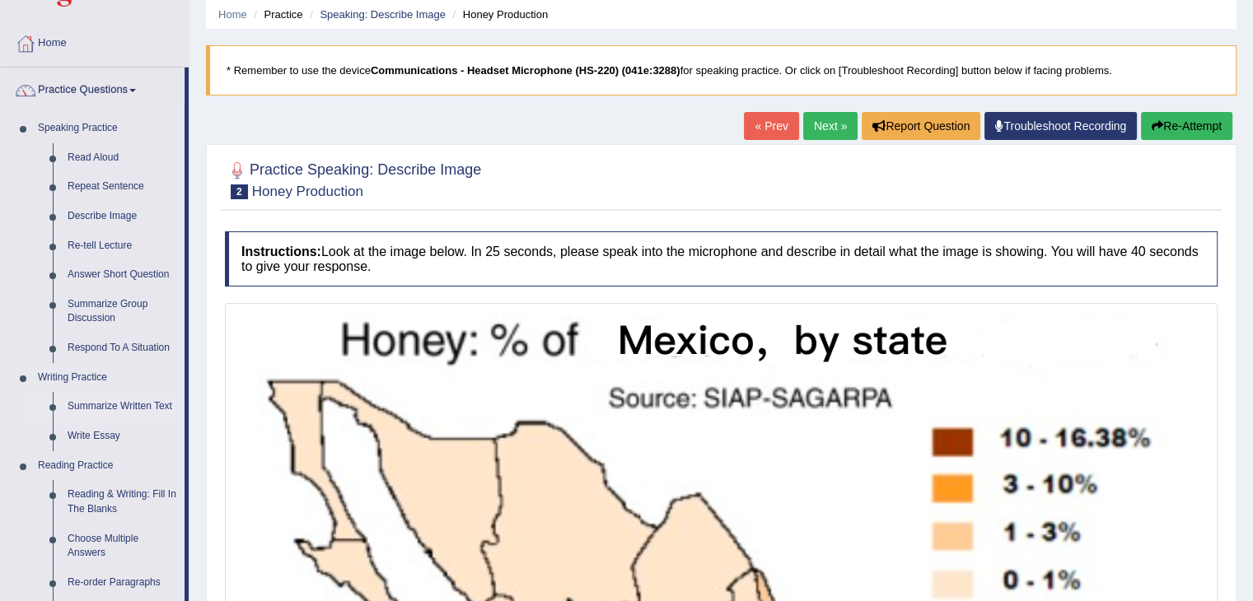
click at [116, 409] on link "Summarize Written Text" at bounding box center [122, 407] width 124 height 30
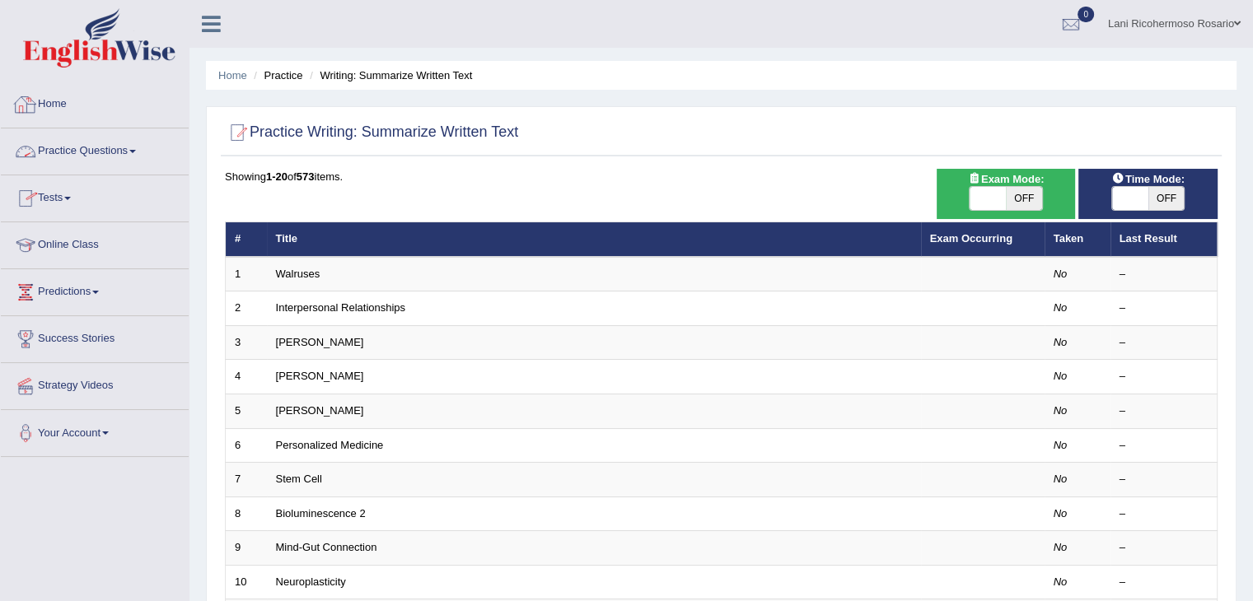
click at [84, 105] on link "Home" at bounding box center [95, 102] width 188 height 41
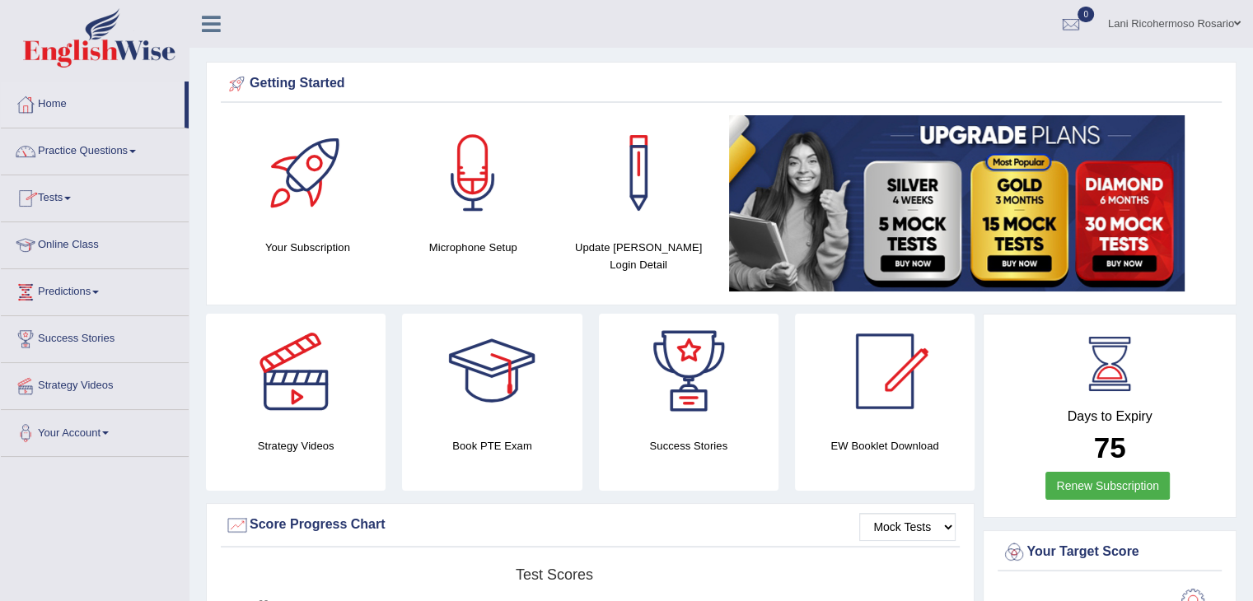
click at [306, 206] on div at bounding box center [307, 172] width 115 height 115
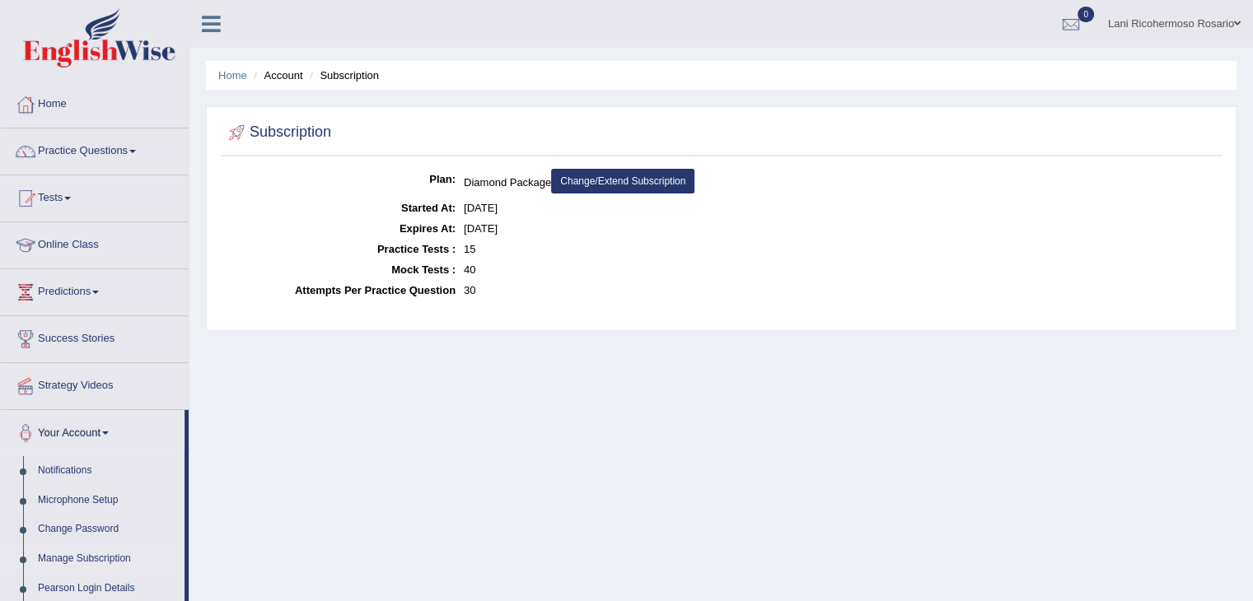
click at [277, 82] on li "Account" at bounding box center [276, 76] width 53 height 16
click at [327, 77] on li "Subscription" at bounding box center [342, 76] width 73 height 16
click at [240, 80] on link "Home" at bounding box center [232, 75] width 29 height 12
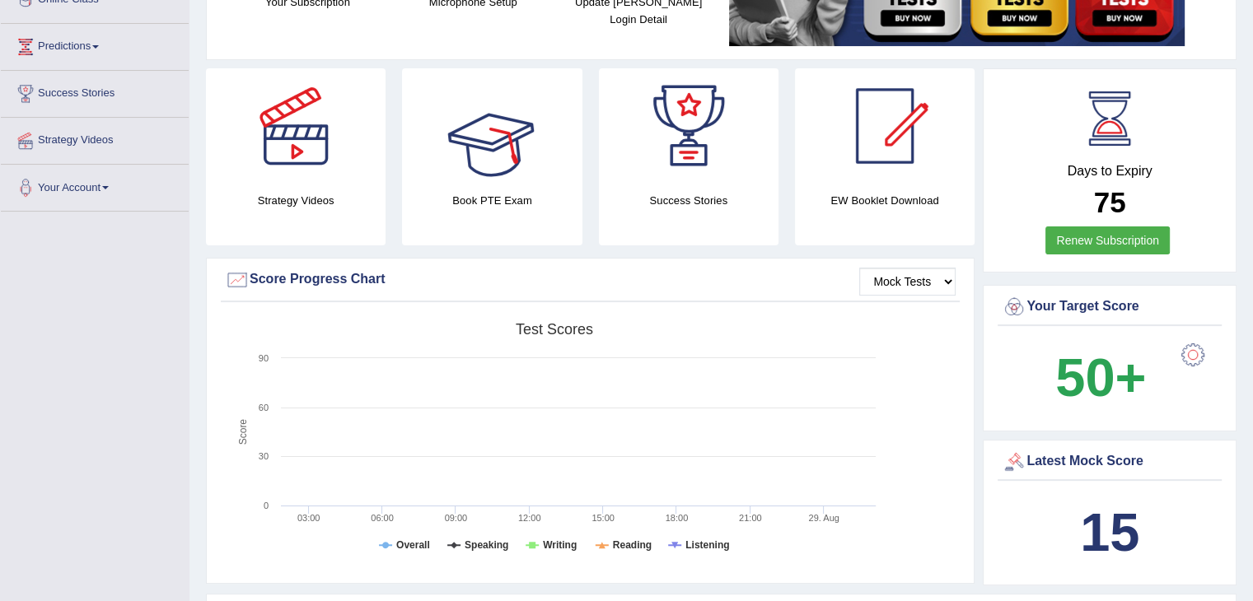
scroll to position [247, 0]
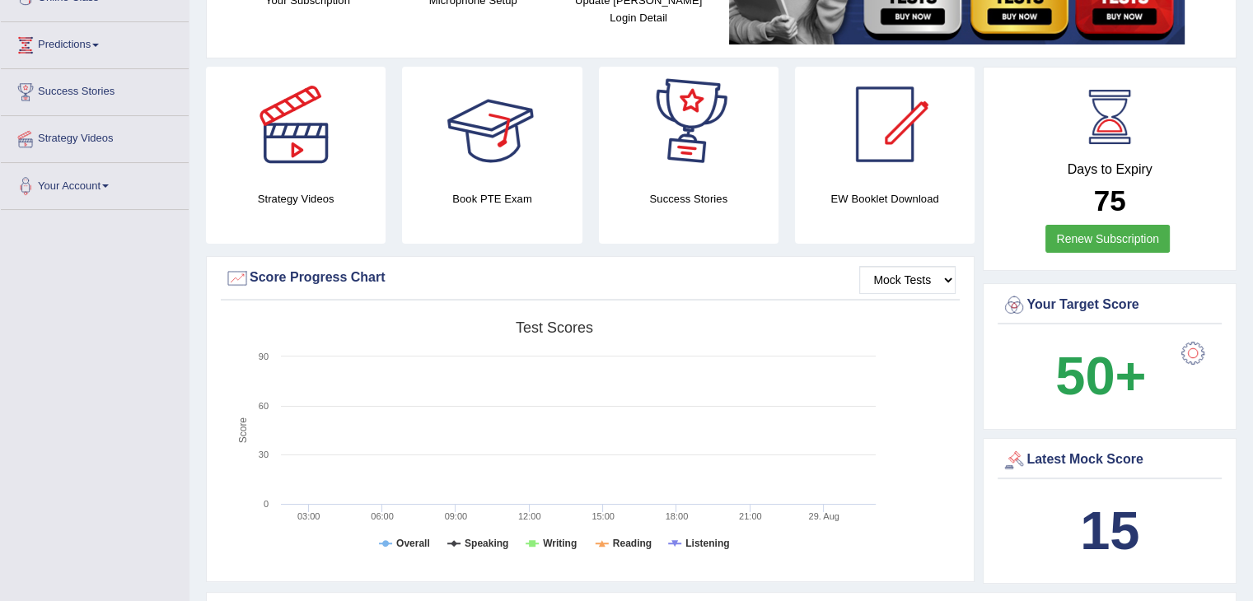
click at [689, 161] on div at bounding box center [688, 124] width 115 height 115
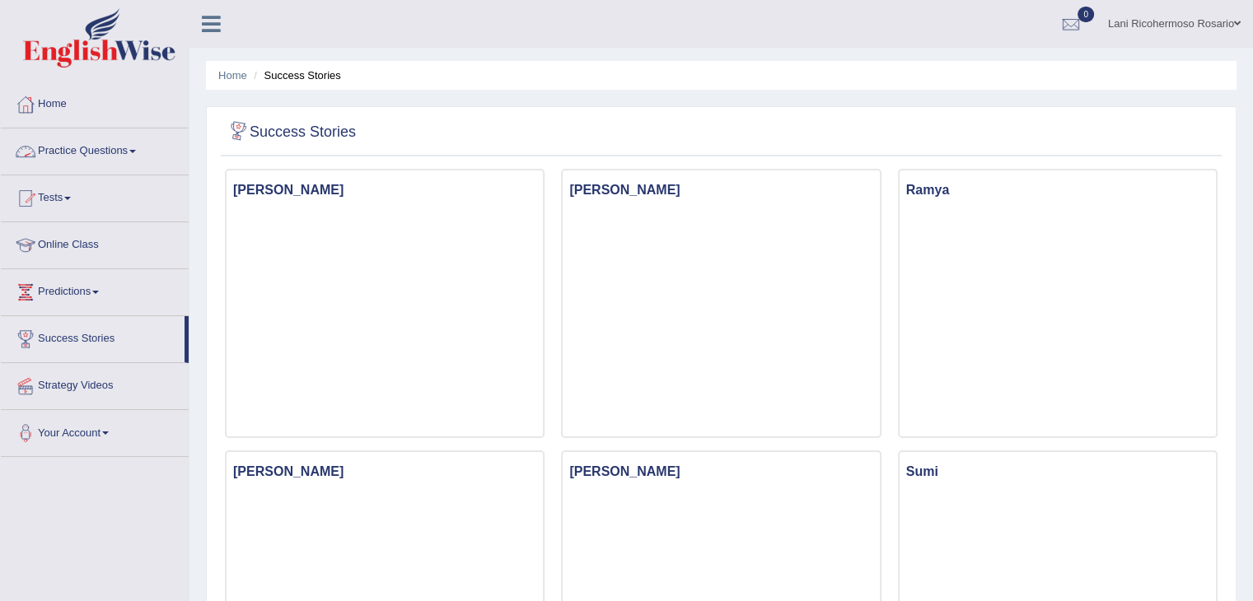
click at [129, 153] on link "Practice Questions" at bounding box center [95, 149] width 188 height 41
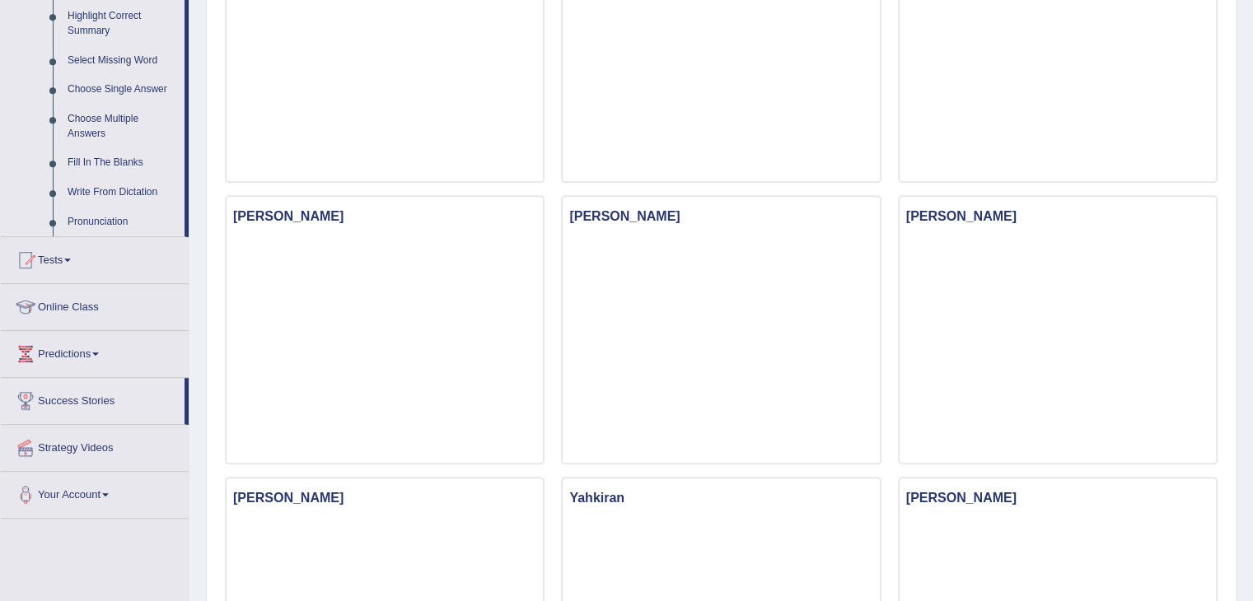
scroll to position [824, 0]
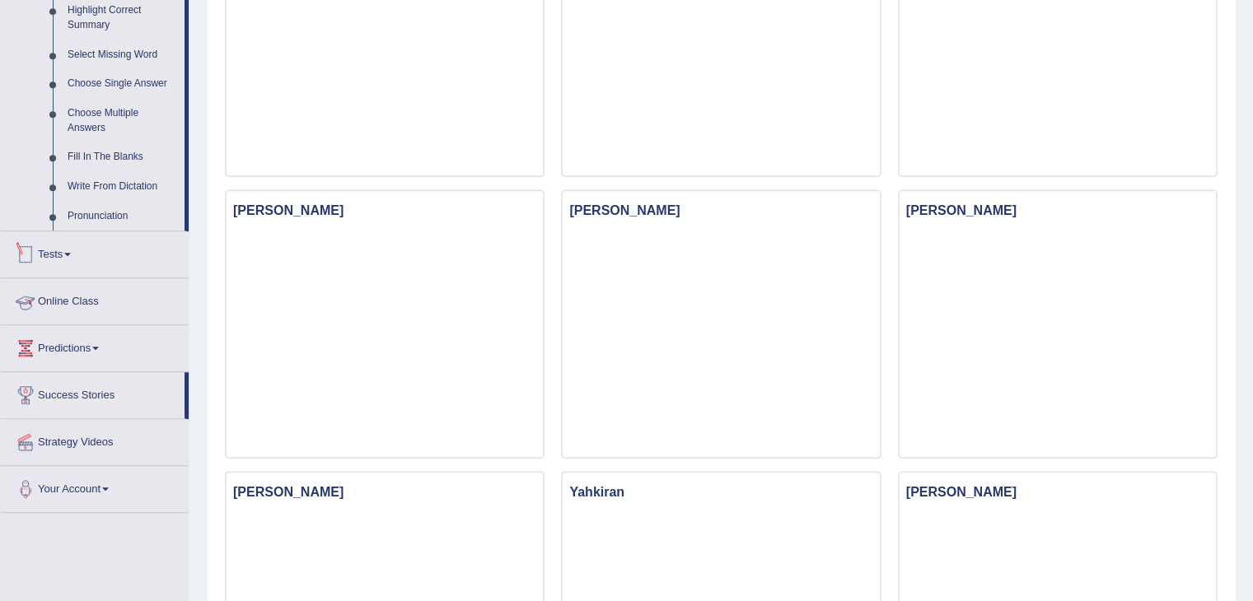
click at [79, 259] on link "Tests" at bounding box center [95, 251] width 188 height 41
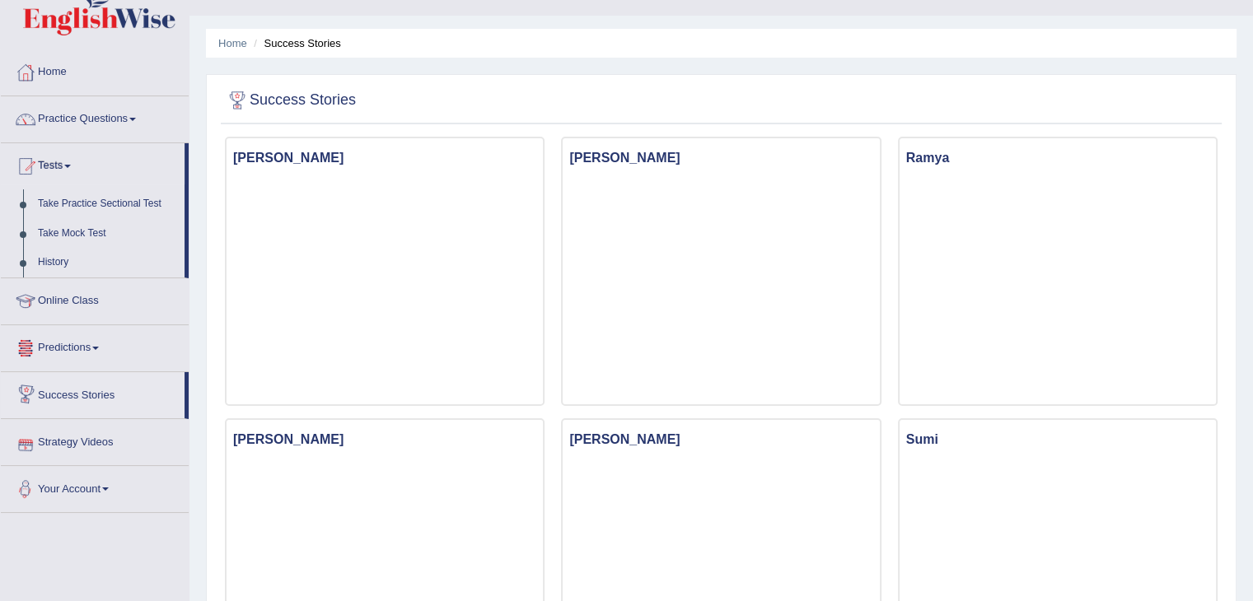
scroll to position [0, 0]
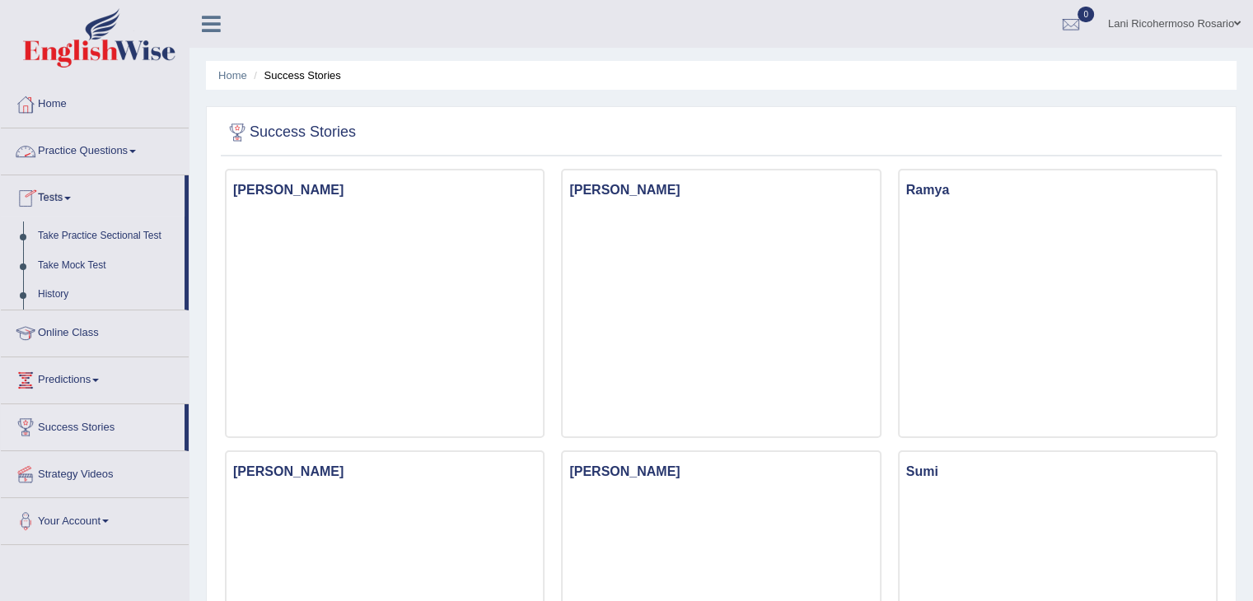
click at [108, 157] on link "Practice Questions" at bounding box center [95, 149] width 188 height 41
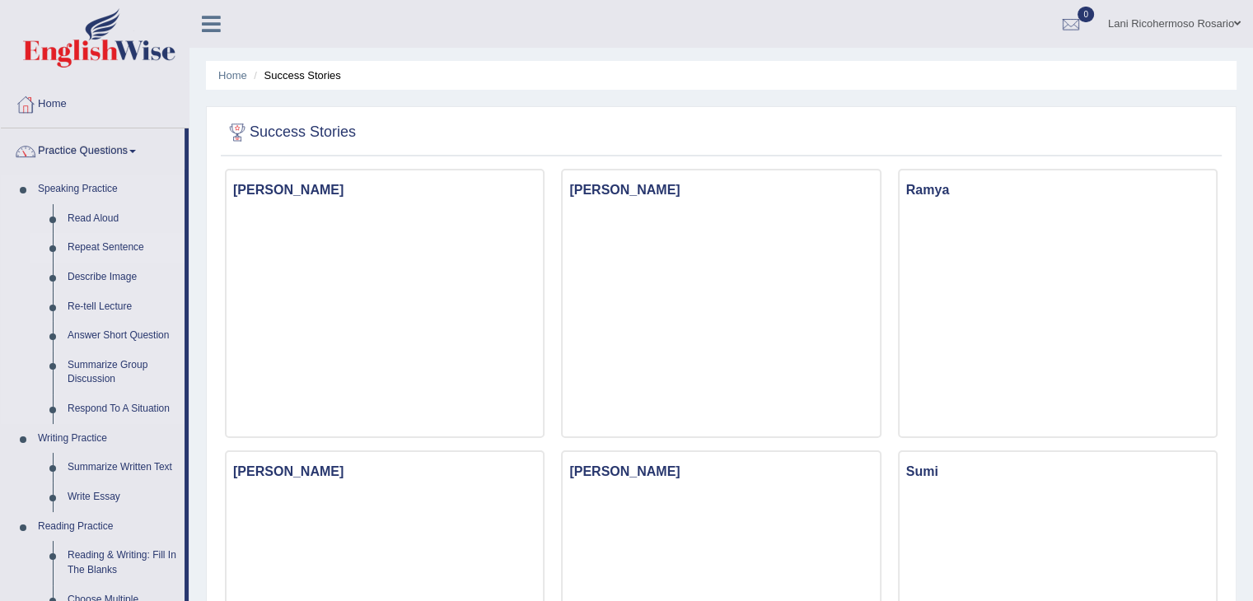
click at [110, 248] on link "Repeat Sentence" at bounding box center [122, 248] width 124 height 30
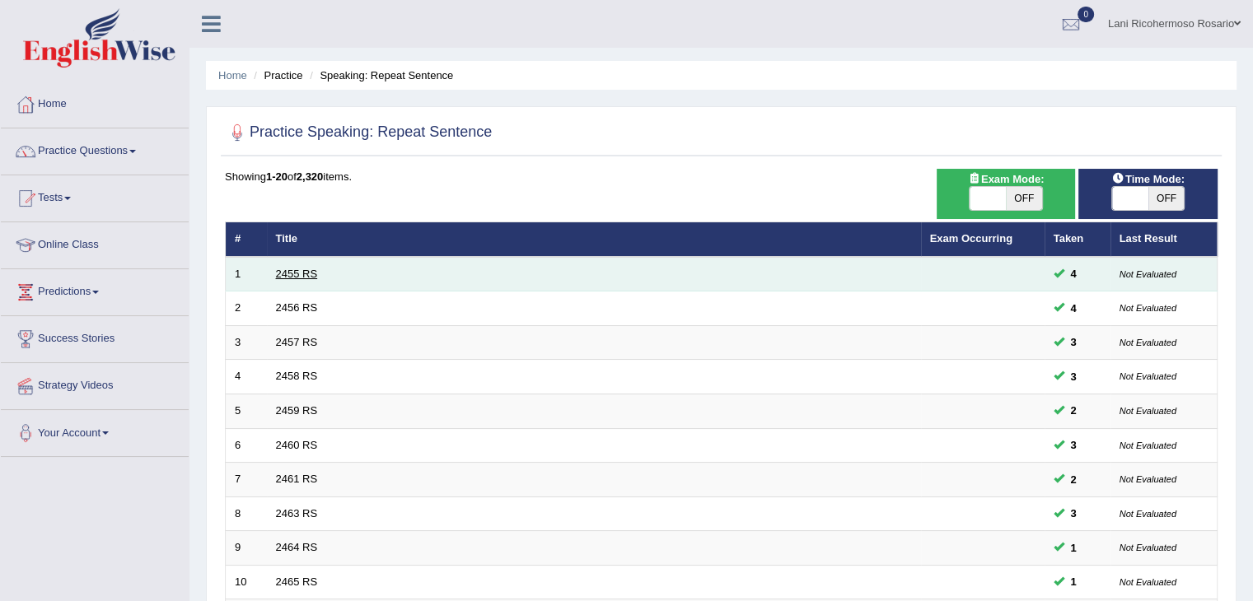
click at [296, 272] on link "2455 RS" at bounding box center [297, 274] width 42 height 12
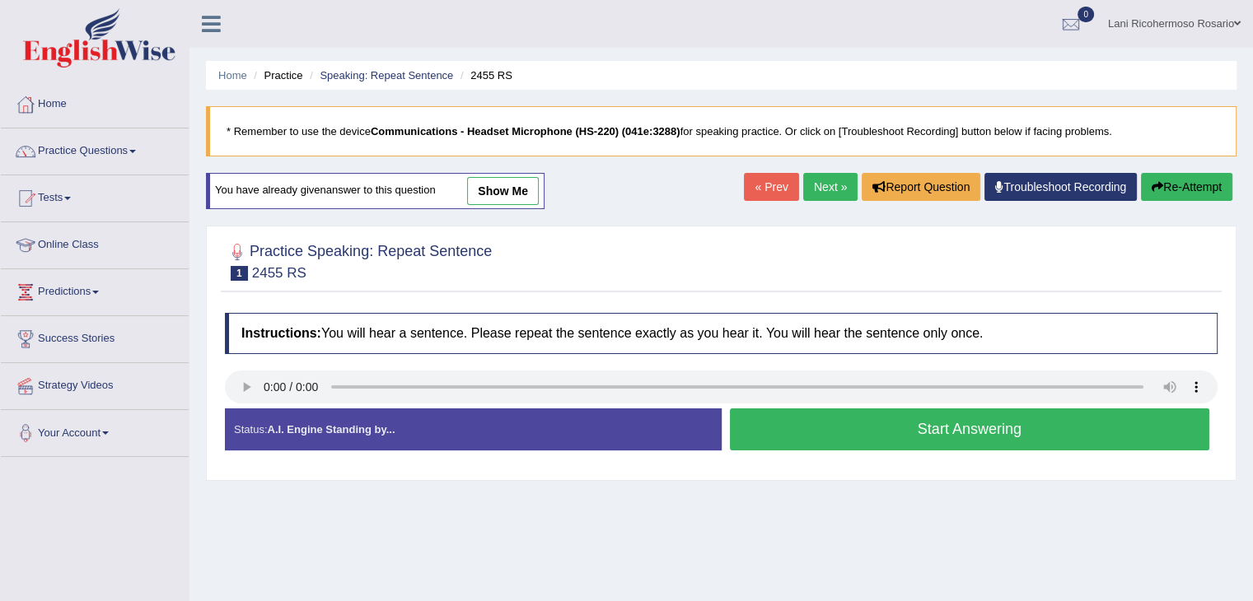
click at [856, 429] on button "Start Answering" at bounding box center [970, 430] width 480 height 42
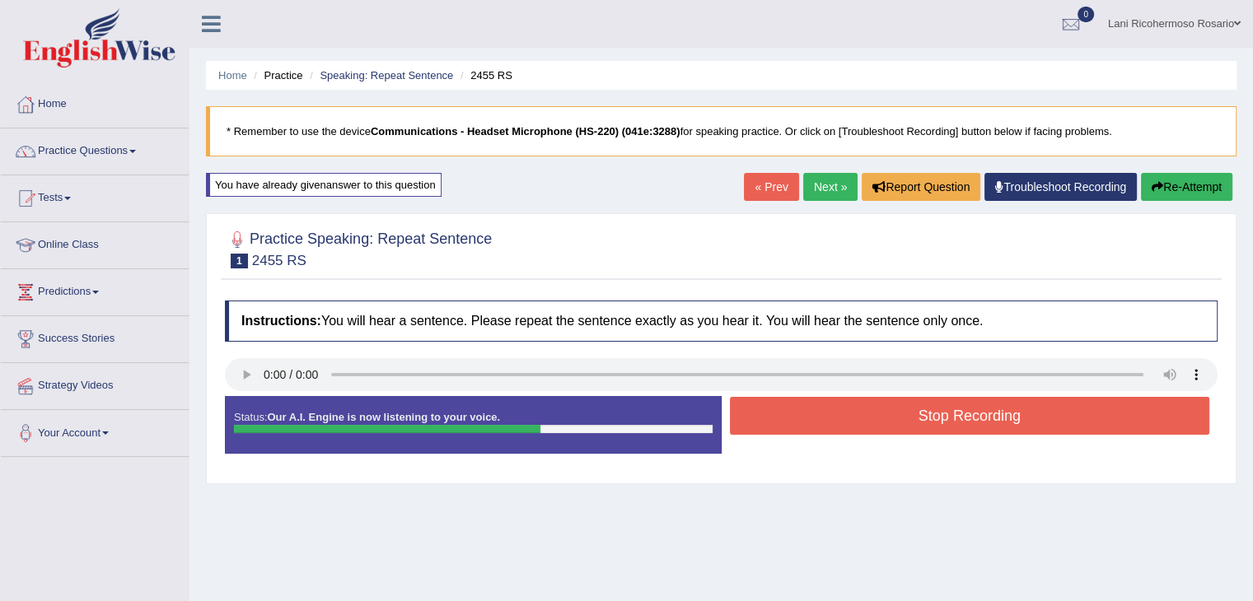
click at [853, 429] on button "Stop Recording" at bounding box center [970, 416] width 480 height 38
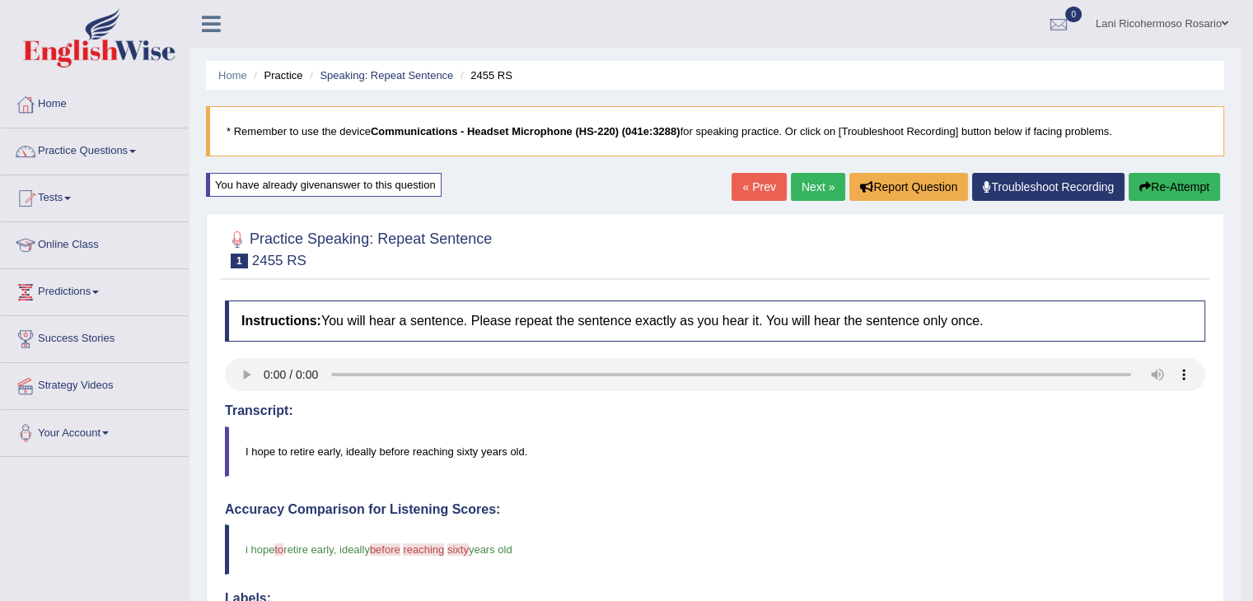
click at [812, 187] on link "Next »" at bounding box center [818, 187] width 54 height 28
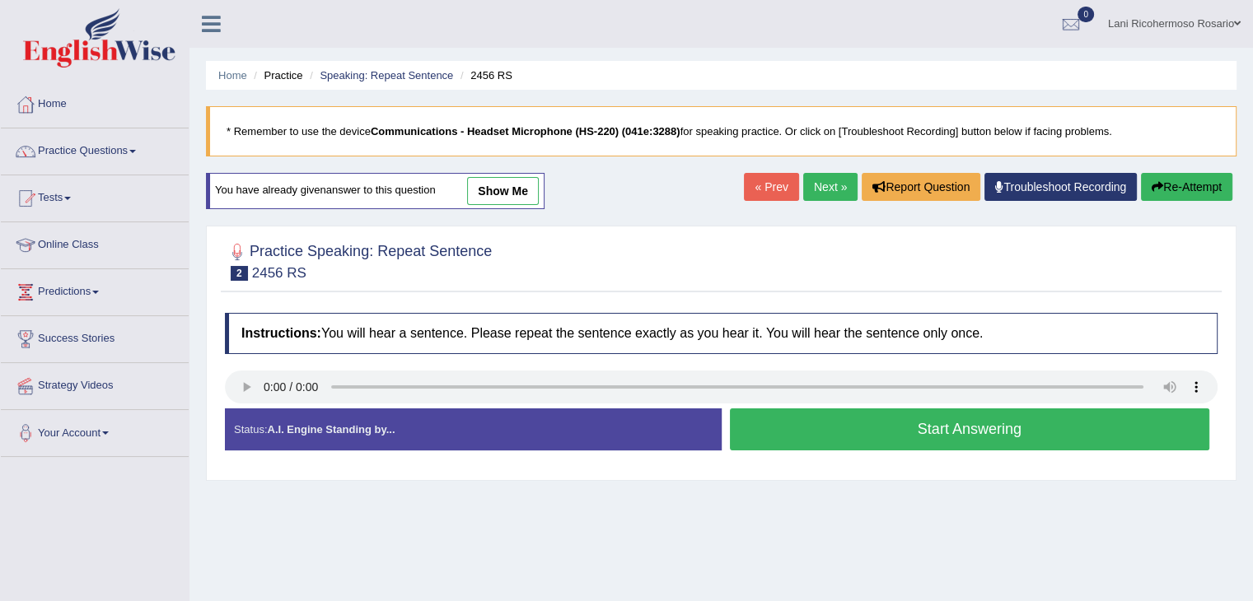
click at [783, 429] on button "Start Answering" at bounding box center [970, 430] width 480 height 42
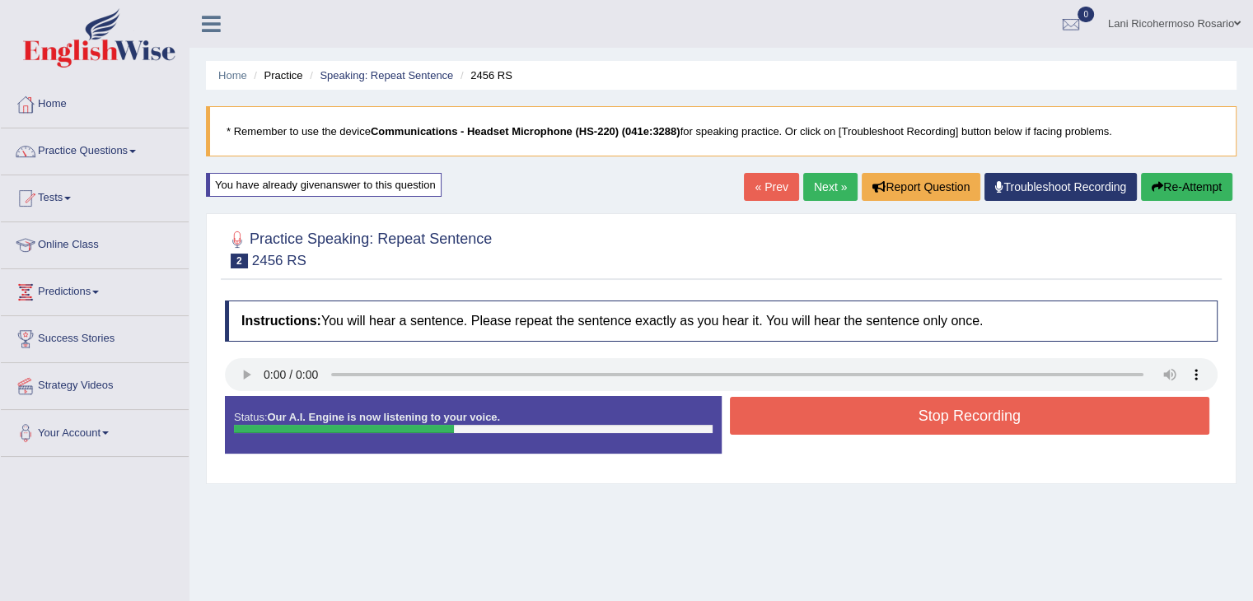
click at [775, 425] on button "Stop Recording" at bounding box center [970, 416] width 480 height 38
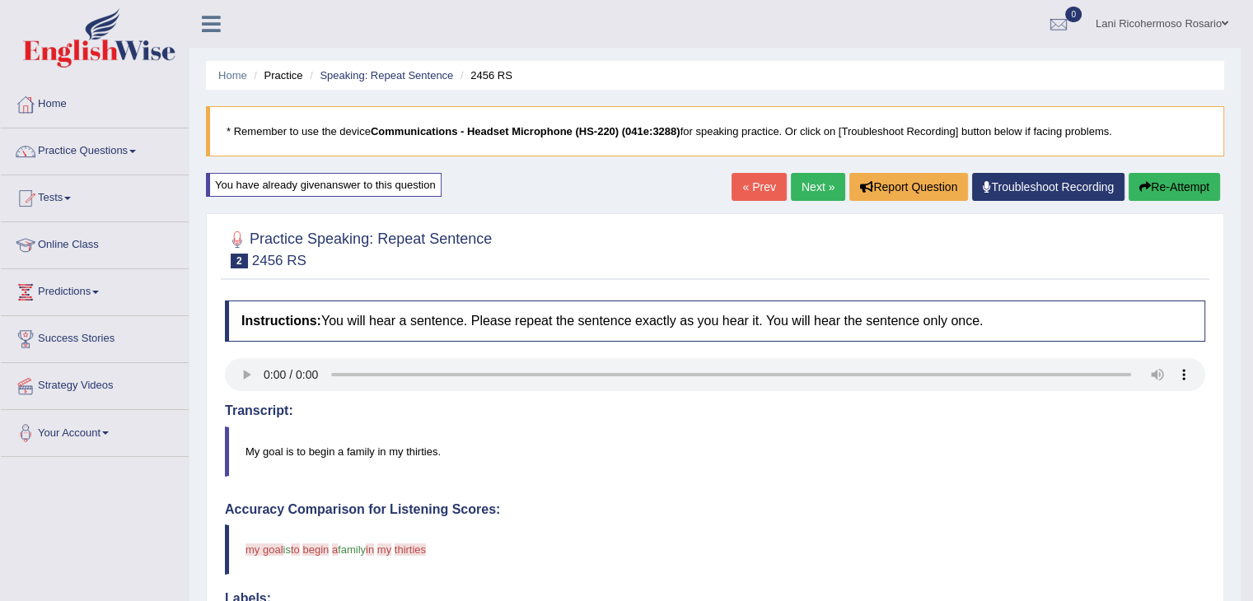
click at [811, 188] on link "Next »" at bounding box center [818, 187] width 54 height 28
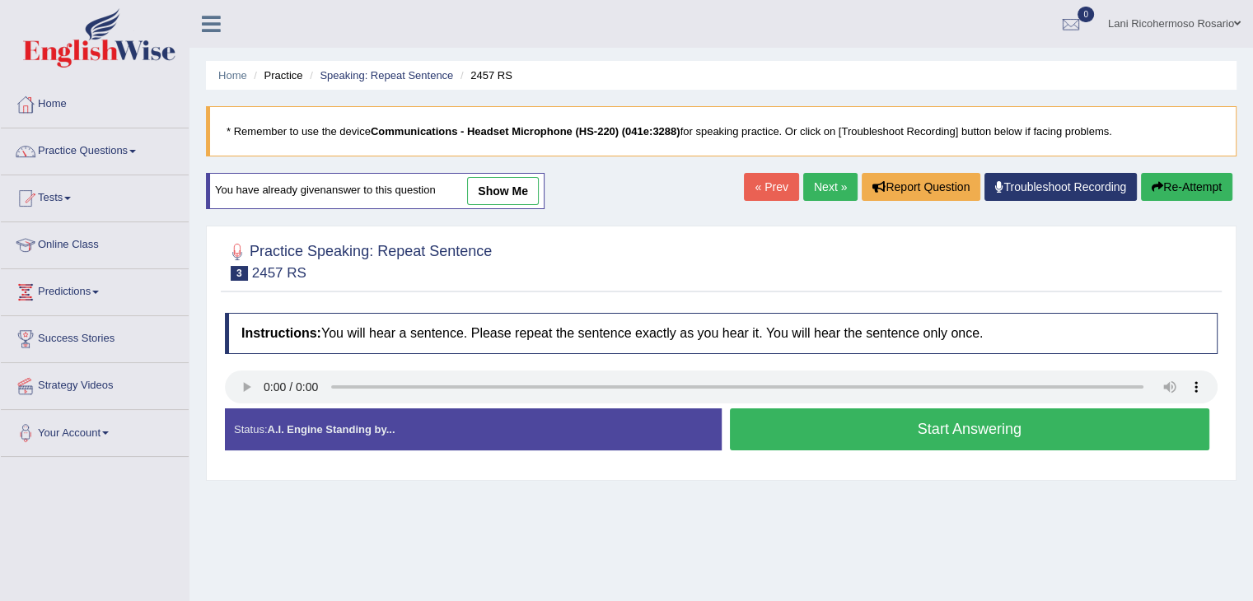
click at [797, 437] on button "Start Answering" at bounding box center [970, 430] width 480 height 42
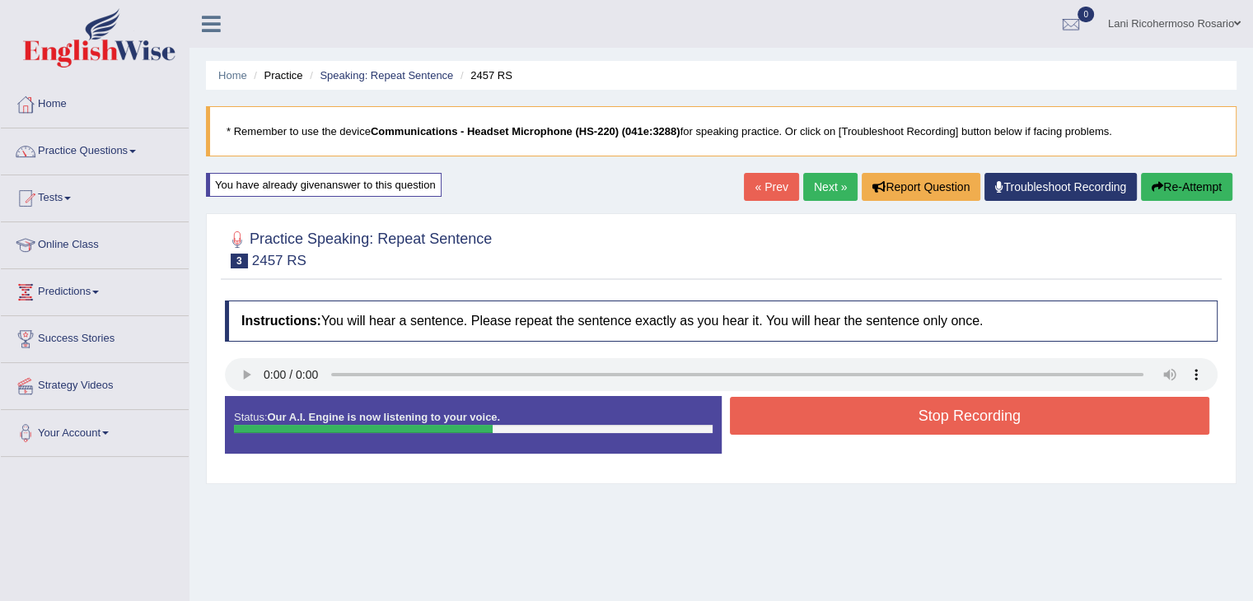
click at [802, 427] on button "Stop Recording" at bounding box center [970, 416] width 480 height 38
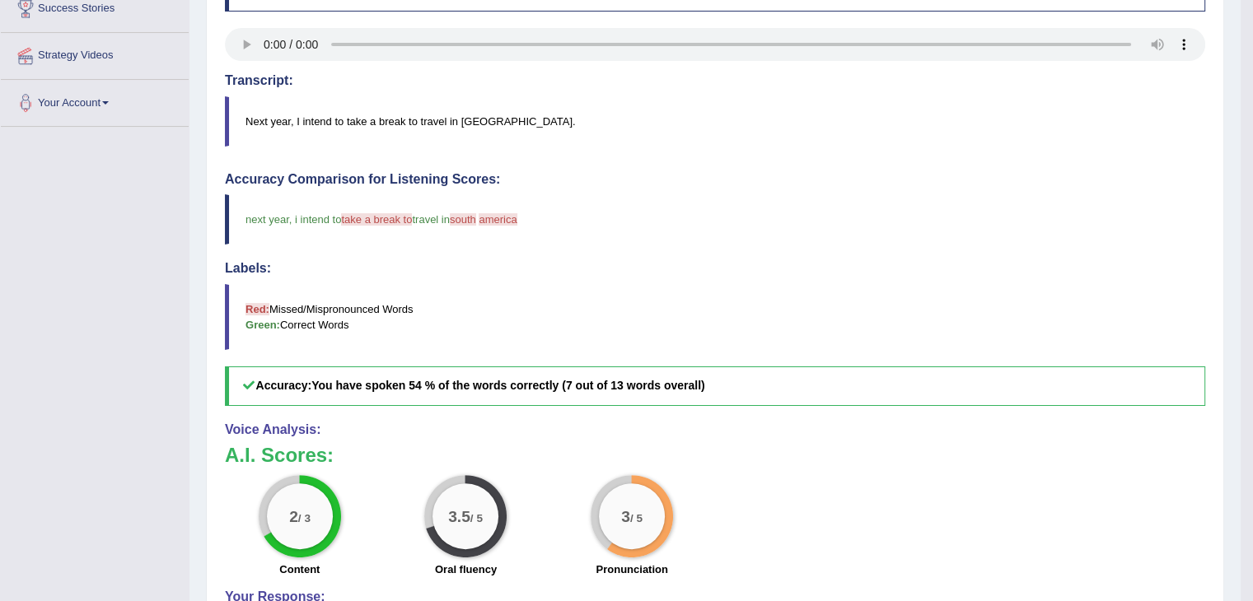
scroll to position [82, 0]
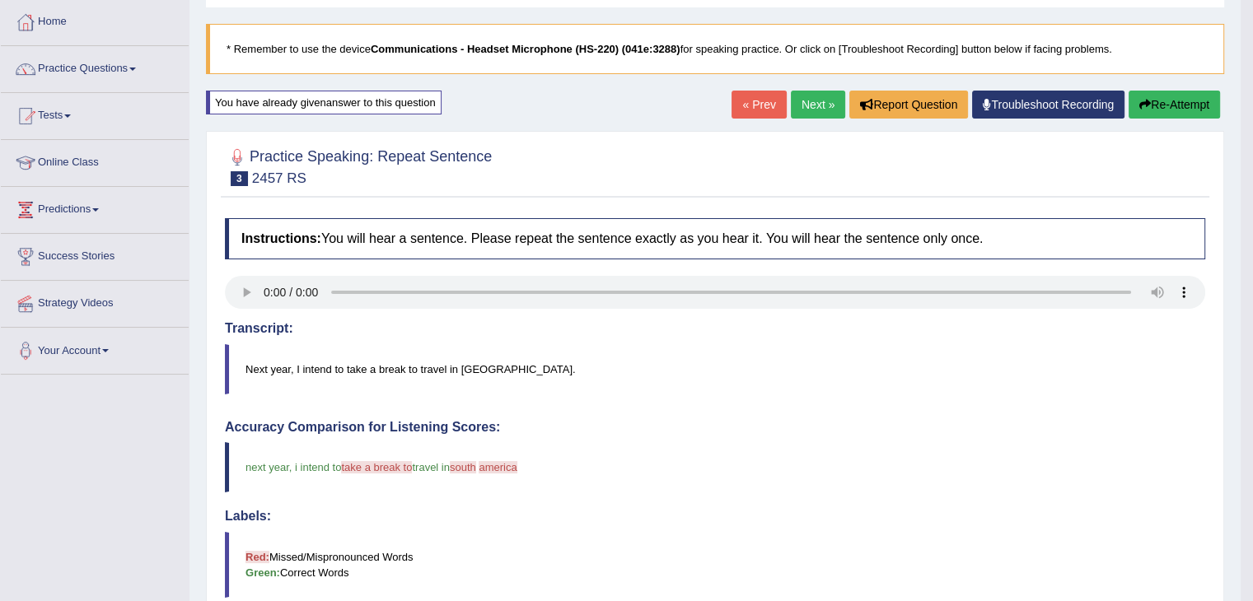
click at [816, 114] on link "Next »" at bounding box center [818, 105] width 54 height 28
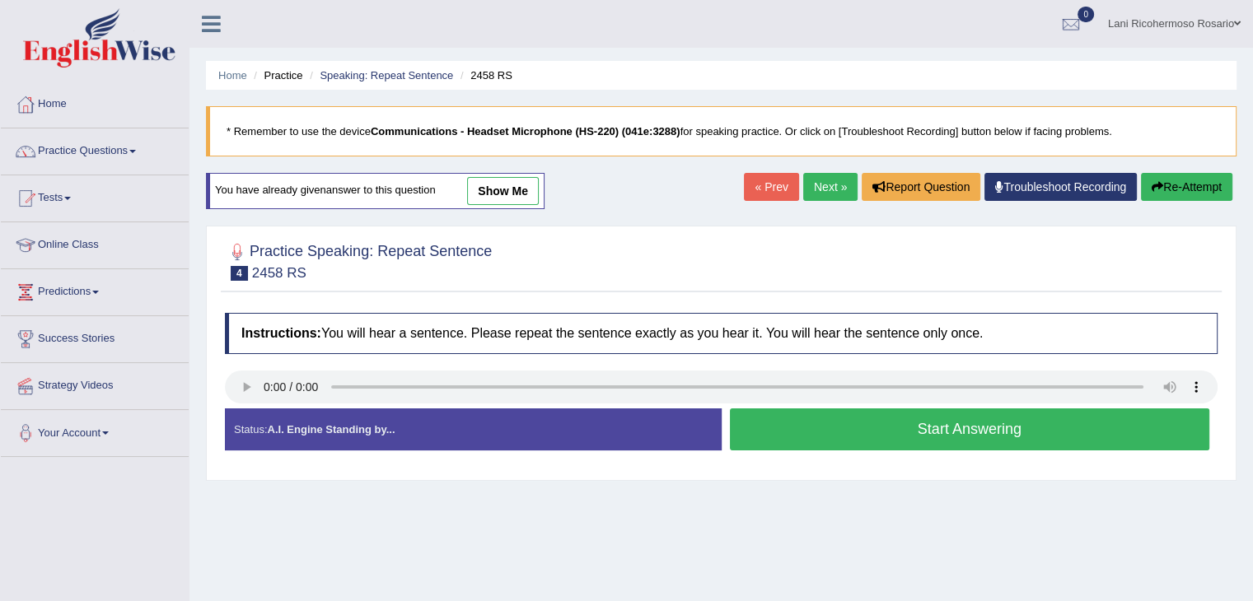
click at [862, 437] on button "Start Answering" at bounding box center [970, 430] width 480 height 42
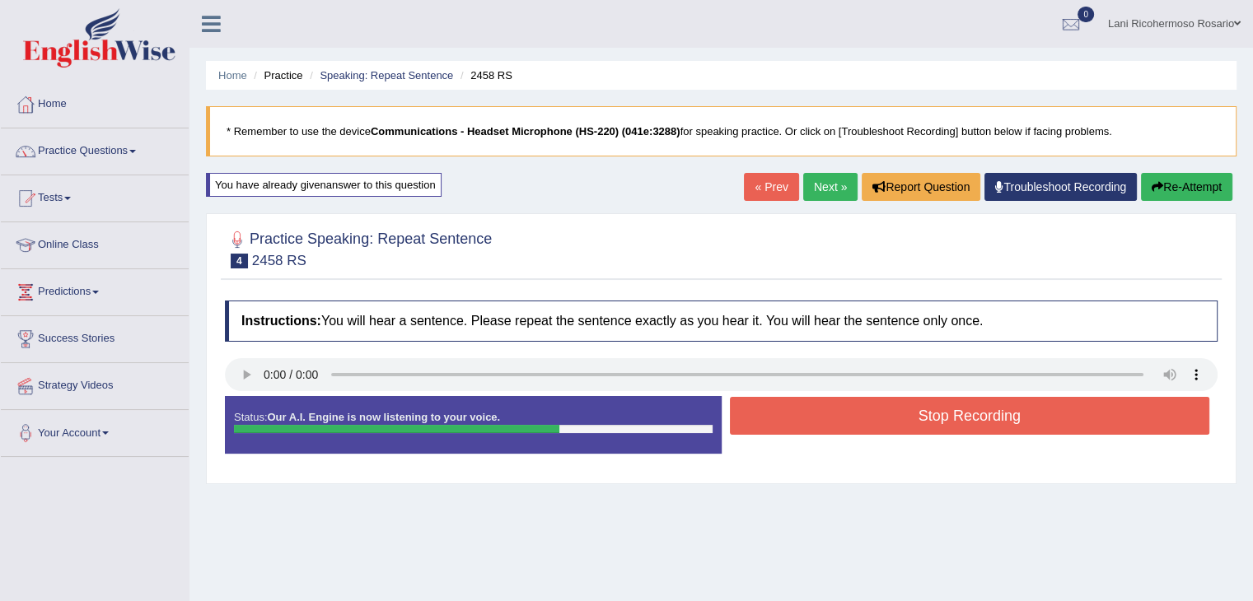
click at [880, 419] on button "Stop Recording" at bounding box center [970, 416] width 480 height 38
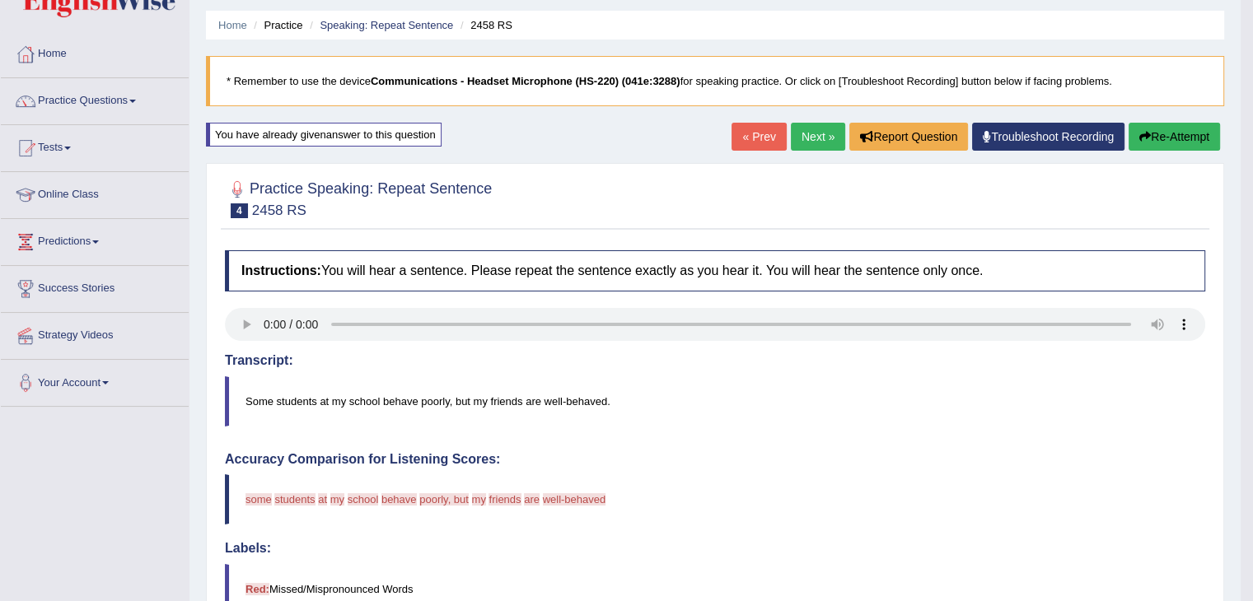
scroll to position [24, 0]
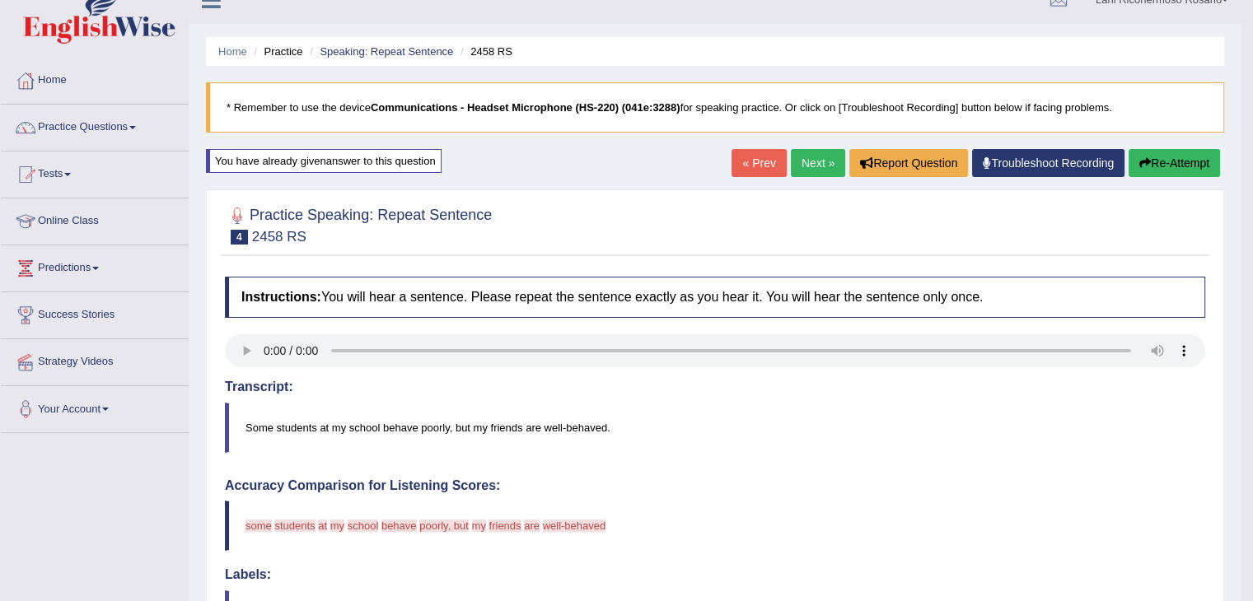
click at [1163, 168] on button "Re-Attempt" at bounding box center [1174, 163] width 91 height 28
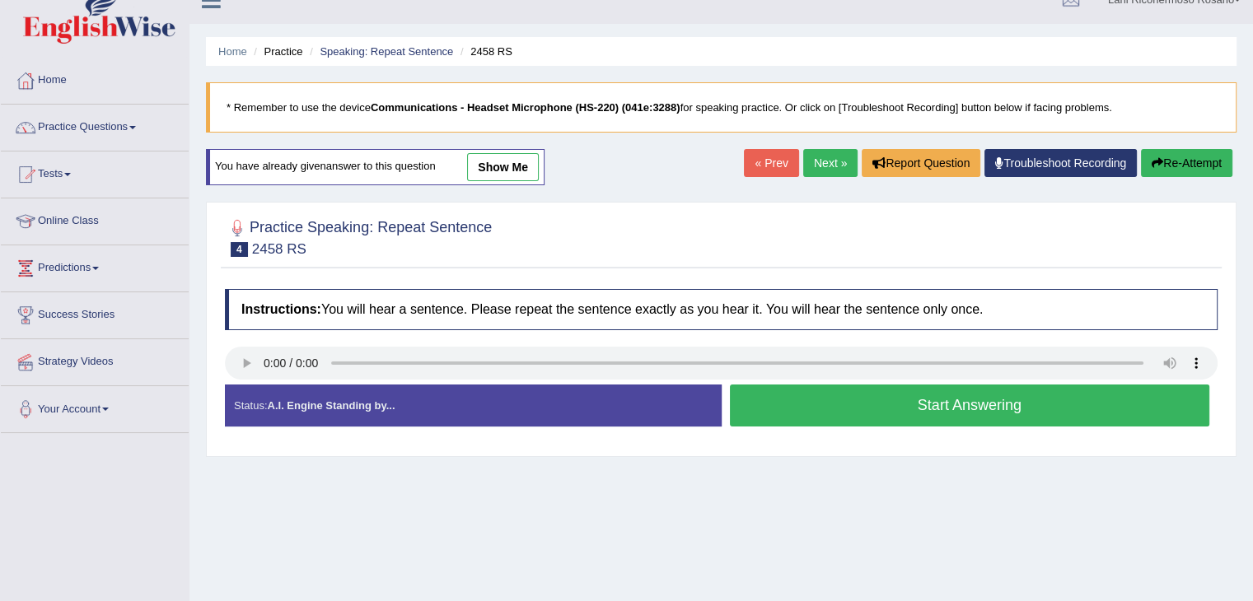
click at [827, 408] on button "Start Answering" at bounding box center [970, 406] width 480 height 42
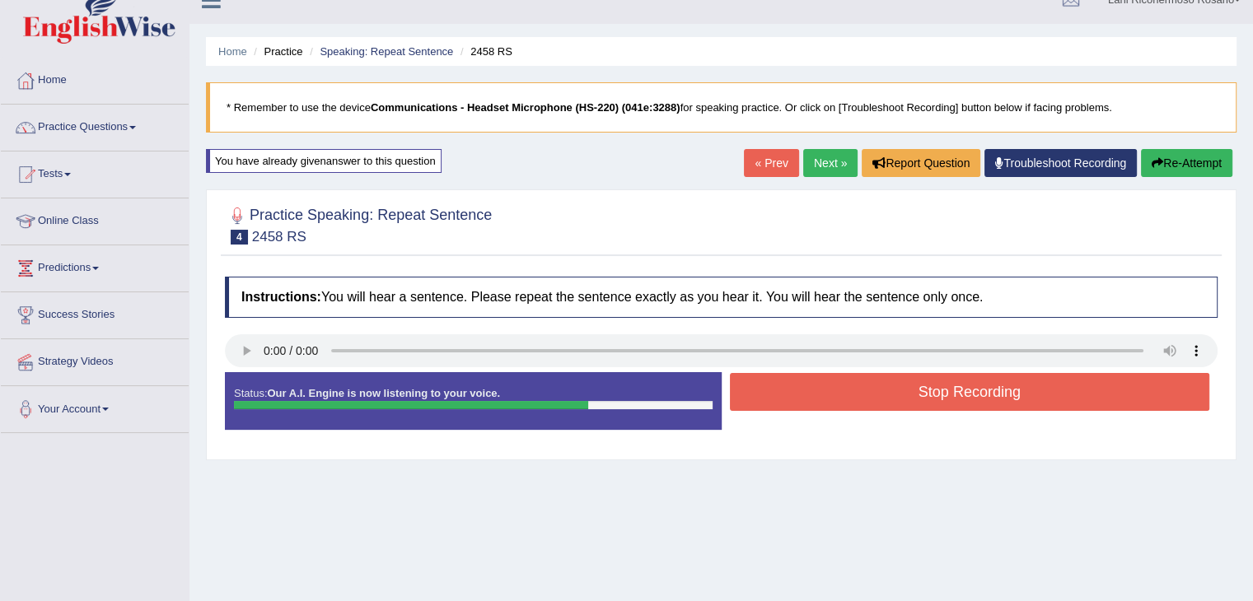
click at [833, 399] on button "Stop Recording" at bounding box center [970, 392] width 480 height 38
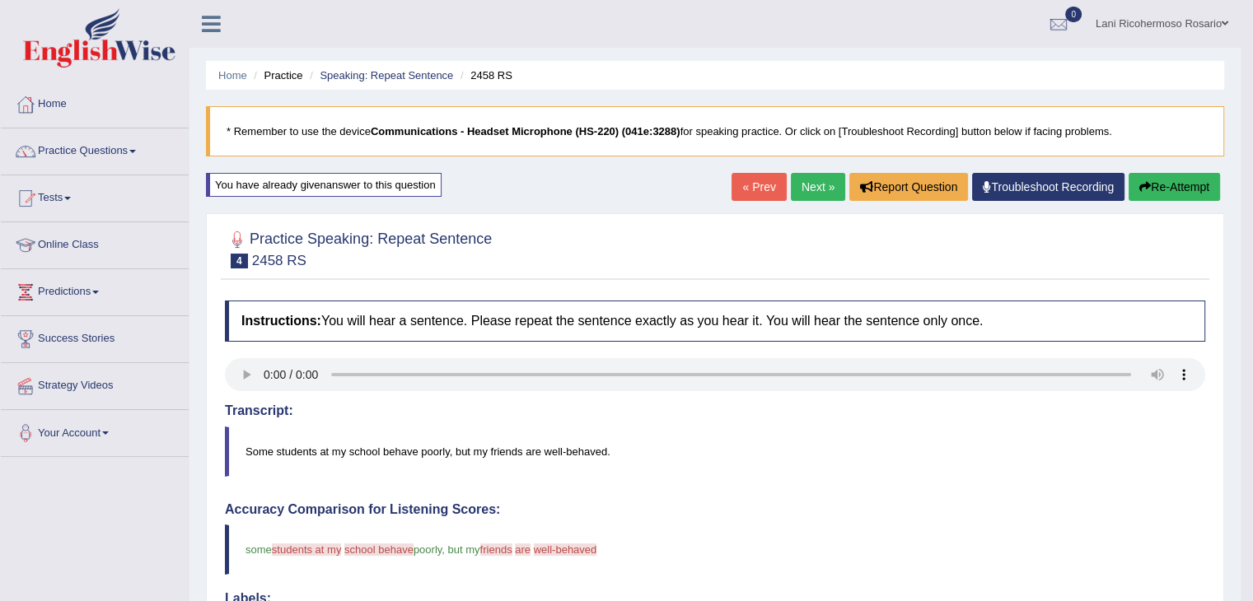
click at [1174, 185] on button "Re-Attempt" at bounding box center [1174, 187] width 91 height 28
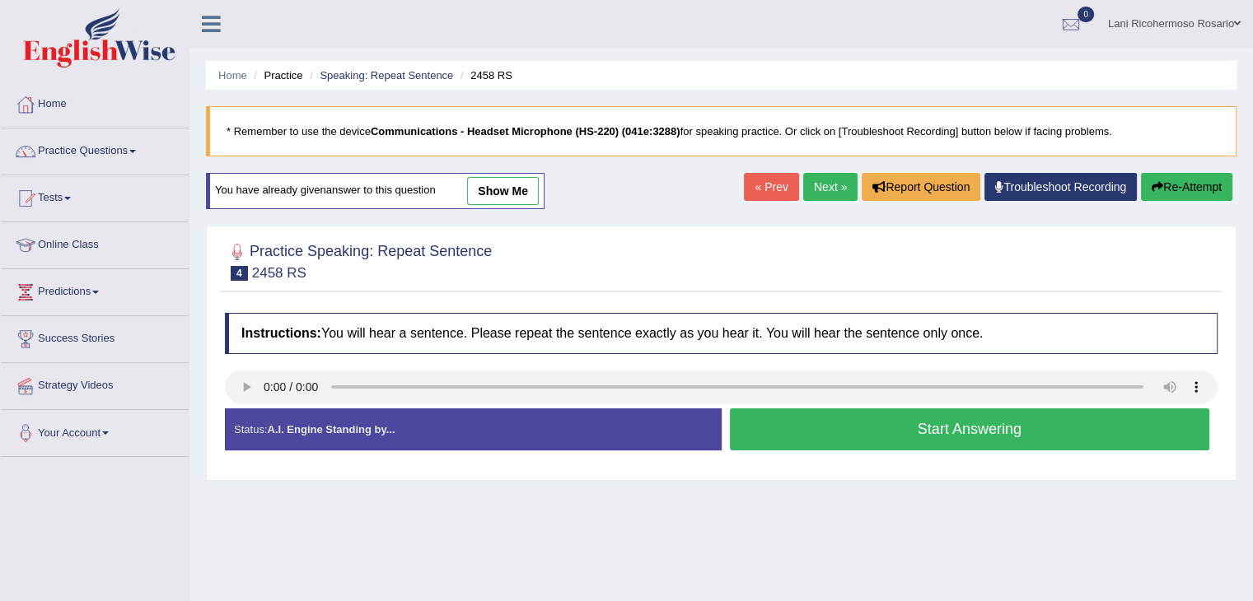
click at [1003, 429] on button "Start Answering" at bounding box center [970, 430] width 480 height 42
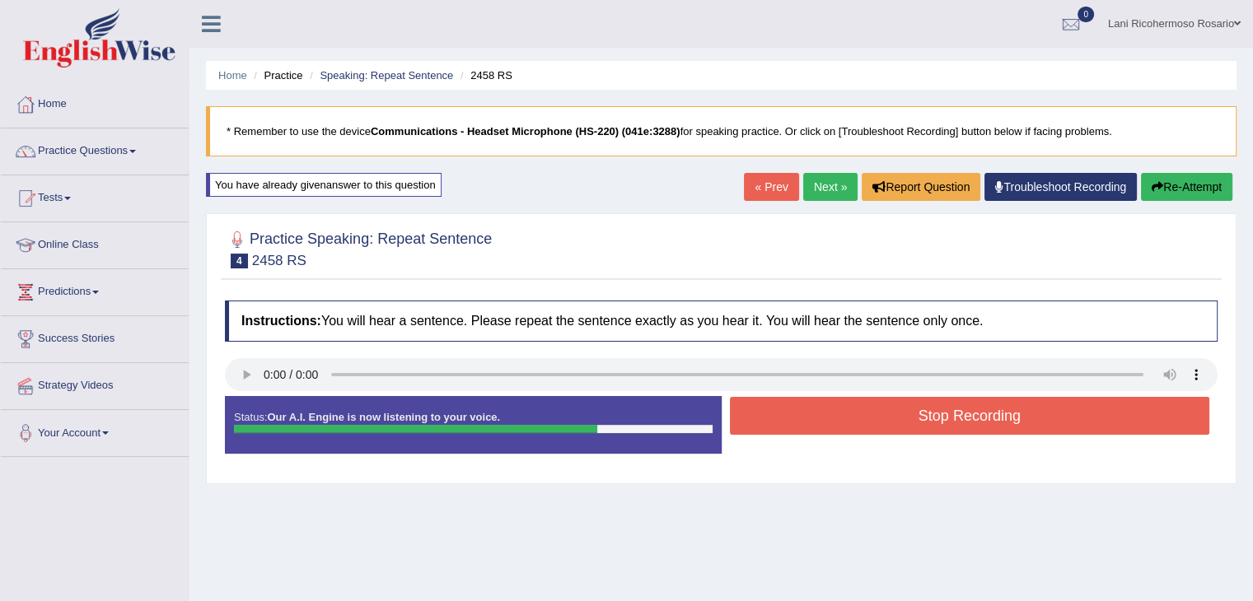
click at [993, 413] on button "Stop Recording" at bounding box center [970, 416] width 480 height 38
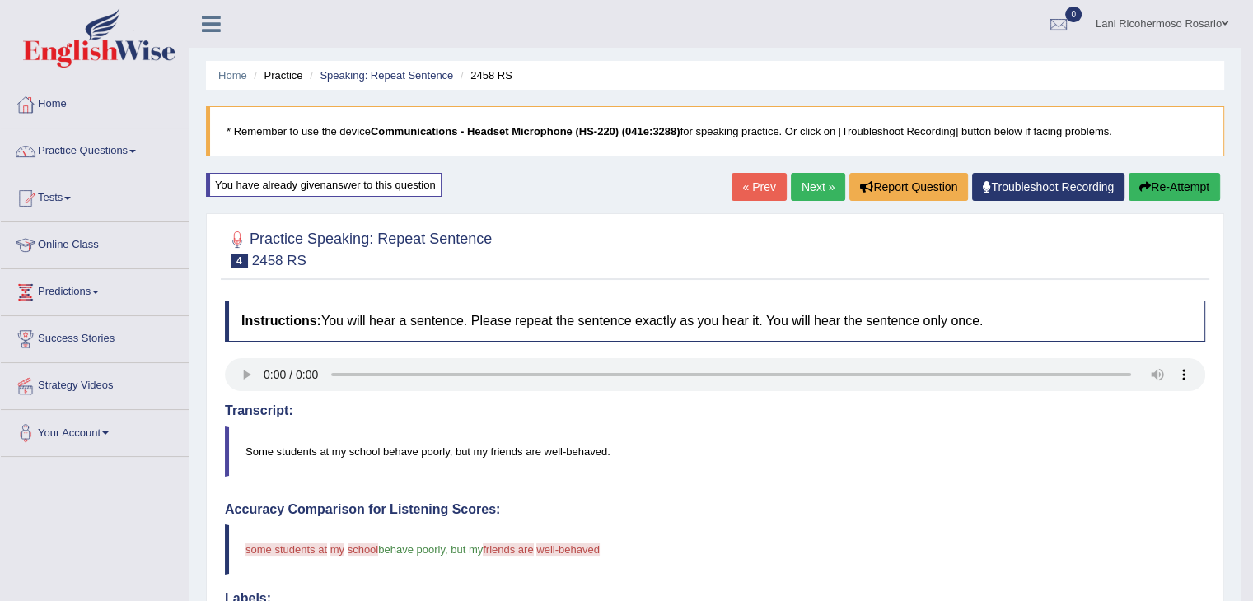
click at [1220, 21] on link "Lani Ricohermoso Rosario" at bounding box center [1161, 21] width 157 height 43
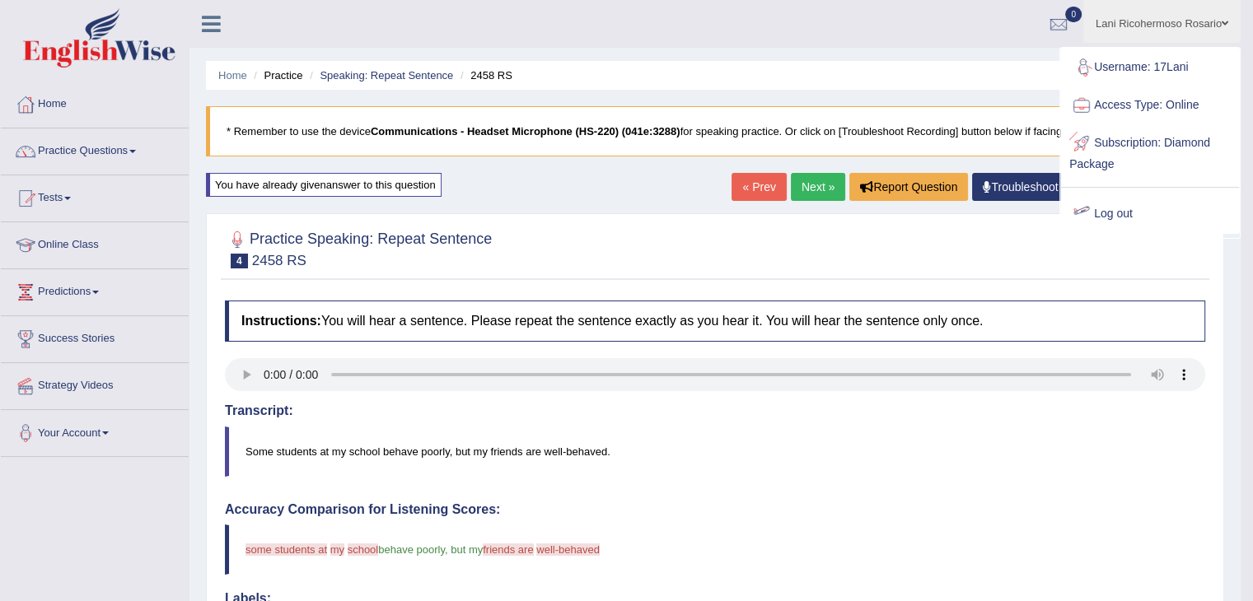
click at [1125, 212] on link "Log out" at bounding box center [1150, 214] width 178 height 38
